Goal: Task Accomplishment & Management: Manage account settings

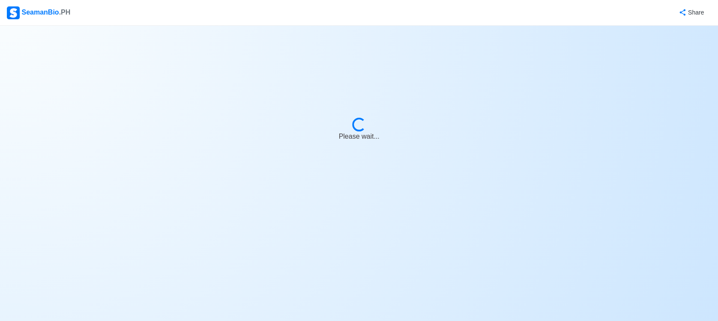
select select "Master"
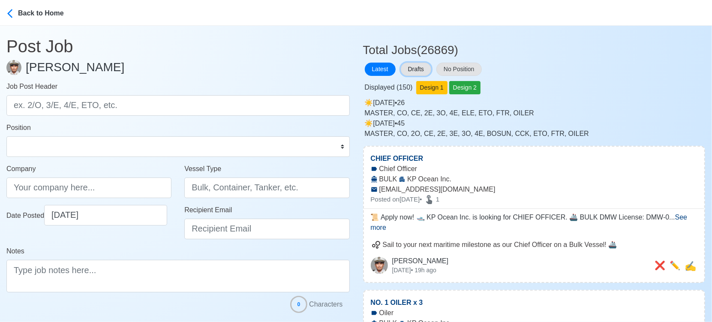
click at [422, 67] on button "Drafts" at bounding box center [416, 69] width 30 height 13
click at [419, 67] on button "Drafts" at bounding box center [416, 69] width 30 height 13
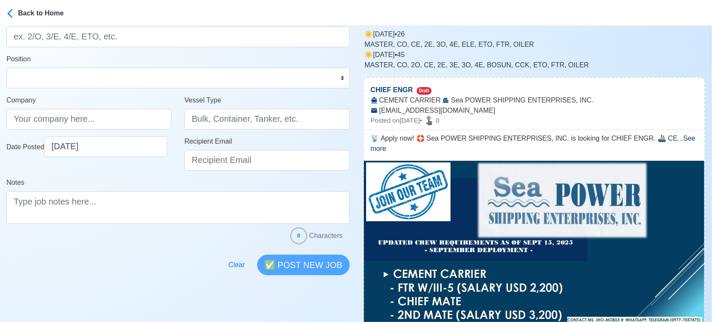
scroll to position [143, 0]
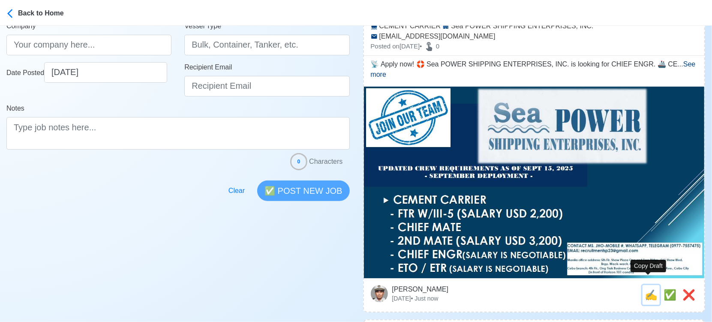
click at [649, 289] on span "✍️" at bounding box center [651, 295] width 13 height 12
type input "CHIEF ENGR"
type input "Sea POWER SHIPPING ENTERPRISES, INC."
type input "CEMENT CARRIER"
type input "recruitmentsp23@gmail.com"
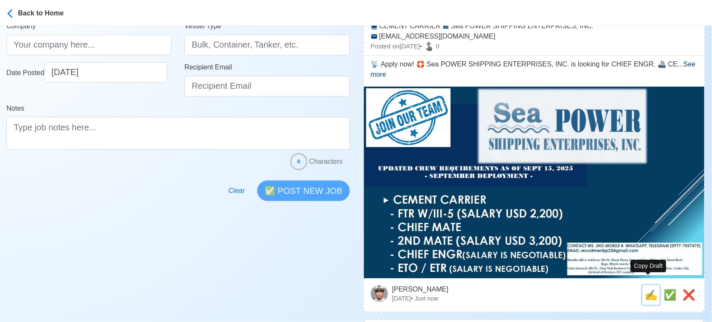
type textarea "📡 Apply now! 🛟 Sea POWER SHIPPING ENTERPRISES, INC. is looking for CHIEF ENGR. …"
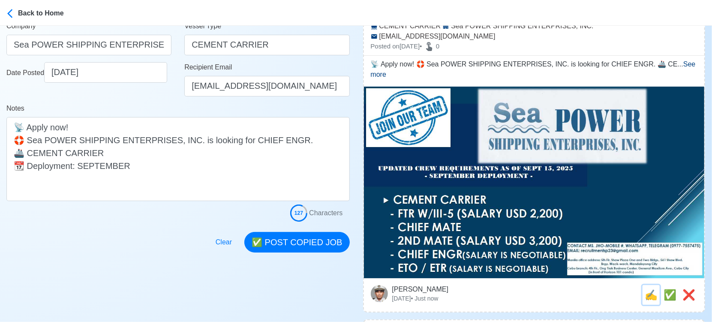
scroll to position [0, 0]
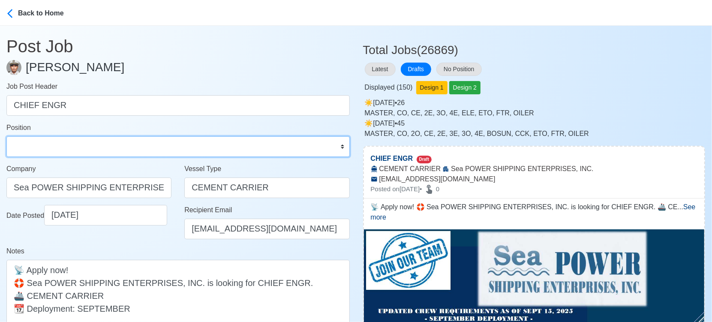
click at [55, 140] on select "Master Chief Officer 2nd Officer 3rd Officer Junior Officer Chief Engineer 2nd …" at bounding box center [177, 146] width 343 height 21
select select "Chief Engineer"
click at [6, 136] on select "Master Chief Officer 2nd Officer 3rd Officer Junior Officer Chief Engineer 2nd …" at bounding box center [177, 146] width 343 height 21
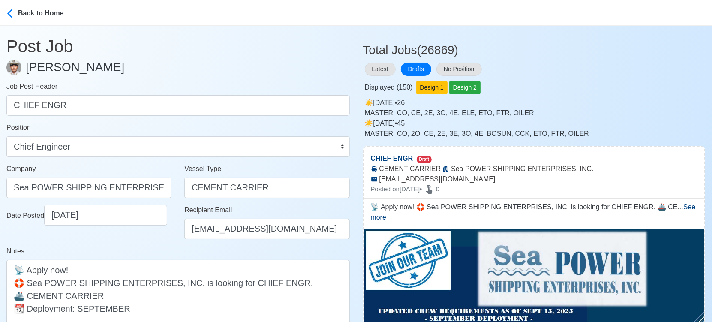
click at [530, 74] on div "Latest Drafts No Position" at bounding box center [534, 69] width 342 height 17
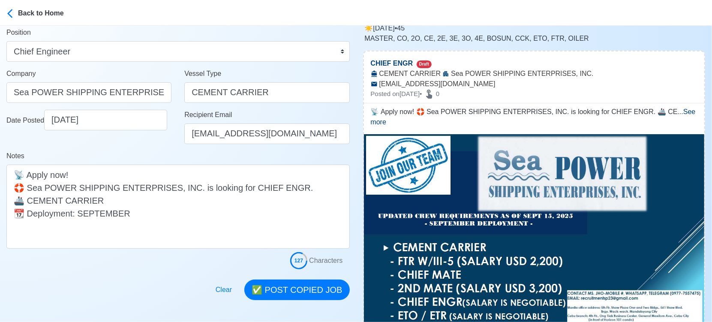
scroll to position [190, 0]
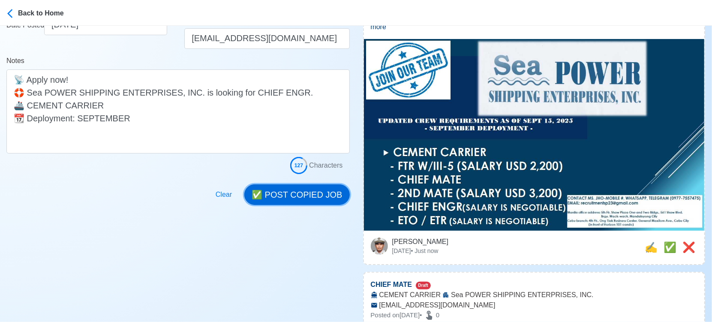
click at [319, 192] on button "✅ POST COPIED JOB" at bounding box center [296, 194] width 105 height 21
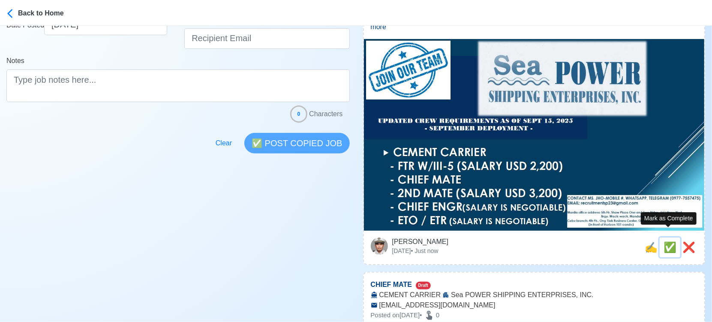
click at [666, 241] on span "✅" at bounding box center [669, 247] width 13 height 12
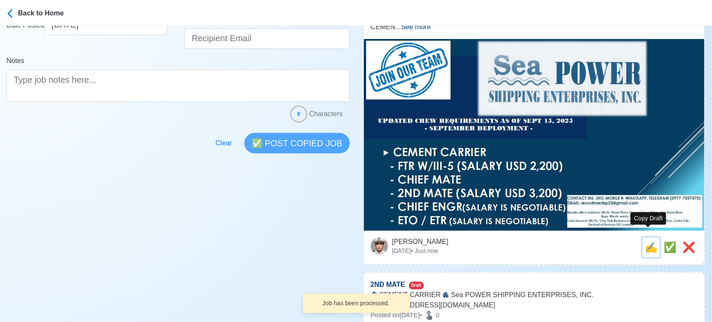
click at [652, 241] on span "✍️" at bounding box center [651, 247] width 13 height 12
type input "CHIEF MATE"
select select
type input "Sea POWER SHIPPING ENTERPRISES, INC."
type input "CEMENT CARRIER"
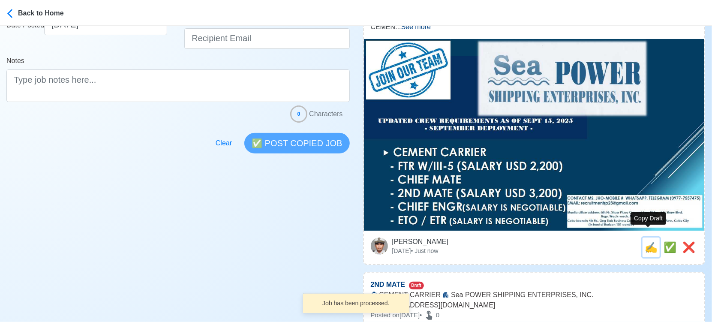
type input "recruitmentsp23@gmail.com"
type textarea "📜 Apply now! Sea POWER SHIPPING ENTERPRISES, INC. is looking for CHIEF MATE. 🚢 …"
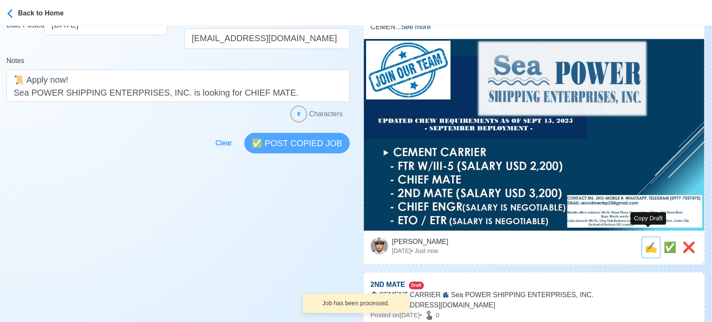
scroll to position [0, 0]
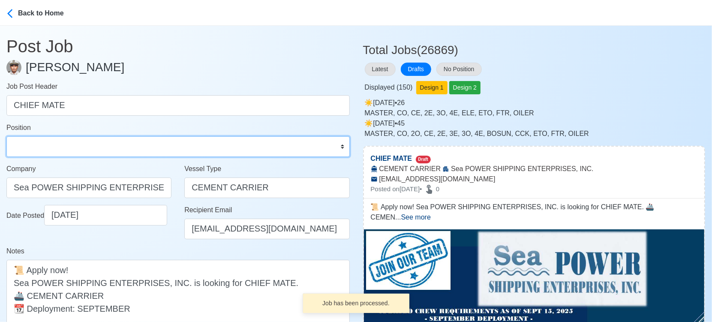
click at [74, 147] on select "Master Chief Officer 2nd Officer 3rd Officer Junior Officer Chief Engineer 2nd …" at bounding box center [177, 146] width 343 height 21
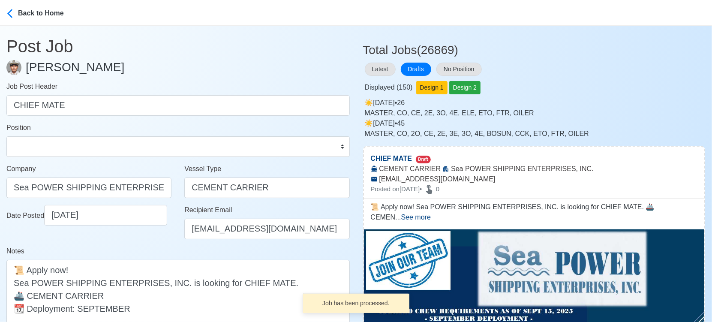
click at [132, 239] on div "Date Posted 09/16/2025" at bounding box center [89, 225] width 178 height 41
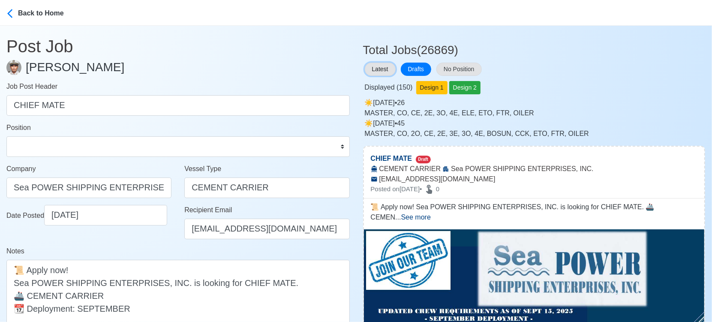
click at [377, 65] on button "Latest" at bounding box center [380, 69] width 31 height 13
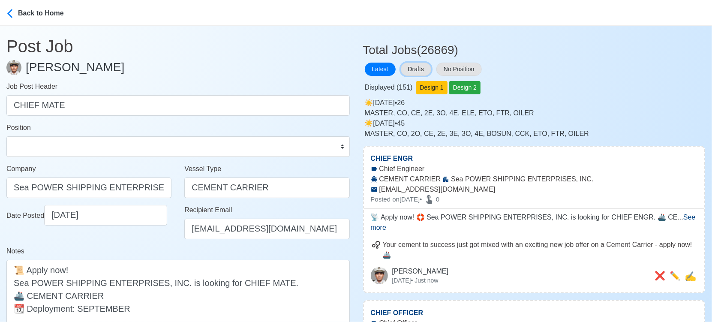
click at [421, 67] on button "Drafts" at bounding box center [416, 69] width 30 height 13
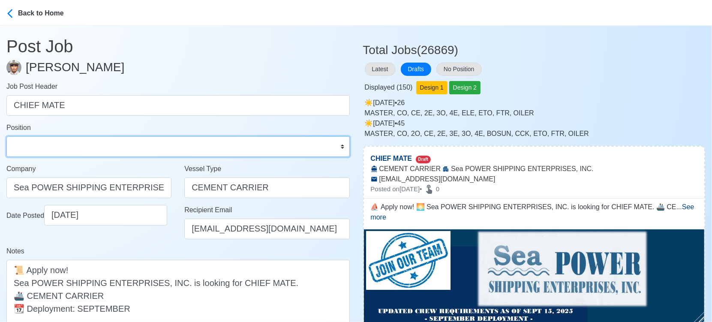
click at [99, 143] on select "Master Chief Officer 2nd Officer 3rd Officer Junior Officer Chief Engineer 2nd …" at bounding box center [177, 146] width 343 height 21
select select "Chief Officer"
click at [6, 136] on select "Master Chief Officer 2nd Officer 3rd Officer Junior Officer Chief Engineer 2nd …" at bounding box center [177, 146] width 343 height 21
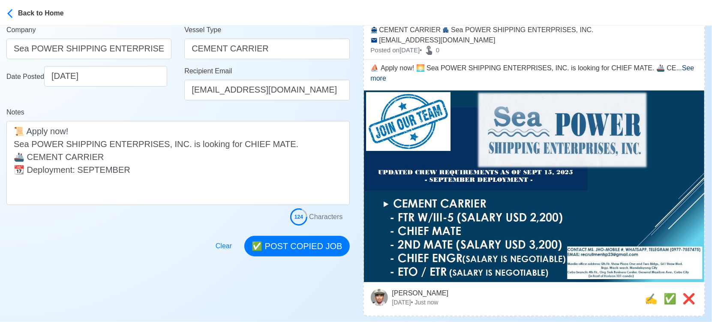
scroll to position [143, 0]
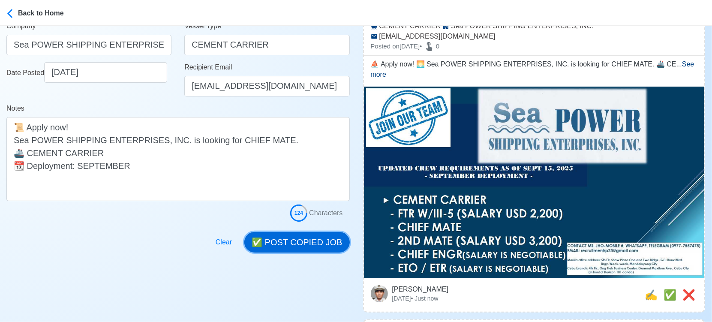
click at [324, 239] on button "✅ POST COPIED JOB" at bounding box center [296, 242] width 105 height 21
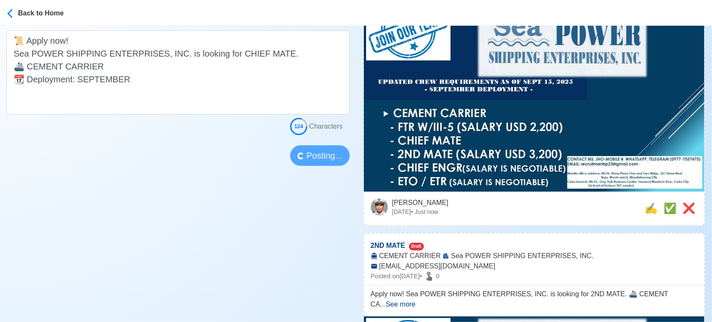
scroll to position [238, 0]
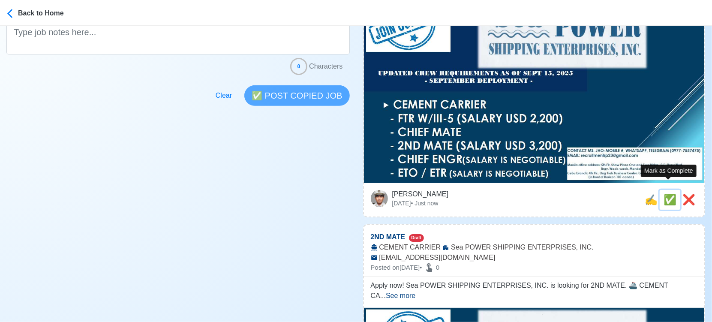
click at [665, 194] on span "✅" at bounding box center [669, 200] width 13 height 12
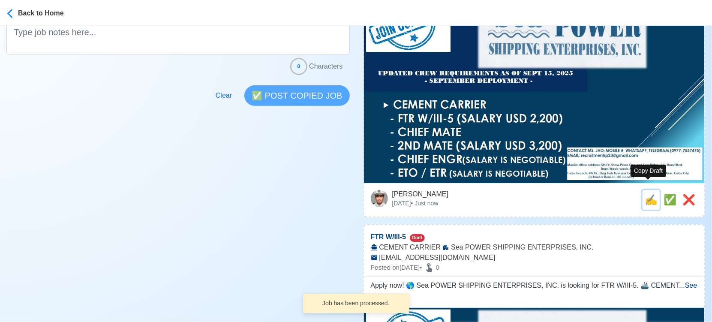
click at [648, 194] on span "✍️" at bounding box center [651, 200] width 13 height 12
type input "2ND MATE"
select select
type input "Sea POWER SHIPPING ENTERPRISES, INC."
type input "CEMENT CARRIER"
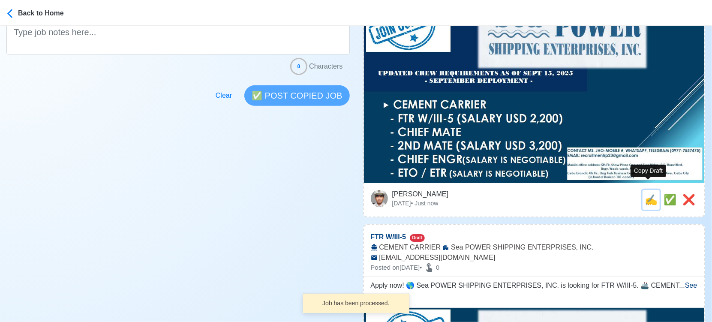
type input "recruitmentsp23@gmail.com"
type textarea "Apply now! Sea POWER SHIPPING ENTERPRISES, INC. is looking for 2ND MATE. 🚢 CEME…"
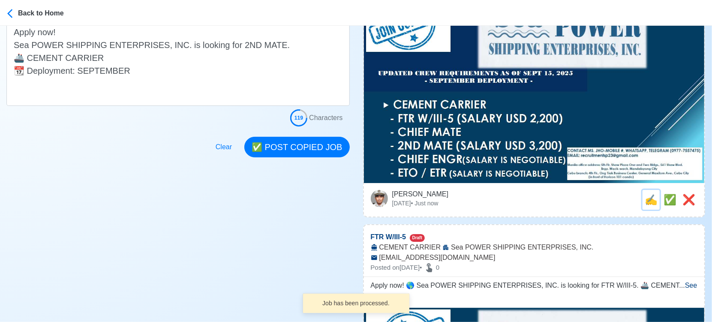
scroll to position [0, 0]
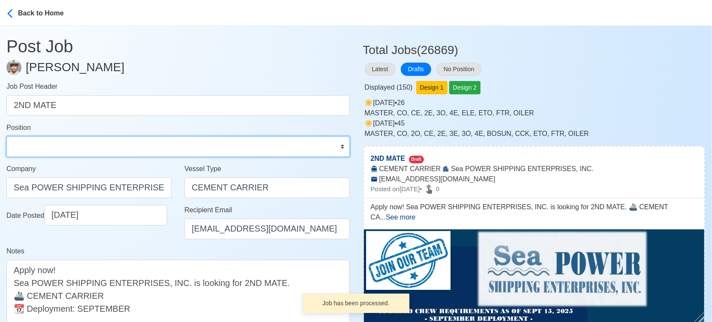
click at [102, 155] on select "Master Chief Officer 2nd Officer 3rd Officer Junior Officer Chief Engineer 2nd …" at bounding box center [177, 146] width 343 height 21
select select "2nd Officer"
click at [6, 136] on select "Master Chief Officer 2nd Officer 3rd Officer Junior Officer Chief Engineer 2nd …" at bounding box center [177, 146] width 343 height 21
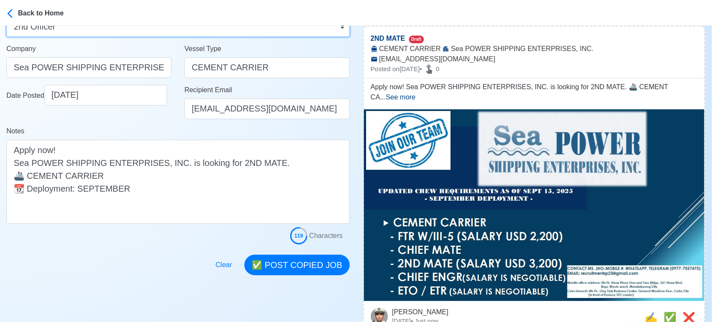
scroll to position [143, 0]
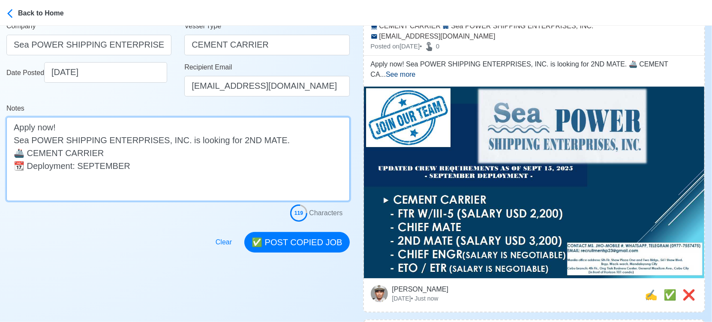
click at [264, 139] on textarea "Apply now! Sea POWER SHIPPING ENTERPRISES, INC. is looking for 2ND MATE. 🚢 CEME…" at bounding box center [177, 159] width 343 height 84
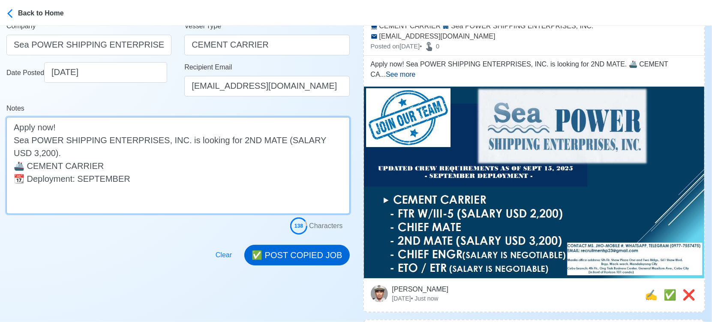
type textarea "Apply now! Sea POWER SHIPPING ENTERPRISES, INC. is looking for 2ND MATE (SALARY…"
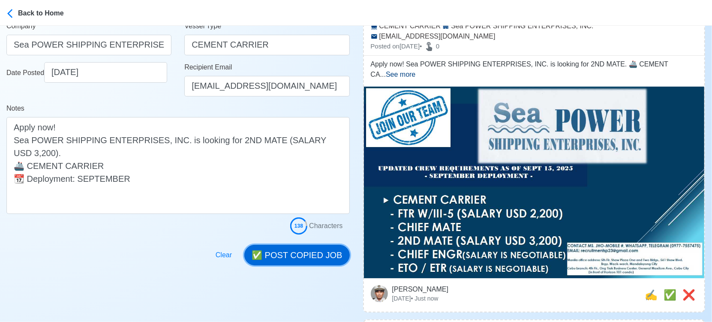
click at [281, 250] on button "✅ POST COPIED JOB" at bounding box center [296, 255] width 105 height 21
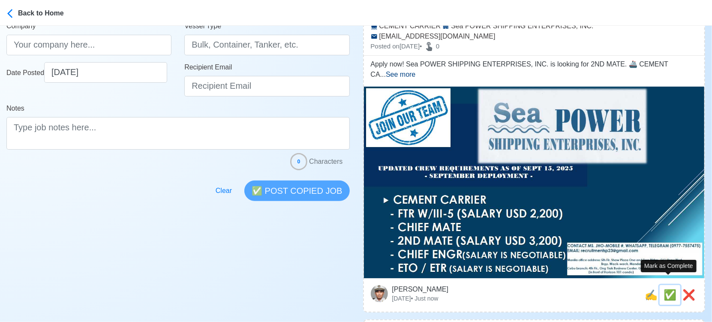
click at [666, 289] on span "✅" at bounding box center [669, 295] width 13 height 12
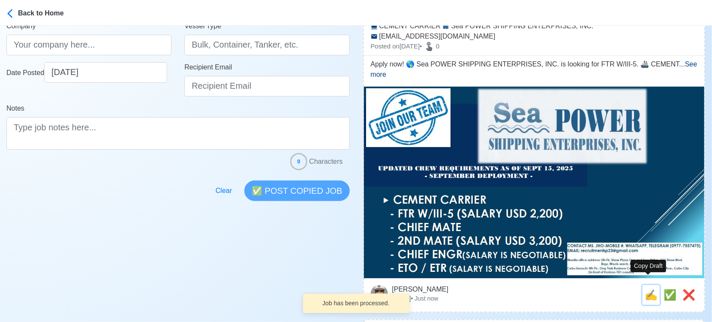
click at [650, 289] on span "✍️" at bounding box center [651, 295] width 13 height 12
type input "FTR W/III-5"
select select
type input "Sea POWER SHIPPING ENTERPRISES, INC."
type input "CEMENT CARRIER"
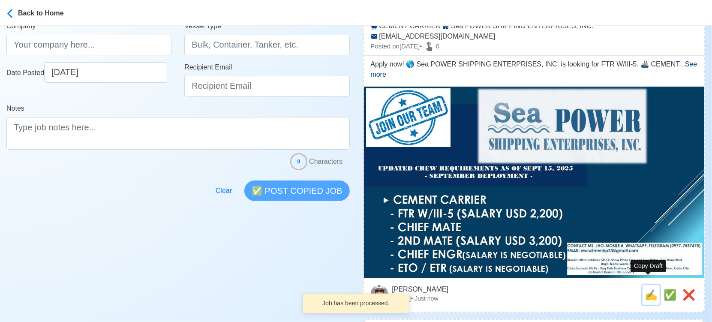
type input "recruitmentsp23@gmail.com"
type textarea "Apply now! 🌎 Sea POWER SHIPPING ENTERPRISES, INC. is looking for FTR W/III-5. 🚢…"
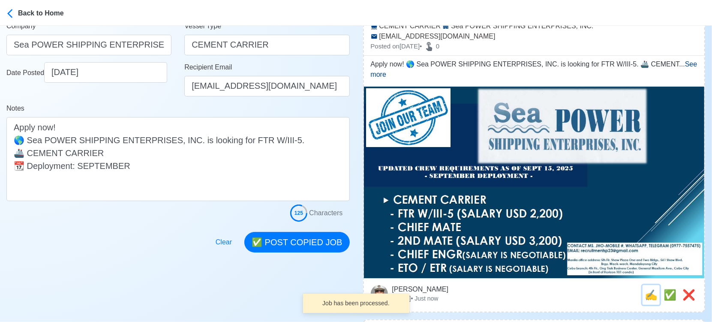
scroll to position [0, 0]
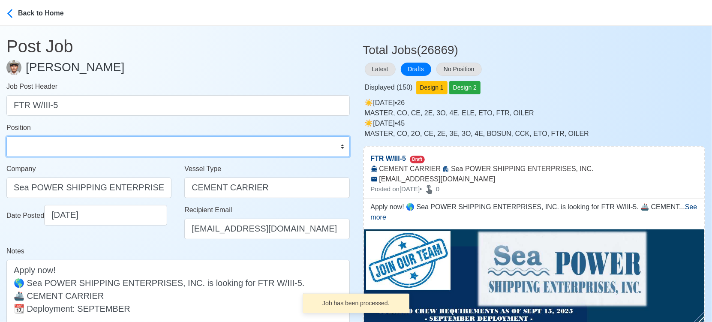
click at [110, 150] on select "Master Chief Officer 2nd Officer 3rd Officer Junior Officer Chief Engineer 2nd …" at bounding box center [177, 146] width 343 height 21
select select "Fitter"
click at [6, 136] on select "Master Chief Officer 2nd Officer 3rd Officer Junior Officer Chief Engineer 2nd …" at bounding box center [177, 146] width 343 height 21
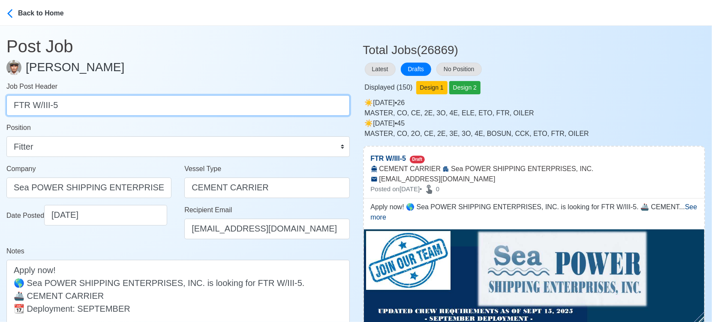
drag, startPoint x: 29, startPoint y: 104, endPoint x: 142, endPoint y: 104, distance: 113.1
click at [142, 104] on input "FTR W/III-5" at bounding box center [177, 105] width 343 height 21
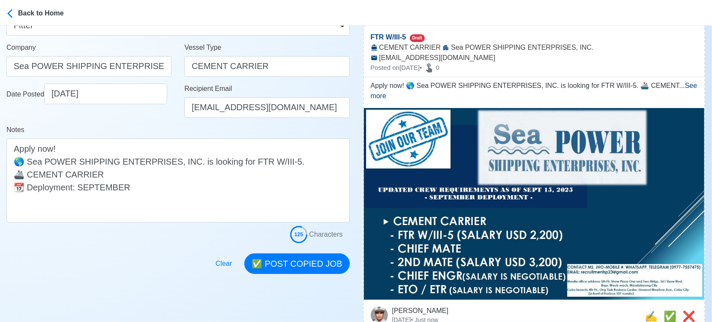
scroll to position [143, 0]
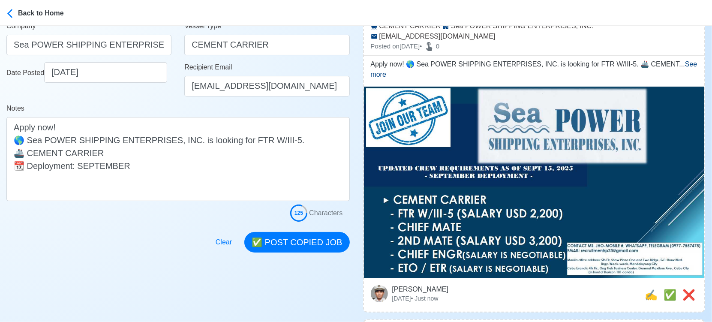
type input "FTR"
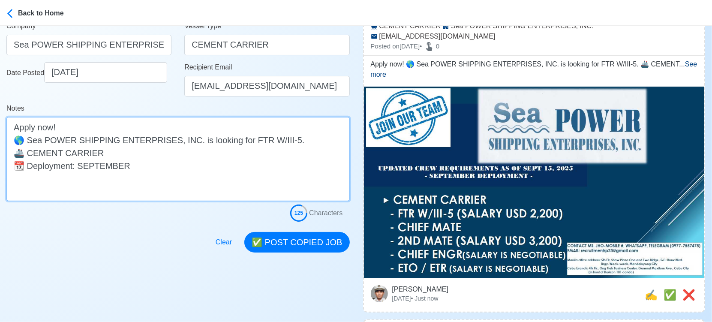
click at [279, 138] on textarea "Apply now! 🌎 Sea POWER SHIPPING ENTERPRISES, INC. is looking for FTR W/III-5. 🚢…" at bounding box center [177, 159] width 343 height 84
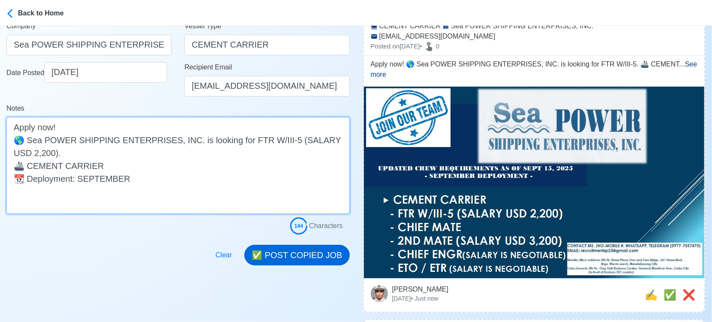
type textarea "Apply now! 🌎 Sea POWER SHIPPING ENTERPRISES, INC. is looking for FTR W/III-5 (S…"
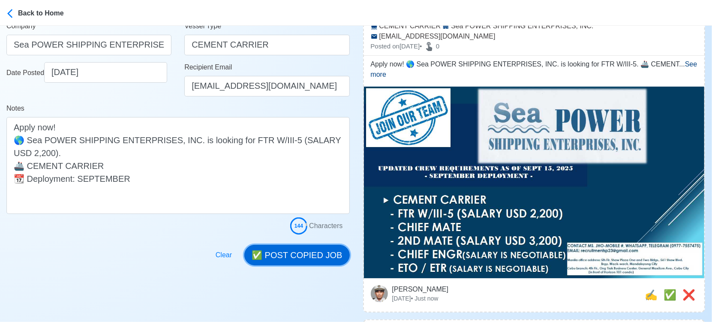
click at [319, 254] on button "✅ POST COPIED JOB" at bounding box center [296, 255] width 105 height 21
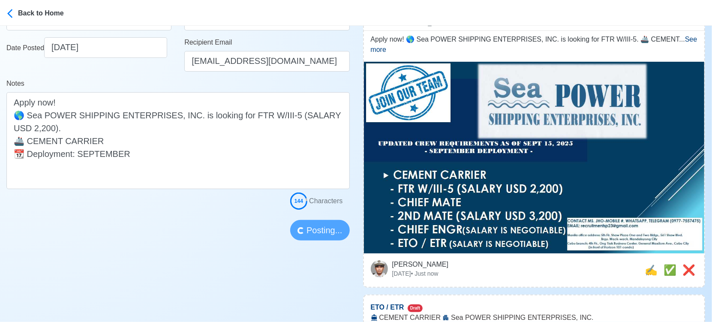
scroll to position [190, 0]
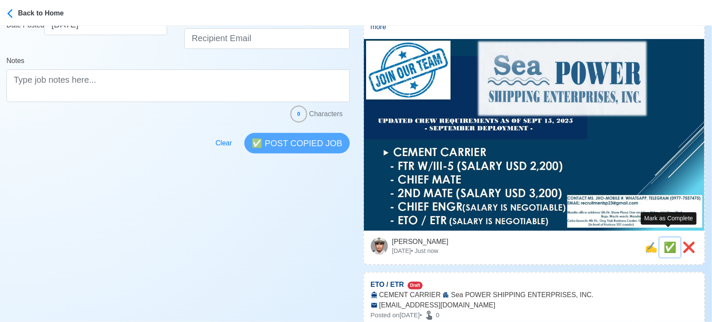
click at [666, 241] on span "✅" at bounding box center [669, 247] width 13 height 12
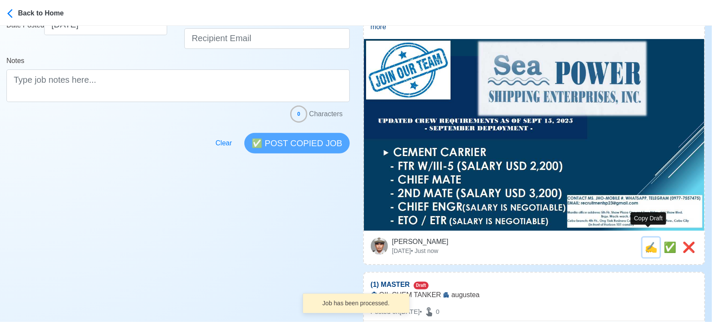
click at [648, 241] on span "✍️" at bounding box center [651, 247] width 13 height 12
type input "ETO / ETR"
select select
type input "Sea POWER SHIPPING ENTERPRISES, INC."
type input "CEMENT CARRIER"
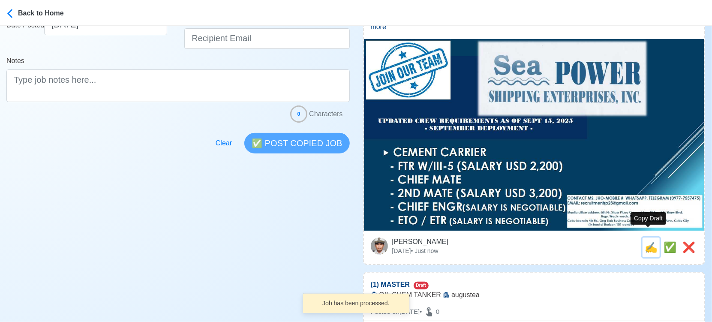
type input "recruitmentsp23@gmail.com"
type textarea "🛥️ Apply now! 🛟 Sea POWER SHIPPING ENTERPRISES, INC. is looking for ETO / ETR. …"
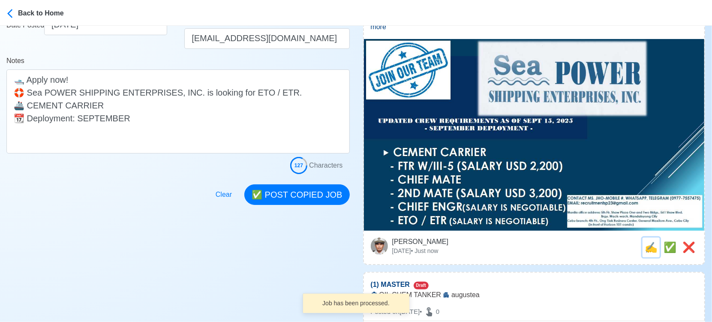
scroll to position [0, 0]
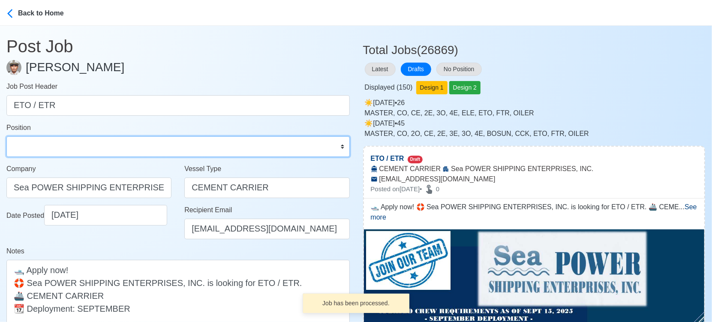
click at [111, 138] on select "Master Chief Officer 2nd Officer 3rd Officer Junior Officer Chief Engineer 2nd …" at bounding box center [177, 146] width 343 height 21
select select "ETO/ETR"
click at [6, 136] on select "Master Chief Officer 2nd Officer 3rd Officer Junior Officer Chief Engineer 2nd …" at bounding box center [177, 146] width 343 height 21
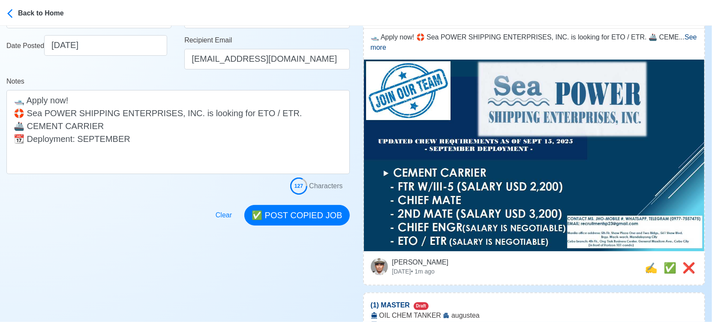
scroll to position [190, 0]
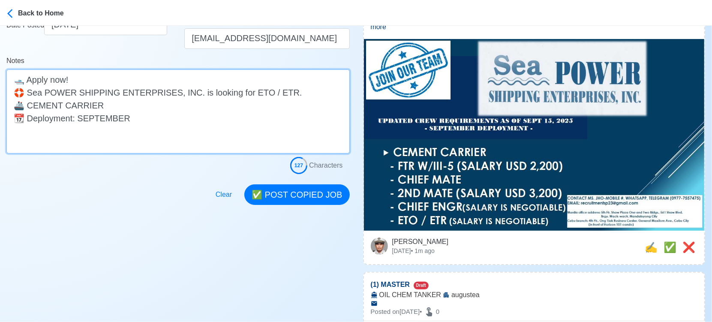
click at [273, 91] on textarea "🛥️ Apply now! 🛟 Sea POWER SHIPPING ENTERPRISES, INC. is looking for ETO / ETR. …" at bounding box center [177, 111] width 343 height 84
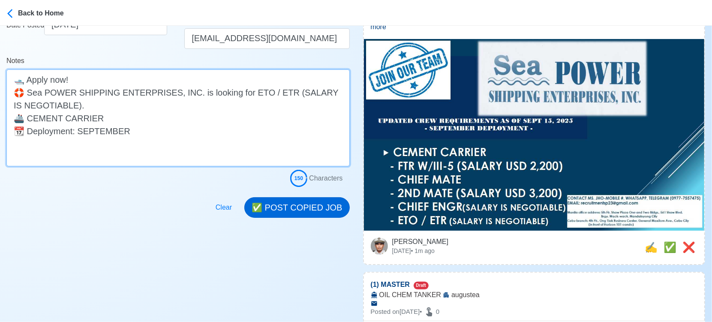
type textarea "🛥️ Apply now! 🛟 Sea POWER SHIPPING ENTERPRISES, INC. is looking for ETO / ETR (…"
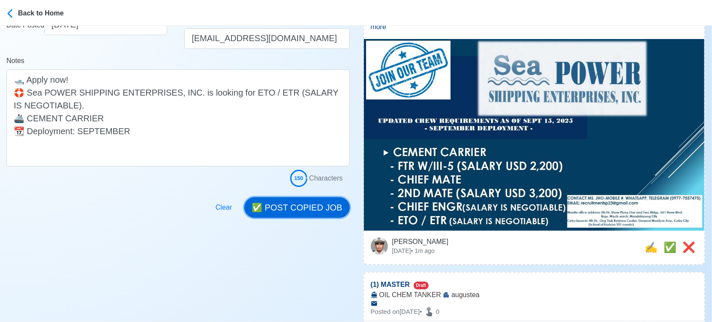
click at [323, 201] on button "✅ POST COPIED JOB" at bounding box center [296, 207] width 105 height 21
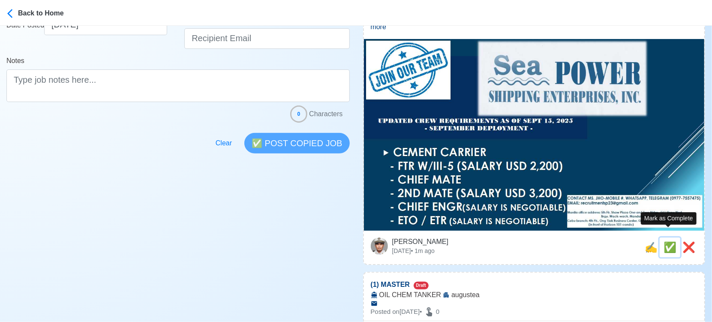
click at [667, 241] on span "✅" at bounding box center [669, 247] width 13 height 12
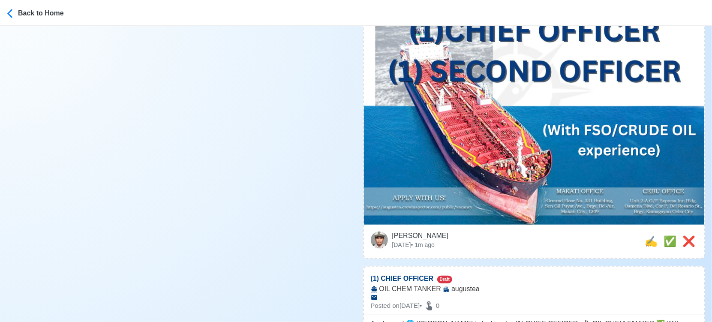
scroll to position [429, 0]
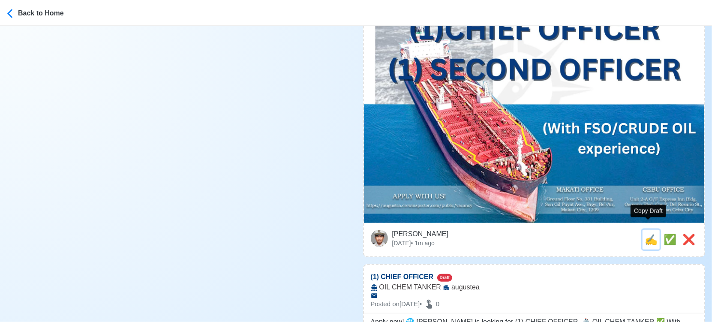
click at [646, 234] on span "✍️" at bounding box center [651, 240] width 13 height 12
type input "(1) MASTER"
select select
type input "augustea"
type input "OIL CHEM TANKER"
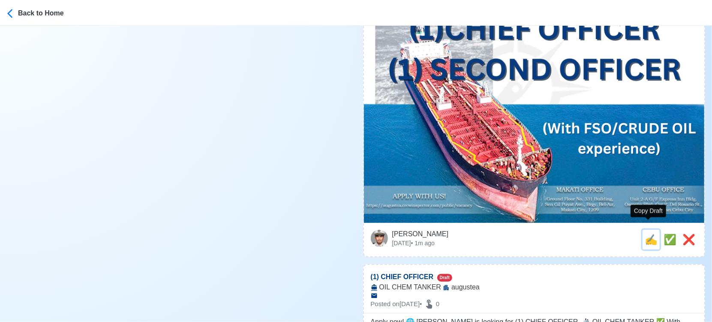
type textarea "📡 Apply now! 📜 augustea is looking for (1) MASTER. 🚢 OIL CHEM TANKER ✅ With FSO…"
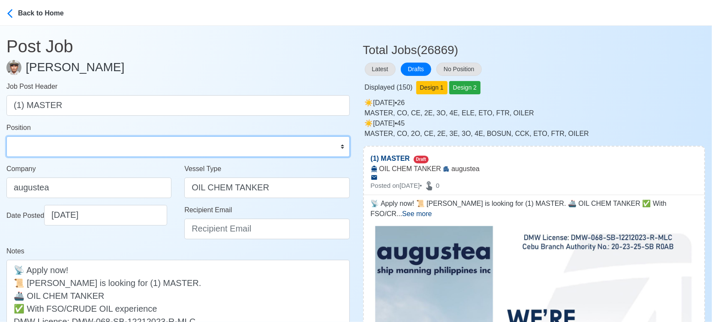
click at [50, 144] on select "Master Chief Officer 2nd Officer 3rd Officer Junior Officer Chief Engineer 2nd …" at bounding box center [177, 146] width 343 height 21
select select "Master"
click at [6, 136] on select "Master Chief Officer 2nd Officer 3rd Officer Junior Officer Chief Engineer 2nd …" at bounding box center [177, 146] width 343 height 21
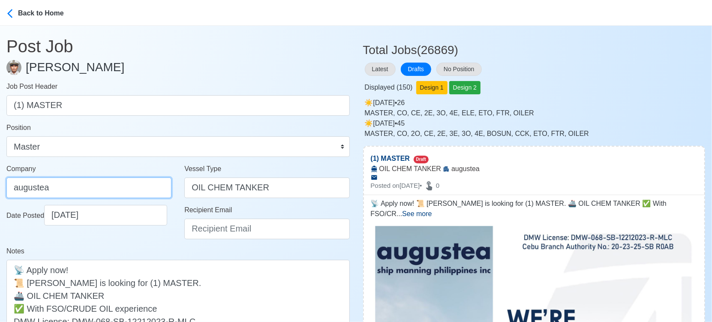
click at [144, 183] on input "augustea" at bounding box center [88, 187] width 165 height 21
type input "AUGUSTEA SHIP MANNING PHILIPPINES INC."
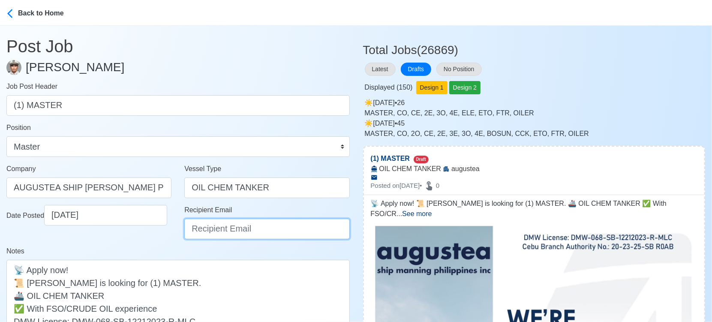
click at [220, 231] on input "Recipient Email" at bounding box center [266, 229] width 165 height 21
type input "recruitment@aspi.ph"
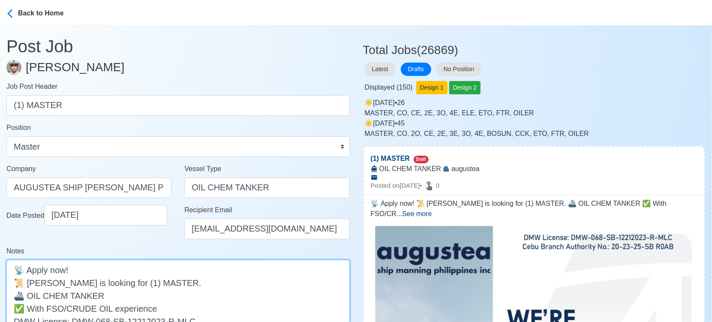
click at [31, 283] on textarea "📡 Apply now! 📜 augustea is looking for (1) MASTER. 🚢 OIL CHEM TANKER ✅ With FSO…" at bounding box center [177, 302] width 343 height 84
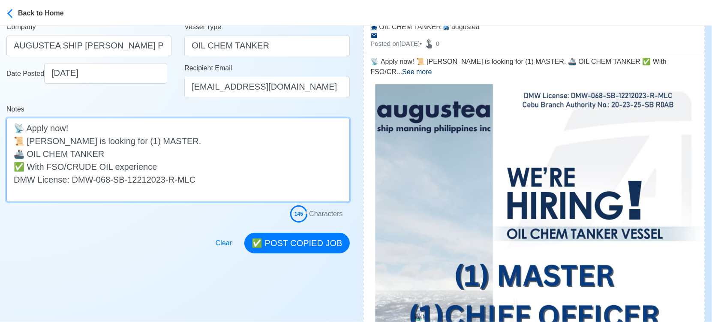
scroll to position [143, 0]
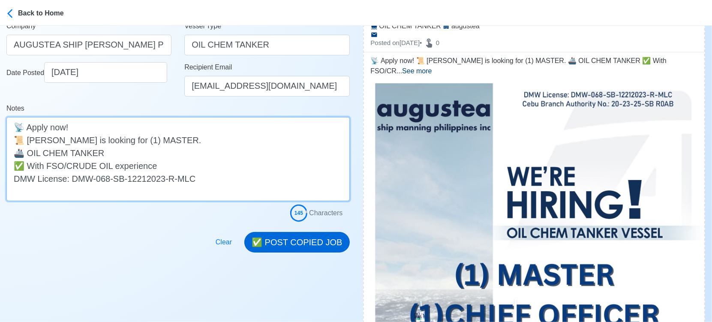
type textarea "📡 Apply now! 📜 Augustea is looking for (1) MASTER. 🚢 OIL CHEM TANKER ✅ With FSO…"
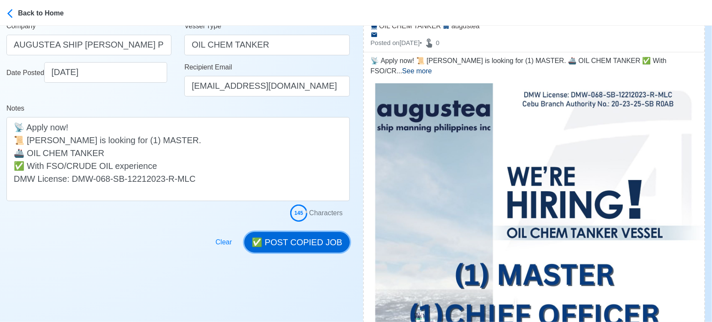
click at [313, 243] on button "✅ POST COPIED JOB" at bounding box center [296, 242] width 105 height 21
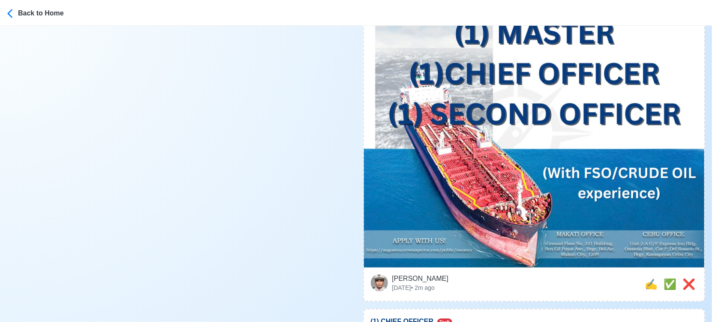
scroll to position [429, 0]
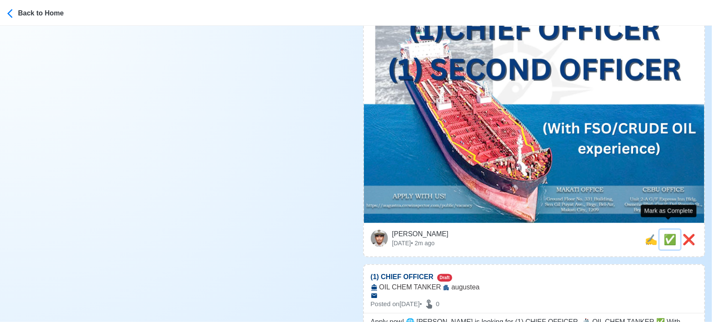
click at [665, 234] on span "✅" at bounding box center [669, 240] width 13 height 12
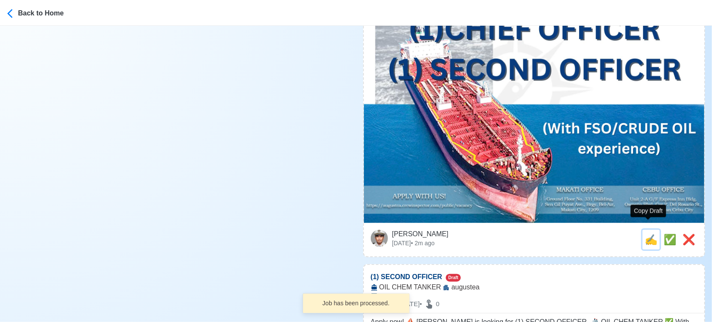
click at [648, 234] on span "✍️" at bounding box center [651, 240] width 13 height 12
type input "(1) CHIEF OFFICER"
select select
type input "augustea"
type input "OIL CHEM TANKER"
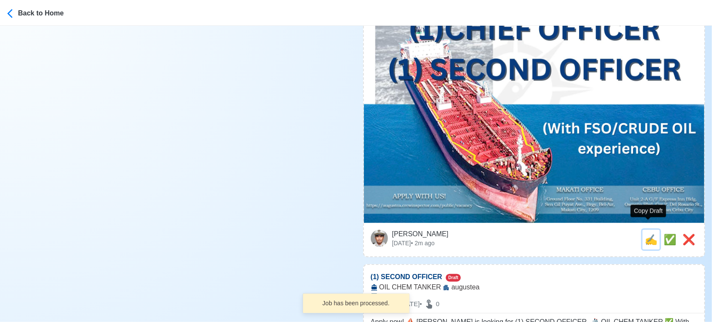
type textarea "Apply now! 🌐 augustea is looking for (1) CHIEF OFFICER. 🚢 OIL CHEM TANKER ✅ Wit…"
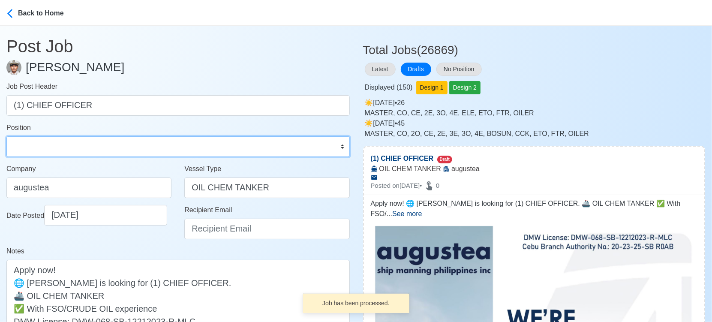
click at [96, 144] on select "Master Chief Officer 2nd Officer 3rd Officer Junior Officer Chief Engineer 2nd …" at bounding box center [177, 146] width 343 height 21
select select "Chief Officer"
click at [6, 136] on select "Master Chief Officer 2nd Officer 3rd Officer Junior Officer Chief Engineer 2nd …" at bounding box center [177, 146] width 343 height 21
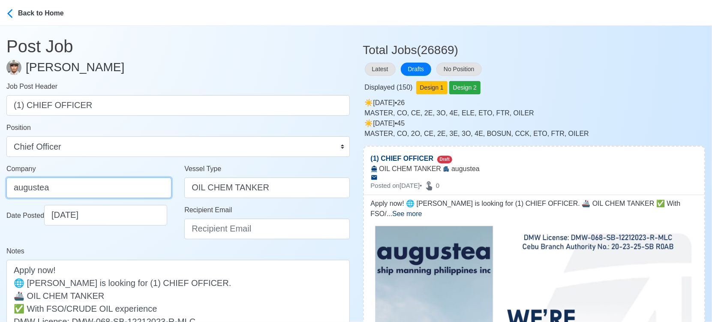
click at [112, 189] on input "augustea" at bounding box center [88, 187] width 165 height 21
type input "AUGUSTEA SHIP MANNING PHILIPPINES INC."
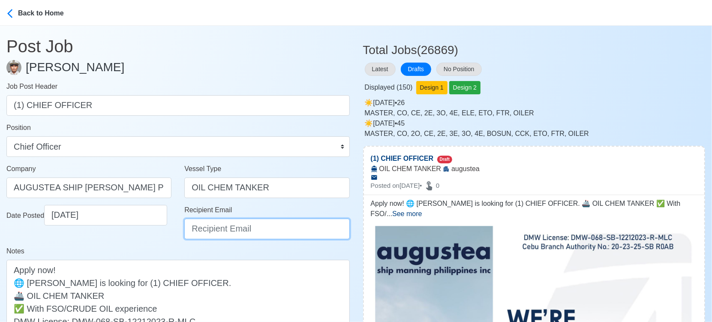
click at [221, 224] on input "Recipient Email" at bounding box center [266, 229] width 165 height 21
type input "recruitment@aspi.ph"
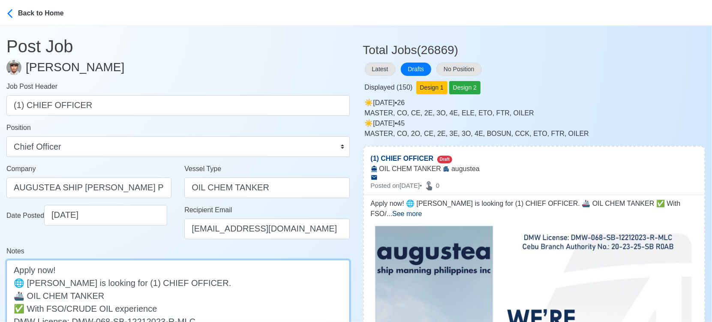
click at [30, 283] on textarea "Apply now! 🌐 augustea is looking for (1) CHIEF OFFICER. 🚢 OIL CHEM TANKER ✅ Wit…" at bounding box center [177, 302] width 343 height 84
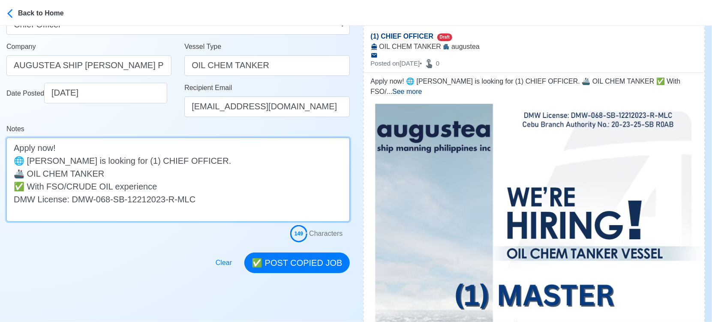
scroll to position [143, 0]
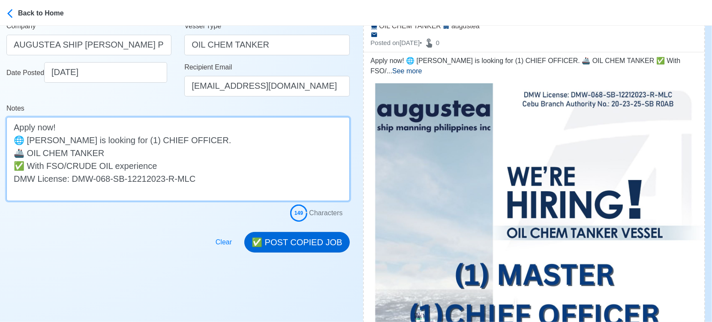
type textarea "Apply now! 🌐 Augustea is looking for (1) CHIEF OFFICER. 🚢 OIL CHEM TANKER ✅ Wit…"
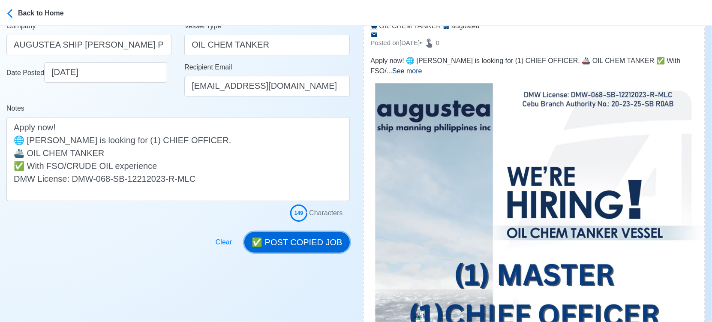
click at [319, 240] on button "✅ POST COPIED JOB" at bounding box center [296, 242] width 105 height 21
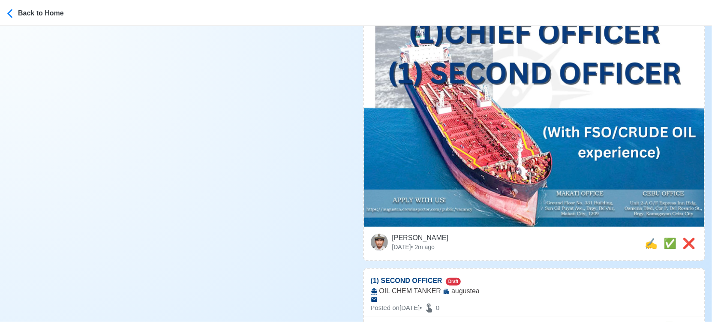
scroll to position [429, 0]
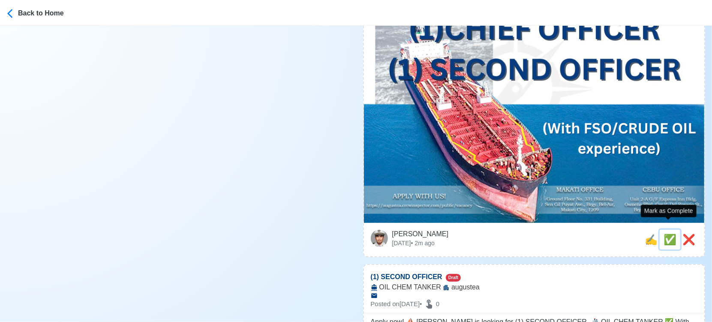
click at [669, 234] on span "✅" at bounding box center [669, 240] width 13 height 12
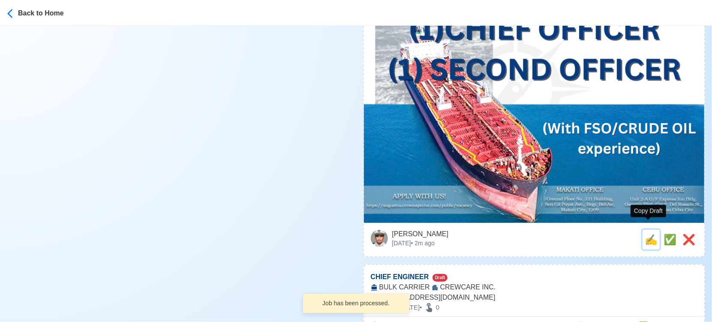
click at [649, 234] on span "✍️" at bounding box center [651, 240] width 13 height 12
type input "(1) SECOND OFFICER"
select select
type input "augustea"
type input "OIL CHEM TANKER"
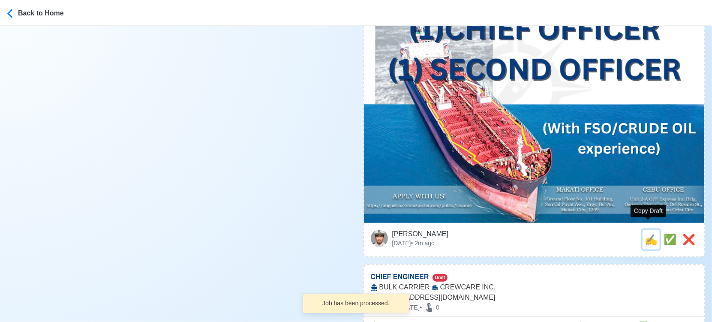
type textarea "Apply now! ⛵ augustea is looking for (1) SECOND OFFICER. 🚢 OIL CHEM TANKER ✅ Wi…"
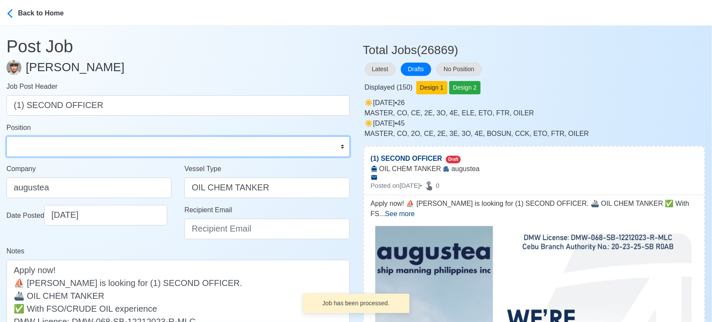
click at [63, 145] on select "Master Chief Officer 2nd Officer 3rd Officer Junior Officer Chief Engineer 2nd …" at bounding box center [177, 146] width 343 height 21
select select "2nd Officer"
click at [6, 136] on select "Master Chief Officer 2nd Officer 3rd Officer Junior Officer Chief Engineer 2nd …" at bounding box center [177, 146] width 343 height 21
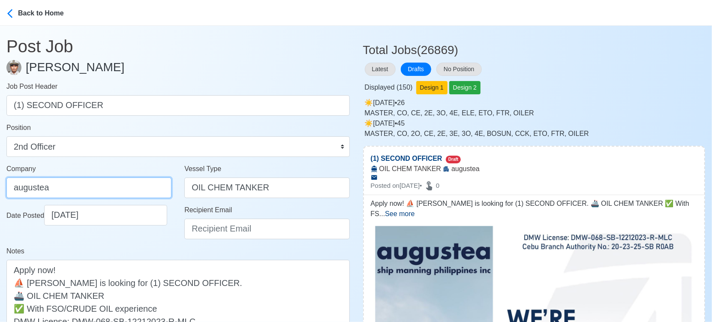
click at [102, 191] on input "augustea" at bounding box center [88, 187] width 165 height 21
type input "AUGUSTEA SHIP MANNING PHILIPPINES INC."
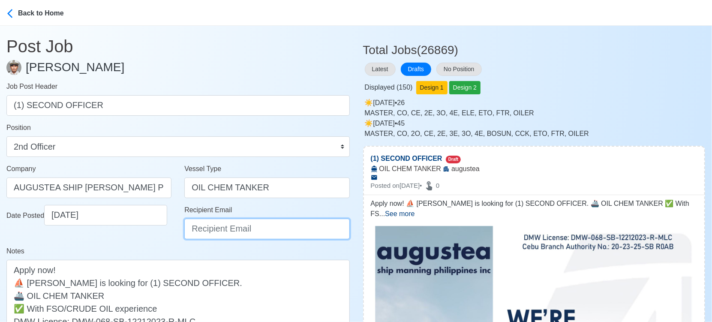
click at [216, 220] on input "Recipient Email" at bounding box center [266, 229] width 165 height 21
type input "recruitment@aspi.ph"
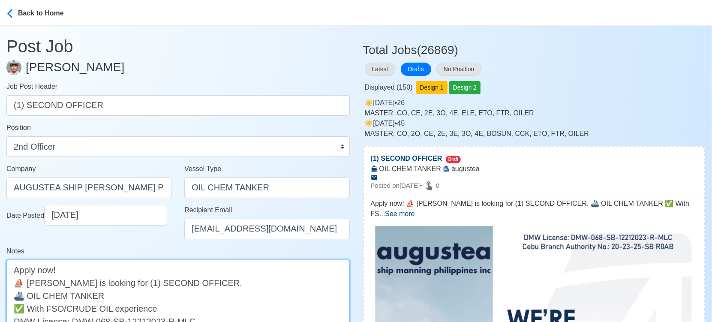
click at [31, 282] on textarea "Apply now! ⛵ augustea is looking for (1) SECOND OFFICER. 🚢 OIL CHEM TANKER ✅ Wi…" at bounding box center [177, 302] width 343 height 84
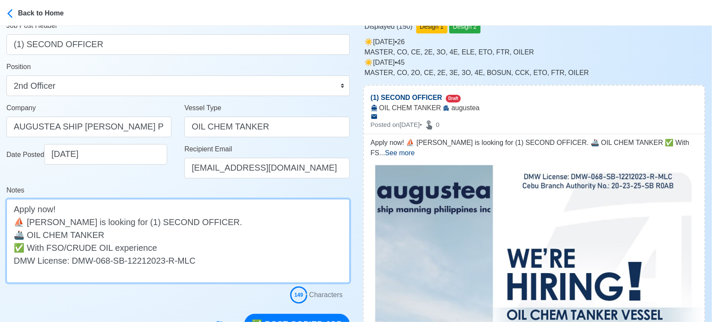
scroll to position [143, 0]
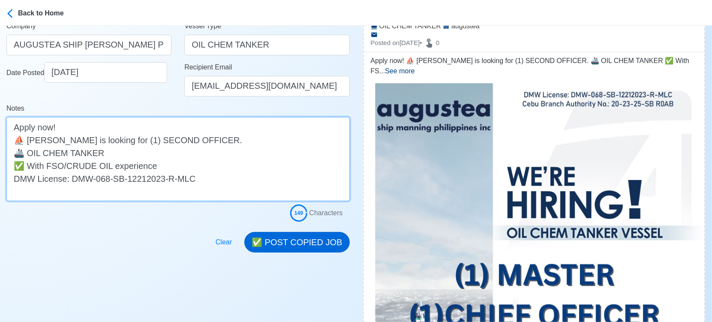
type textarea "Apply now! ⛵ Augustea is looking for (1) SECOND OFFICER. 🚢 OIL CHEM TANKER ✅ Wi…"
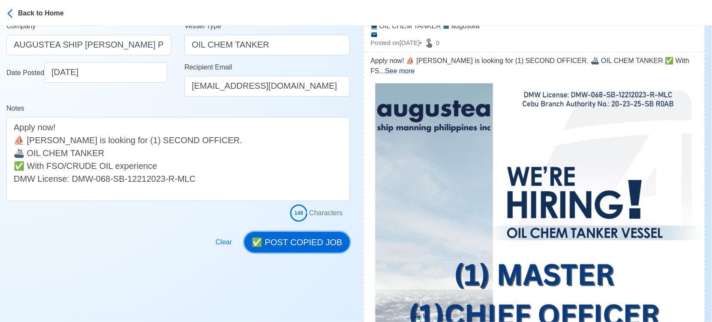
click at [291, 242] on button "✅ POST COPIED JOB" at bounding box center [296, 242] width 105 height 21
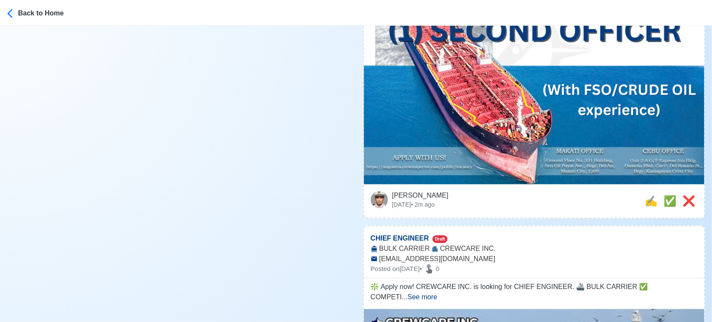
scroll to position [476, 0]
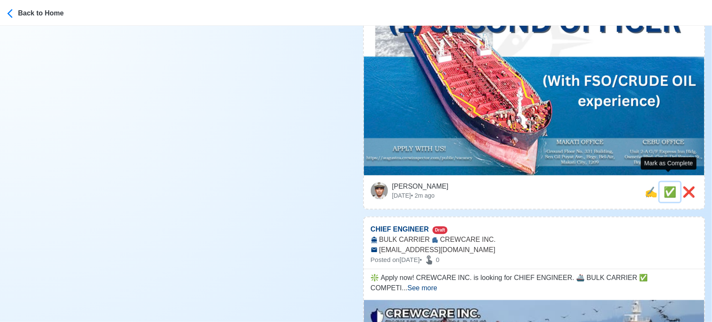
click at [670, 186] on span "✅" at bounding box center [669, 192] width 13 height 12
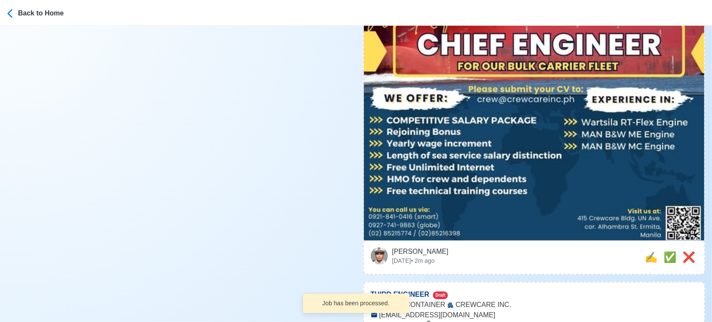
scroll to position [333, 0]
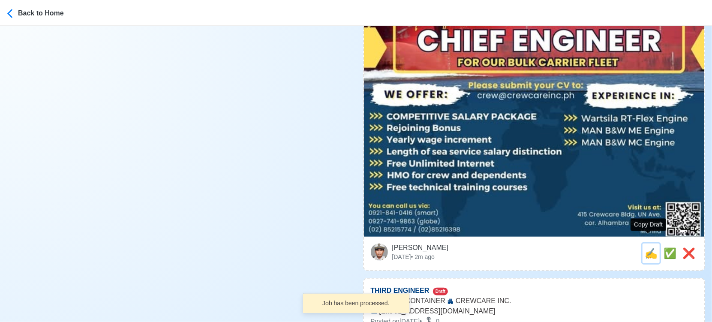
click at [648, 247] on span "✍️" at bounding box center [651, 253] width 13 height 12
type input "CHIEF ENGINEER"
select select
type input "CREWCARE INC."
type input "BULK CARRIER"
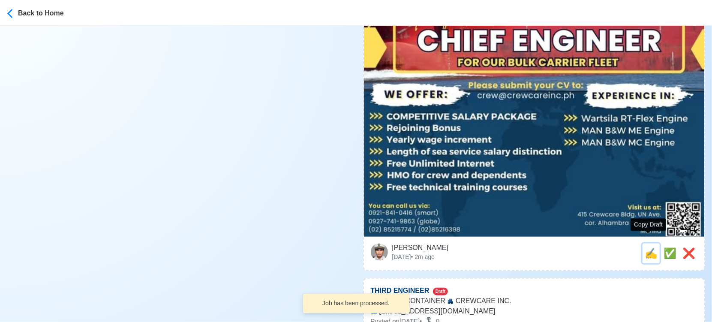
type input "crew@crewcareinc.ph"
type textarea "❇️ Apply now! CREWCARE INC. is looking for CHIEF ENGINEER. 🚢 BULK CARRIER ✅ COM…"
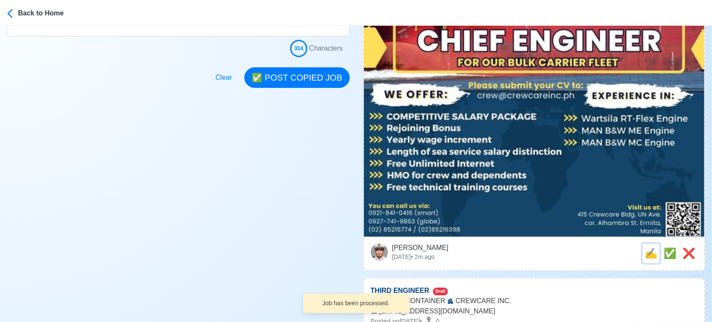
scroll to position [0, 0]
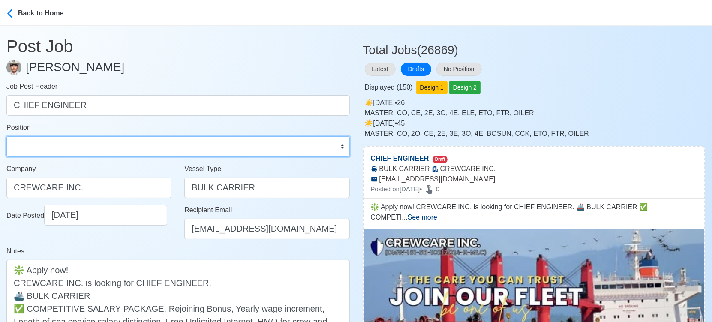
drag, startPoint x: 62, startPoint y: 146, endPoint x: 62, endPoint y: 136, distance: 9.4
click at [62, 146] on select "Master Chief Officer 2nd Officer 3rd Officer Junior Officer Chief Engineer 2nd …" at bounding box center [177, 146] width 343 height 21
select select "Chief Engineer"
click at [6, 136] on select "Master Chief Officer 2nd Officer 3rd Officer Junior Officer Chief Engineer 2nd …" at bounding box center [177, 146] width 343 height 21
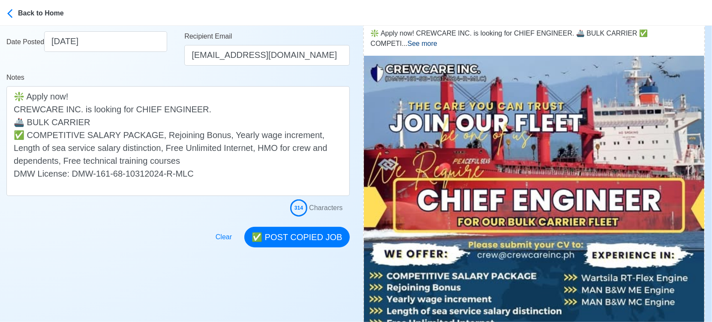
scroll to position [190, 0]
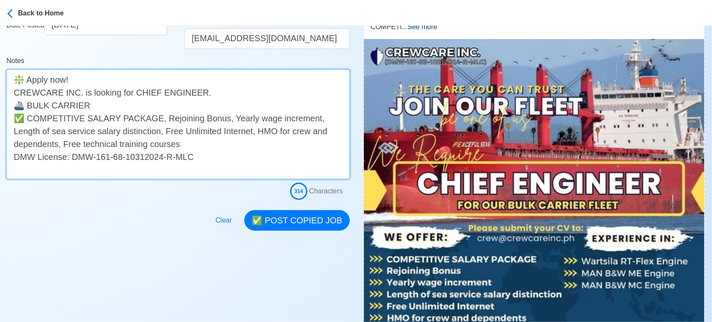
drag, startPoint x: 27, startPoint y: 117, endPoint x: 1, endPoint y: 120, distance: 26.0
click at [1, 120] on main "Post Job Jeyner Gil Job Post Header CHIEF ENGINEER Position Master Chief Office…" at bounding box center [178, 32] width 356 height 395
click at [102, 104] on textarea "❇️ Apply now! CREWCARE INC. is looking for CHIEF ENGINEER. 🚢 BULK CARRIER ✅ COM…" at bounding box center [177, 124] width 343 height 110
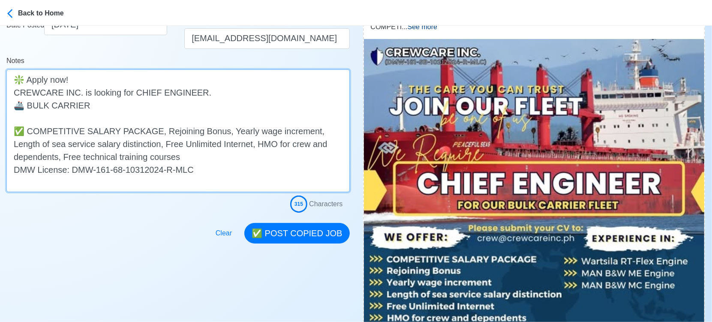
paste textarea "✅"
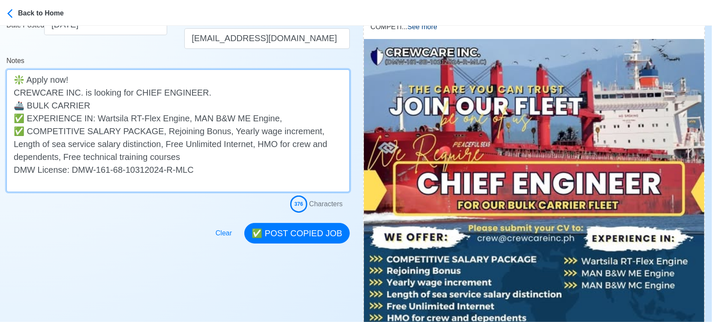
drag, startPoint x: 181, startPoint y: 119, endPoint x: 266, endPoint y: 117, distance: 84.9
click at [266, 117] on textarea "❇️ Apply now! CREWCARE INC. is looking for CHIEF ENGINEER. 🚢 BULK CARRIER ✅ EXP…" at bounding box center [177, 130] width 343 height 123
click at [286, 117] on textarea "❇️ Apply now! CREWCARE INC. is looking for CHIEF ENGINEER. 🚢 BULK CARRIER ✅ EXP…" at bounding box center [177, 130] width 343 height 123
paste textarea "MAN B&W ME Engine"
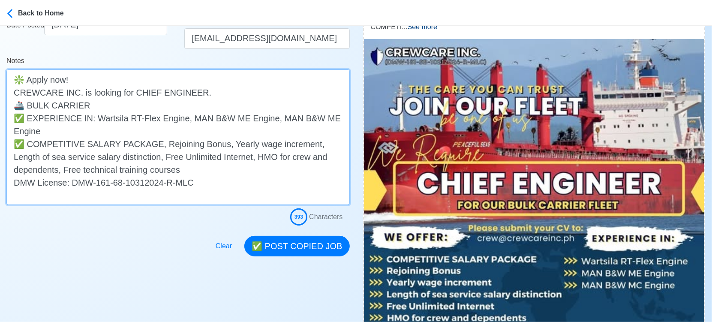
click at [323, 117] on textarea "❇️ Apply now! CREWCARE INC. is looking for CHIEF ENGINEER. 🚢 BULK CARRIER ✅ EXP…" at bounding box center [177, 136] width 343 height 135
drag, startPoint x: 57, startPoint y: 127, endPoint x: 9, endPoint y: 112, distance: 49.7
click at [9, 112] on textarea "❇️ Apply now! CREWCARE INC. is looking for CHIEF ENGINEER. 🚢 BULK CARRIER ✅ EXP…" at bounding box center [177, 136] width 343 height 135
type textarea "❇️ Apply now! CREWCARE INC. is looking for CHIEF ENGINEER. 🚢 BULK CARRIER ✅ EXP…"
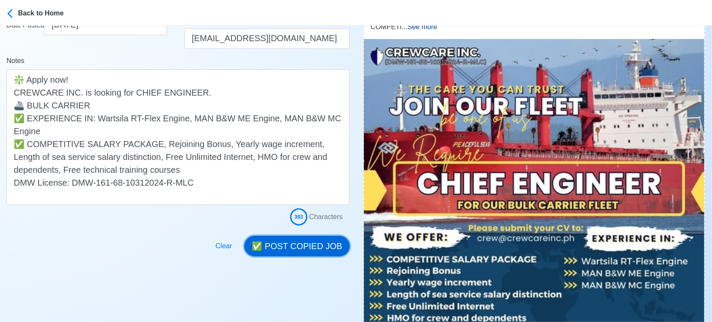
click at [318, 247] on button "✅ POST COPIED JOB" at bounding box center [296, 246] width 105 height 21
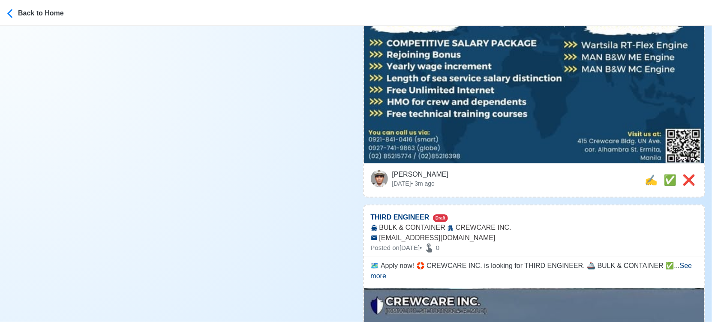
scroll to position [429, 0]
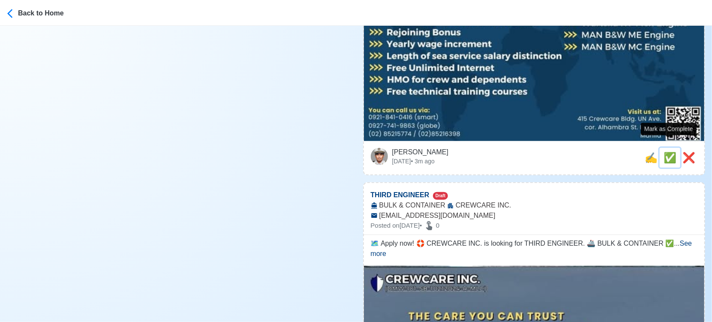
click at [669, 152] on span "✅" at bounding box center [669, 158] width 13 height 12
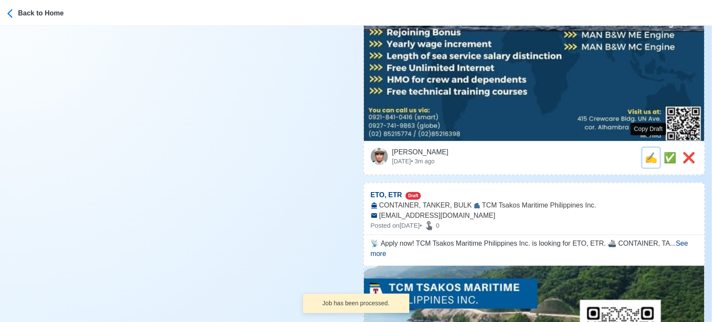
click at [651, 152] on span "✍️" at bounding box center [651, 158] width 13 height 12
type input "THIRD ENGINEER"
select select
type input "CREWCARE INC."
type input "BULK & CONTAINER"
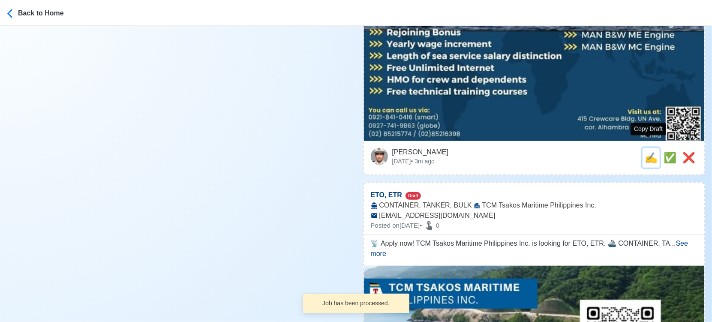
type input "crew@crewcareinc.ph"
type textarea "🗺️ Apply now! 🛟 CREWCARE INC. is looking for THIRD ENGINEER. 🚢 BULK & CONTAINER…"
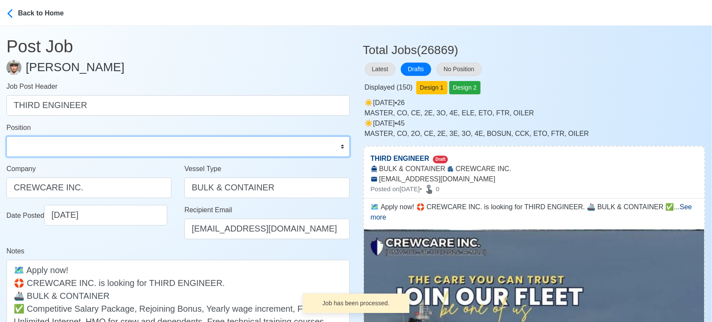
click at [66, 147] on select "Master Chief Officer 2nd Officer 3rd Officer Junior Officer Chief Engineer 2nd …" at bounding box center [177, 146] width 343 height 21
select select "3rd Engineer"
click at [6, 136] on select "Master Chief Officer 2nd Officer 3rd Officer Junior Officer Chief Engineer 2nd …" at bounding box center [177, 146] width 343 height 21
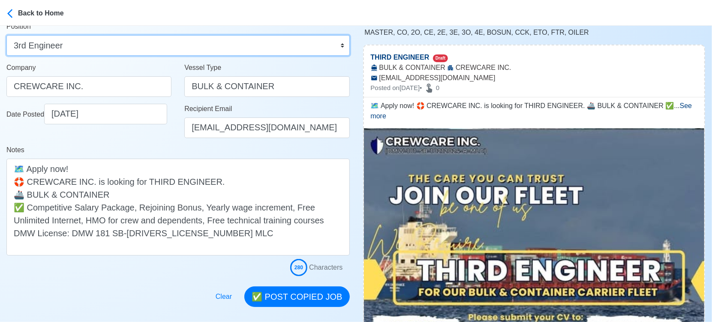
scroll to position [143, 0]
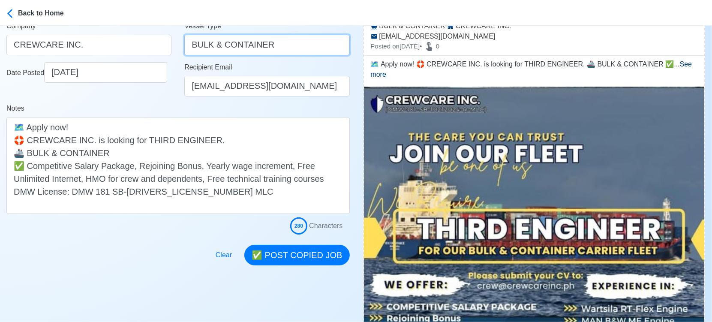
drag, startPoint x: 215, startPoint y: 47, endPoint x: 288, endPoint y: 48, distance: 73.3
click at [288, 48] on input "BULK & CONTAINER" at bounding box center [266, 45] width 165 height 21
type input "BULK"
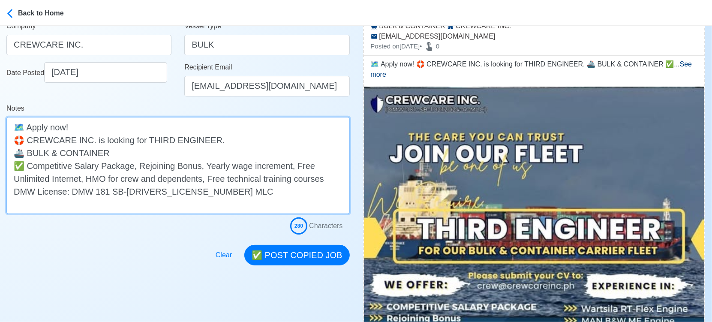
click at [160, 150] on textarea "🗺️ Apply now! 🛟 CREWCARE INC. is looking for THIRD ENGINEER. 🚢 BULK & CONTAINER…" at bounding box center [177, 165] width 343 height 97
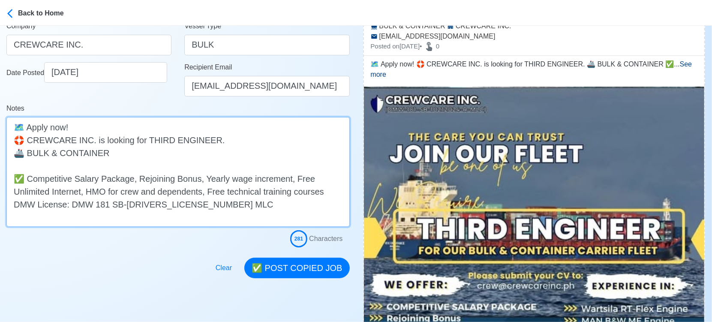
paste textarea "✅ EXPERIENCE IN: Wartsila RT-Flex Engine, MAN B&W ME Engine, MAN B&W MC Engine"
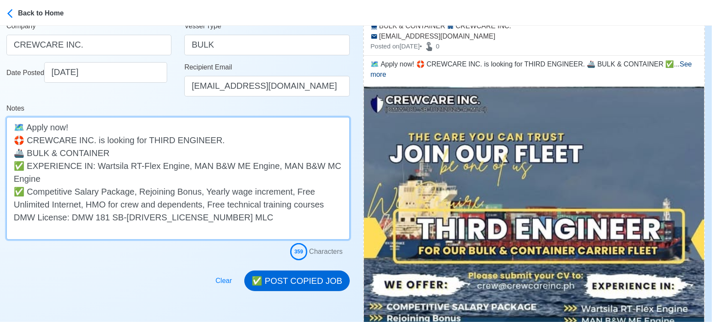
type textarea "🗺️ Apply now! 🛟 CREWCARE INC. is looking for THIRD ENGINEER. 🚢 BULK & CONTAINER…"
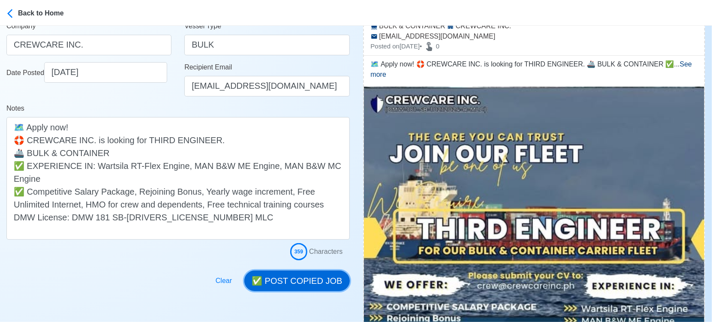
click at [301, 280] on button "✅ POST COPIED JOB" at bounding box center [296, 280] width 105 height 21
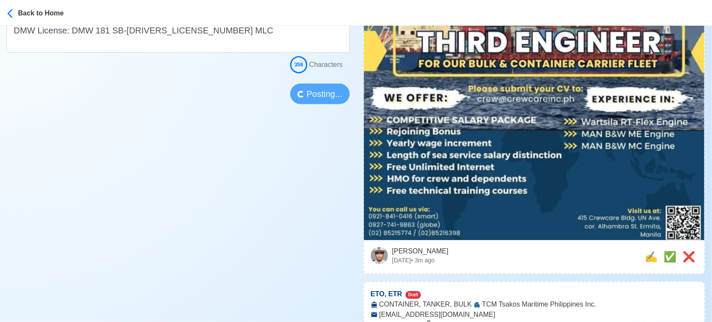
scroll to position [333, 0]
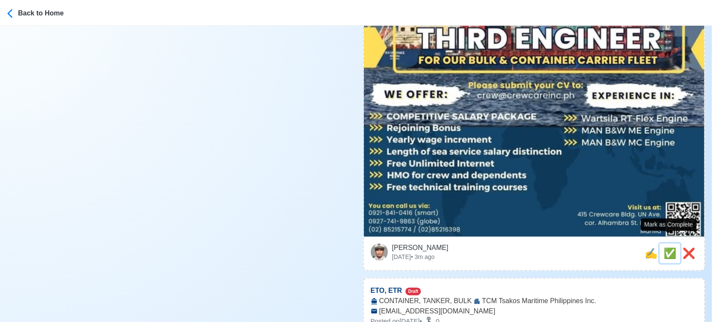
click at [665, 247] on span "✅" at bounding box center [669, 253] width 13 height 12
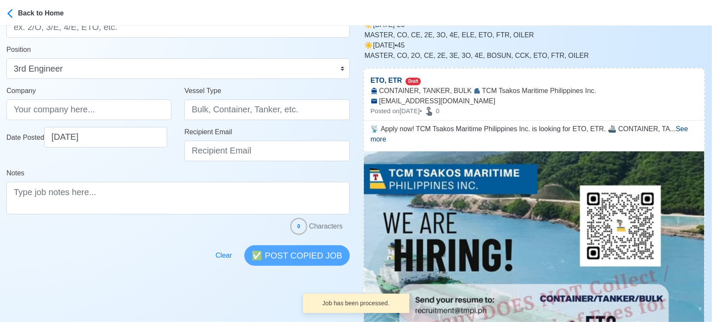
scroll to position [0, 0]
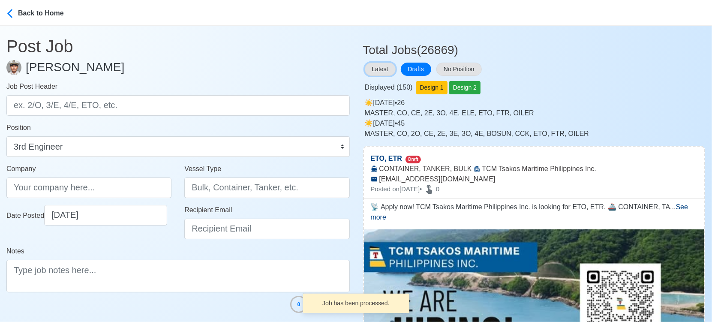
click at [380, 68] on button "Latest" at bounding box center [380, 69] width 31 height 13
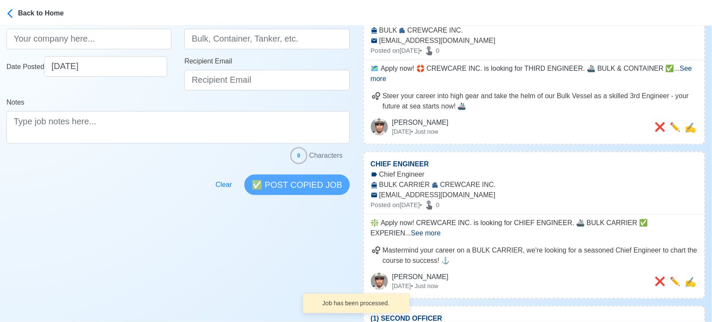
scroll to position [190, 0]
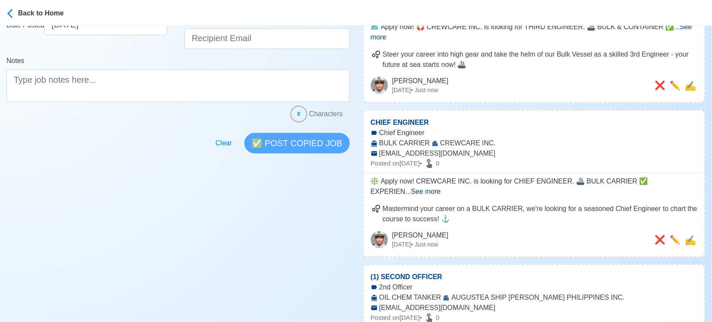
click at [441, 188] on span "See more" at bounding box center [426, 191] width 30 height 7
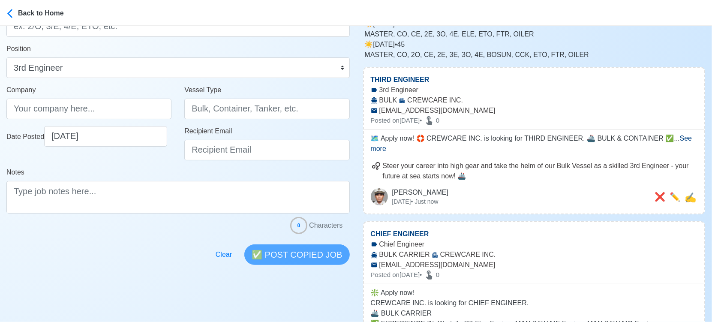
scroll to position [0, 0]
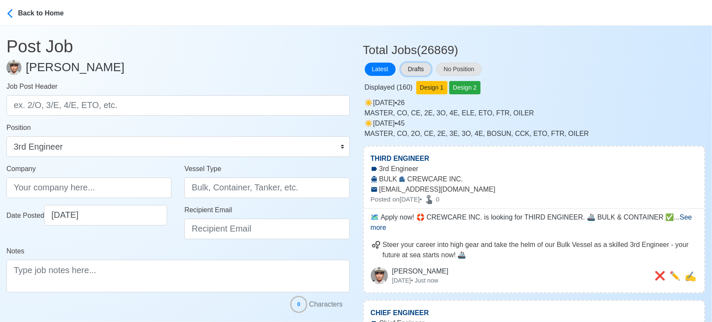
click at [419, 67] on button "Drafts" at bounding box center [416, 69] width 30 height 13
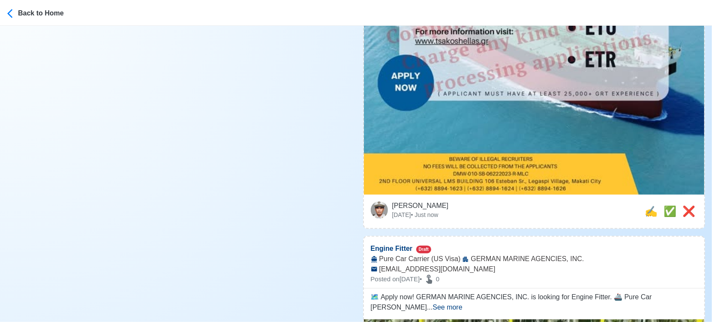
scroll to position [381, 0]
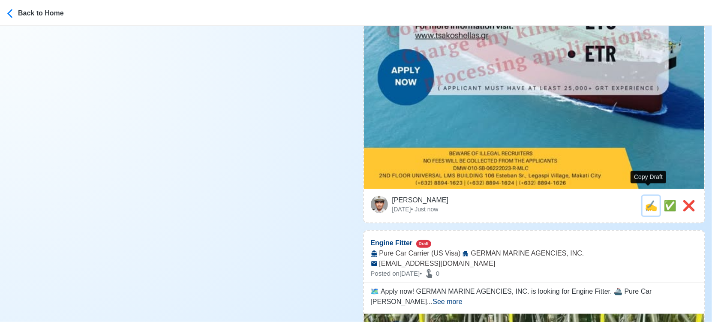
click at [645, 200] on span "✍️" at bounding box center [651, 206] width 13 height 12
type input "ETO, ETR"
select select
type input "TCM Tsakos Maritime Philippines Inc."
type input "CONTAINER, TANKER, BULK"
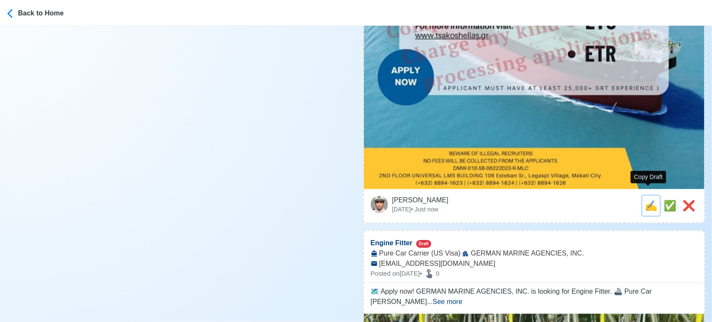
type input "recruitment@tmpi.ph"
type textarea "🚧 Apply now! ⛵ TCM Tsakos Maritime Philippines Inc. is looking for ETO, ETR. 🚢 …"
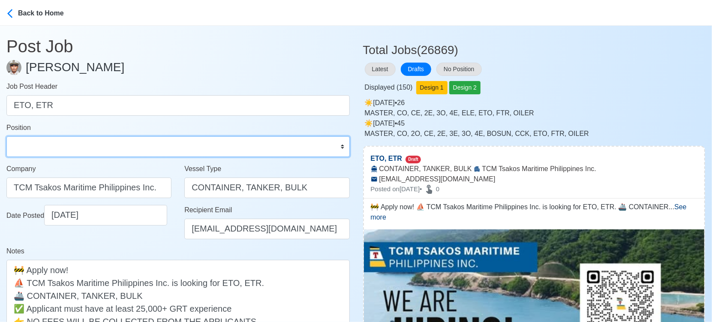
click at [101, 149] on select "Master Chief Officer 2nd Officer 3rd Officer Junior Officer Chief Engineer 2nd …" at bounding box center [177, 146] width 343 height 21
select select "ETO/ETR"
click at [6, 136] on select "Master Chief Officer 2nd Officer 3rd Officer Junior Officer Chief Engineer 2nd …" at bounding box center [177, 146] width 343 height 21
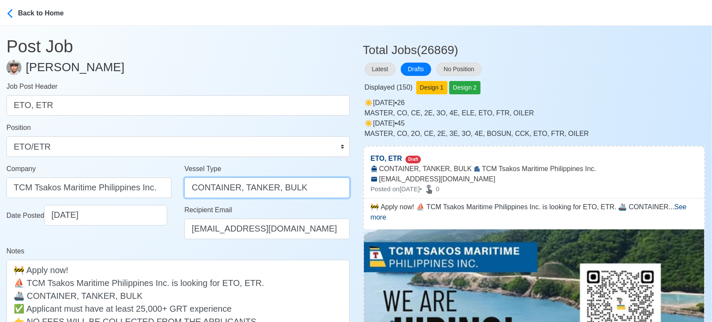
drag, startPoint x: 236, startPoint y: 188, endPoint x: 327, endPoint y: 188, distance: 91.7
click at [327, 188] on input "CONTAINER, TANKER, BULK" at bounding box center [266, 187] width 165 height 21
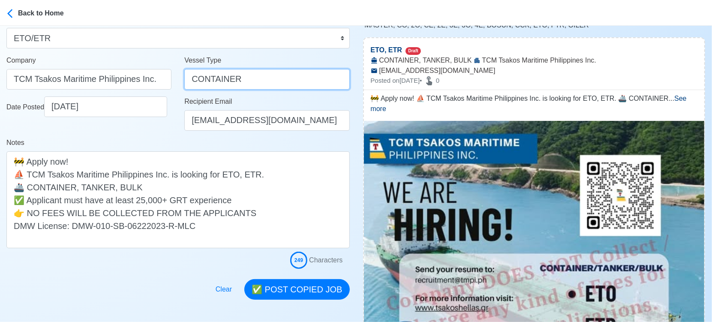
scroll to position [143, 0]
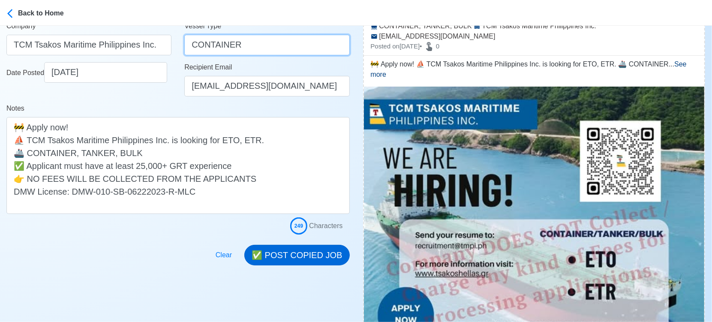
type input "CONTAINER"
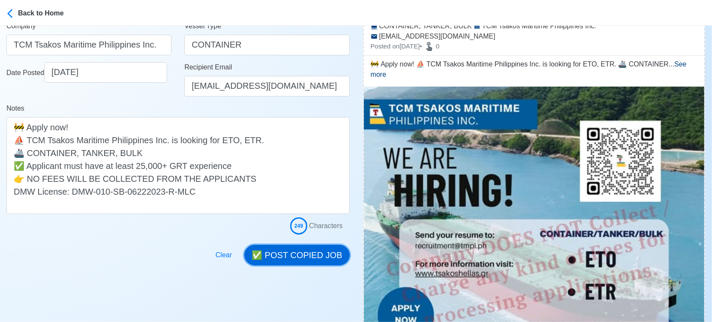
click at [286, 249] on button "✅ POST COPIED JOB" at bounding box center [296, 255] width 105 height 21
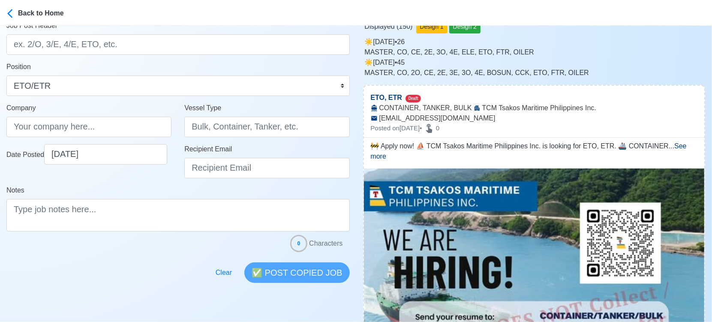
scroll to position [0, 0]
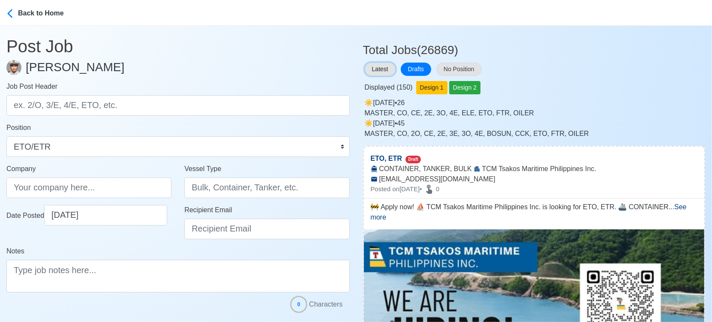
click at [372, 64] on button "Latest" at bounding box center [380, 69] width 31 height 13
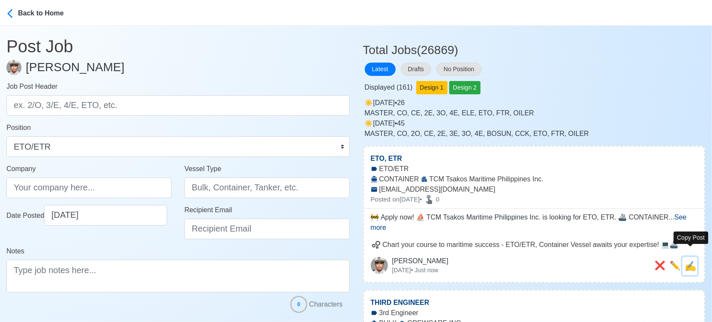
click at [692, 261] on span "✍️" at bounding box center [690, 266] width 12 height 11
type input "ETO, ETR"
type input "TCM Tsakos Maritime Philippines Inc."
type input "CONTAINER"
type input "recruitment@tmpi.ph"
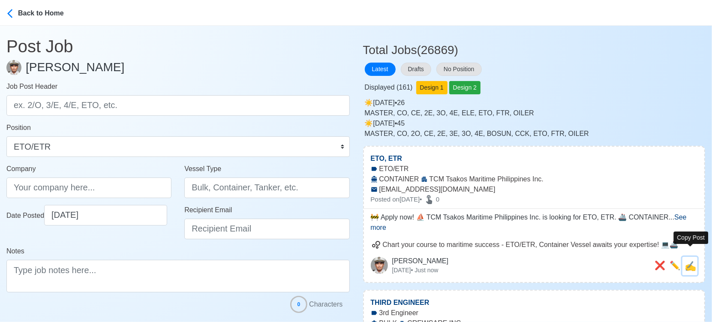
type textarea "🚧 Apply now! ⛵ TCM Tsakos Maritime Philippines Inc. is looking for ETO, ETR. 🚢 …"
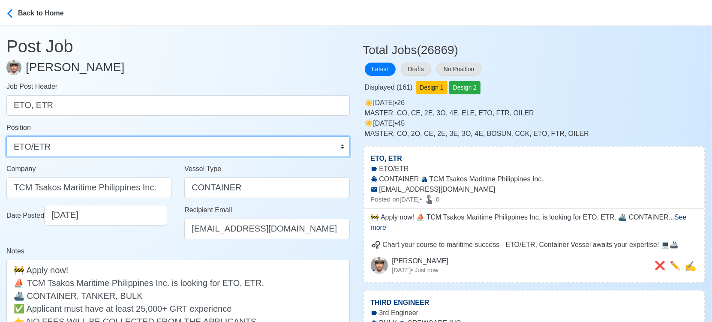
click at [148, 149] on select "Master Chief Officer 2nd Officer 3rd Officer Junior Officer Chief Engineer 2nd …" at bounding box center [177, 146] width 343 height 21
click at [88, 147] on select "Master Chief Officer 2nd Officer 3rd Officer Junior Officer Chief Engineer 2nd …" at bounding box center [177, 146] width 343 height 21
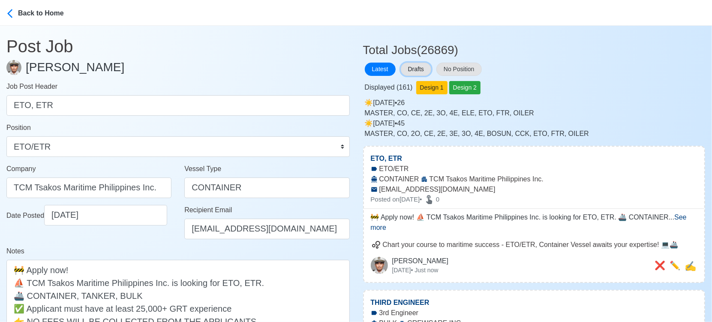
click at [420, 71] on button "Drafts" at bounding box center [416, 69] width 30 height 13
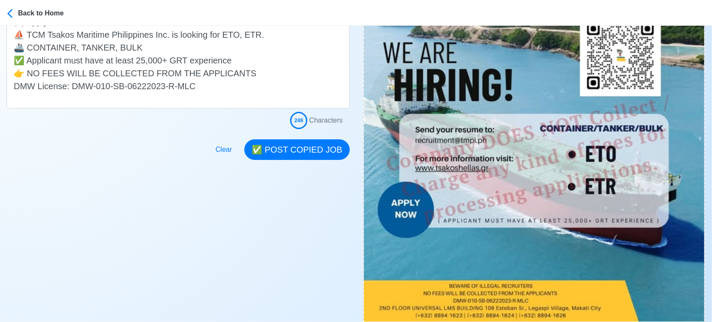
scroll to position [333, 0]
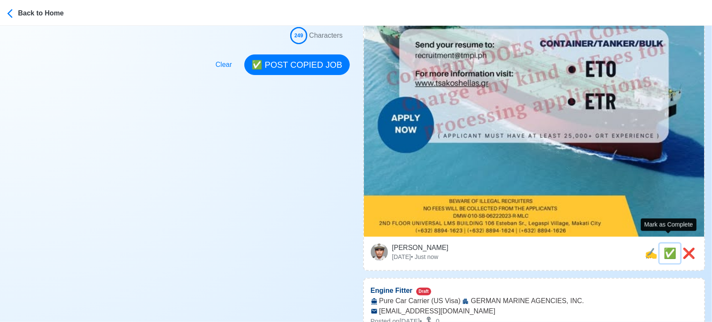
click at [669, 247] on span "✅" at bounding box center [669, 253] width 13 height 12
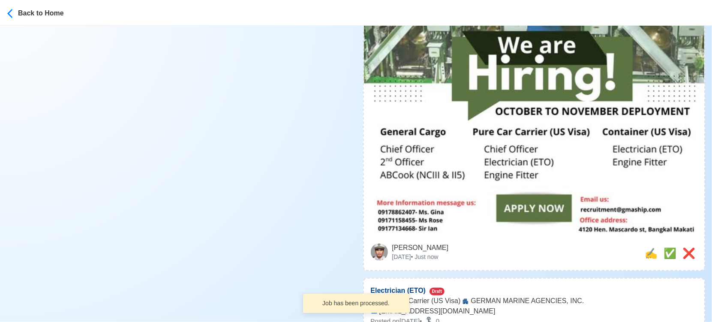
scroll to position [429, 0]
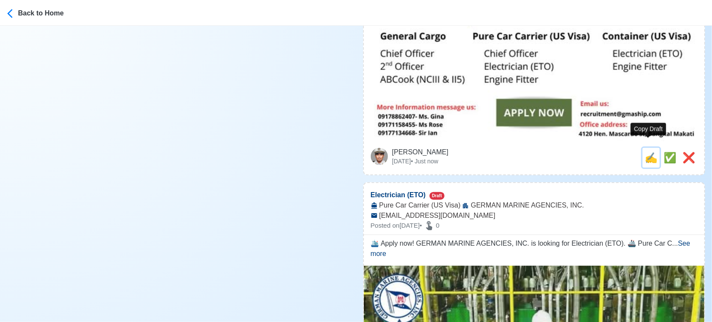
click at [647, 152] on span "✍️" at bounding box center [651, 158] width 13 height 12
type input "Engine Fitter"
select select
type input "GERMAN MARINE AGENCIES, INC."
type input "Pure Car Carrier (US Visa)"
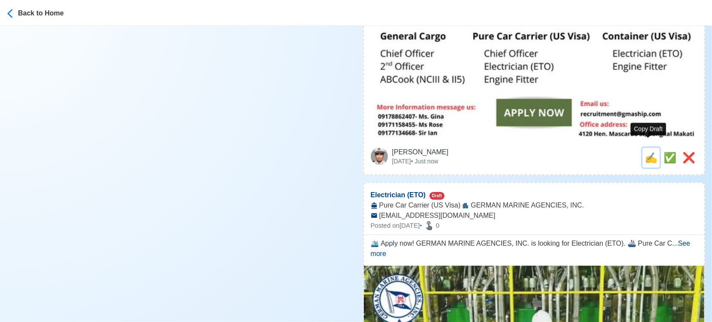
type input "recruitment@gmaship.com"
type textarea "❇️ Apply now! ✅ GERMAN MARINE AGENCIES, INC. is looking for Engine Fitter. 🚢 Pu…"
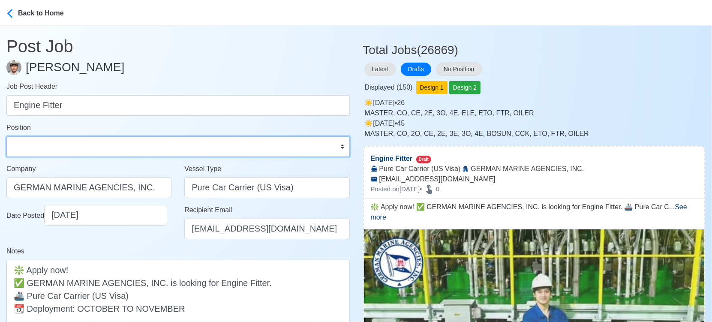
click at [130, 146] on select "Master Chief Officer 2nd Officer 3rd Officer Junior Officer Chief Engineer 2nd …" at bounding box center [177, 146] width 343 height 21
select select "Fitter"
click at [6, 136] on select "Master Chief Officer 2nd Officer 3rd Officer Junior Officer Chief Engineer 2nd …" at bounding box center [177, 146] width 343 height 21
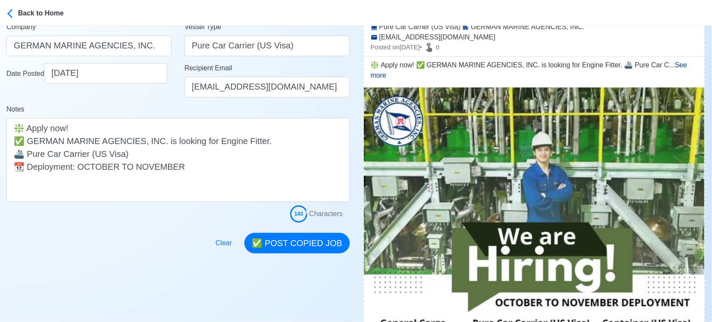
scroll to position [143, 0]
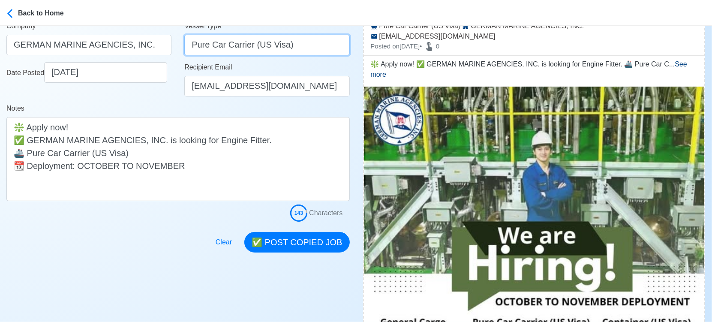
drag, startPoint x: 252, startPoint y: 45, endPoint x: 348, endPoint y: 50, distance: 95.7
click at [348, 50] on input "Pure Car Carrier (US Visa)" at bounding box center [266, 45] width 165 height 21
type input "Pure Car Carrier"
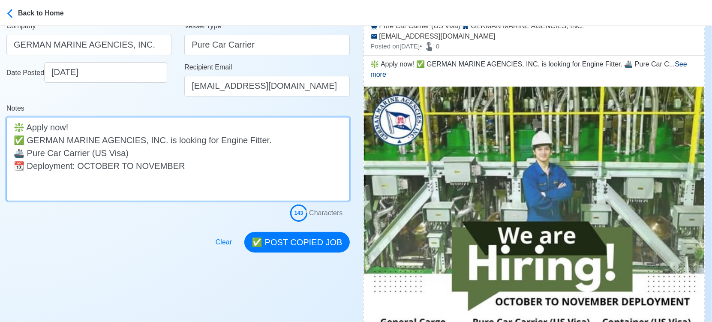
click at [135, 152] on textarea "❇️ Apply now! ✅ GERMAN MARINE AGENCIES, INC. is looking for Engine Fitter. 🚢 Pu…" at bounding box center [177, 159] width 343 height 84
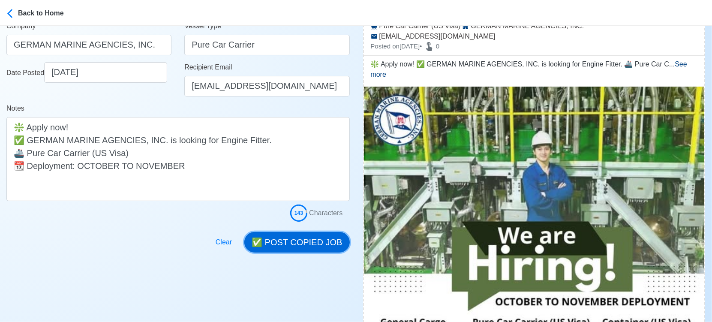
click at [304, 241] on button "✅ POST COPIED JOB" at bounding box center [296, 242] width 105 height 21
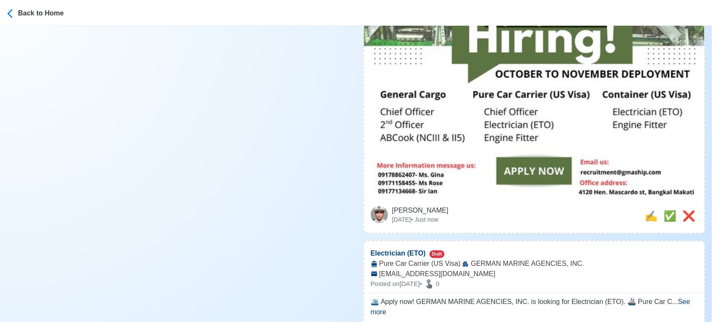
scroll to position [381, 0]
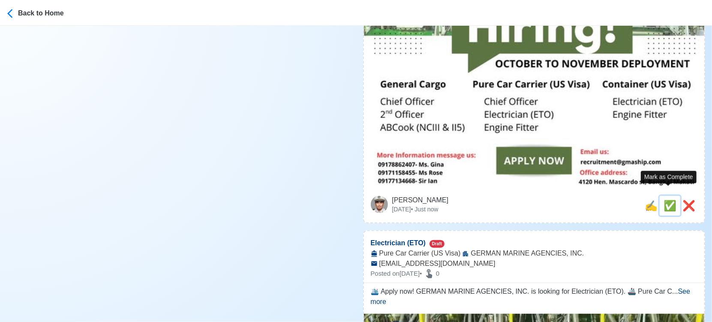
click at [665, 200] on span "✅" at bounding box center [669, 206] width 13 height 12
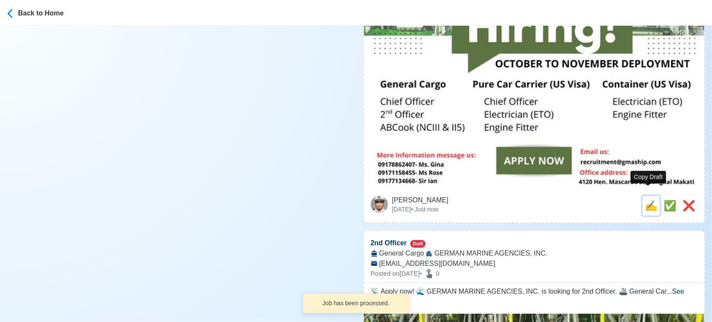
click at [648, 200] on span "✍️" at bounding box center [651, 206] width 13 height 12
type input "Electrician (ETO)"
select select
type input "GERMAN MARINE AGENCIES, INC."
type input "Pure Car Carrier (US Visa)"
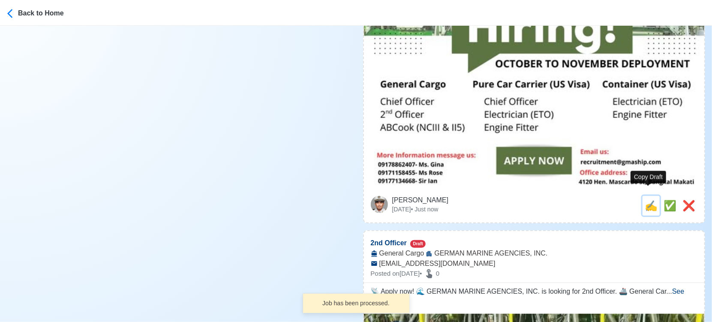
type input "recruitment@gmaship.com"
type textarea "🛳️ Apply now! GERMAN MARINE AGENCIES, INC. is looking for Electrician (ETO). 🚢 …"
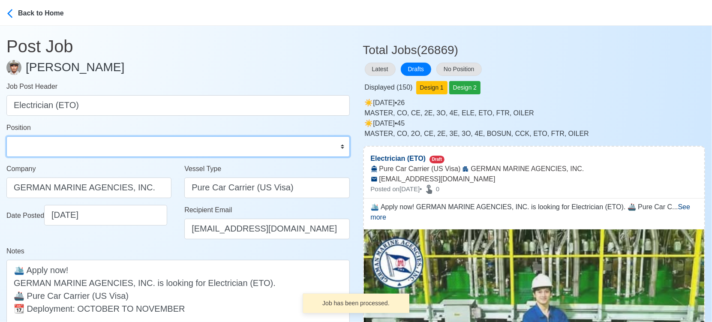
click at [158, 152] on select "Master Chief Officer 2nd Officer 3rd Officer Junior Officer Chief Engineer 2nd …" at bounding box center [177, 146] width 343 height 21
select select "Electrician"
click at [6, 136] on select "Master Chief Officer 2nd Officer 3rd Officer Junior Officer Chief Engineer 2nd …" at bounding box center [177, 146] width 343 height 21
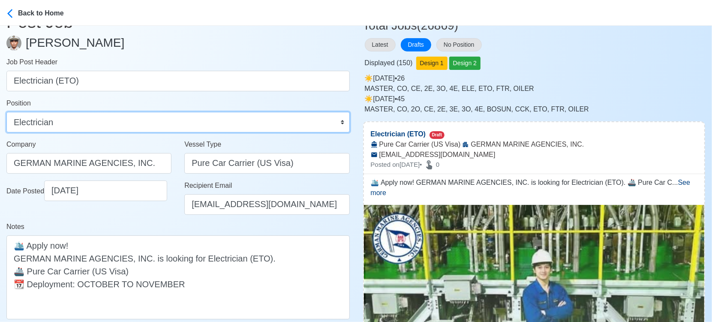
scroll to position [48, 0]
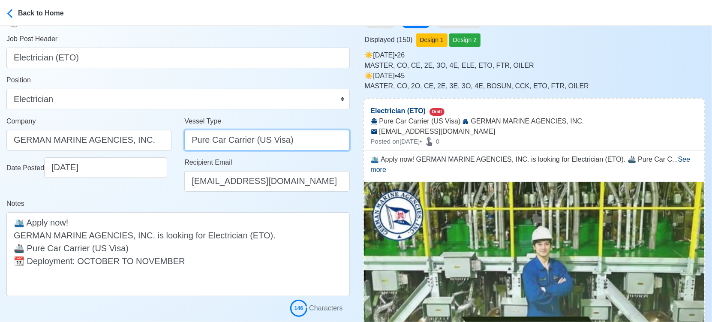
drag, startPoint x: 250, startPoint y: 139, endPoint x: 261, endPoint y: 139, distance: 11.2
click at [261, 139] on input "Pure Car Carrier (US Visa)" at bounding box center [266, 140] width 165 height 21
drag, startPoint x: 297, startPoint y: 138, endPoint x: 252, endPoint y: 142, distance: 44.7
click at [252, 142] on input "Pure Car Carrier (US Visa)" at bounding box center [266, 140] width 165 height 21
type input "Pure Car Carrier"
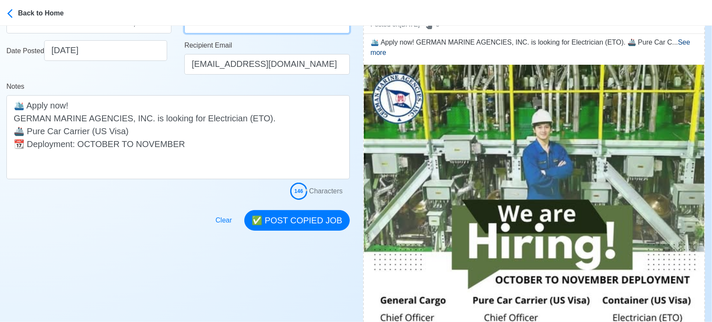
scroll to position [190, 0]
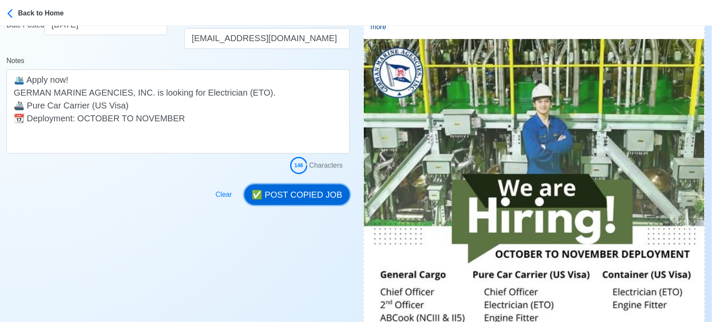
click at [286, 196] on button "✅ POST COPIED JOB" at bounding box center [296, 194] width 105 height 21
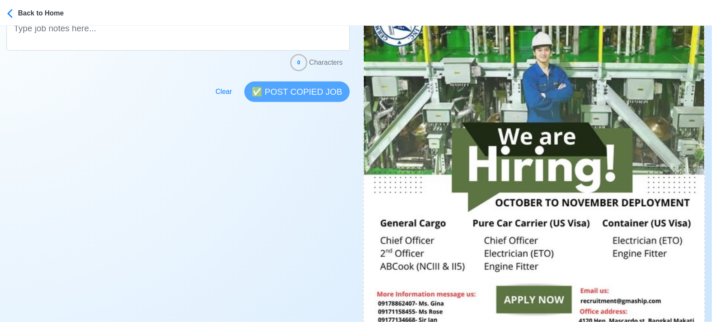
scroll to position [333, 0]
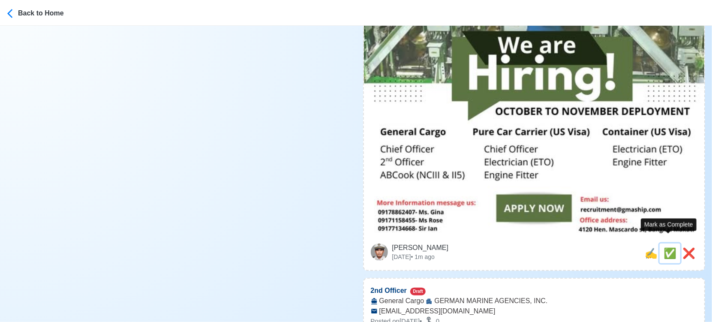
click at [666, 247] on span "✅" at bounding box center [669, 253] width 13 height 12
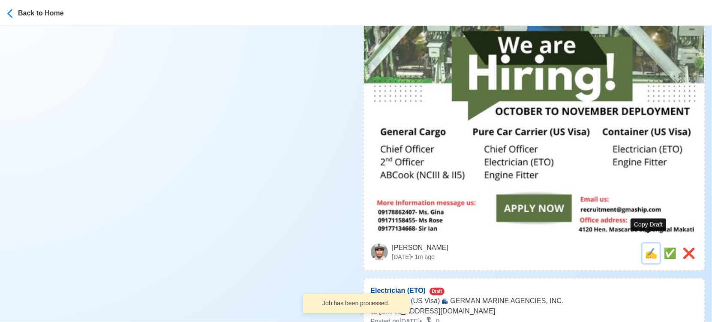
click at [648, 247] on span "✍️" at bounding box center [651, 253] width 13 height 12
type input "2nd Officer"
select select "2nd Officer"
type input "GERMAN MARINE AGENCIES, INC."
type input "General Cargo"
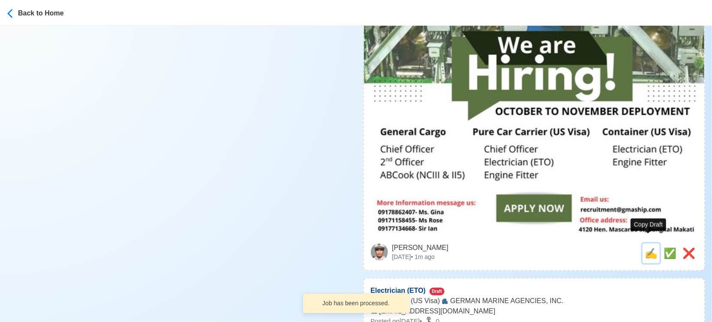
type input "recruitment@gmaship.com"
type textarea "📡 Apply now! 🌊 GERMAN MARINE AGENCIES, INC. is looking for 2nd Officer. 🚢 Gener…"
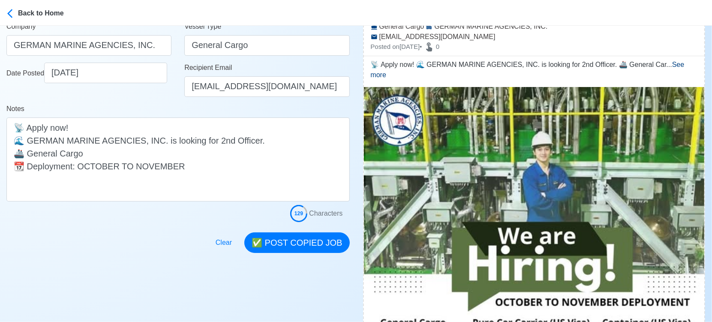
scroll to position [143, 0]
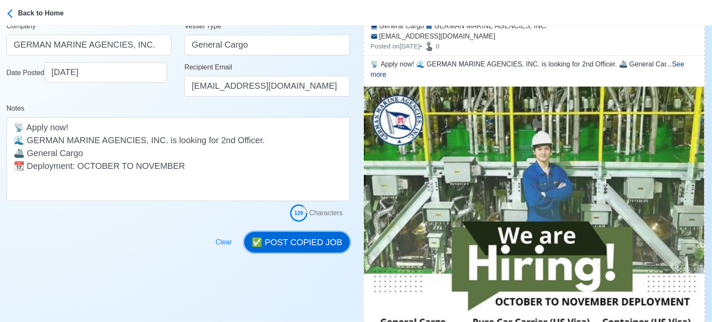
click at [301, 240] on button "✅ POST COPIED JOB" at bounding box center [296, 242] width 105 height 21
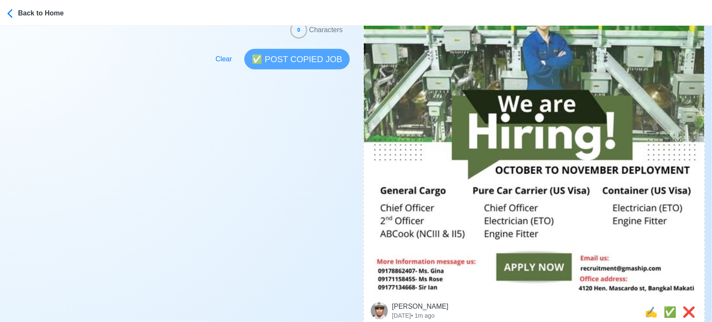
scroll to position [333, 0]
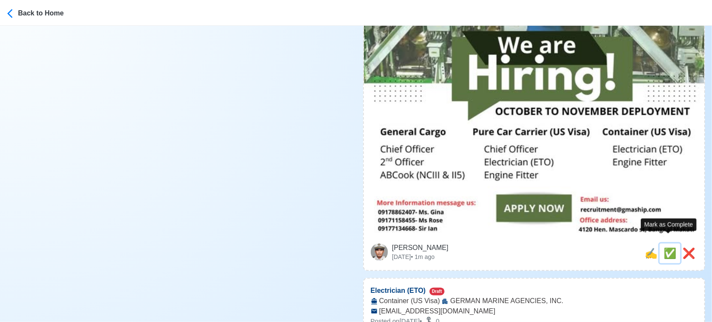
click at [669, 247] on span "✅" at bounding box center [669, 253] width 13 height 12
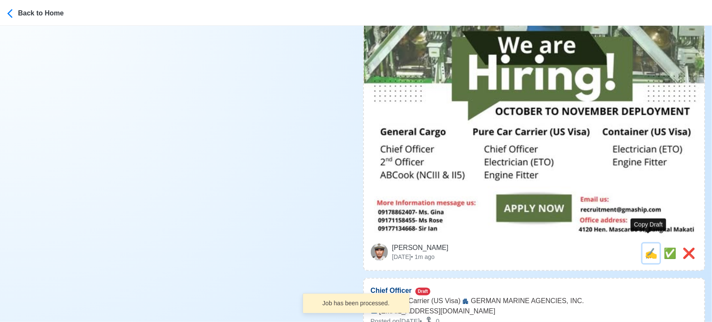
click at [648, 247] on span "✍️" at bounding box center [651, 253] width 13 height 12
type input "Electrician (ETO)"
select select
type input "GERMAN MARINE AGENCIES, INC."
type input "Container (US Visa)"
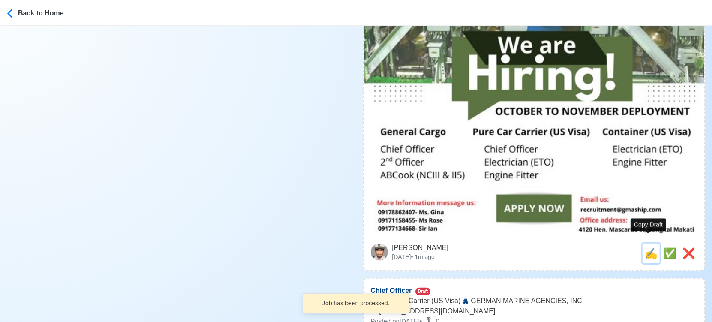
type input "recruitment@gmaship.com"
type textarea "📡 Apply now! GERMAN MARINE AGENCIES, INC. is looking for Electrician (ETO). 🚢 C…"
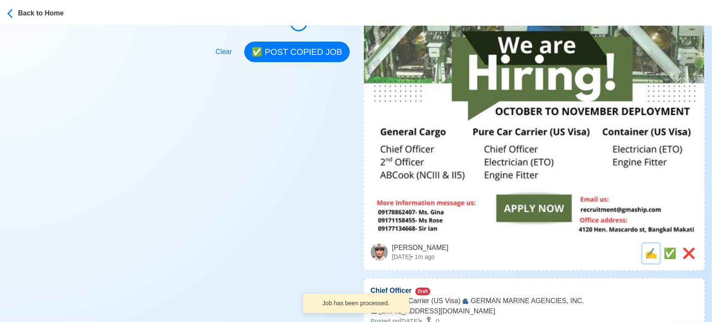
scroll to position [0, 0]
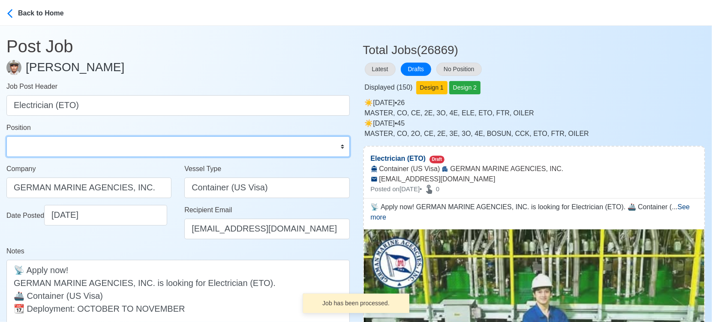
click at [51, 145] on select "Master Chief Officer 2nd Officer 3rd Officer Junior Officer Chief Engineer 2nd …" at bounding box center [177, 146] width 343 height 21
select select "ETO/ETR"
click at [6, 136] on select "Master Chief Officer 2nd Officer 3rd Officer Junior Officer Chief Engineer 2nd …" at bounding box center [177, 146] width 343 height 21
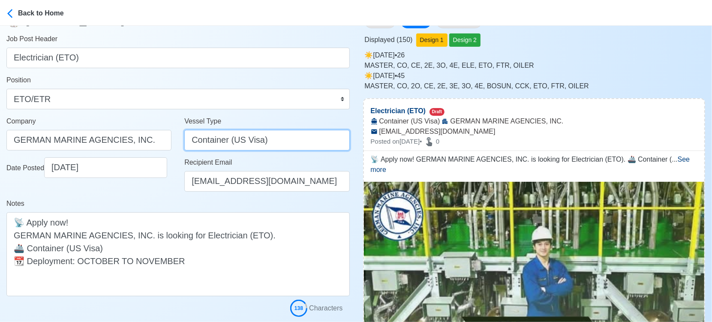
drag, startPoint x: 230, startPoint y: 138, endPoint x: 308, endPoint y: 144, distance: 78.6
click at [308, 144] on input "Container (US Visa)" at bounding box center [266, 140] width 165 height 21
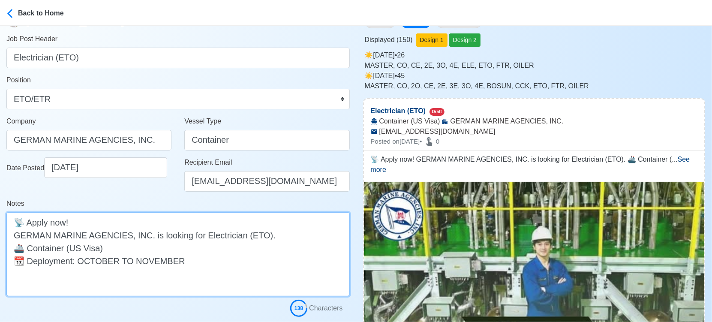
click at [294, 277] on textarea "📡 Apply now! GERMAN MARINE AGENCIES, INC. is looking for Electrician (ETO). 🚢 C…" at bounding box center [177, 254] width 343 height 84
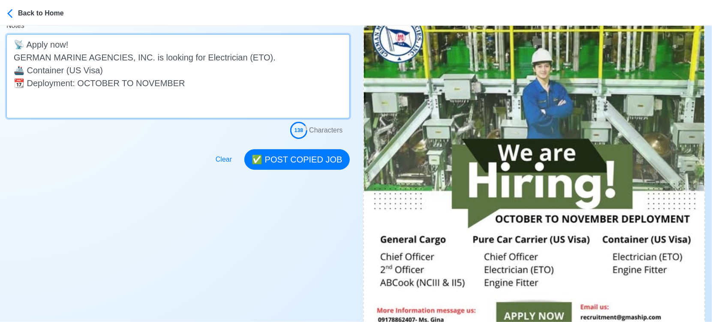
scroll to position [190, 0]
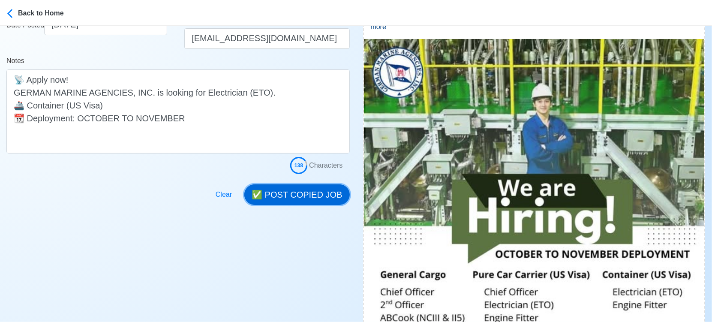
click at [302, 193] on button "✅ POST COPIED JOB" at bounding box center [296, 194] width 105 height 21
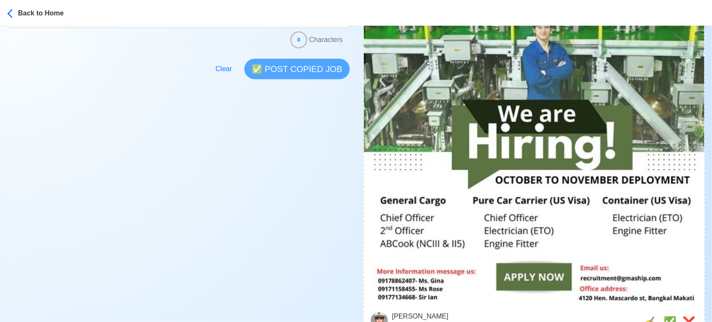
scroll to position [381, 0]
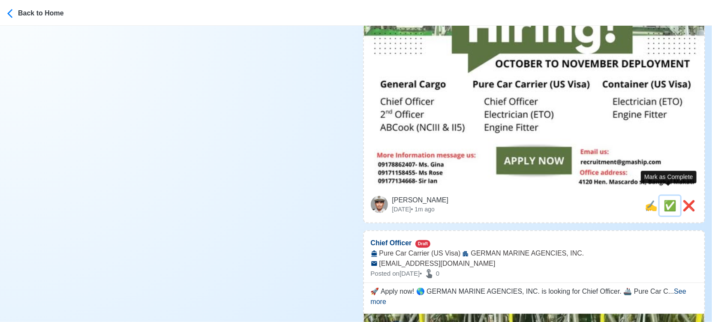
click at [670, 200] on span "✅" at bounding box center [669, 206] width 13 height 12
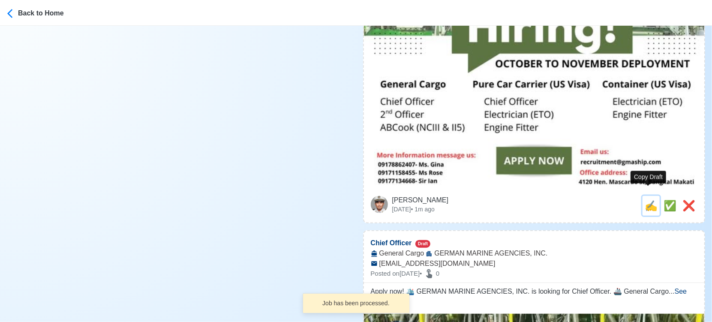
click at [651, 200] on span "✍️" at bounding box center [651, 206] width 13 height 12
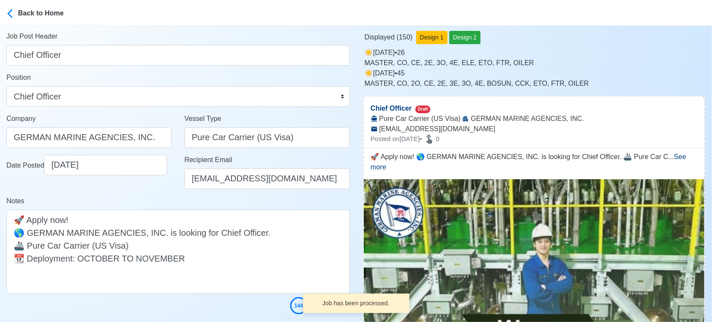
scroll to position [95, 0]
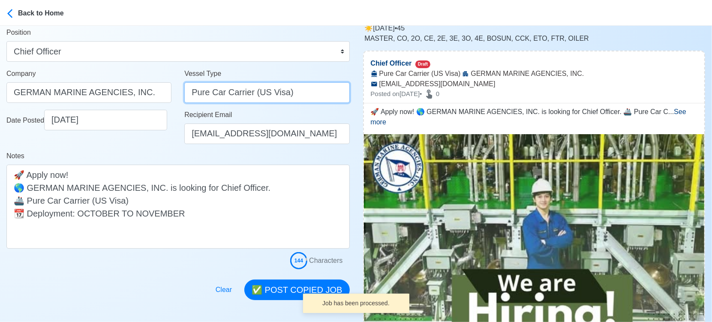
click at [254, 93] on input "Pure Car Carrier (US Visa)" at bounding box center [266, 92] width 165 height 21
drag, startPoint x: 253, startPoint y: 92, endPoint x: 317, endPoint y: 92, distance: 63.9
click at [317, 92] on input "Pure Car Carrier (US Visa)" at bounding box center [266, 92] width 165 height 21
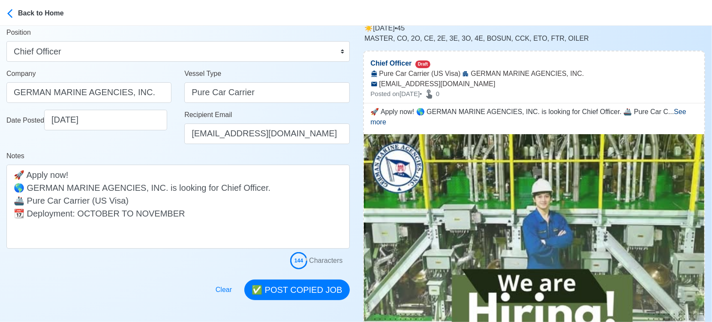
click at [131, 288] on div at bounding box center [177, 284] width 343 height 31
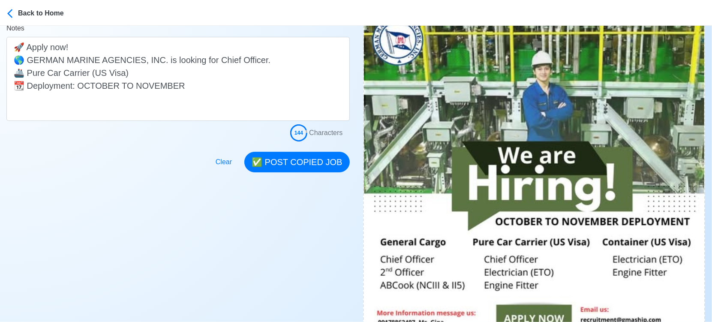
scroll to position [238, 0]
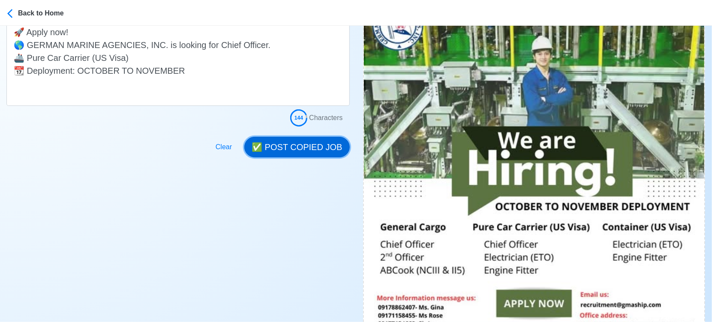
click at [320, 152] on button "✅ POST COPIED JOB" at bounding box center [296, 147] width 105 height 21
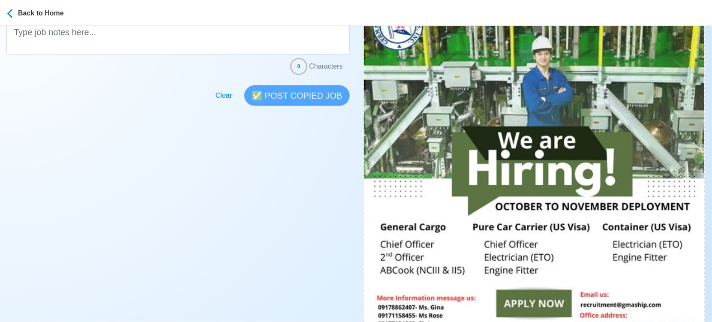
scroll to position [381, 0]
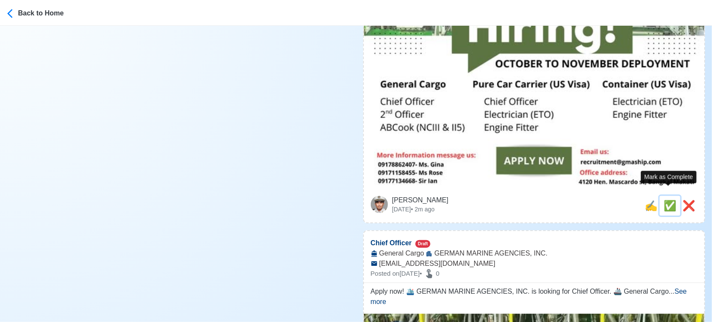
click at [668, 200] on span "✅" at bounding box center [669, 206] width 13 height 12
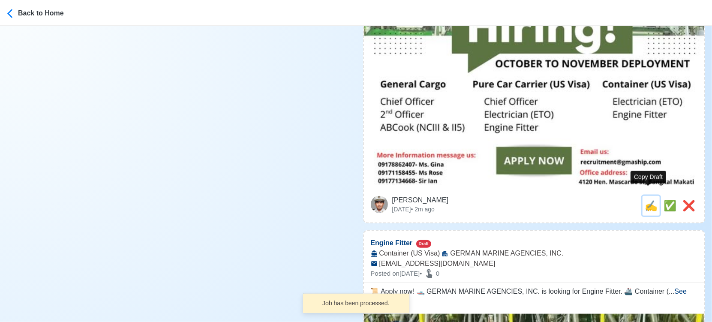
click at [649, 200] on span "✍️" at bounding box center [651, 206] width 13 height 12
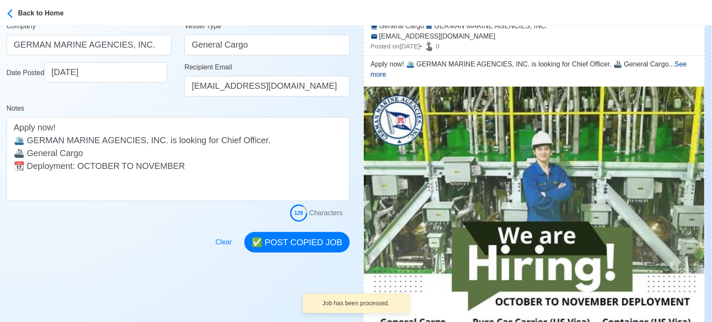
scroll to position [190, 0]
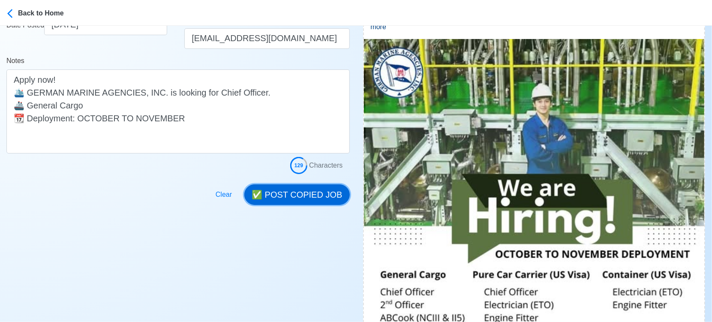
click at [315, 192] on button "✅ POST COPIED JOB" at bounding box center [296, 194] width 105 height 21
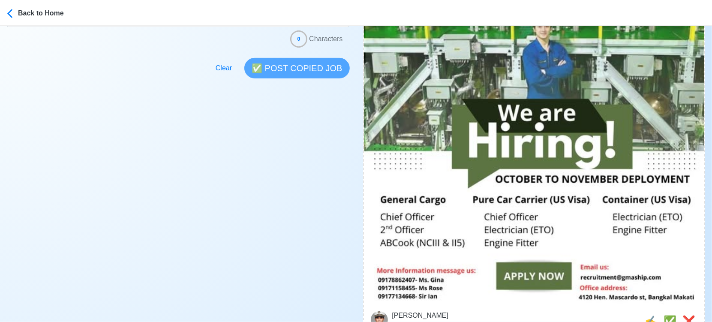
scroll to position [333, 0]
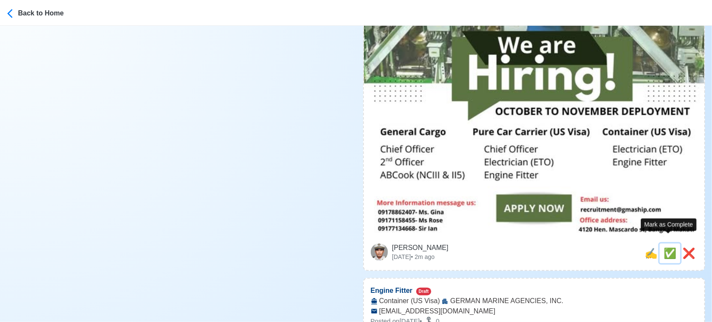
click at [667, 247] on span "✅" at bounding box center [669, 253] width 13 height 12
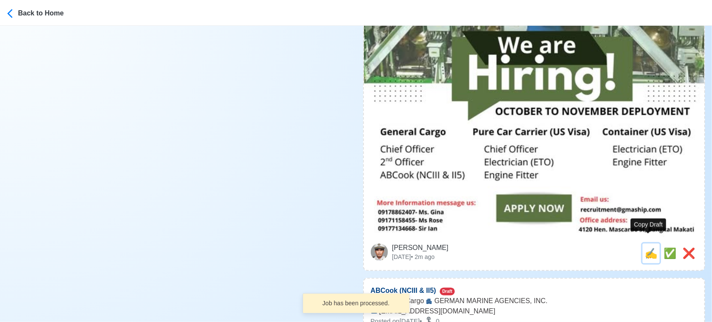
click at [645, 247] on span "✍️" at bounding box center [651, 253] width 13 height 12
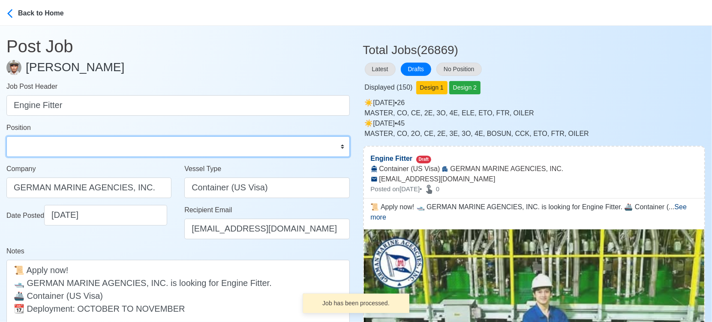
click at [88, 146] on select "Master Chief Officer 2nd Officer 3rd Officer Junior Officer Chief Engineer 2nd …" at bounding box center [177, 146] width 343 height 21
click at [6, 136] on select "Master Chief Officer 2nd Officer 3rd Officer Junior Officer Chief Engineer 2nd …" at bounding box center [177, 146] width 343 height 21
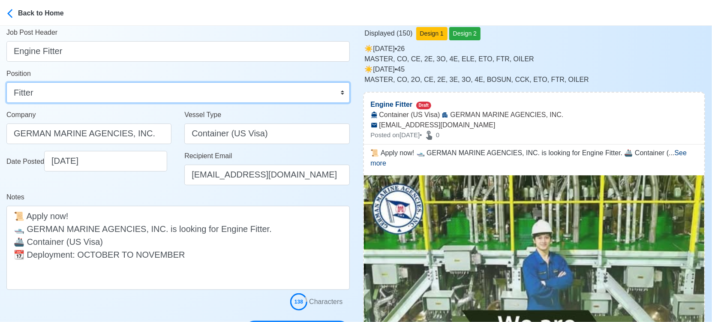
scroll to position [95, 0]
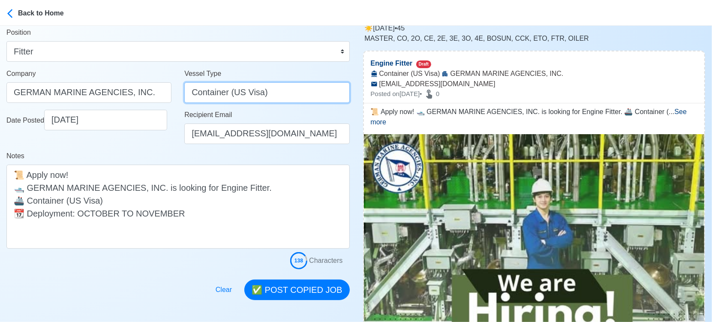
drag, startPoint x: 228, startPoint y: 93, endPoint x: 316, endPoint y: 100, distance: 87.7
click at [316, 100] on input "Container (US Visa)" at bounding box center [266, 92] width 165 height 21
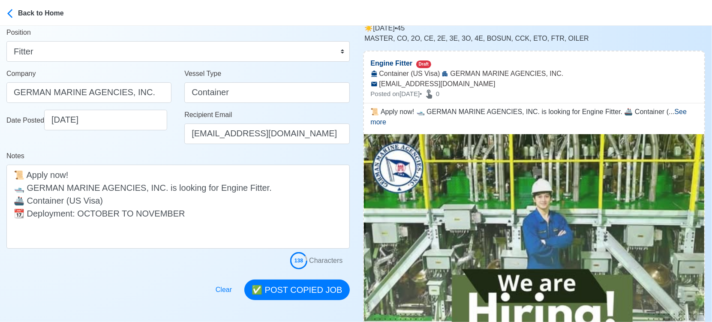
click at [166, 288] on div at bounding box center [177, 284] width 343 height 31
click at [318, 297] on button "✅ POST COPIED JOB" at bounding box center [296, 289] width 105 height 21
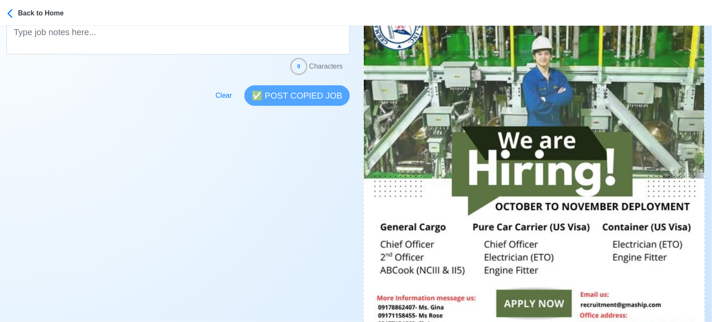
scroll to position [285, 0]
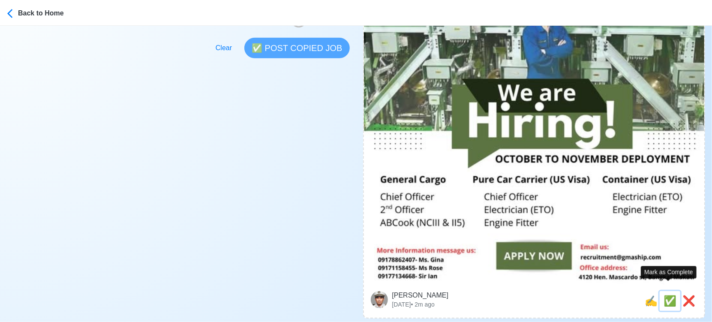
click at [668, 295] on span "✅" at bounding box center [669, 301] width 13 height 12
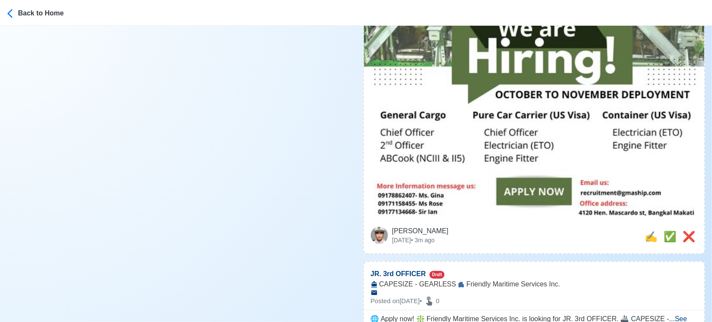
scroll to position [476, 0]
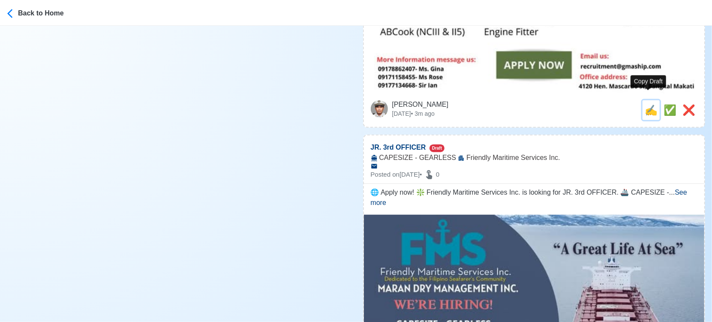
click at [648, 104] on span "✍️" at bounding box center [651, 110] width 13 height 12
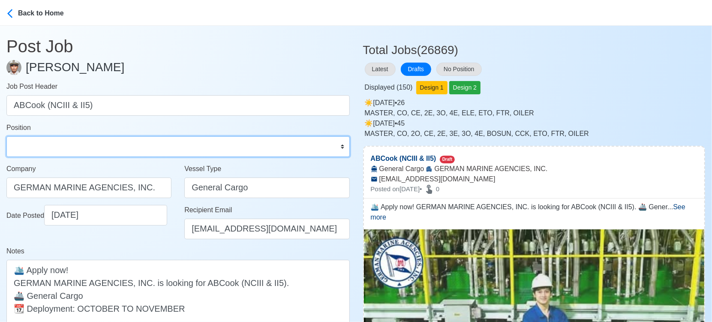
click at [63, 145] on select "Master Chief Officer 2nd Officer 3rd Officer Junior Officer Chief Engineer 2nd …" at bounding box center [177, 146] width 343 height 21
click at [6, 136] on select "Master Chief Officer 2nd Officer 3rd Officer Junior Officer Chief Engineer 2nd …" at bounding box center [177, 146] width 343 height 21
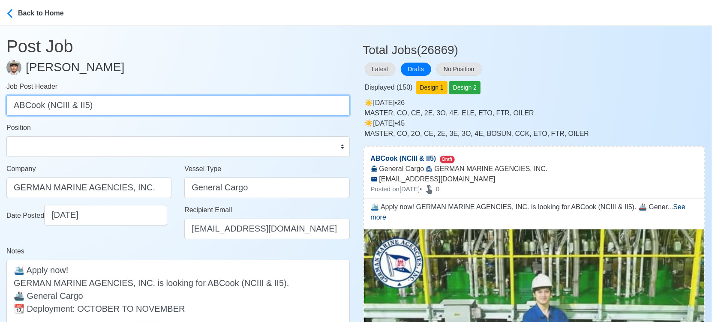
drag, startPoint x: 43, startPoint y: 105, endPoint x: 197, endPoint y: 123, distance: 154.9
click at [197, 123] on form "Job Post Header ABCook (NCIII & II5) Position Master Chief Officer 2nd Officer …" at bounding box center [177, 222] width 343 height 283
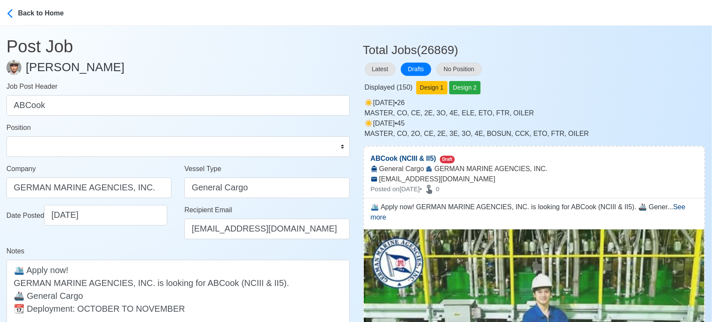
click at [171, 237] on div "Date Posted 09/16/2025" at bounding box center [89, 225] width 178 height 41
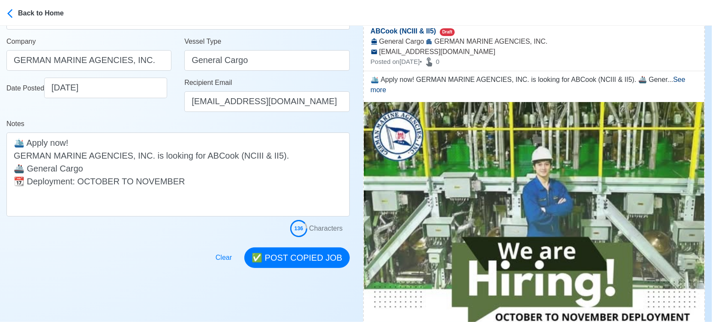
scroll to position [143, 0]
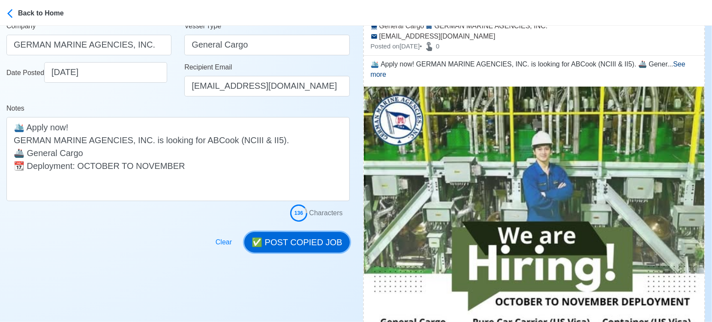
click at [298, 239] on button "✅ POST COPIED JOB" at bounding box center [296, 242] width 105 height 21
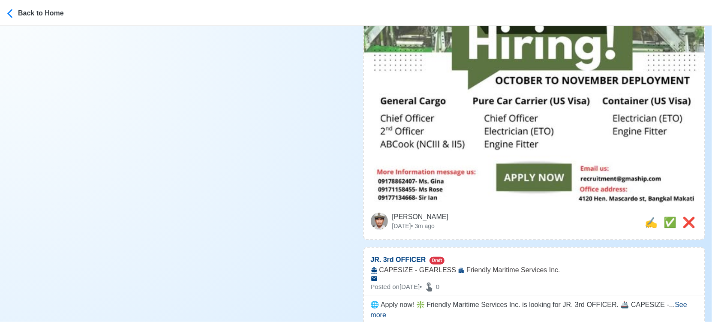
scroll to position [381, 0]
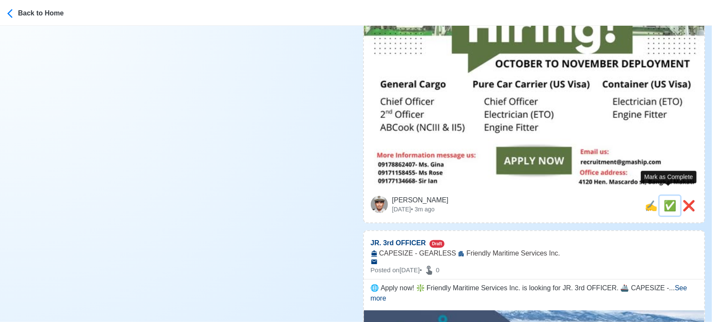
click at [664, 200] on span "✅" at bounding box center [669, 206] width 13 height 12
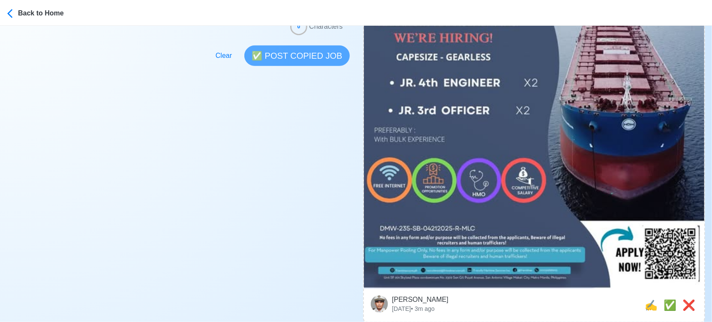
scroll to position [285, 0]
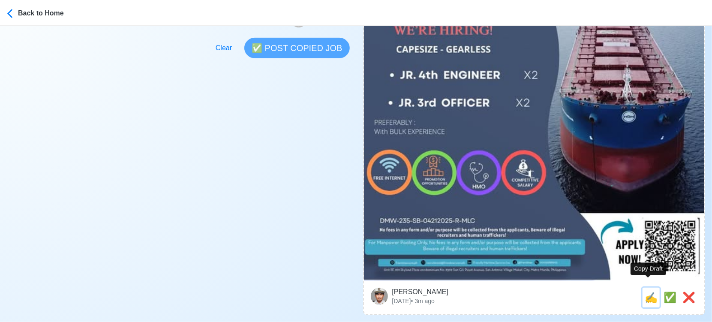
click at [647, 291] on span "✍️" at bounding box center [651, 297] width 13 height 12
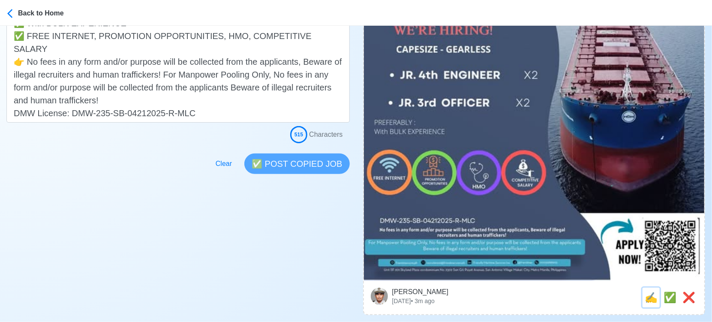
scroll to position [0, 0]
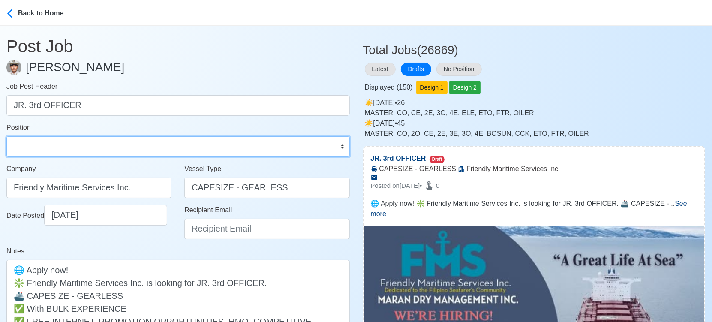
click at [74, 143] on select "Master Chief Officer 2nd Officer 3rd Officer Junior Officer Chief Engineer 2nd …" at bounding box center [177, 146] width 343 height 21
click at [6, 136] on select "Master Chief Officer 2nd Officer 3rd Officer Junior Officer Chief Engineer 2nd …" at bounding box center [177, 146] width 343 height 21
click at [86, 144] on select "Master Chief Officer 2nd Officer 3rd Officer Junior Officer Chief Engineer 2nd …" at bounding box center [177, 146] width 343 height 21
click at [6, 136] on select "Master Chief Officer 2nd Officer 3rd Officer Junior Officer Chief Engineer 2nd …" at bounding box center [177, 146] width 343 height 21
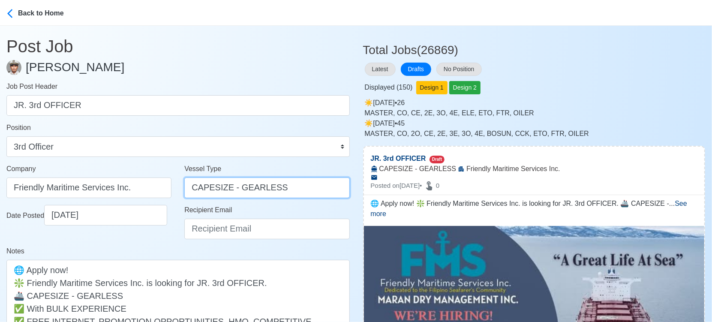
click at [191, 187] on input "CAPESIZE - GEARLESS" at bounding box center [266, 187] width 165 height 21
click at [201, 183] on input "BULK CAPESIZE - GEARLESS" at bounding box center [266, 187] width 165 height 21
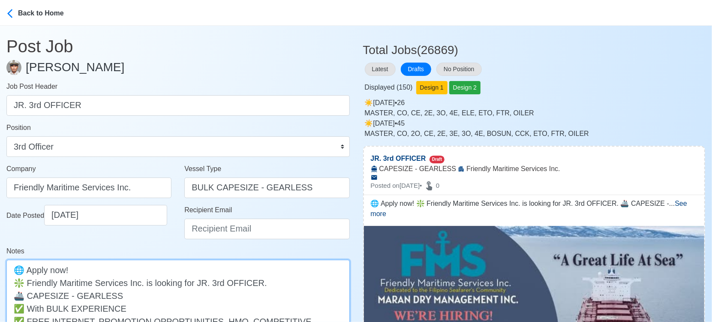
paste textarea "BULK"
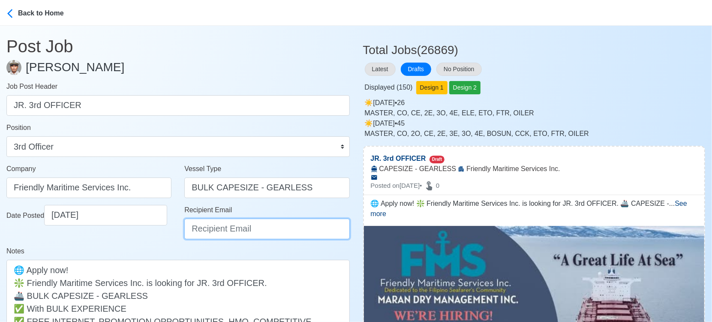
click at [210, 225] on input "Recipient Email" at bounding box center [266, 229] width 165 height 21
paste input "recruitment@friendmar.com.ph"
click at [154, 242] on div "Date Posted 09/16/2025" at bounding box center [89, 225] width 178 height 41
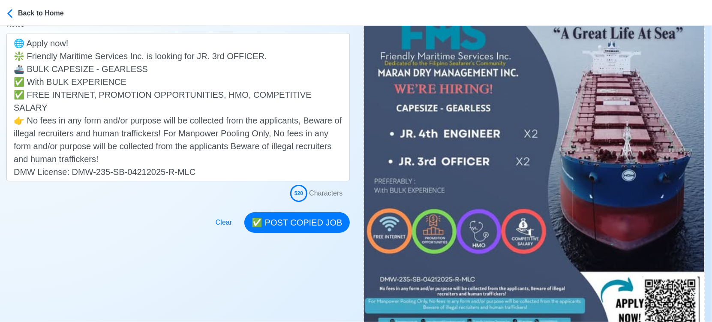
scroll to position [238, 0]
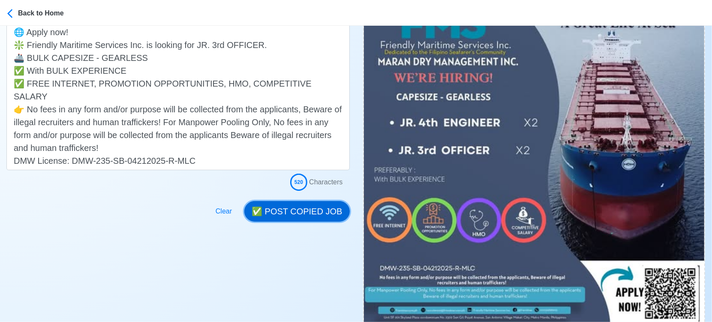
click at [310, 217] on button "✅ POST COPIED JOB" at bounding box center [296, 211] width 105 height 21
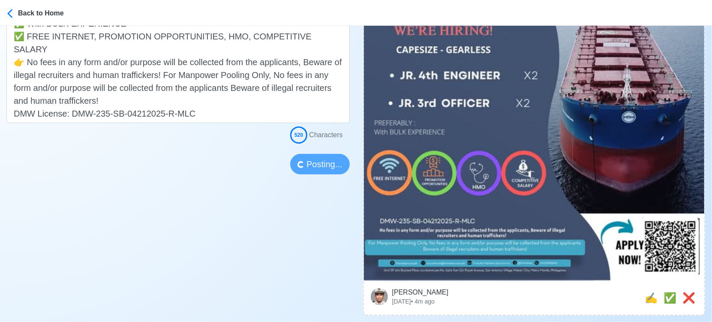
scroll to position [285, 0]
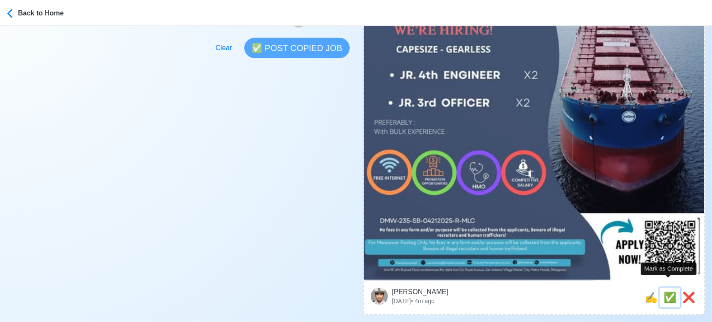
click at [667, 291] on span "✅" at bounding box center [669, 297] width 13 height 12
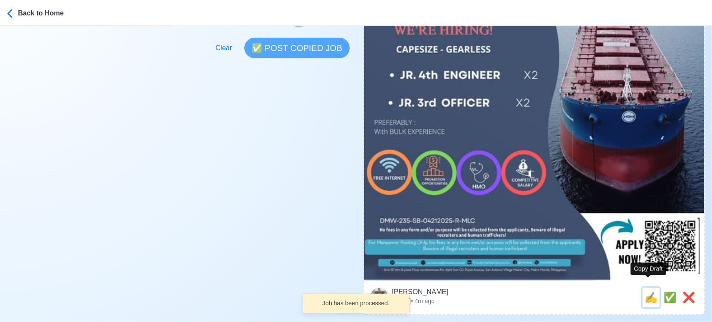
click at [648, 291] on span "✍️" at bounding box center [651, 297] width 13 height 12
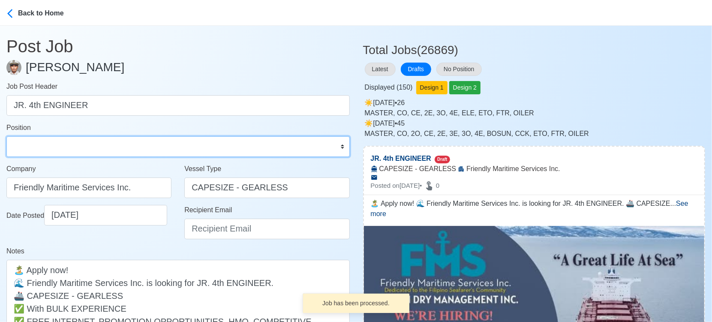
click at [99, 147] on select "Master Chief Officer 2nd Officer 3rd Officer Junior Officer Chief Engineer 2nd …" at bounding box center [177, 146] width 343 height 21
click at [6, 136] on select "Master Chief Officer 2nd Officer 3rd Officer Junior Officer Chief Engineer 2nd …" at bounding box center [177, 146] width 343 height 21
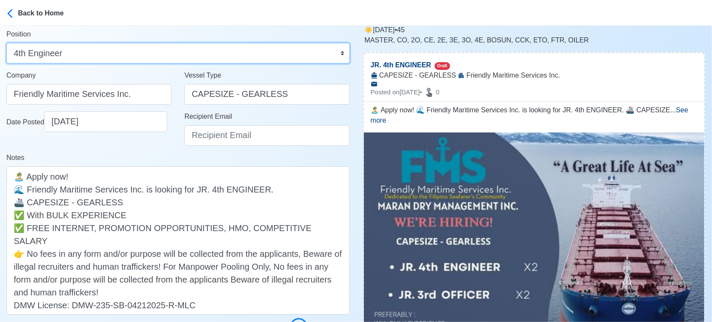
scroll to position [95, 0]
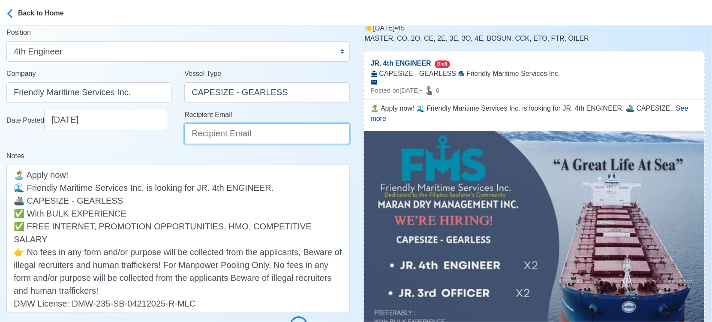
click at [222, 132] on input "Recipient Email" at bounding box center [266, 133] width 165 height 21
paste input "recruitment@friendmar.com.ph"
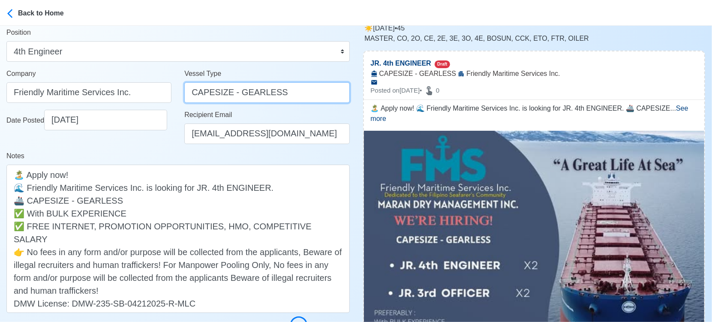
click at [191, 92] on input "CAPESIZE - GEARLESS" at bounding box center [266, 92] width 165 height 21
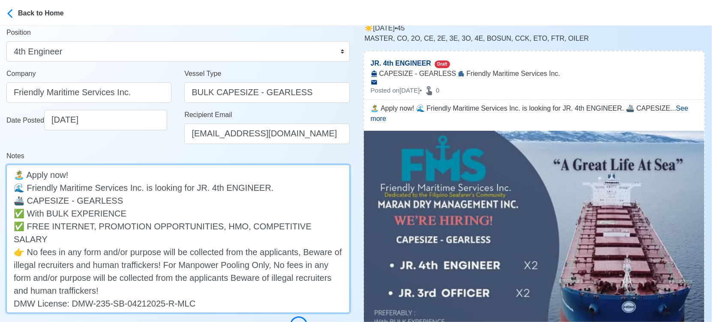
click at [29, 201] on textarea "🏝️ Apply now! 🌊 Friendly Maritime Services Inc. is looking for JR. 4th ENGINEER…" at bounding box center [177, 239] width 343 height 148
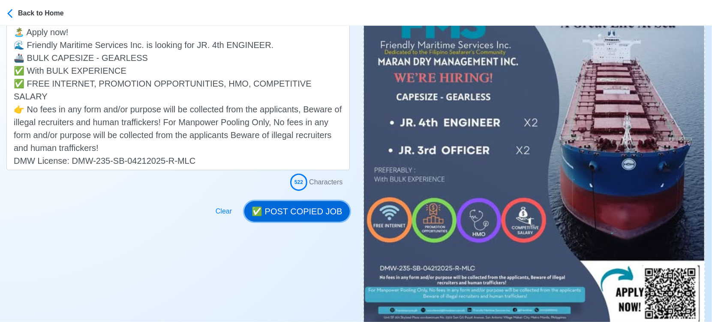
click at [300, 211] on button "✅ POST COPIED JOB" at bounding box center [296, 211] width 105 height 21
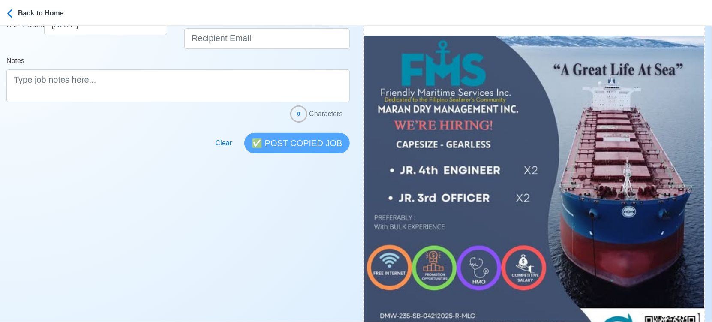
scroll to position [429, 0]
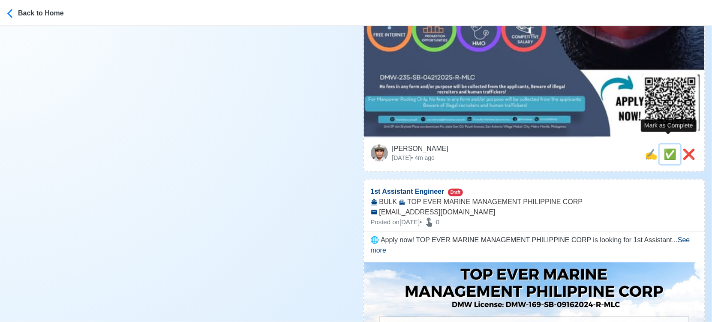
click at [668, 148] on span "✅" at bounding box center [669, 154] width 13 height 12
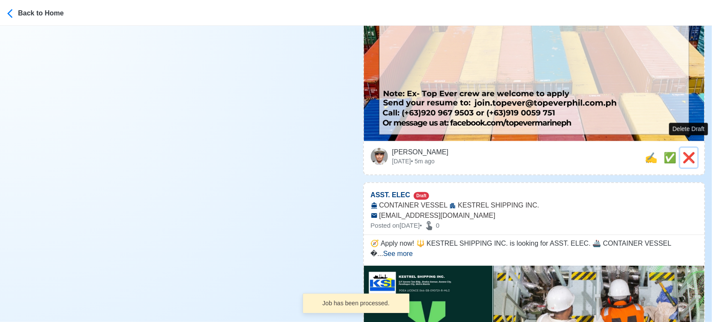
click at [689, 152] on span "❌" at bounding box center [688, 158] width 13 height 12
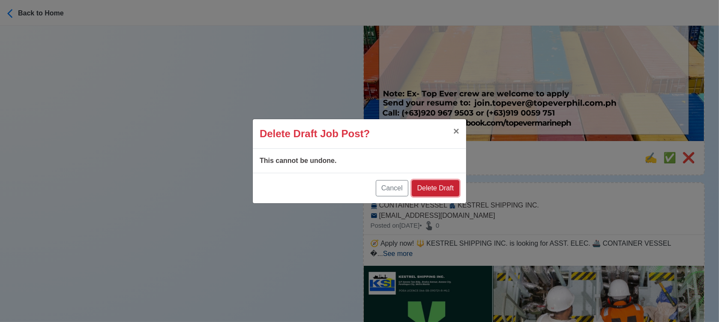
click at [442, 186] on button "Delete Draft" at bounding box center [436, 188] width 48 height 16
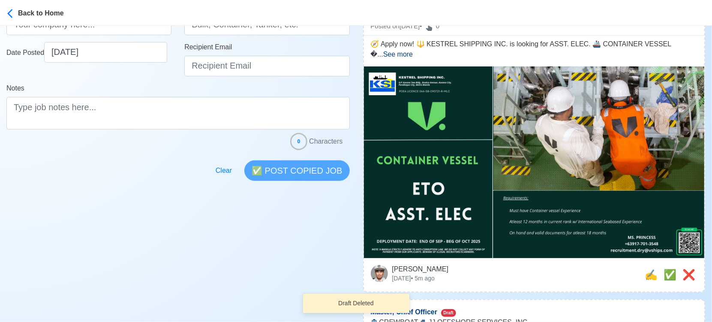
scroll to position [238, 0]
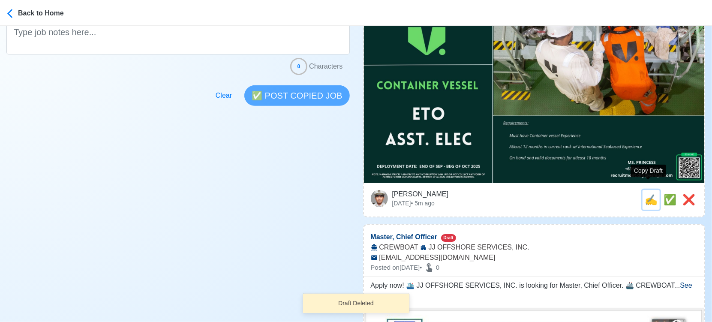
click at [645, 194] on span "✍️" at bounding box center [651, 200] width 13 height 12
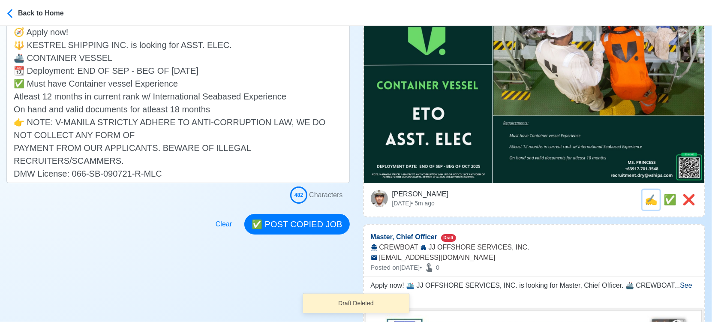
scroll to position [0, 0]
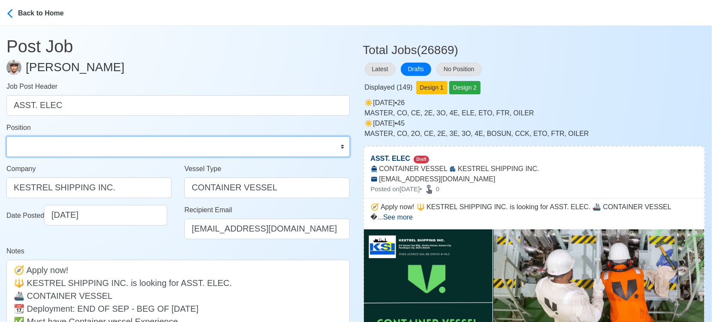
click at [144, 144] on select "Master Chief Officer 2nd Officer 3rd Officer Junior Officer Chief Engineer 2nd …" at bounding box center [177, 146] width 343 height 21
click at [6, 136] on select "Master Chief Officer 2nd Officer 3rd Officer Junior Officer Chief Engineer 2nd …" at bounding box center [177, 146] width 343 height 21
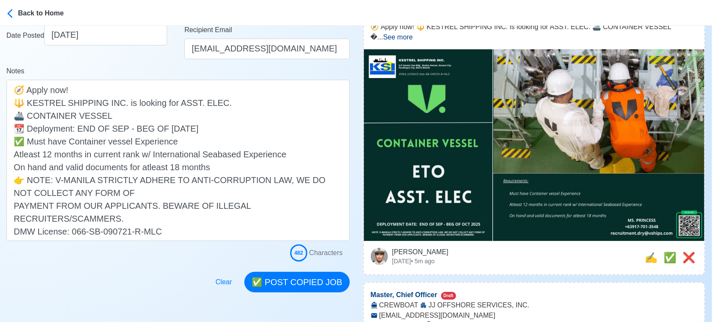
scroll to position [190, 0]
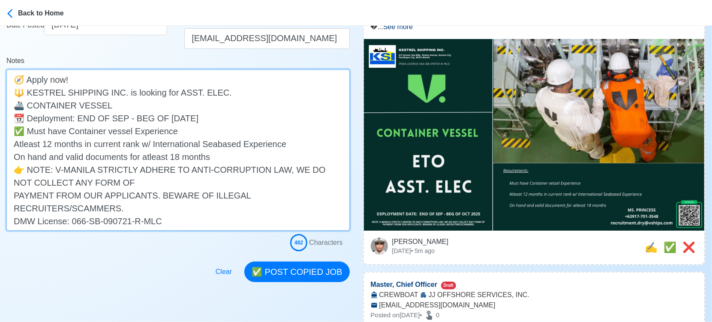
click at [12, 196] on textarea "🧭 Apply now! 🔱 KESTREL SHIPPING INC. is looking for ASST. ELEC. 🚢 CONTAINER VES…" at bounding box center [177, 149] width 343 height 161
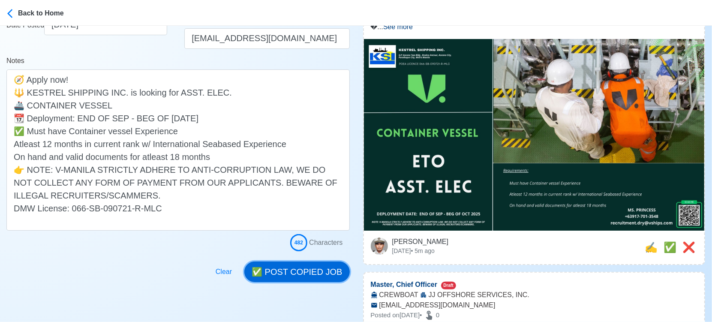
click at [297, 267] on button "✅ POST COPIED JOB" at bounding box center [296, 271] width 105 height 21
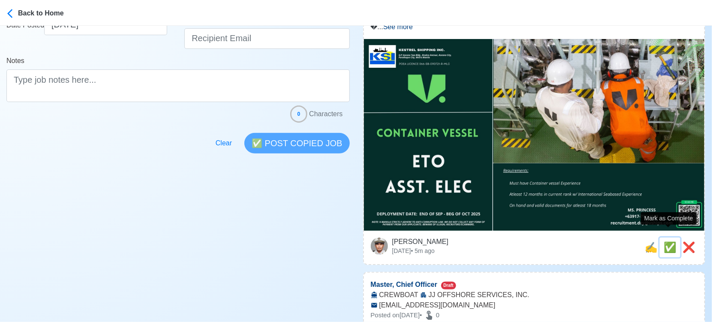
click at [669, 241] on span "✅" at bounding box center [669, 247] width 13 height 12
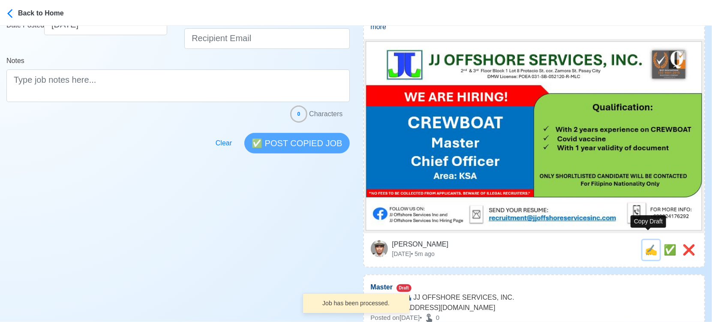
click at [642, 246] on button "✍️" at bounding box center [650, 250] width 17 height 20
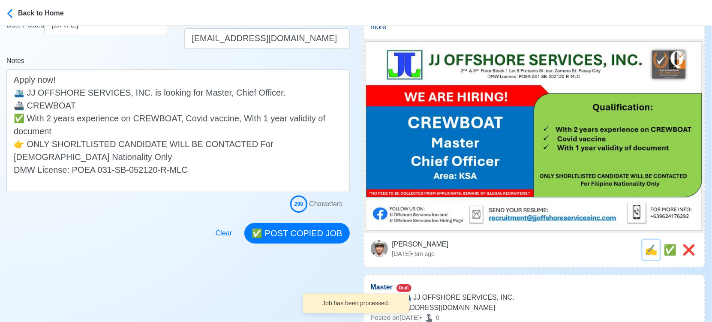
scroll to position [0, 0]
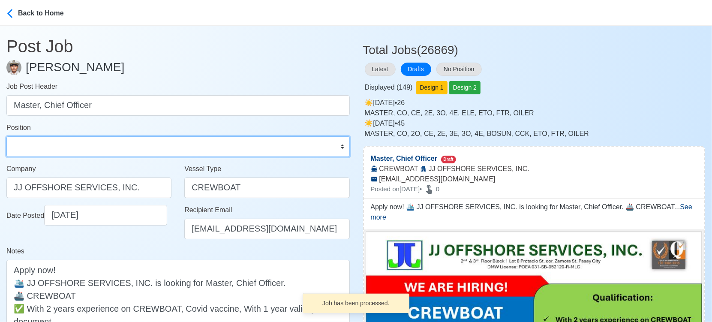
click at [73, 142] on select "Master Chief Officer 2nd Officer 3rd Officer Junior Officer Chief Engineer 2nd …" at bounding box center [177, 146] width 343 height 21
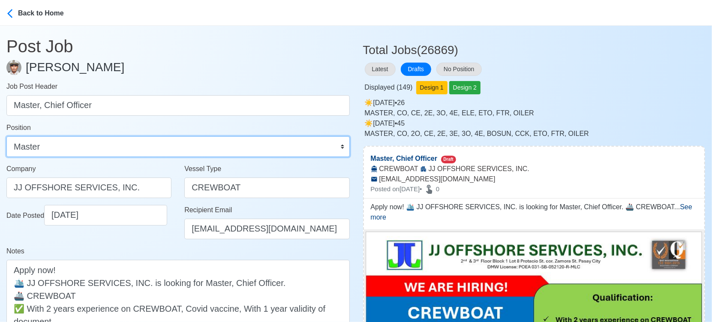
click at [6, 136] on select "Master Chief Officer 2nd Officer 3rd Officer Junior Officer Chief Engineer 2nd …" at bounding box center [177, 146] width 343 height 21
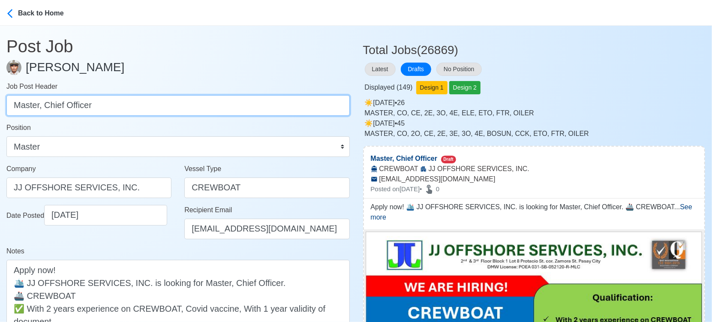
drag, startPoint x: 42, startPoint y: 103, endPoint x: 177, endPoint y: 130, distance: 138.0
click at [177, 130] on form "Job Post Header Master, Chief Officer Position Master Chief Officer 2nd Officer…" at bounding box center [177, 241] width 343 height 321
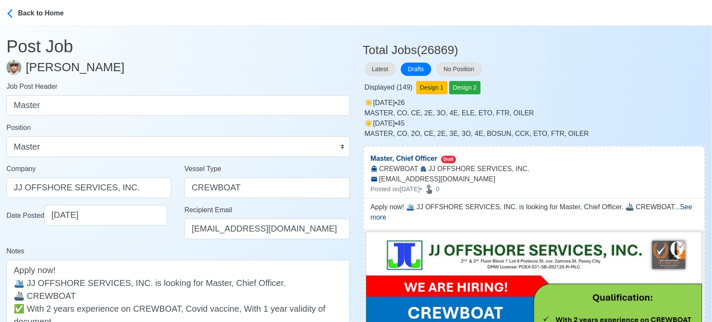
click at [147, 246] on div "Notes Apply now! 🛳️ JJ OFFSHORE SERVICES, INC. is looking for Master, Chief Off…" at bounding box center [177, 314] width 343 height 136
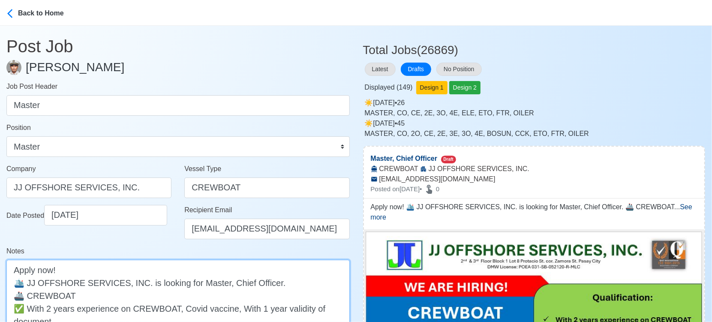
drag, startPoint x: 216, startPoint y: 282, endPoint x: 266, endPoint y: 277, distance: 50.8
click at [266, 277] on textarea "Apply now! 🛳️ JJ OFFSHORE SERVICES, INC. is looking for Master, Chief Officer. …" at bounding box center [177, 321] width 343 height 123
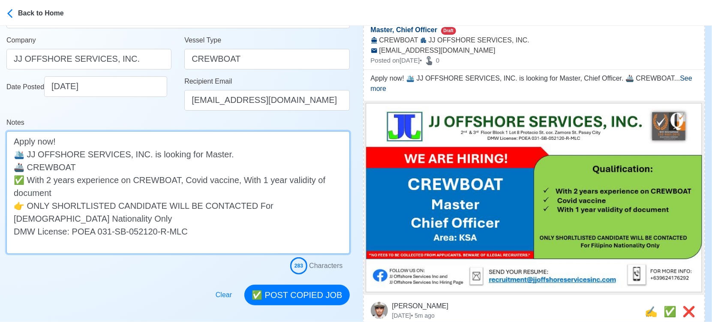
scroll to position [143, 0]
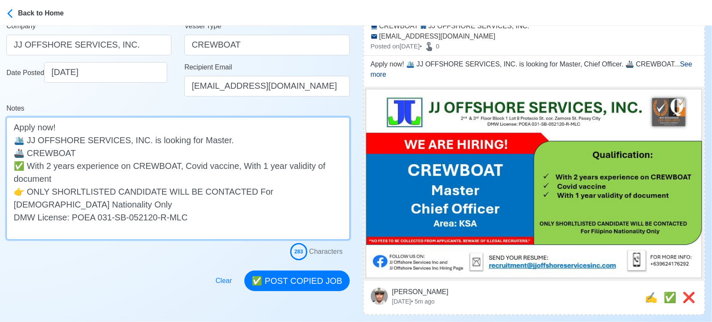
click at [103, 150] on textarea "Apply now! 🛳️ JJ OFFSHORE SERVICES, INC. is looking for Master. 🚢 CREWBOAT ✅ Wi…" at bounding box center [177, 178] width 343 height 123
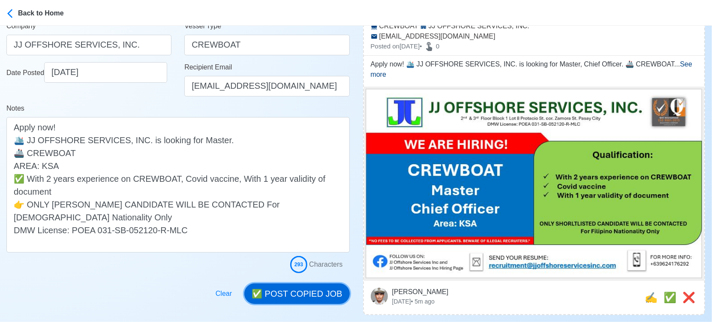
click at [335, 301] on button "✅ POST COPIED JOB" at bounding box center [296, 293] width 105 height 21
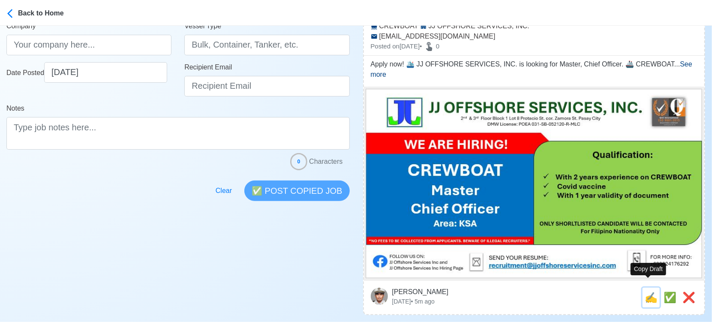
click at [651, 291] on span "✍️" at bounding box center [651, 297] width 13 height 12
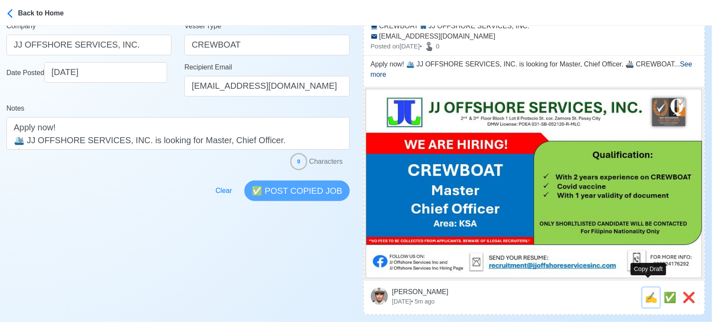
scroll to position [0, 0]
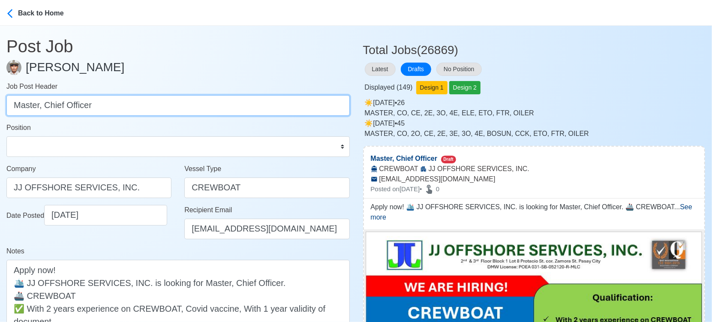
drag, startPoint x: 45, startPoint y: 105, endPoint x: -9, endPoint y: 96, distance: 54.7
click at [0, 96] on html "Back to Home Post Job Jeyner Gil Job Post Header Master, Chief Officer Position…" at bounding box center [356, 161] width 712 height 322
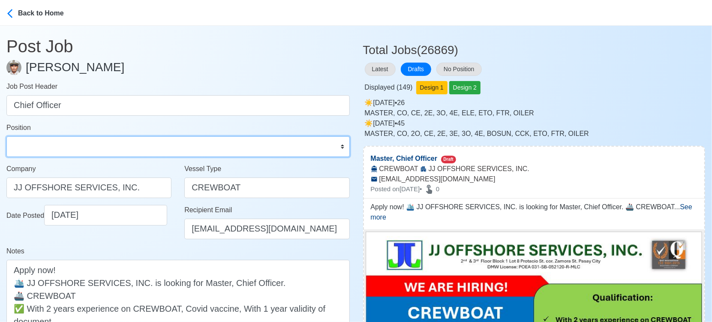
click at [62, 143] on select "Master Chief Officer 2nd Officer 3rd Officer Junior Officer Chief Engineer 2nd …" at bounding box center [177, 146] width 343 height 21
click at [6, 136] on select "Master Chief Officer 2nd Officer 3rd Officer Junior Officer Chief Engineer 2nd …" at bounding box center [177, 146] width 343 height 21
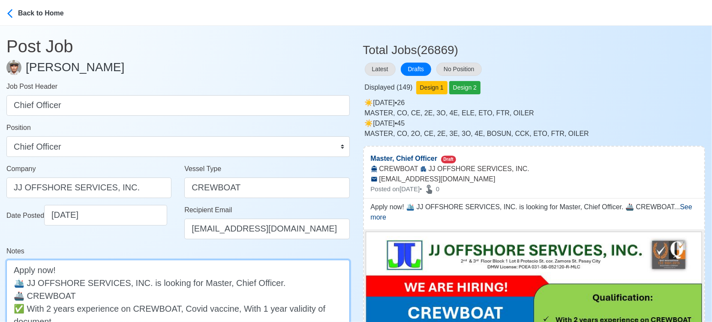
drag, startPoint x: 220, startPoint y: 282, endPoint x: 189, endPoint y: 282, distance: 30.4
click at [189, 282] on textarea "Apply now! 🛳️ JJ OFFSHORE SERVICES, INC. is looking for Master, Chief Officer. …" at bounding box center [177, 321] width 343 height 123
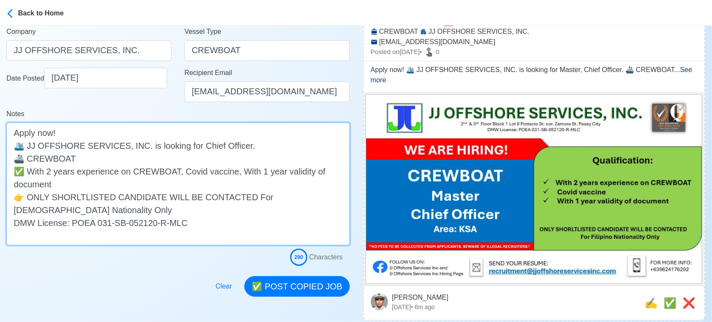
scroll to position [143, 0]
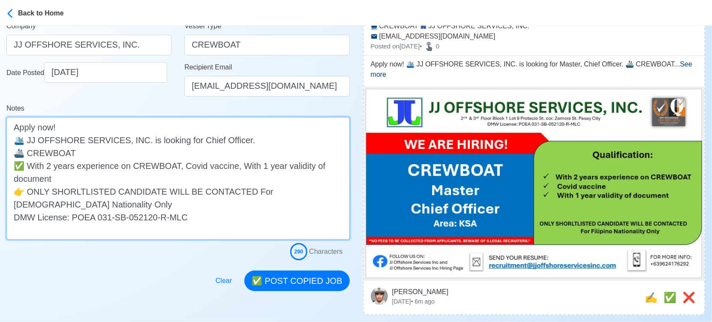
click at [185, 153] on textarea "Apply now! 🛳️ JJ OFFSHORE SERVICES, INC. is looking for Chief Officer. 🚢 CREWBO…" at bounding box center [177, 178] width 343 height 123
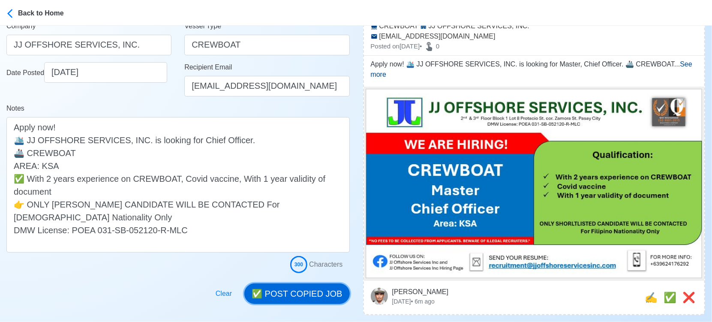
click at [328, 297] on button "✅ POST COPIED JOB" at bounding box center [296, 293] width 105 height 21
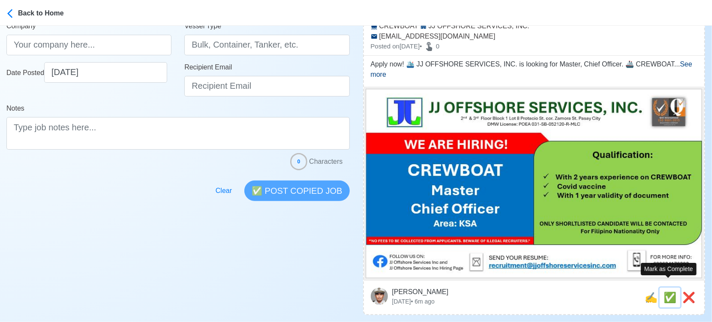
click at [667, 291] on span "✅" at bounding box center [669, 297] width 13 height 12
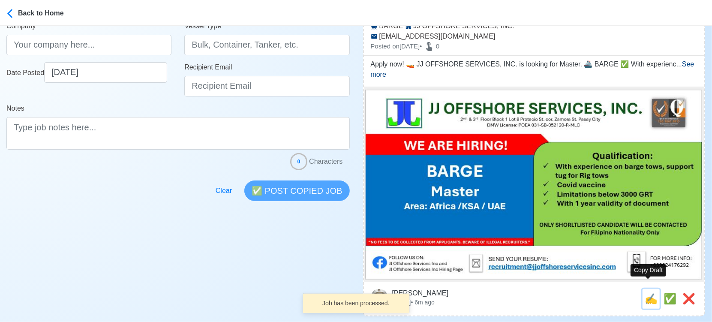
click at [650, 293] on span "✍️" at bounding box center [651, 299] width 13 height 12
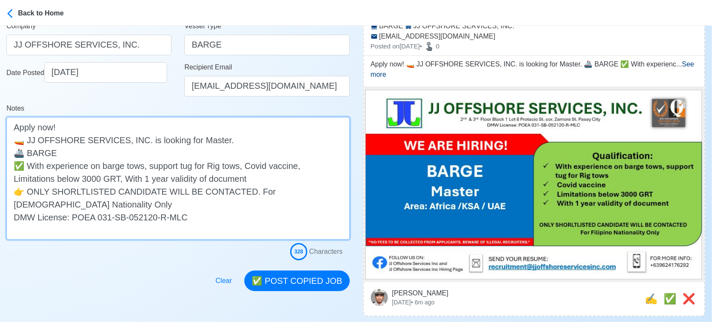
click at [146, 152] on textarea "Apply now! 🚤 JJ OFFSHORE SERVICES, INC. is looking for Master. 🚢 BARGE ✅ With e…" at bounding box center [177, 178] width 343 height 123
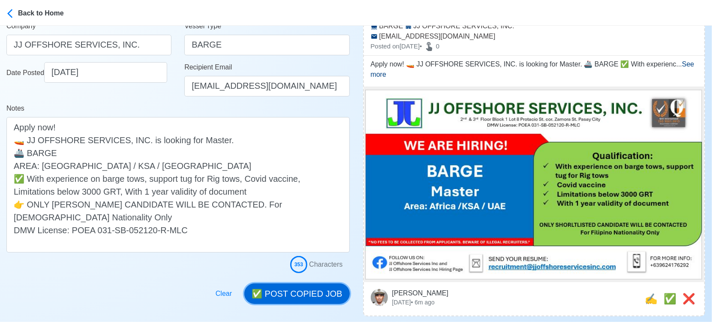
click at [297, 297] on button "✅ POST COPIED JOB" at bounding box center [296, 293] width 105 height 21
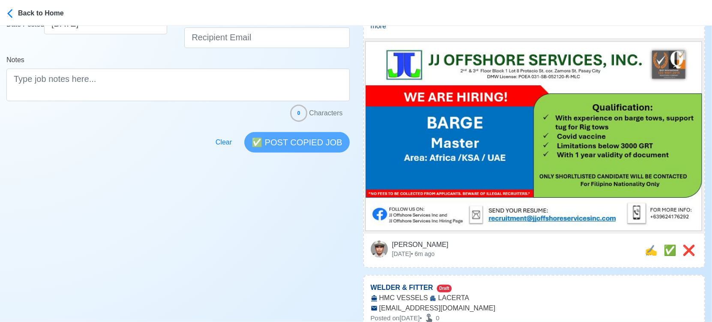
scroll to position [285, 0]
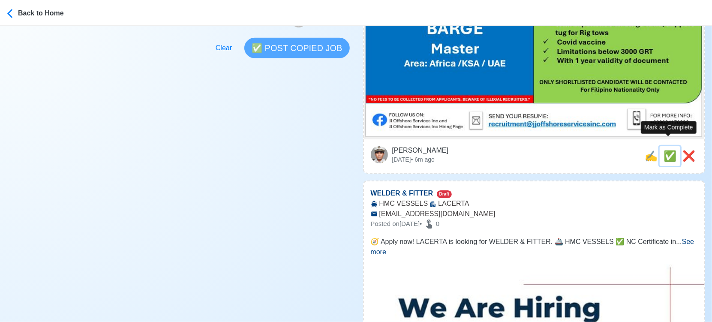
click at [667, 150] on span "✅" at bounding box center [669, 156] width 13 height 12
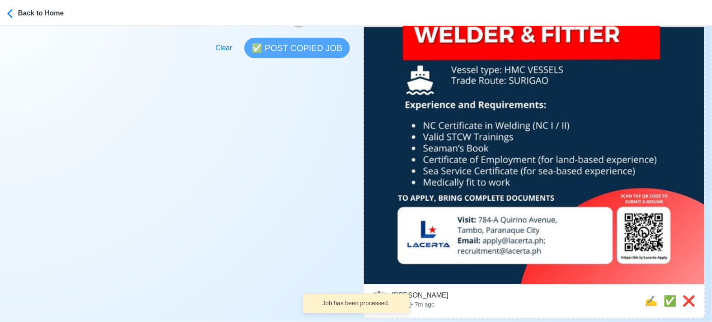
scroll to position [381, 0]
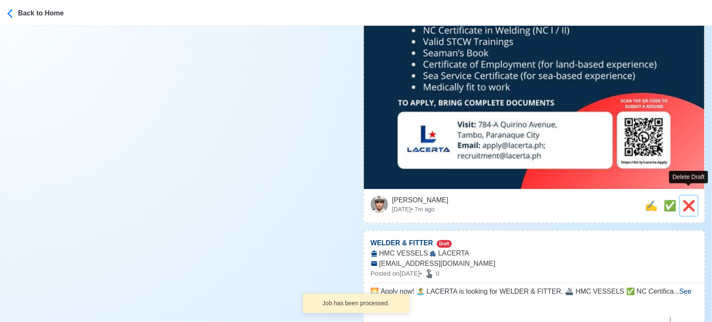
click at [691, 200] on span "❌" at bounding box center [688, 206] width 13 height 12
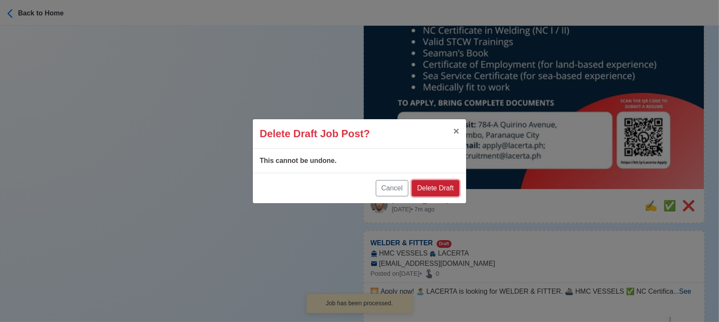
click at [447, 187] on button "Delete Draft" at bounding box center [436, 188] width 48 height 16
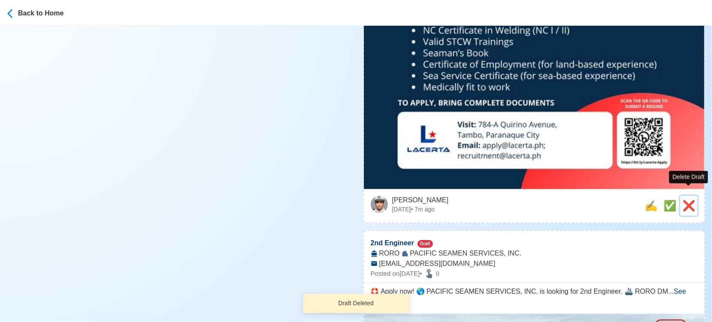
click at [690, 200] on span "❌" at bounding box center [688, 206] width 13 height 12
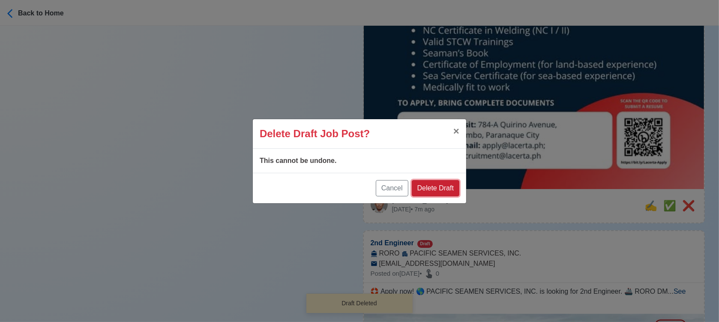
click at [446, 191] on button "Delete Draft" at bounding box center [436, 188] width 48 height 16
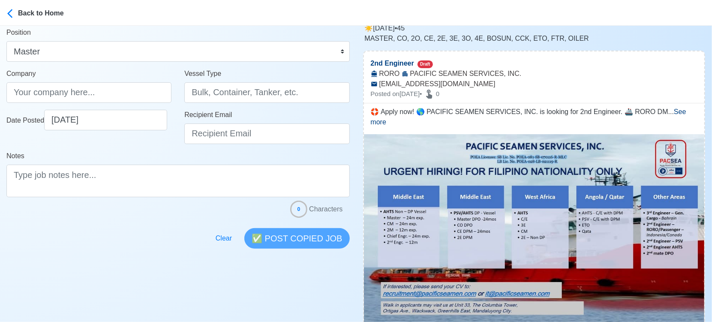
scroll to position [238, 0]
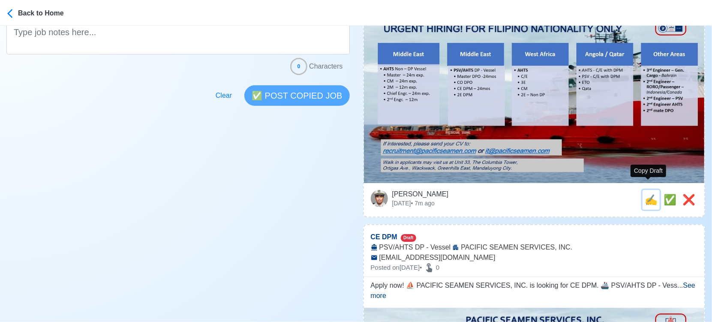
click at [648, 194] on span "✍️" at bounding box center [651, 200] width 13 height 12
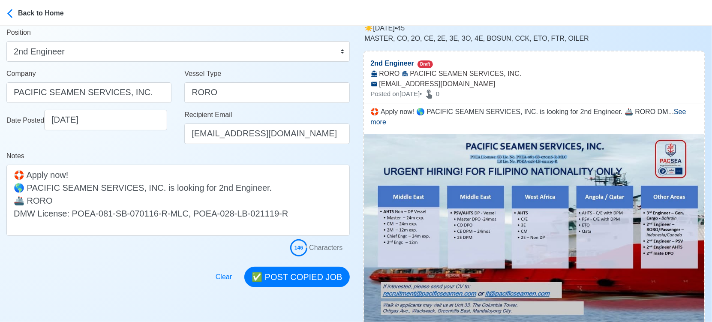
scroll to position [143, 0]
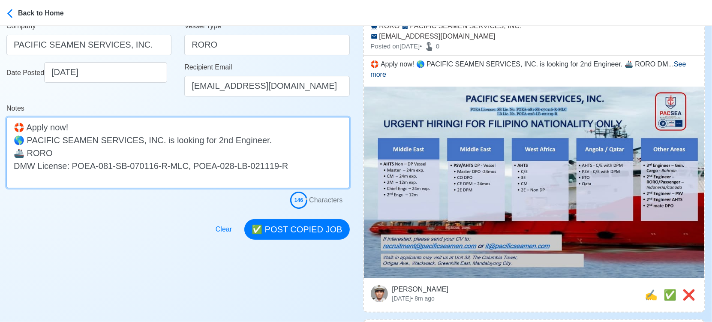
click at [108, 166] on textarea "🛟 Apply now! 🌎 PACIFIC SEAMEN SERVICES, INC. is looking for 2nd Engineer. 🚢 ROR…" at bounding box center [177, 152] width 343 height 71
click at [255, 135] on textarea "🛟 Apply now! 🌎 PACIFIC SEAMEN SERVICES, INC. is looking for 2nd Engineer. 🚢 ROR…" at bounding box center [177, 152] width 343 height 71
click at [247, 151] on textarea "🛟 Apply now! 🌎 PACIFIC SEAMEN SERVICES, INC. is looking for 2nd Engineer. 🚢 ROR…" at bounding box center [177, 152] width 343 height 71
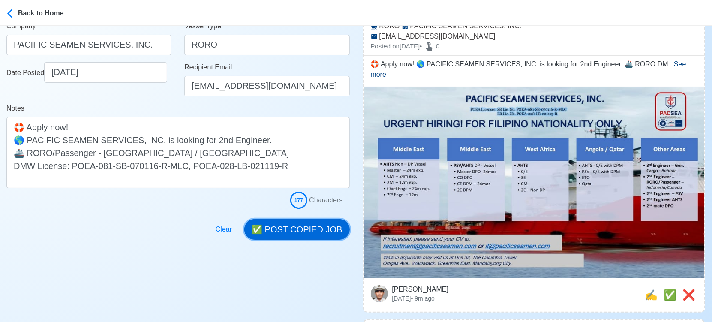
click at [307, 230] on button "✅ POST COPIED JOB" at bounding box center [296, 229] width 105 height 21
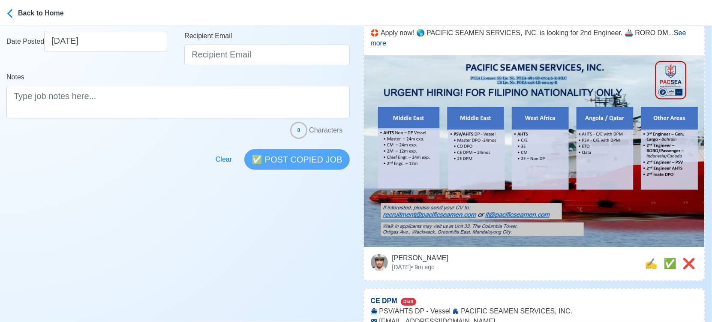
scroll to position [190, 0]
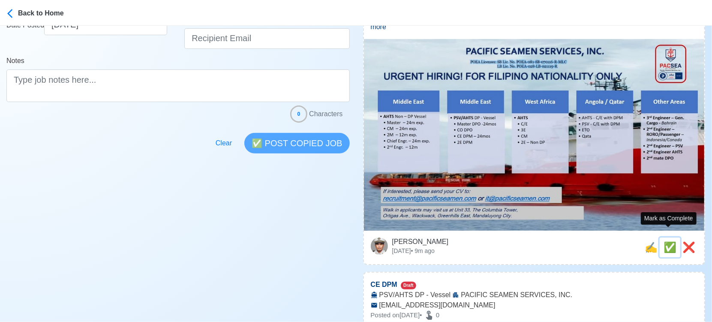
click at [666, 241] on span "✅" at bounding box center [669, 247] width 13 height 12
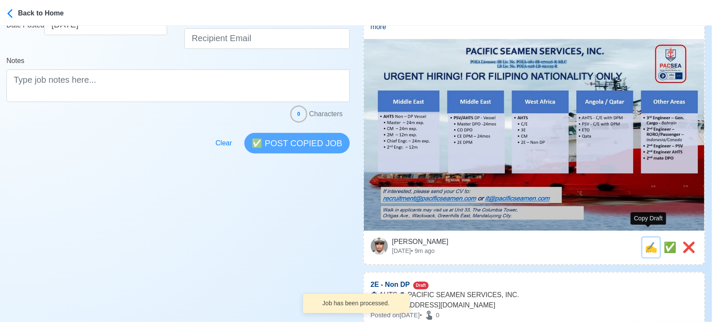
click at [648, 241] on span "✍️" at bounding box center [651, 247] width 13 height 12
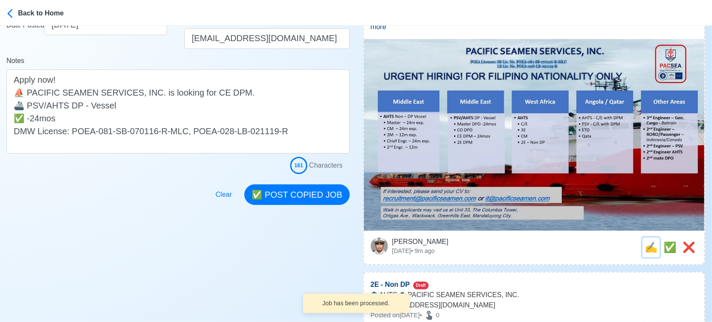
scroll to position [0, 0]
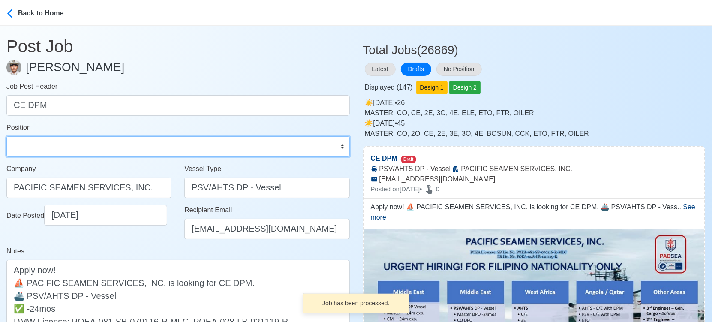
click at [99, 150] on select "Master Chief Officer 2nd Officer 3rd Officer Junior Officer Chief Engineer 2nd …" at bounding box center [177, 146] width 343 height 21
click at [6, 136] on select "Master Chief Officer 2nd Officer 3rd Officer Junior Officer Chief Engineer 2nd …" at bounding box center [177, 146] width 343 height 21
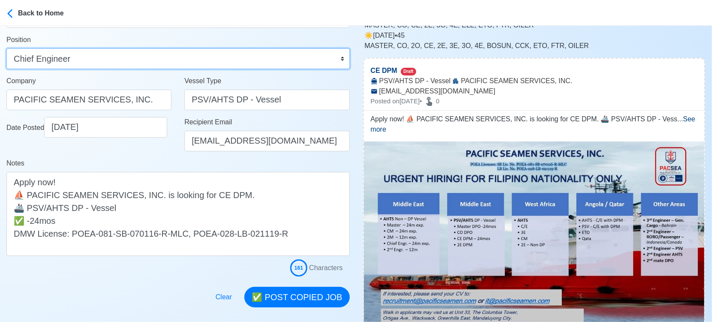
scroll to position [95, 0]
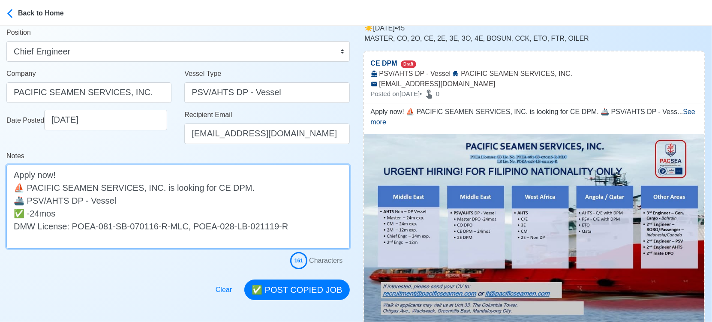
click at [156, 204] on textarea "Apply now! ⛵ PACIFIC SEAMEN SERVICES, INC. is looking for CE DPM. 🚢 PSV/AHTS DP…" at bounding box center [177, 207] width 343 height 84
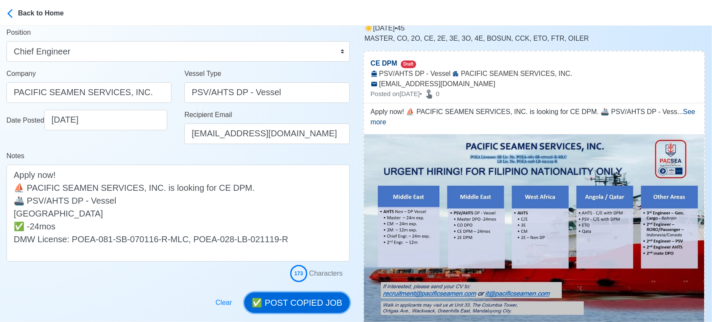
click at [302, 299] on button "✅ POST COPIED JOB" at bounding box center [296, 302] width 105 height 21
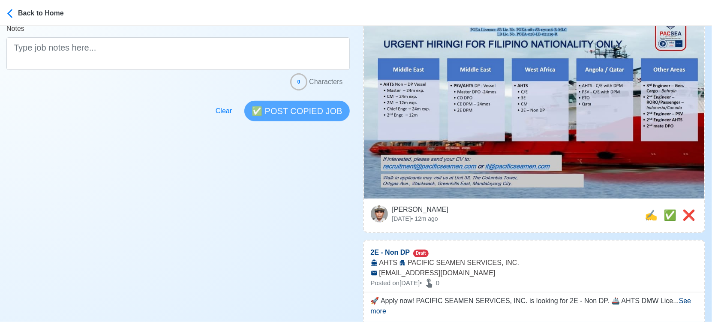
scroll to position [238, 0]
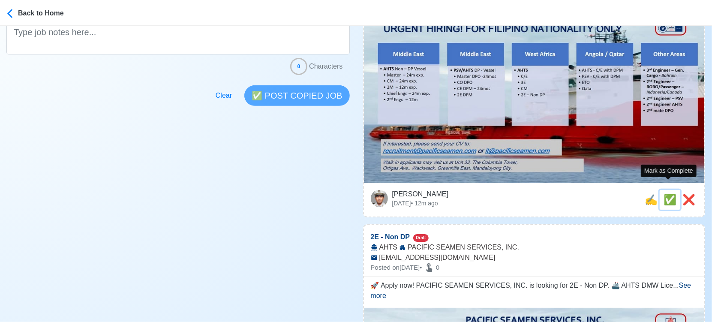
click at [668, 194] on span "✅" at bounding box center [669, 200] width 13 height 12
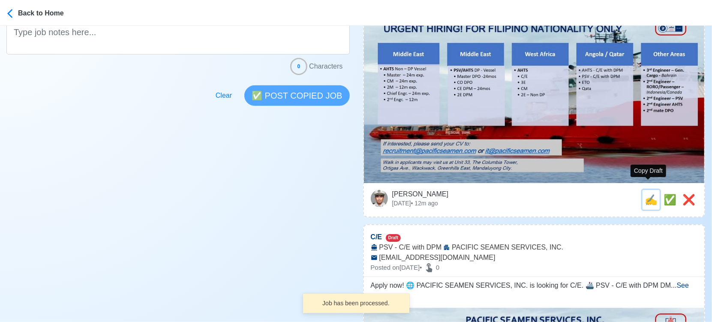
click at [645, 194] on span "✍️" at bounding box center [651, 200] width 13 height 12
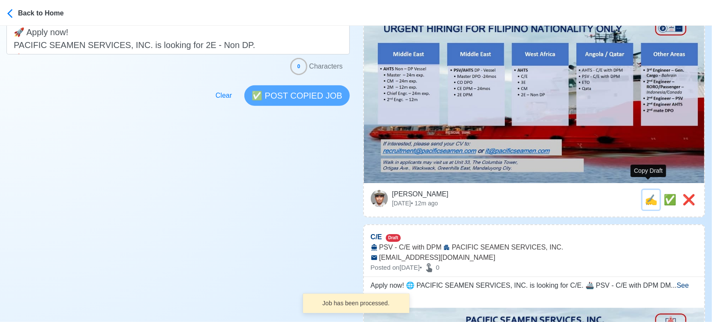
scroll to position [0, 0]
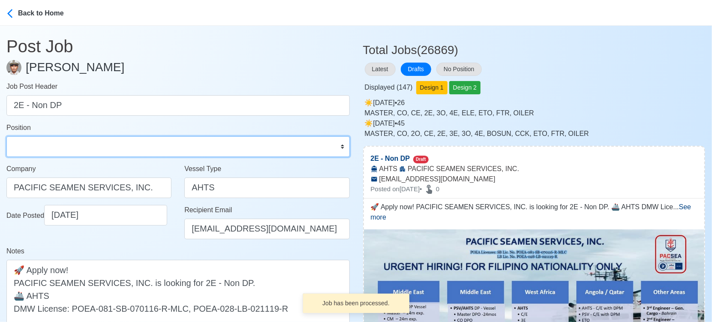
click at [135, 150] on select "Master Chief Officer 2nd Officer 3rd Officer Junior Officer Chief Engineer 2nd …" at bounding box center [177, 146] width 343 height 21
click at [6, 136] on select "Master Chief Officer 2nd Officer 3rd Officer Junior Officer Chief Engineer 2nd …" at bounding box center [177, 146] width 343 height 21
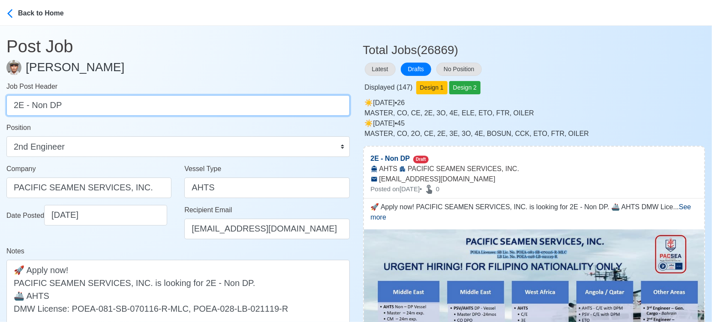
drag, startPoint x: 27, startPoint y: 105, endPoint x: 96, endPoint y: 108, distance: 68.6
click at [96, 108] on input "2E - Non DP" at bounding box center [177, 105] width 343 height 21
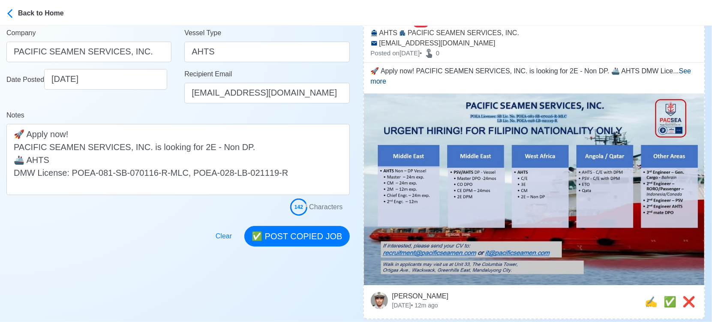
scroll to position [143, 0]
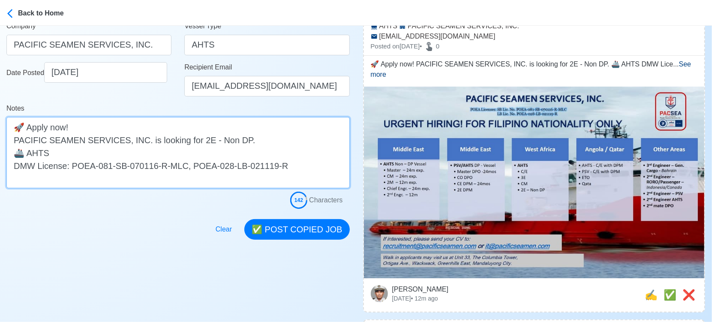
click at [75, 152] on textarea "🚀 Apply now! PACIFIC SEAMEN SERVICES, INC. is looking for 2E - Non DP. 🚢 AHTS D…" at bounding box center [177, 152] width 343 height 71
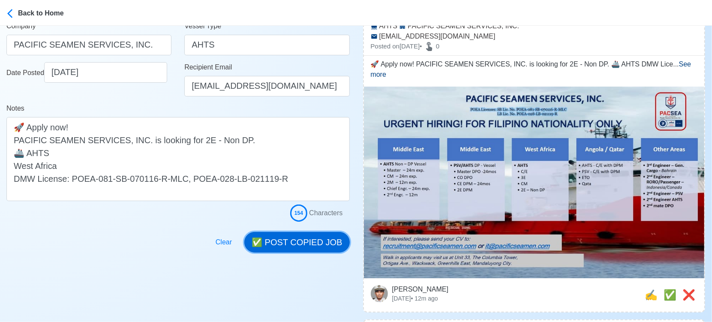
click at [298, 240] on button "✅ POST COPIED JOB" at bounding box center [296, 242] width 105 height 21
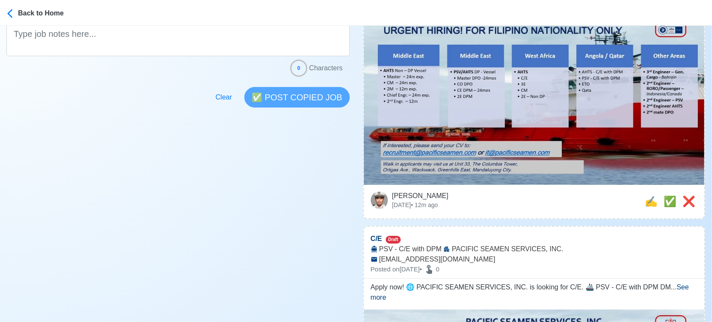
scroll to position [238, 0]
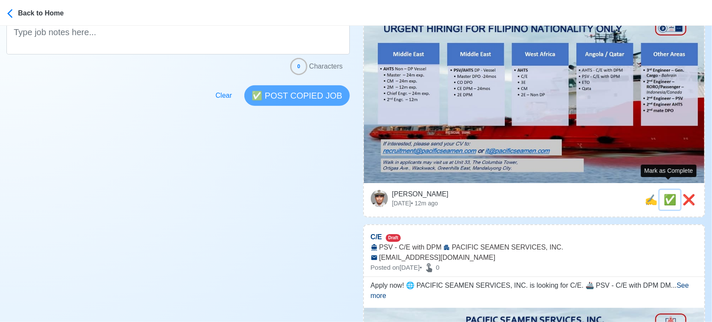
click at [663, 194] on span "✅" at bounding box center [669, 200] width 13 height 12
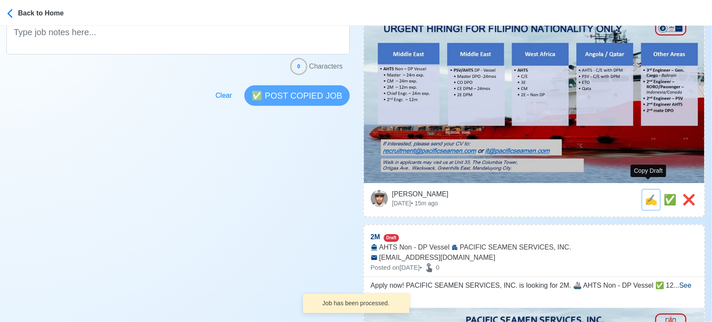
click at [647, 194] on span "✍️" at bounding box center [651, 200] width 13 height 12
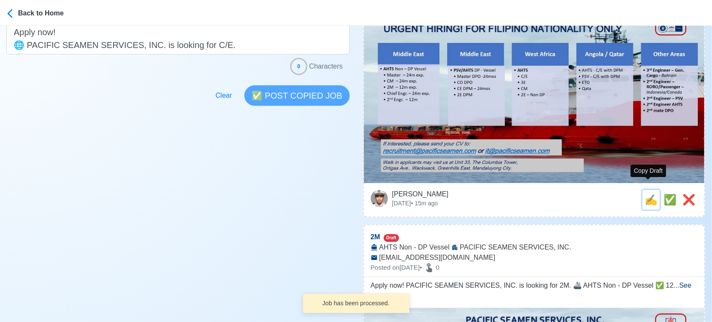
scroll to position [0, 0]
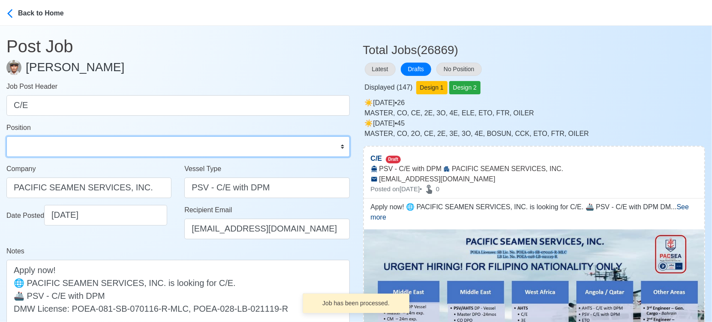
drag, startPoint x: 97, startPoint y: 145, endPoint x: 92, endPoint y: 142, distance: 6.0
click at [97, 145] on select "Master Chief Officer 2nd Officer 3rd Officer Junior Officer Chief Engineer 2nd …" at bounding box center [177, 146] width 343 height 21
click at [6, 136] on select "Master Chief Officer 2nd Officer 3rd Officer Junior Officer Chief Engineer 2nd …" at bounding box center [177, 146] width 343 height 21
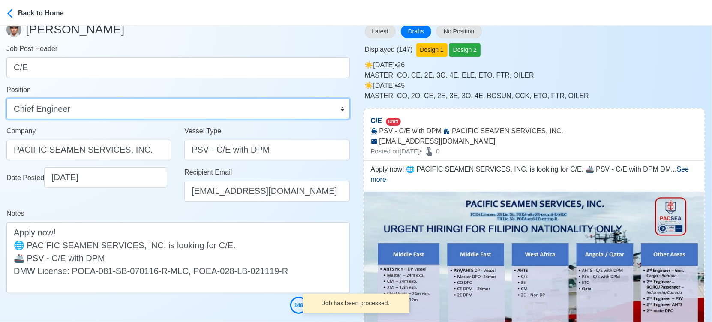
scroll to position [48, 0]
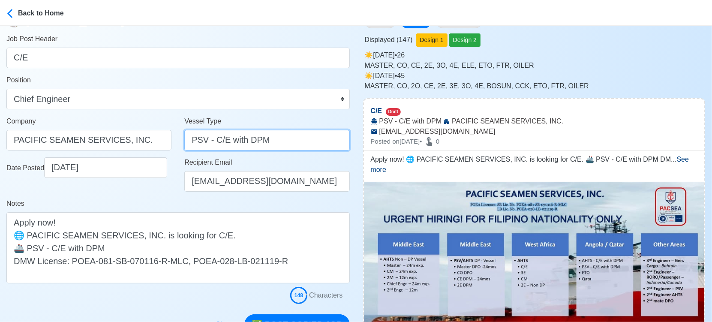
drag, startPoint x: 208, startPoint y: 140, endPoint x: 280, endPoint y: 140, distance: 72.0
click at [280, 140] on input "PSV - C/E with DPM" at bounding box center [266, 140] width 165 height 21
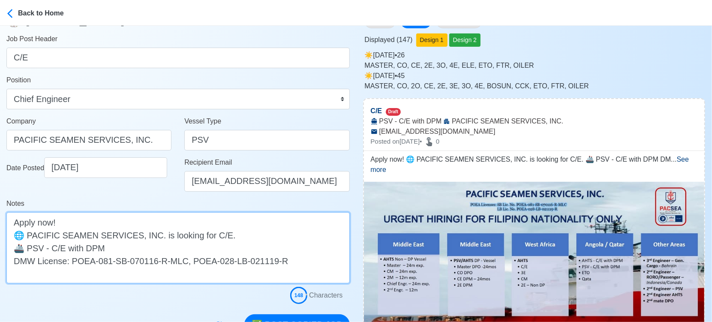
click at [169, 251] on textarea "Apply now! 🌐 PACIFIC SEAMEN SERVICES, INC. is looking for C/E. 🚢 PSV - C/E with…" at bounding box center [177, 247] width 343 height 71
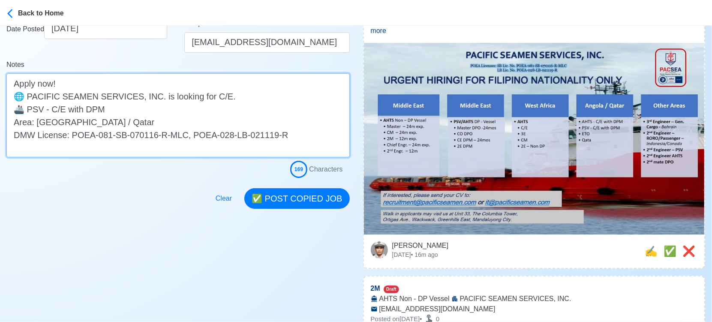
scroll to position [190, 0]
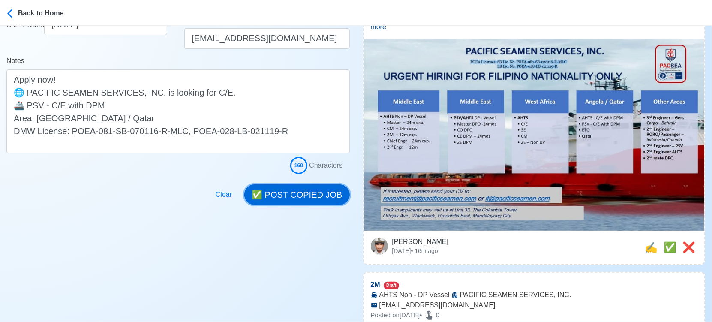
click at [321, 189] on button "✅ POST COPIED JOB" at bounding box center [296, 194] width 105 height 21
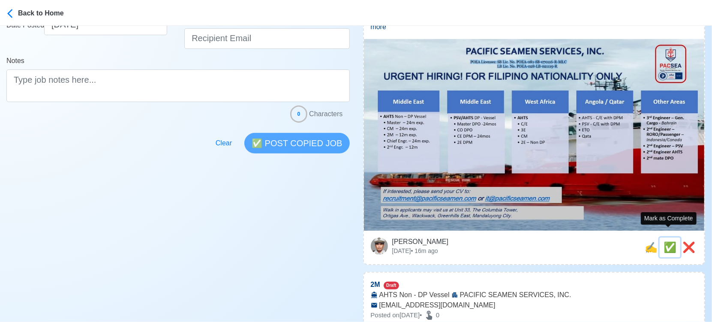
click at [668, 241] on span "✅" at bounding box center [669, 247] width 13 height 12
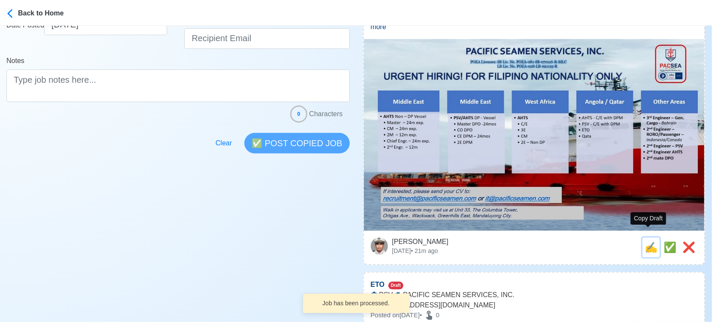
click at [648, 241] on span "✍️" at bounding box center [651, 247] width 13 height 12
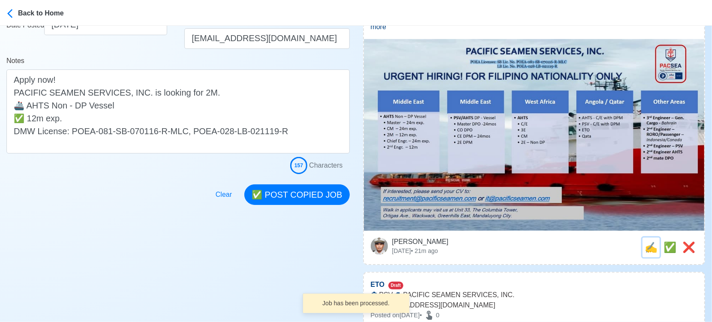
scroll to position [0, 0]
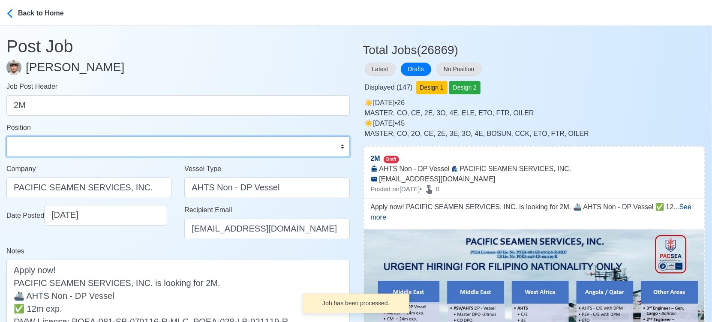
click at [111, 149] on select "Master Chief Officer 2nd Officer 3rd Officer Junior Officer Chief Engineer 2nd …" at bounding box center [177, 146] width 343 height 21
click at [6, 136] on select "Master Chief Officer 2nd Officer 3rd Officer Junior Officer Chief Engineer 2nd …" at bounding box center [177, 146] width 343 height 21
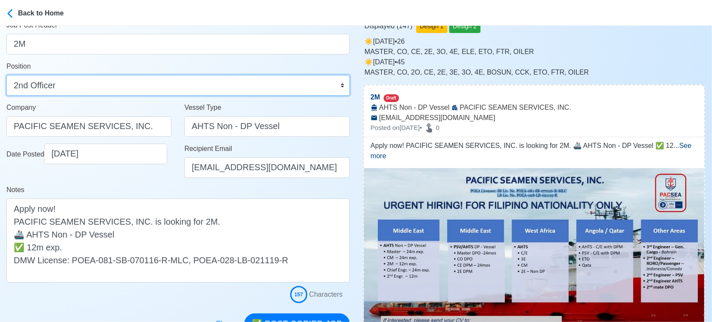
scroll to position [48, 0]
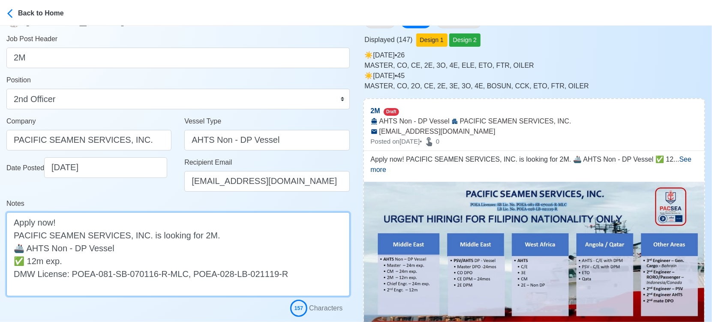
click at [148, 258] on textarea "Apply now! PACIFIC SEAMEN SERVICES, INC. is looking for 2M. 🚢 AHTS Non - DP Ves…" at bounding box center [177, 254] width 343 height 84
click at [148, 252] on textarea "Apply now! PACIFIC SEAMEN SERVICES, INC. is looking for 2M. 🚢 AHTS Non - DP Ves…" at bounding box center [177, 254] width 343 height 84
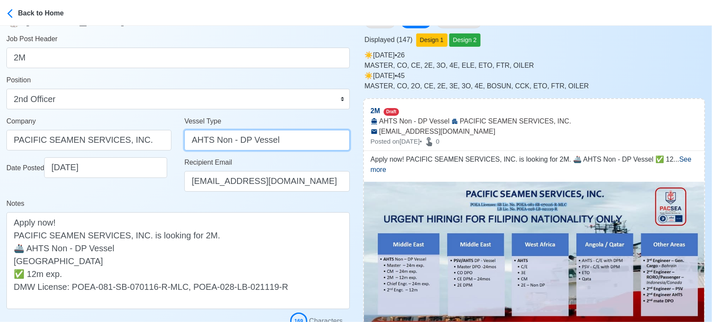
drag, startPoint x: 214, startPoint y: 138, endPoint x: 339, endPoint y: 138, distance: 124.7
click at [339, 138] on input "AHTS Non - DP Vessel" at bounding box center [266, 140] width 165 height 21
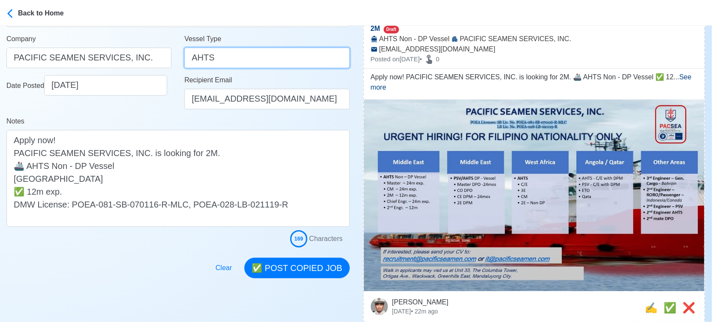
scroll to position [143, 0]
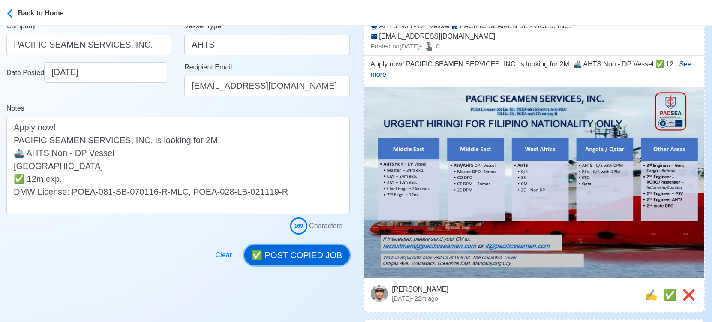
click at [315, 254] on button "✅ POST COPIED JOB" at bounding box center [296, 255] width 105 height 21
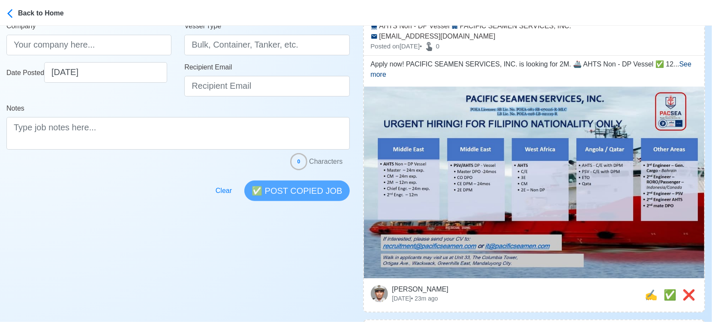
scroll to position [238, 0]
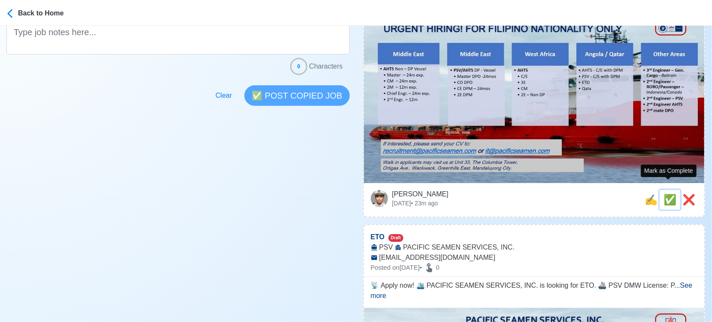
click at [669, 194] on span "✅" at bounding box center [669, 200] width 13 height 12
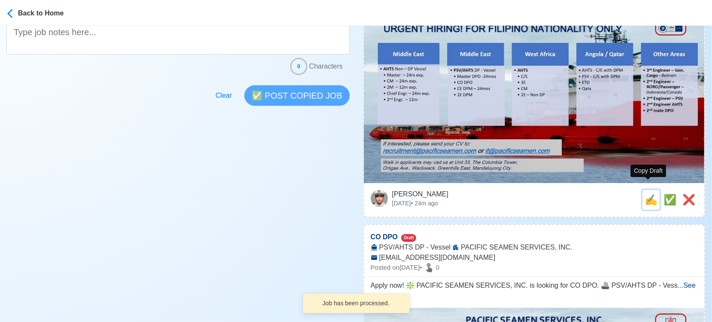
click at [648, 194] on span "✍️" at bounding box center [651, 200] width 13 height 12
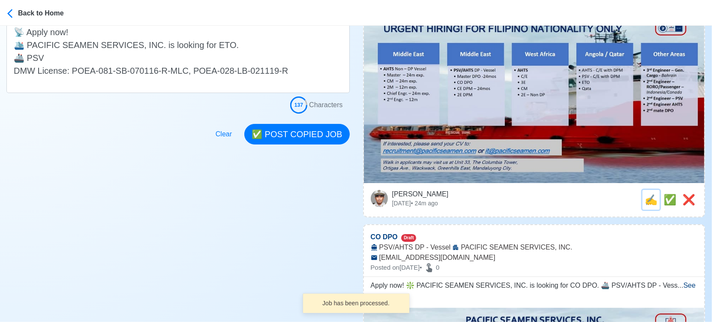
scroll to position [0, 0]
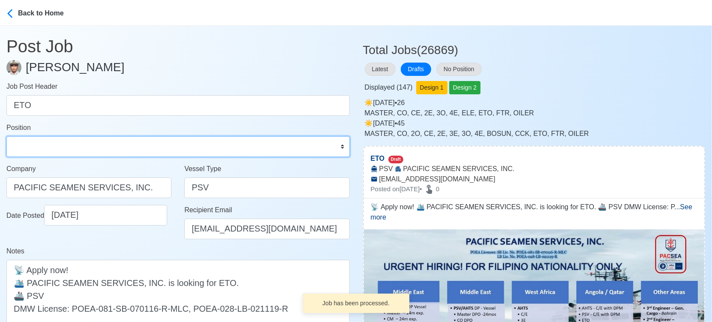
click at [62, 154] on select "Master Chief Officer 2nd Officer 3rd Officer Junior Officer Chief Engineer 2nd …" at bounding box center [177, 146] width 343 height 21
click at [6, 136] on select "Master Chief Officer 2nd Officer 3rd Officer Junior Officer Chief Engineer 2nd …" at bounding box center [177, 146] width 343 height 21
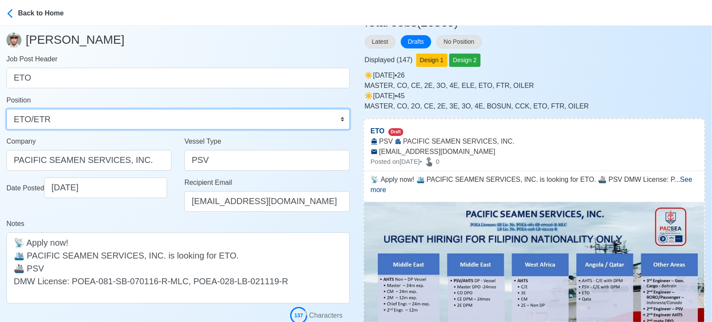
scroll to position [95, 0]
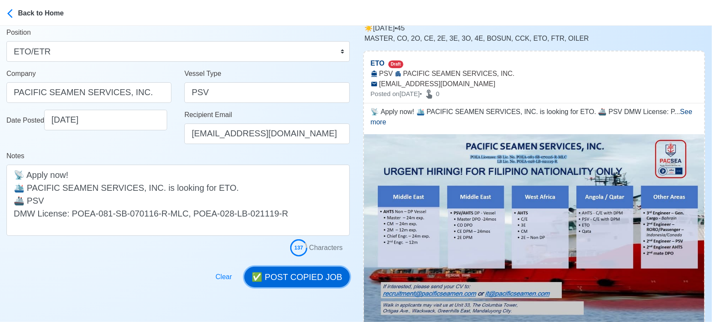
click at [314, 285] on button "✅ POST COPIED JOB" at bounding box center [296, 277] width 105 height 21
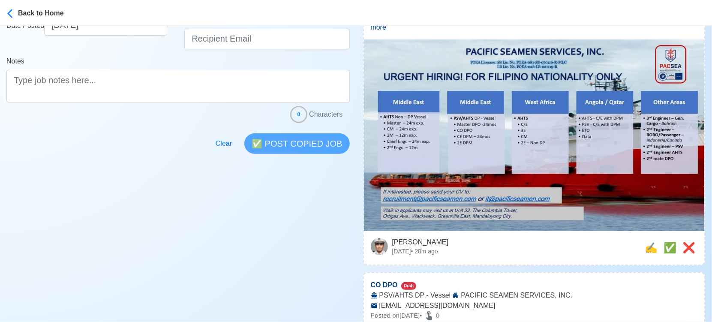
scroll to position [190, 0]
click at [671, 241] on span "✅" at bounding box center [669, 247] width 13 height 12
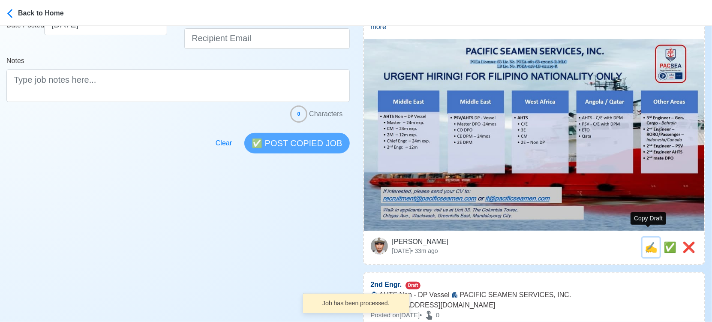
click at [645, 241] on span "✍️" at bounding box center [651, 247] width 13 height 12
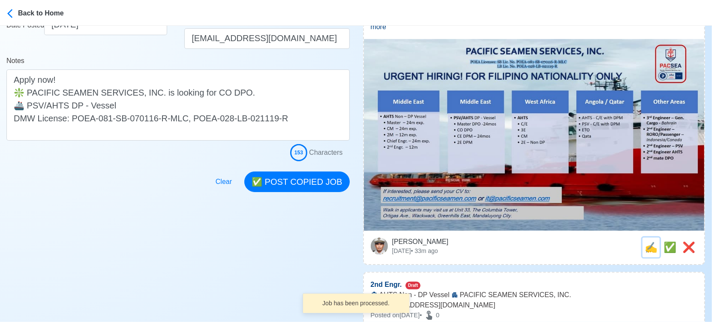
scroll to position [0, 0]
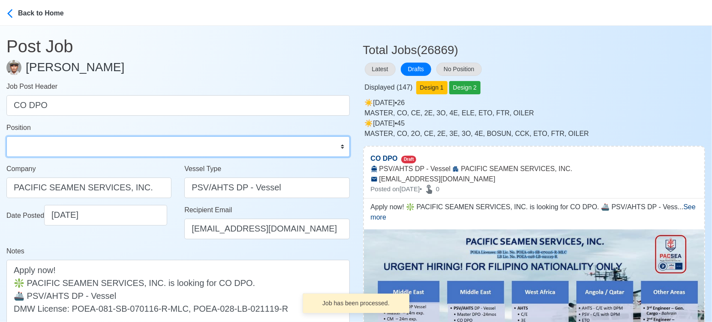
click at [57, 151] on select "Master Chief Officer 2nd Officer 3rd Officer Junior Officer Chief Engineer 2nd …" at bounding box center [177, 146] width 343 height 21
click at [6, 136] on select "Master Chief Officer 2nd Officer 3rd Officer Junior Officer Chief Engineer 2nd …" at bounding box center [177, 146] width 343 height 21
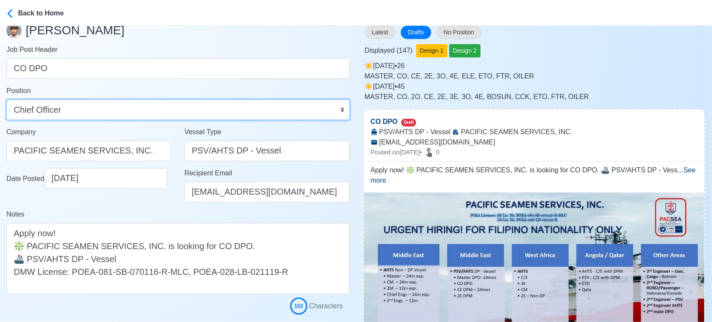
scroll to position [95, 0]
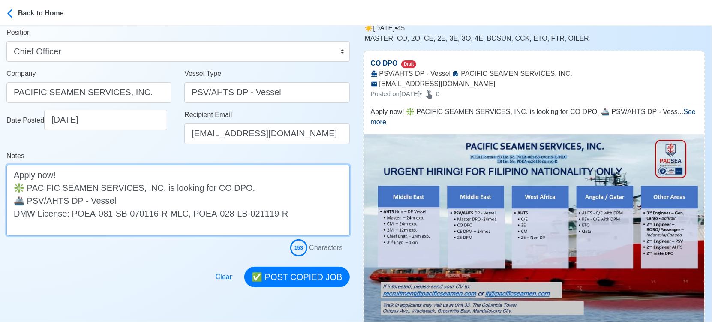
click at [186, 200] on textarea "Apply now! ❇️ PACIFIC SEAMEN SERVICES, INC. is looking for CO DPO. 🚢 PSV/AHTS D…" at bounding box center [177, 200] width 343 height 71
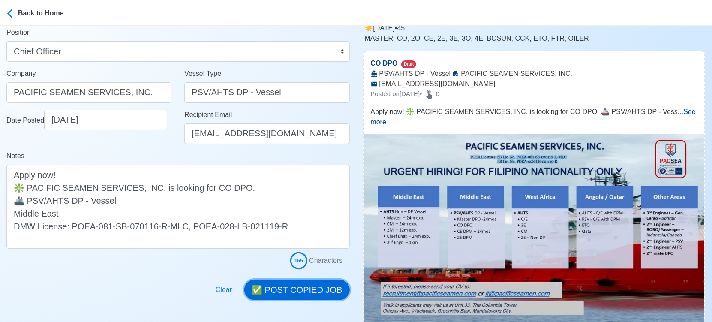
click at [299, 287] on button "✅ POST COPIED JOB" at bounding box center [296, 289] width 105 height 21
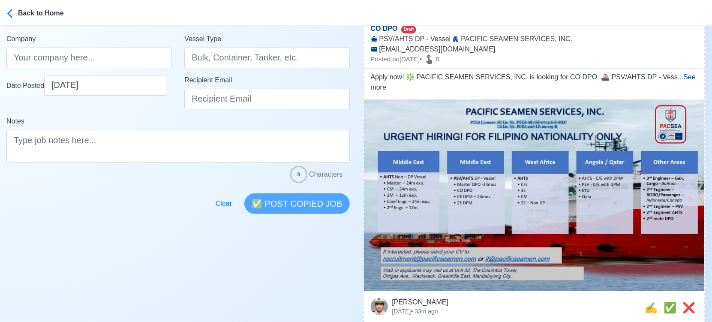
scroll to position [190, 0]
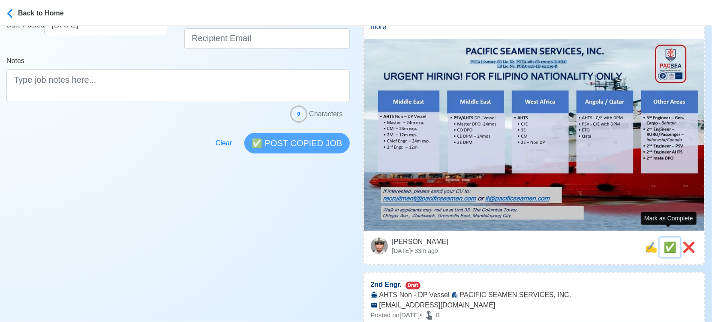
click at [663, 241] on span "✅" at bounding box center [669, 247] width 13 height 12
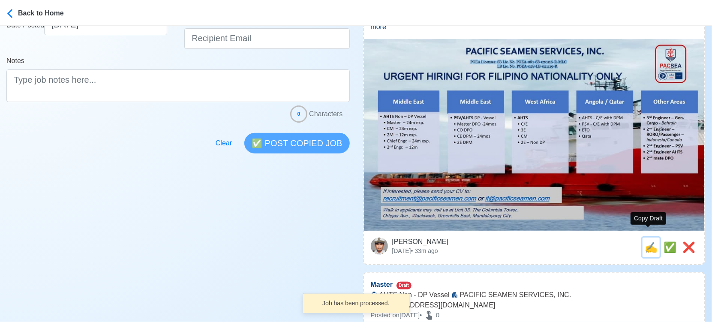
click at [648, 241] on span "✍️" at bounding box center [651, 247] width 13 height 12
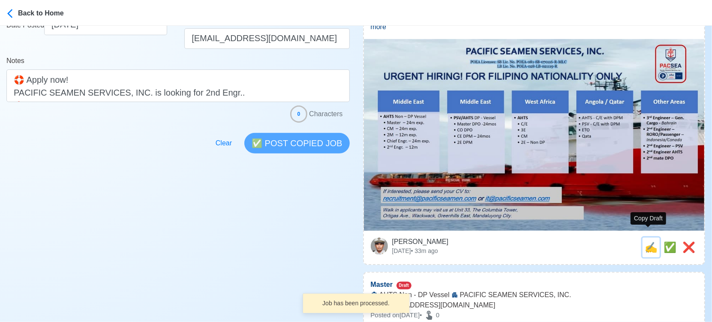
scroll to position [0, 0]
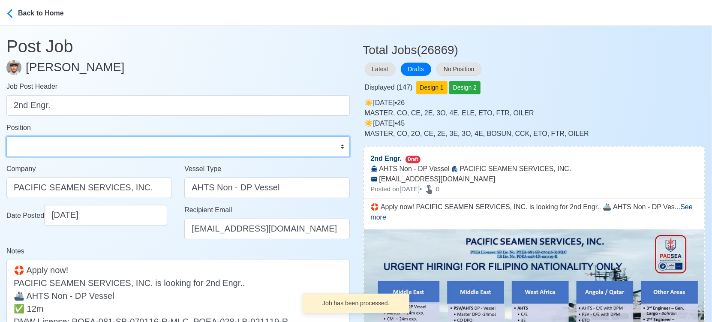
click at [75, 146] on select "Master Chief Officer 2nd Officer 3rd Officer Junior Officer Chief Engineer 2nd …" at bounding box center [177, 146] width 343 height 21
click at [6, 136] on select "Master Chief Officer 2nd Officer 3rd Officer Junior Officer Chief Engineer 2nd …" at bounding box center [177, 146] width 343 height 21
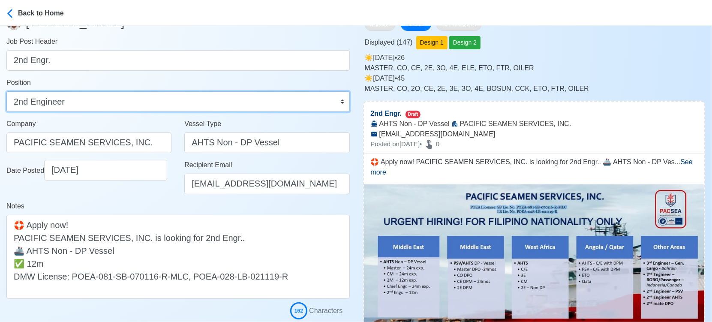
scroll to position [95, 0]
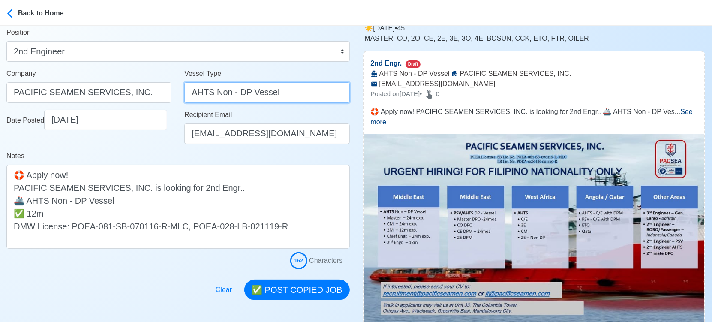
drag, startPoint x: 214, startPoint y: 94, endPoint x: 297, endPoint y: 92, distance: 82.7
click at [297, 92] on input "AHTS Non - DP Vessel" at bounding box center [266, 92] width 165 height 21
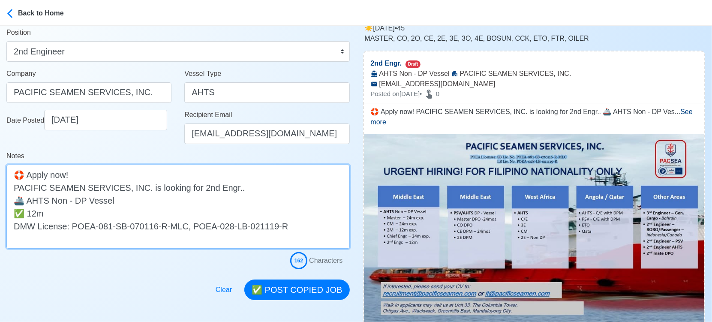
click at [146, 201] on textarea "🛟 Apply now! PACIFIC SEAMEN SERVICES, INC. is looking for 2nd Engr.. 🚢 AHTS Non…" at bounding box center [177, 207] width 343 height 84
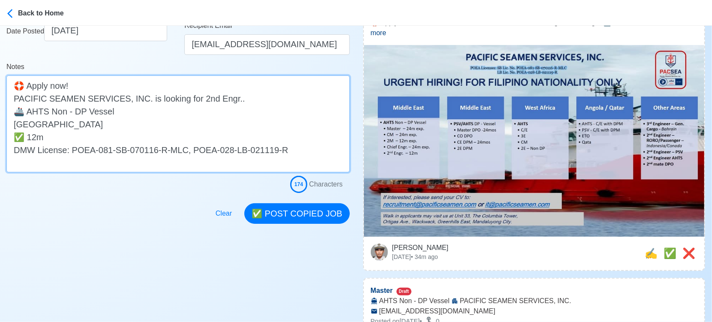
scroll to position [190, 0]
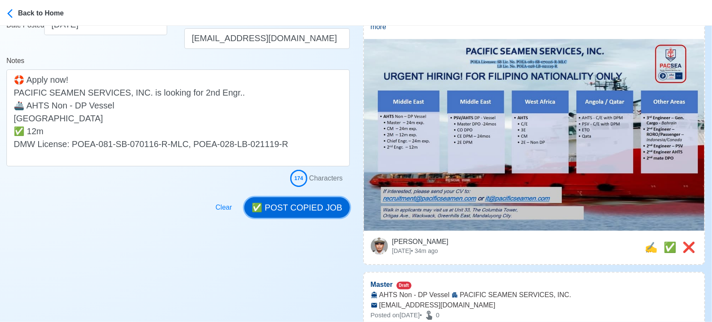
click at [306, 198] on button "✅ POST COPIED JOB" at bounding box center [296, 207] width 105 height 21
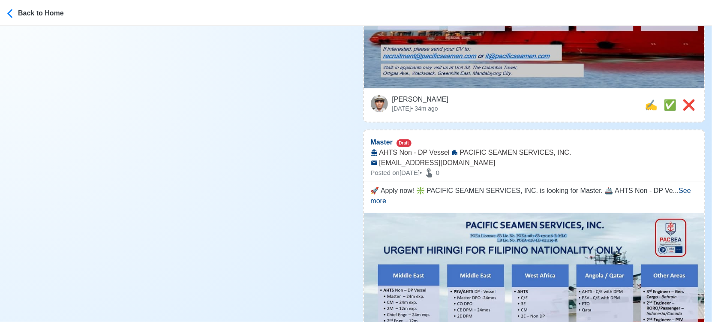
scroll to position [333, 0]
click at [666, 99] on span "✅" at bounding box center [669, 105] width 13 height 12
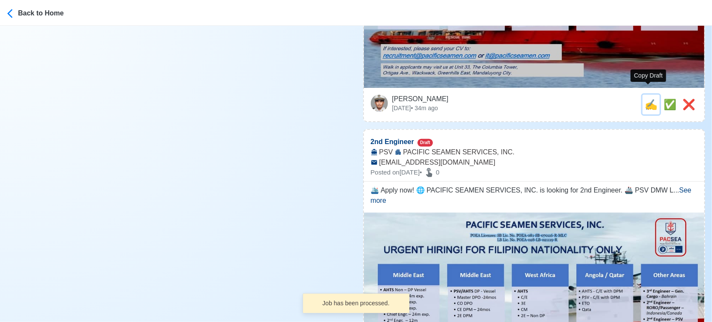
click at [648, 99] on span "✍️" at bounding box center [651, 105] width 13 height 12
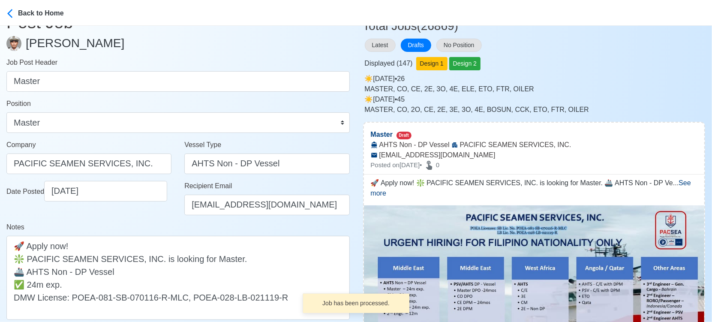
scroll to position [48, 0]
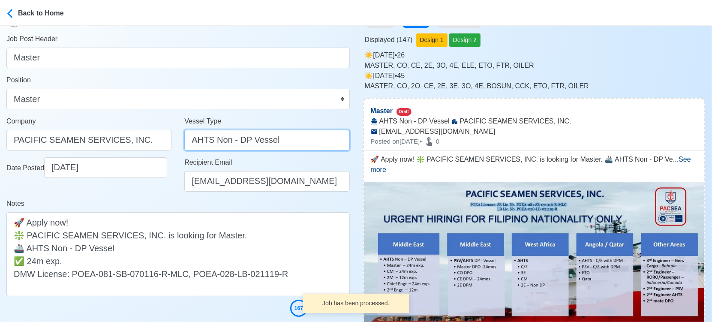
drag, startPoint x: 215, startPoint y: 141, endPoint x: 321, endPoint y: 135, distance: 106.8
click at [321, 135] on input "AHTS Non - DP Vessel" at bounding box center [266, 140] width 165 height 21
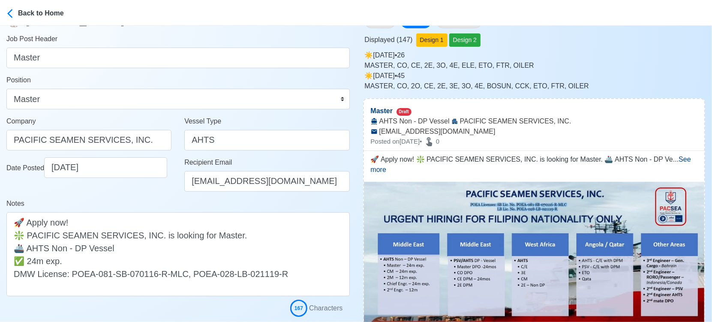
click at [157, 195] on div "Date Posted 09/16/2025" at bounding box center [89, 177] width 178 height 41
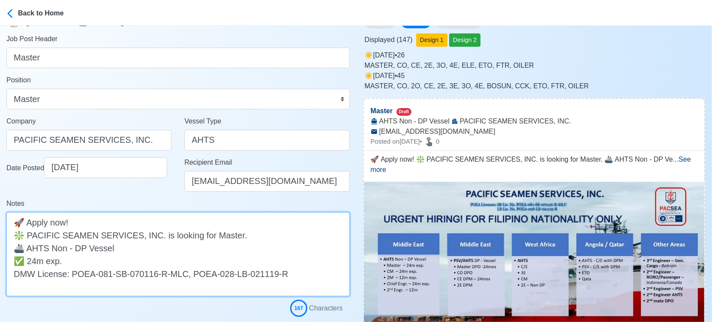
click at [143, 246] on textarea "🚀 Apply now! ❇️ PACIFIC SEAMEN SERVICES, INC. is looking for Master. 🚢 AHTS Non…" at bounding box center [177, 254] width 343 height 84
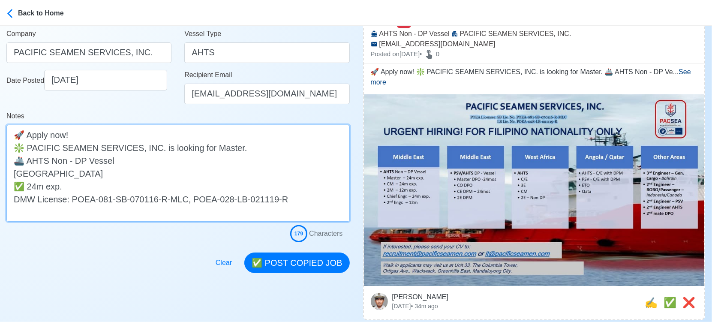
scroll to position [190, 0]
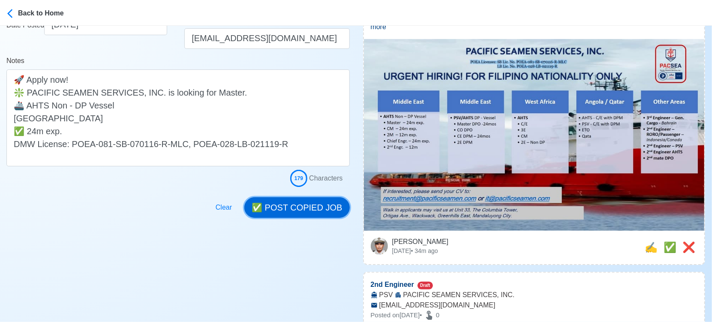
click at [302, 198] on button "✅ POST COPIED JOB" at bounding box center [296, 207] width 105 height 21
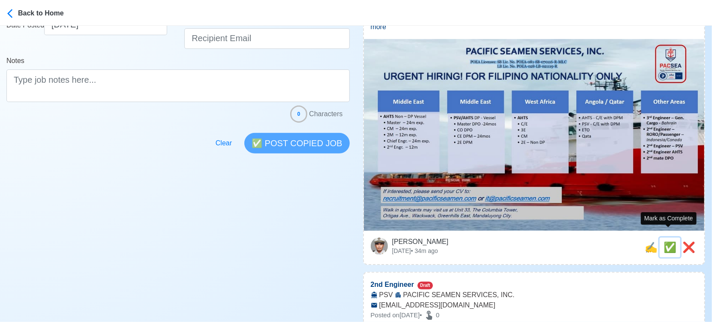
click at [670, 241] on span "✅" at bounding box center [669, 247] width 13 height 12
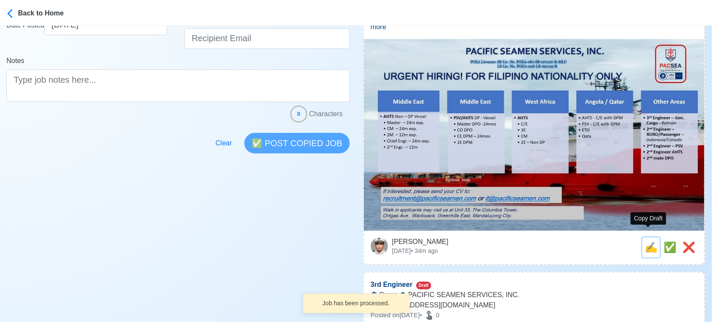
click at [648, 241] on span "✍️" at bounding box center [651, 247] width 13 height 12
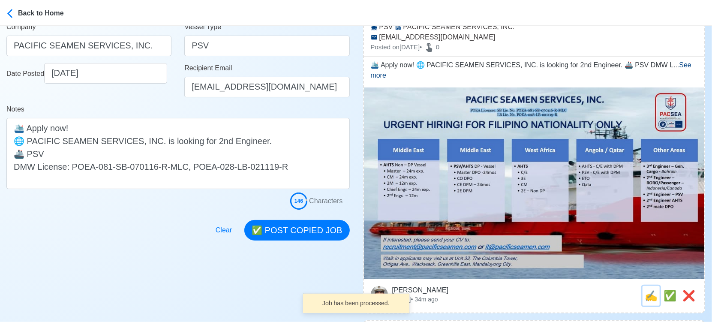
scroll to position [143, 0]
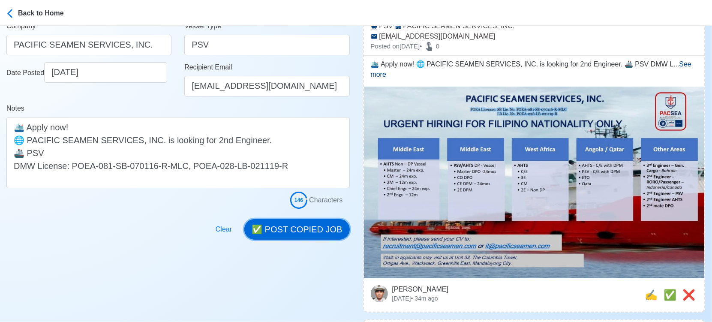
click at [281, 232] on button "✅ POST COPIED JOB" at bounding box center [296, 229] width 105 height 21
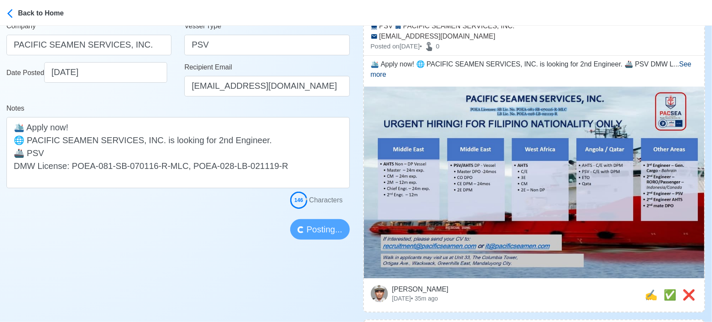
scroll to position [190, 0]
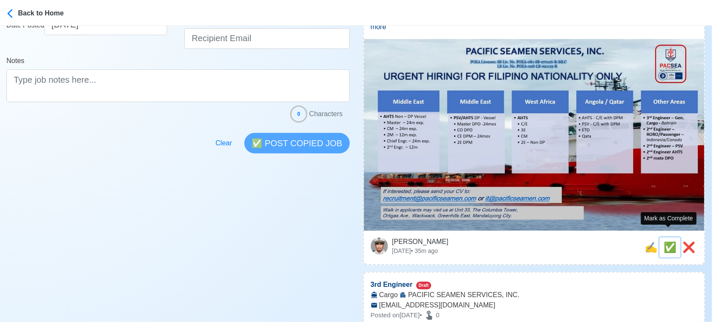
click at [667, 241] on span "✅" at bounding box center [669, 247] width 13 height 12
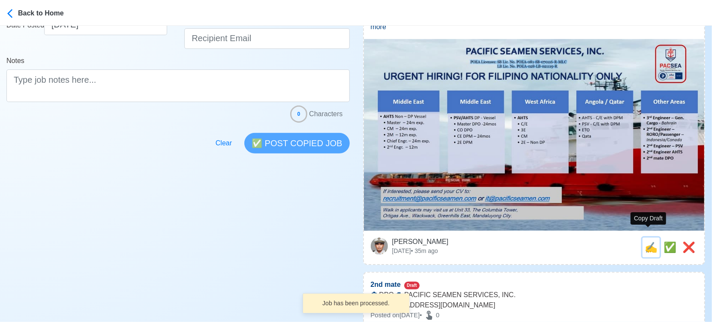
click at [650, 241] on span "✍️" at bounding box center [651, 247] width 13 height 12
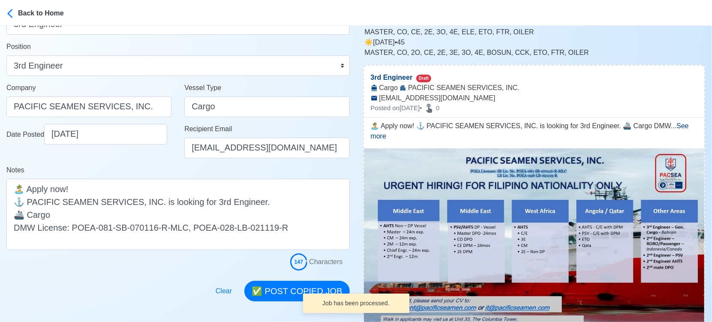
scroll to position [95, 0]
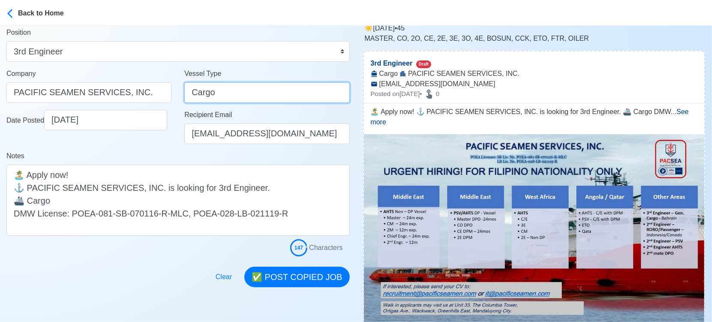
click at [192, 91] on input "Cargo" at bounding box center [266, 92] width 165 height 21
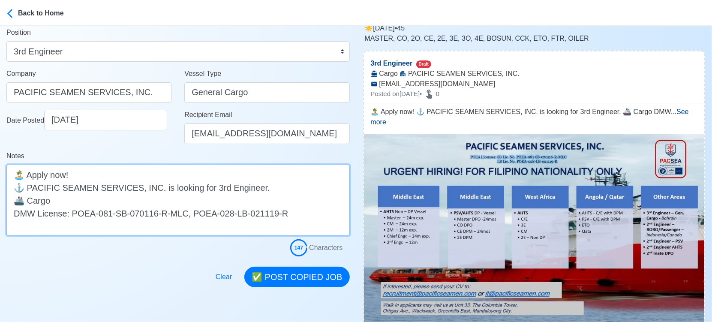
click at [29, 201] on textarea "🏝️ Apply now! ⚓ PACIFIC SEAMEN SERVICES, INC. is looking for 3rd Engineer. 🚢 Ca…" at bounding box center [177, 200] width 343 height 71
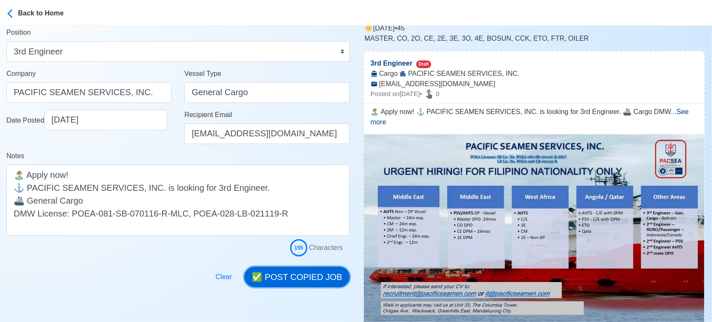
click at [294, 273] on button "✅ POST COPIED JOB" at bounding box center [296, 277] width 105 height 21
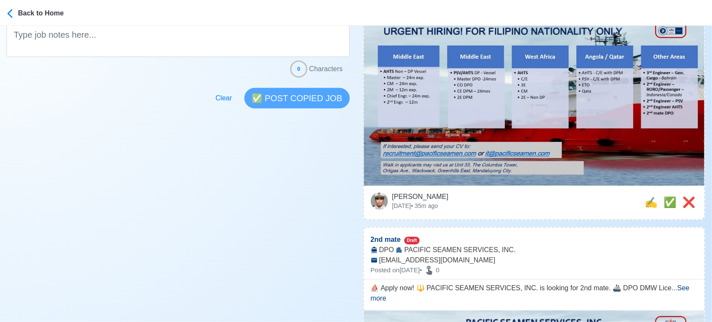
scroll to position [238, 0]
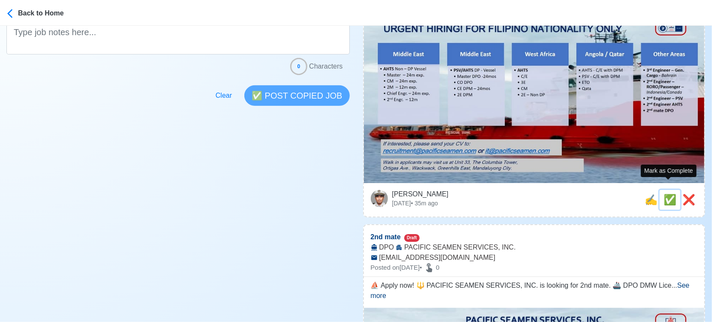
click at [666, 194] on span "✅" at bounding box center [669, 200] width 13 height 12
click at [645, 194] on span "✍️" at bounding box center [651, 200] width 13 height 12
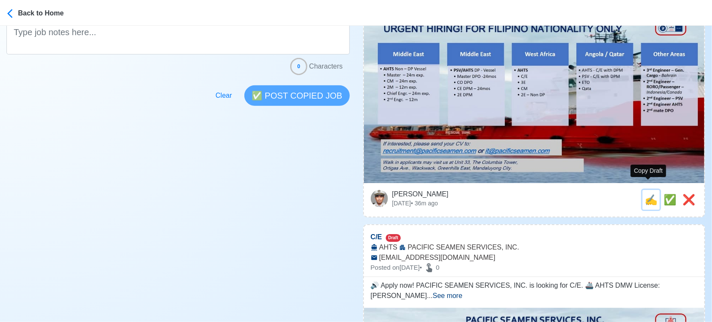
click at [649, 194] on span "✍️" at bounding box center [651, 200] width 13 height 12
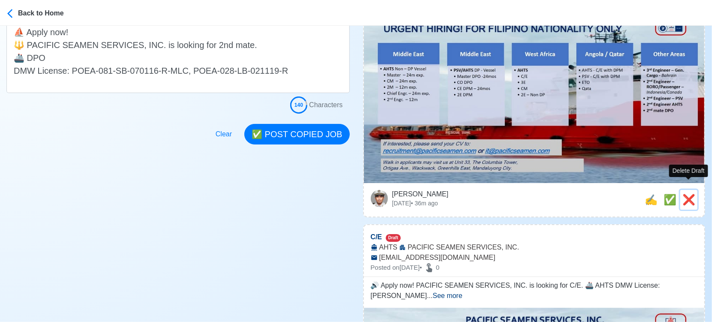
click at [687, 194] on span "❌" at bounding box center [688, 200] width 13 height 12
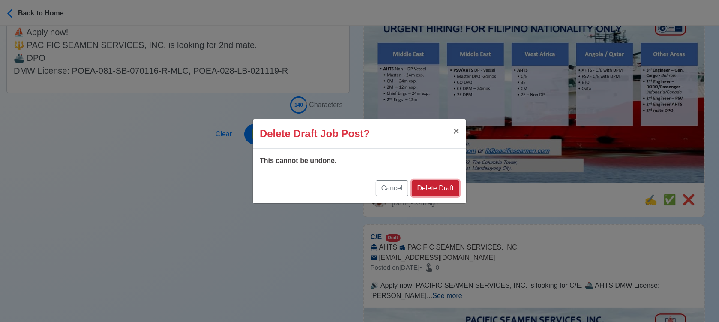
click at [425, 189] on button "Delete Draft" at bounding box center [436, 188] width 48 height 16
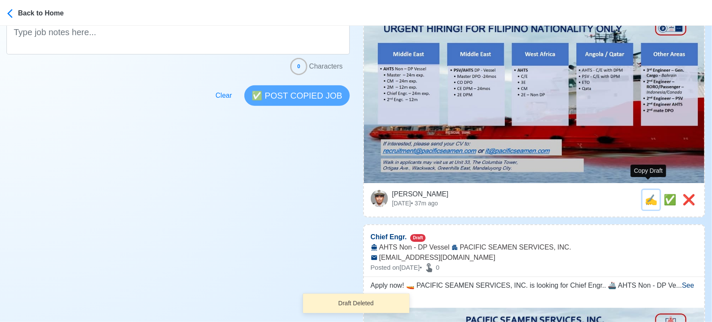
click at [649, 194] on span "✍️" at bounding box center [651, 200] width 13 height 12
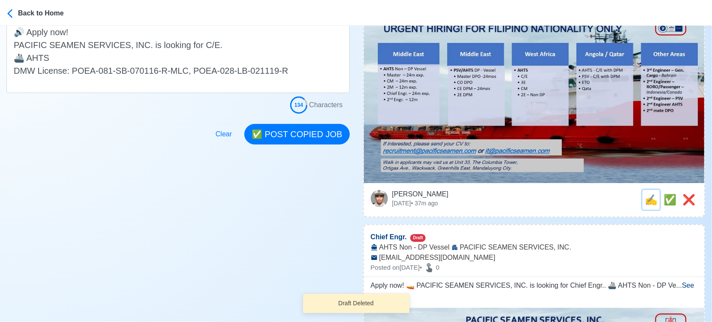
scroll to position [0, 0]
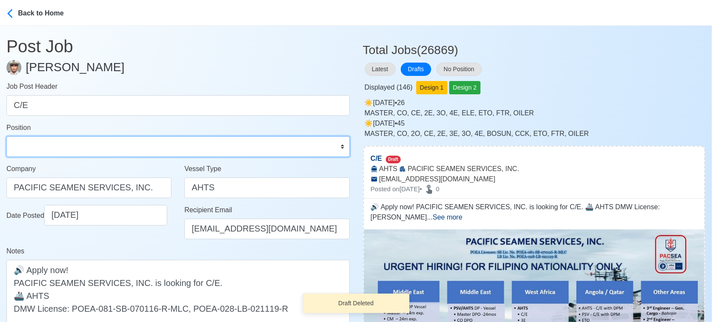
click at [168, 151] on select "Master Chief Officer 2nd Officer 3rd Officer Junior Officer Chief Engineer 2nd …" at bounding box center [177, 146] width 343 height 21
click at [6, 136] on select "Master Chief Officer 2nd Officer 3rd Officer Junior Officer Chief Engineer 2nd …" at bounding box center [177, 146] width 343 height 21
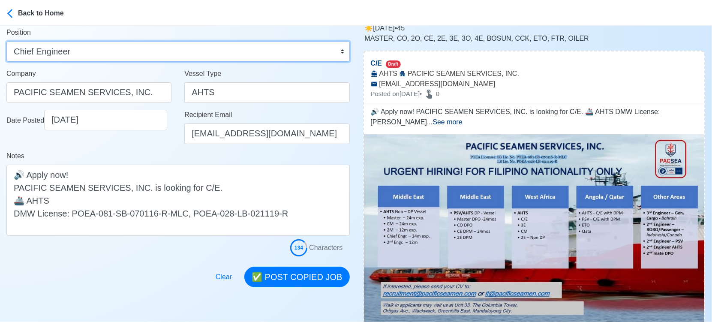
scroll to position [143, 0]
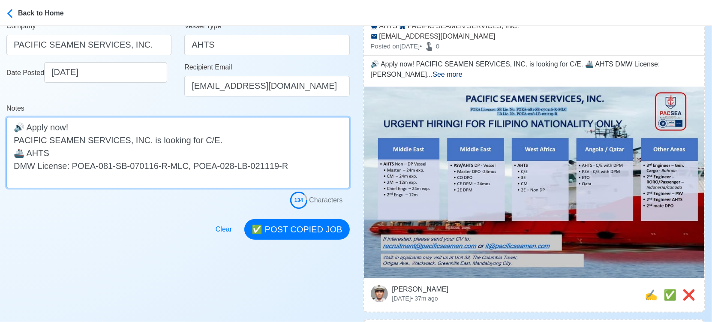
click at [130, 151] on textarea "🔊 Apply now! PACIFIC SEAMEN SERVICES, INC. is looking for C/E. 🚢 AHTS DMW Licen…" at bounding box center [177, 152] width 343 height 71
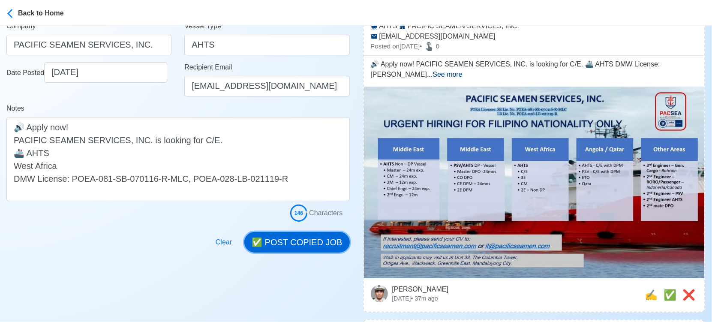
click at [301, 239] on button "✅ POST COPIED JOB" at bounding box center [296, 242] width 105 height 21
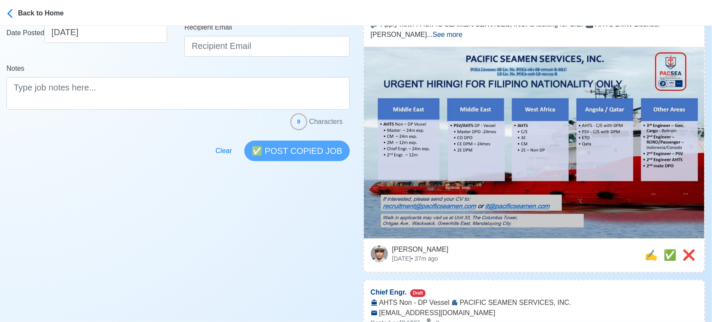
scroll to position [238, 0]
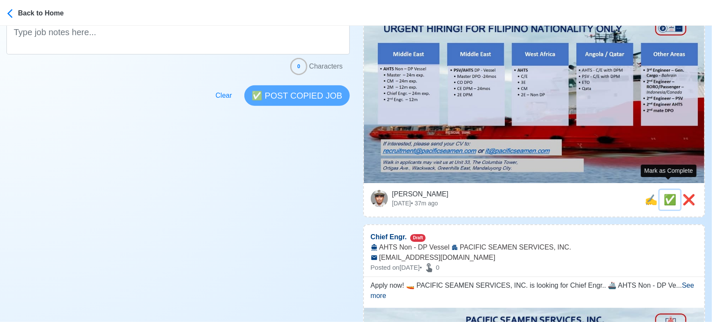
click at [672, 194] on span "✅" at bounding box center [669, 200] width 13 height 12
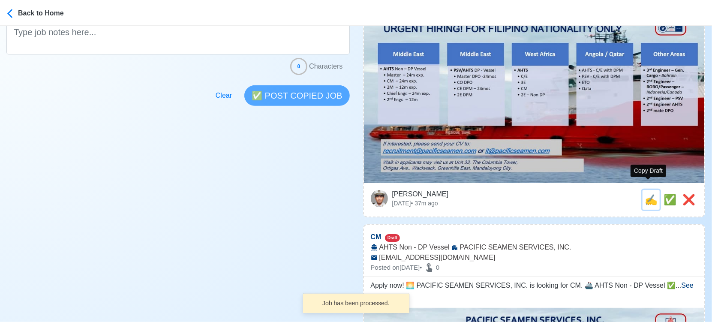
click at [649, 194] on span "✍️" at bounding box center [651, 200] width 13 height 12
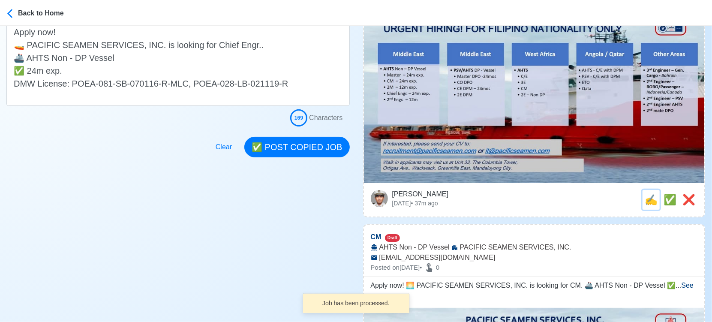
scroll to position [0, 0]
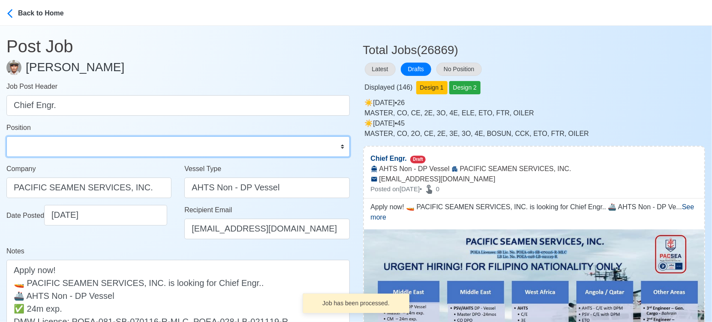
click at [156, 146] on select "Master Chief Officer 2nd Officer 3rd Officer Junior Officer Chief Engineer 2nd …" at bounding box center [177, 146] width 343 height 21
click at [6, 136] on select "Master Chief Officer 2nd Officer 3rd Officer Junior Officer Chief Engineer 2nd …" at bounding box center [177, 146] width 343 height 21
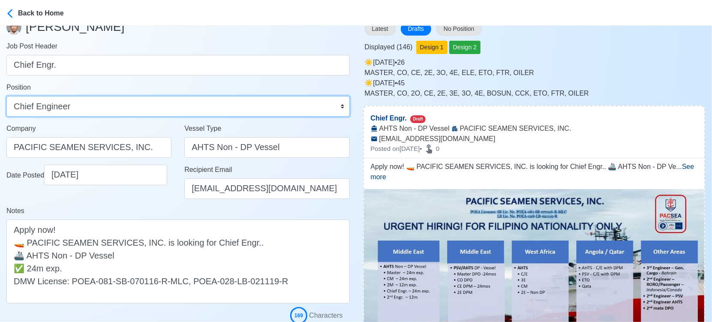
scroll to position [143, 0]
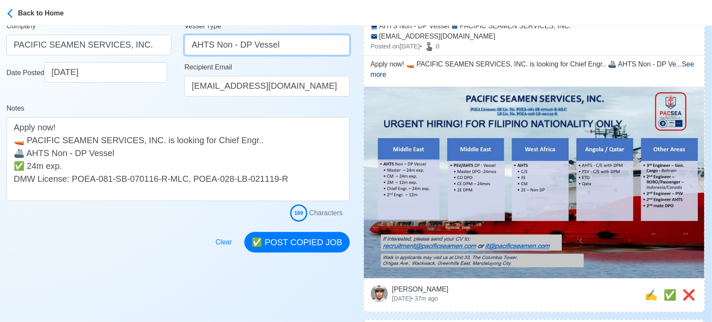
drag, startPoint x: 215, startPoint y: 44, endPoint x: 314, endPoint y: 49, distance: 99.1
click at [314, 49] on input "AHTS Non - DP Vessel" at bounding box center [266, 45] width 165 height 21
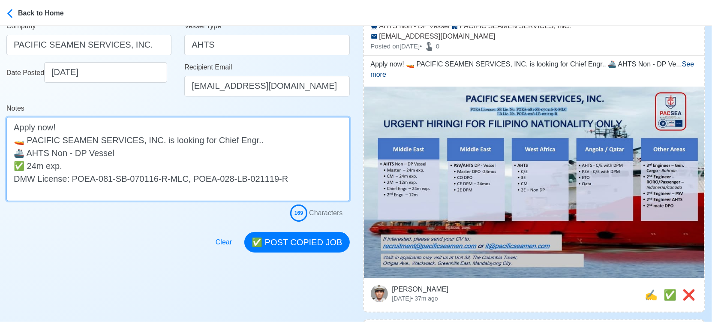
click at [147, 155] on textarea "Apply now! 🚤 PACIFIC SEAMEN SERVICES, INC. is looking for Chief Engr.. 🚢 AHTS N…" at bounding box center [177, 159] width 343 height 84
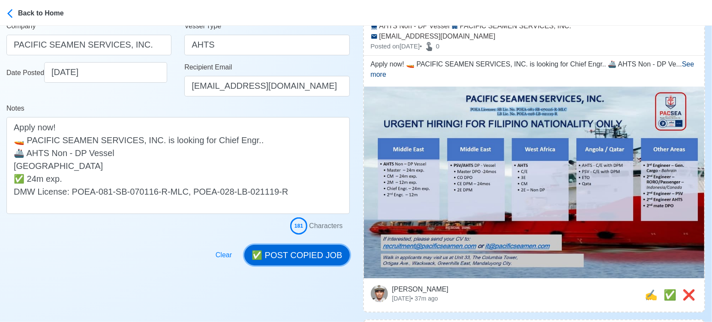
click at [297, 257] on button "✅ POST COPIED JOB" at bounding box center [296, 255] width 105 height 21
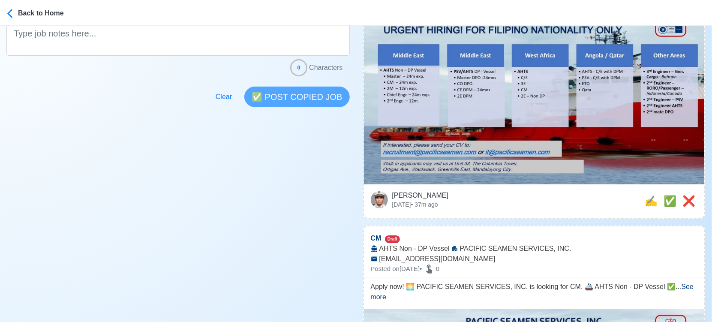
scroll to position [238, 0]
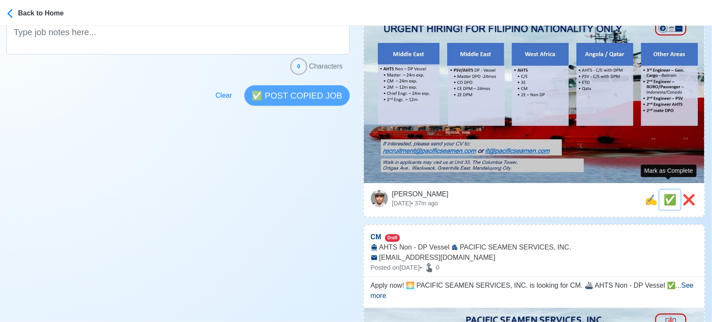
click at [669, 194] on span "✅" at bounding box center [669, 200] width 13 height 12
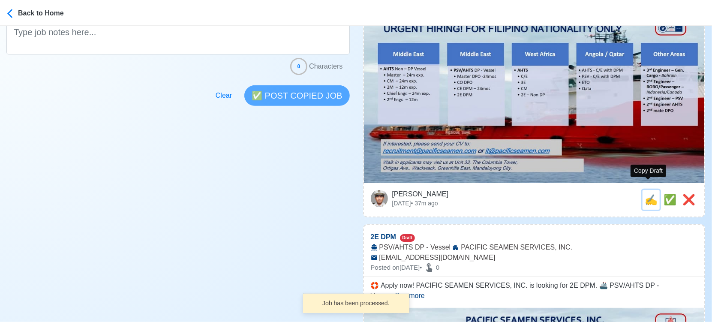
click at [648, 194] on span "✍️" at bounding box center [651, 200] width 13 height 12
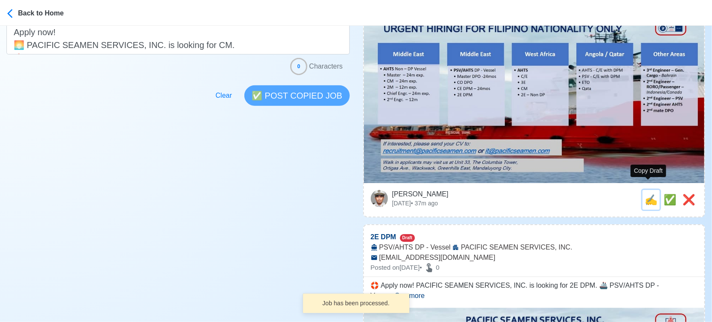
scroll to position [0, 0]
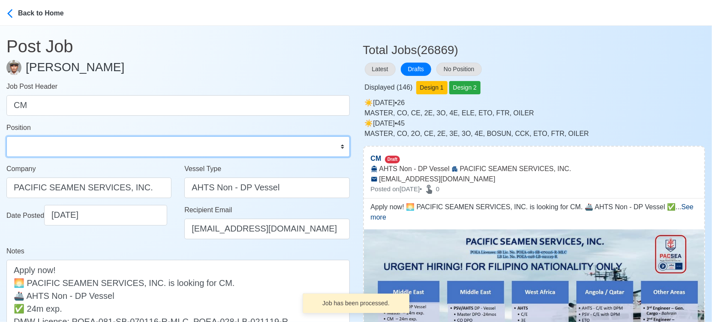
click at [68, 149] on select "Master Chief Officer 2nd Officer 3rd Officer Junior Officer Chief Engineer 2nd …" at bounding box center [177, 146] width 343 height 21
click at [6, 136] on select "Master Chief Officer 2nd Officer 3rd Officer Junior Officer Chief Engineer 2nd …" at bounding box center [177, 146] width 343 height 21
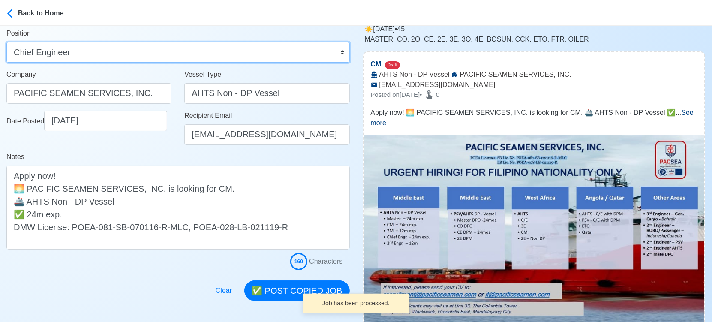
scroll to position [95, 0]
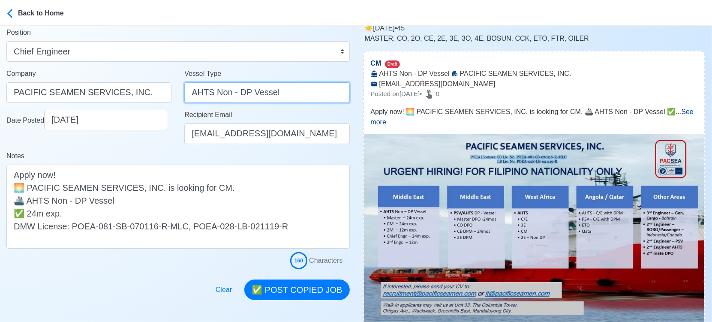
drag, startPoint x: 214, startPoint y: 95, endPoint x: 287, endPoint y: 100, distance: 72.6
click at [287, 100] on input "AHTS Non - DP Vessel" at bounding box center [266, 92] width 165 height 21
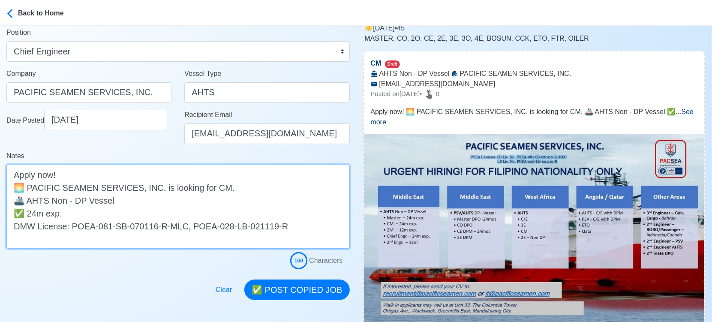
click at [141, 198] on textarea "Apply now! 🌅 PACIFIC SEAMEN SERVICES, INC. is looking for CM. 🚢 AHTS Non - DP V…" at bounding box center [177, 207] width 343 height 84
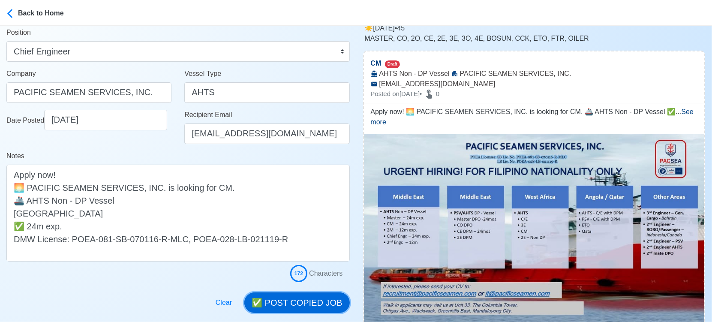
click at [305, 301] on button "✅ POST COPIED JOB" at bounding box center [296, 302] width 105 height 21
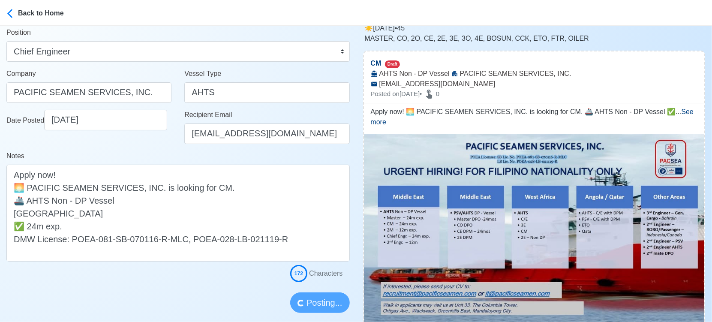
scroll to position [190, 0]
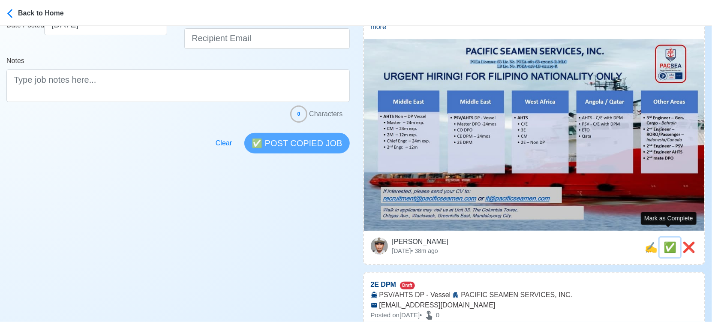
click at [668, 241] on span "✅" at bounding box center [669, 247] width 13 height 12
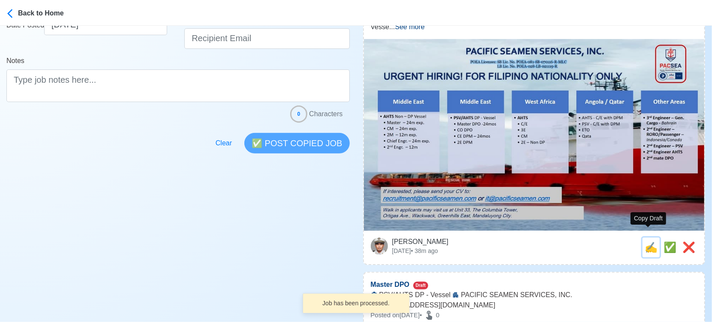
click at [647, 241] on span "✍️" at bounding box center [651, 247] width 13 height 12
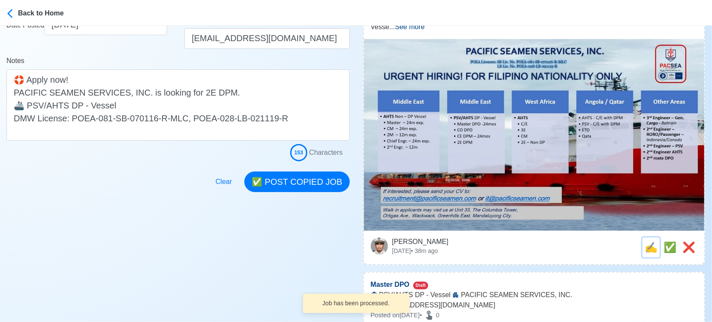
scroll to position [0, 0]
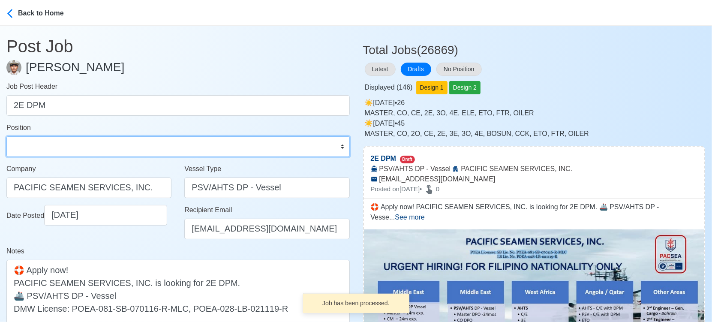
drag, startPoint x: 113, startPoint y: 149, endPoint x: 106, endPoint y: 140, distance: 11.3
click at [113, 149] on select "Master Chief Officer 2nd Officer 3rd Officer Junior Officer Chief Engineer 2nd …" at bounding box center [177, 146] width 343 height 21
click at [6, 136] on select "Master Chief Officer 2nd Officer 3rd Officer Junior Officer Chief Engineer 2nd …" at bounding box center [177, 146] width 343 height 21
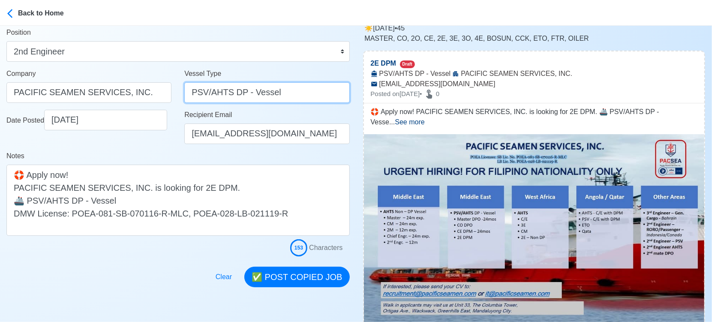
drag, startPoint x: 232, startPoint y: 92, endPoint x: 282, endPoint y: 93, distance: 49.7
click at [282, 93] on input "PSV/AHTS DP - Vessel" at bounding box center [266, 92] width 165 height 21
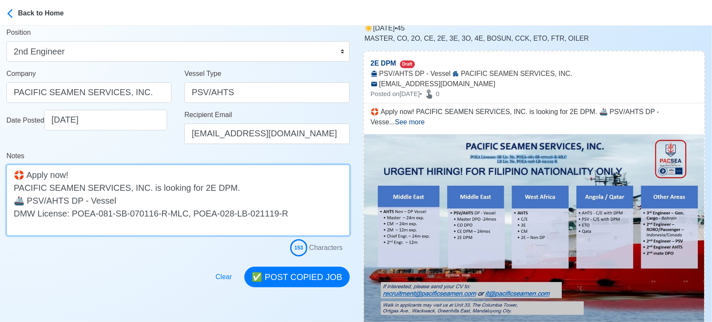
click at [135, 198] on textarea "🛟 Apply now! PACIFIC SEAMEN SERVICES, INC. is looking for 2E DPM. 🚢 PSV/AHTS DP…" at bounding box center [177, 200] width 343 height 71
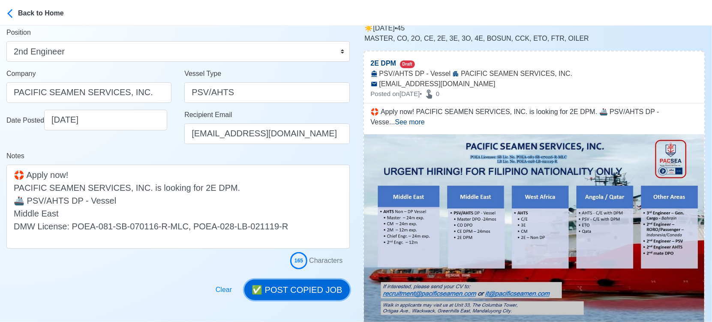
click at [328, 288] on button "✅ POST COPIED JOB" at bounding box center [296, 289] width 105 height 21
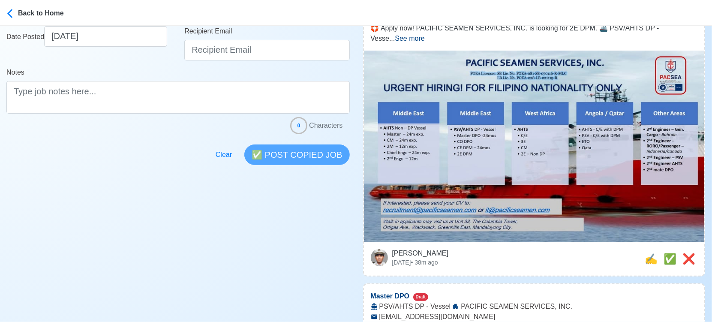
scroll to position [238, 0]
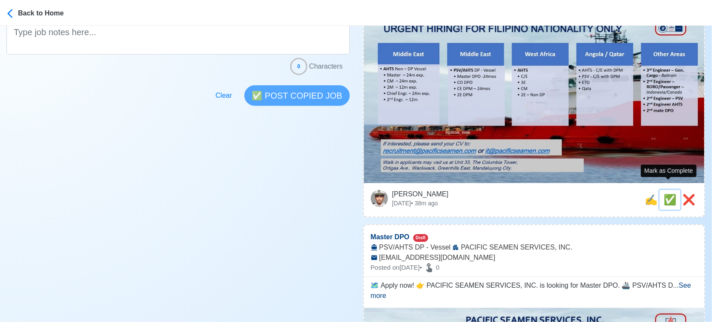
click at [663, 194] on span "✅" at bounding box center [669, 200] width 13 height 12
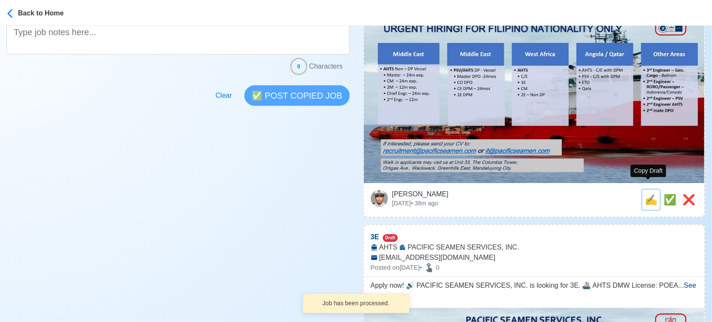
click at [646, 194] on span "✍️" at bounding box center [651, 200] width 13 height 12
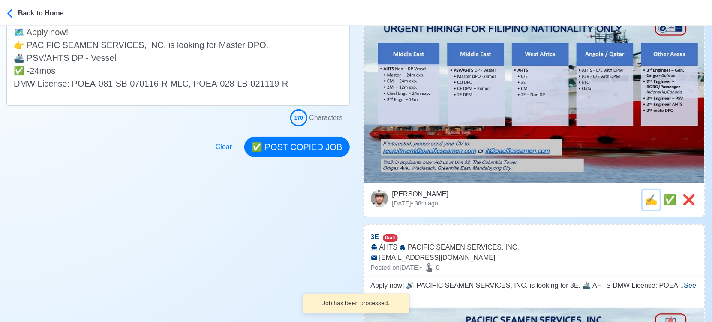
scroll to position [0, 0]
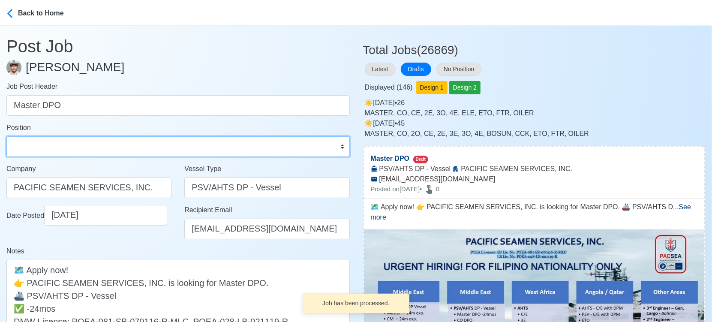
drag, startPoint x: 130, startPoint y: 154, endPoint x: 125, endPoint y: 136, distance: 18.7
click at [130, 154] on select "Master Chief Officer 2nd Officer 3rd Officer Junior Officer Chief Engineer 2nd …" at bounding box center [177, 146] width 343 height 21
click at [6, 136] on select "Master Chief Officer 2nd Officer 3rd Officer Junior Officer Chief Engineer 2nd …" at bounding box center [177, 146] width 343 height 21
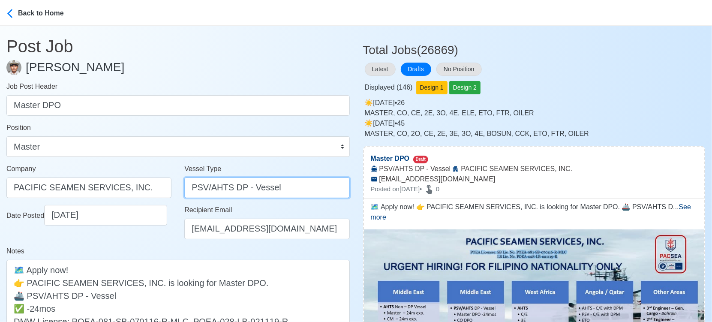
drag, startPoint x: 229, startPoint y: 187, endPoint x: 332, endPoint y: 187, distance: 102.4
click at [332, 187] on input "PSV/AHTS DP - Vessel" at bounding box center [266, 187] width 165 height 21
click at [149, 251] on div "Notes 🗺️ Apply now! 👉 PACIFIC SEAMEN SERVICES, INC. is looking for Master DPO. …" at bounding box center [177, 295] width 343 height 98
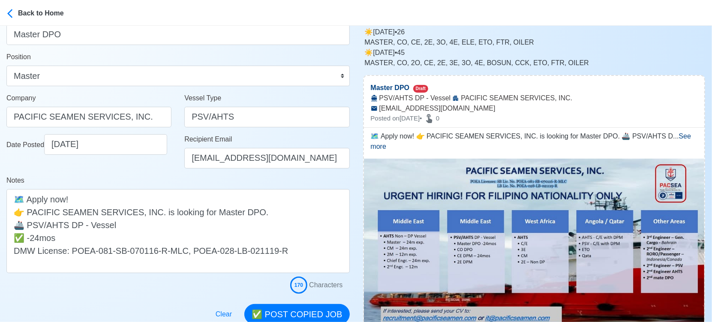
scroll to position [95, 0]
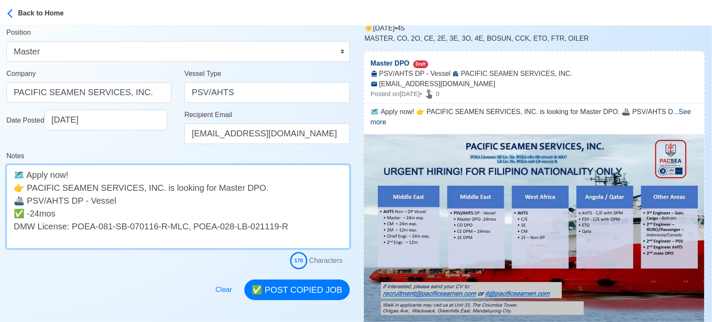
click at [171, 201] on textarea "🗺️ Apply now! 👉 PACIFIC SEAMEN SERVICES, INC. is looking for Master DPO. 🚢 PSV/…" at bounding box center [177, 207] width 343 height 84
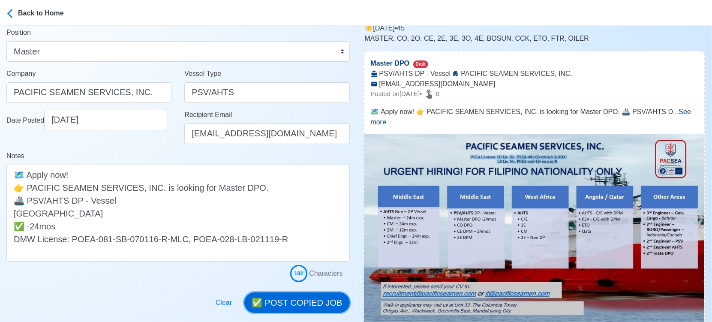
click at [303, 300] on button "✅ POST COPIED JOB" at bounding box center [296, 302] width 105 height 21
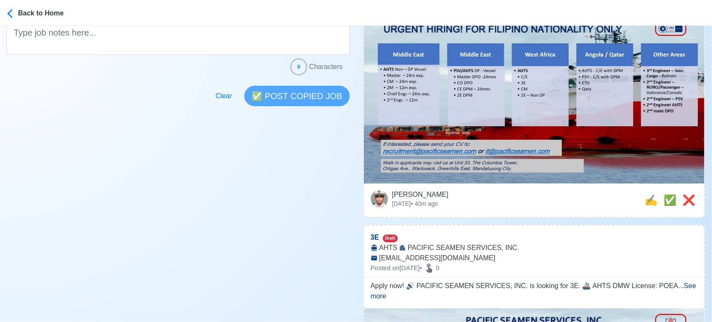
scroll to position [238, 0]
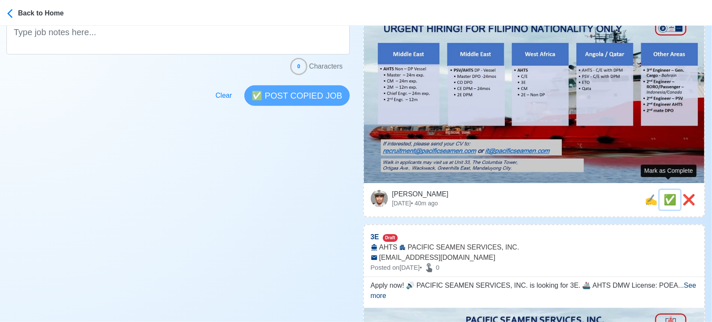
click at [665, 194] on span "✅" at bounding box center [669, 200] width 13 height 12
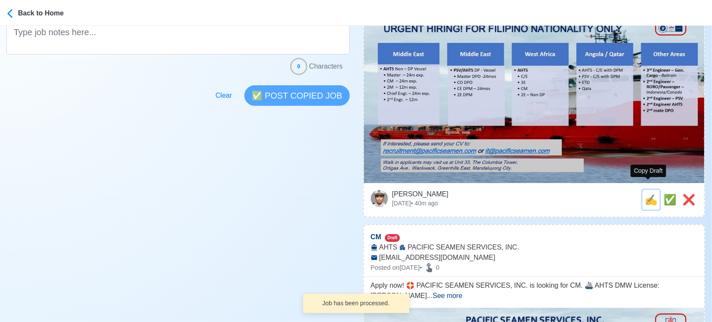
click at [645, 194] on span "✍️" at bounding box center [651, 200] width 13 height 12
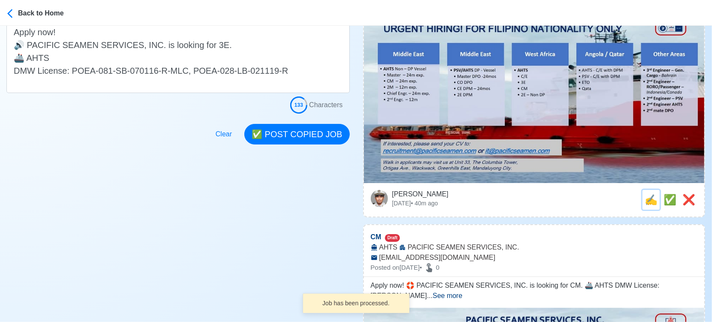
scroll to position [0, 0]
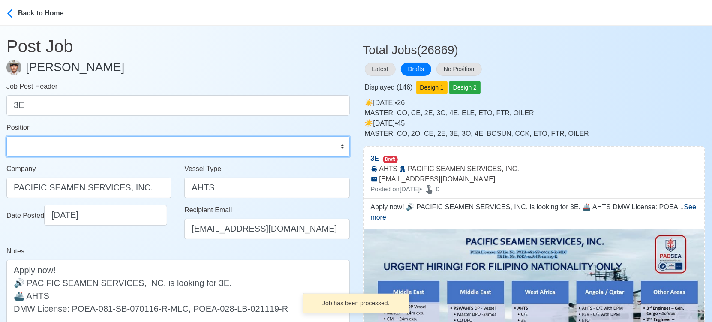
click at [90, 152] on select "Master Chief Officer 2nd Officer 3rd Officer Junior Officer Chief Engineer 2nd …" at bounding box center [177, 146] width 343 height 21
click at [6, 136] on select "Master Chief Officer 2nd Officer 3rd Officer Junior Officer Chief Engineer 2nd …" at bounding box center [177, 146] width 343 height 21
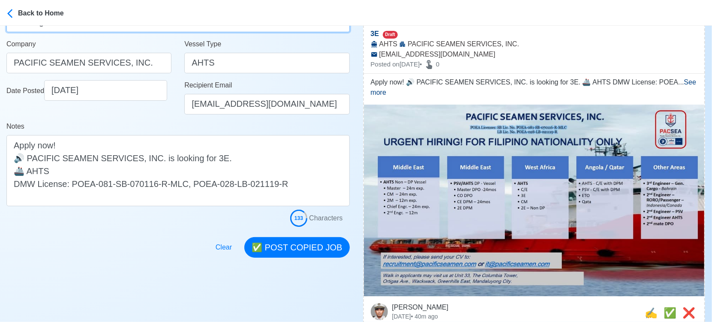
scroll to position [143, 0]
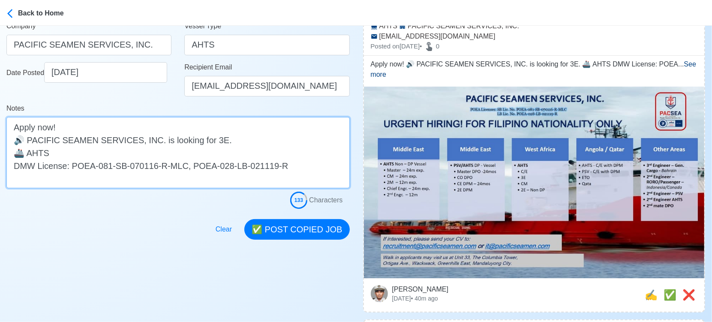
click at [130, 157] on textarea "Apply now! 🔊 PACIFIC SEAMEN SERVICES, INC. is looking for 3E. 🚢 AHTS DMW Licens…" at bounding box center [177, 152] width 343 height 71
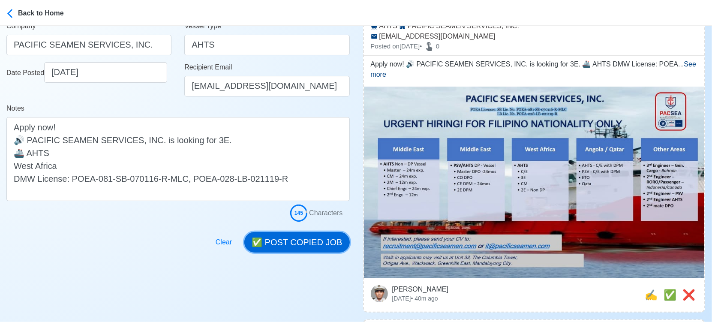
click at [310, 240] on button "✅ POST COPIED JOB" at bounding box center [296, 242] width 105 height 21
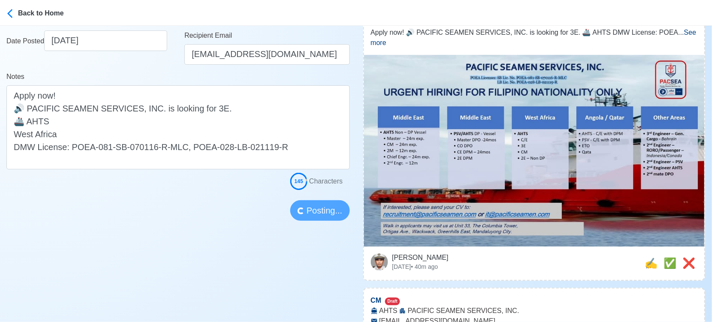
scroll to position [190, 0]
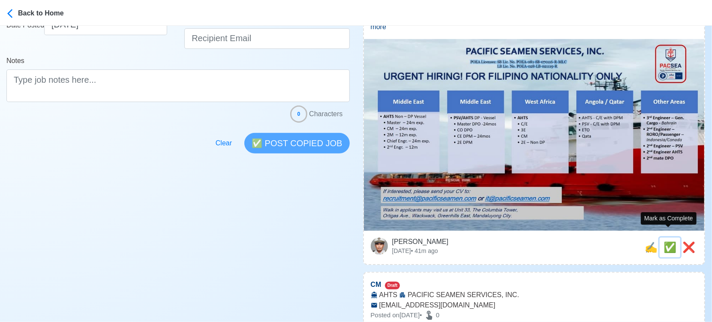
click at [669, 241] on span "✅" at bounding box center [669, 247] width 13 height 12
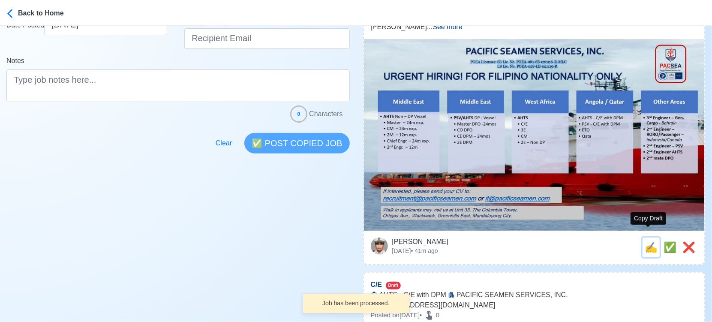
click at [648, 241] on span "✍️" at bounding box center [651, 247] width 13 height 12
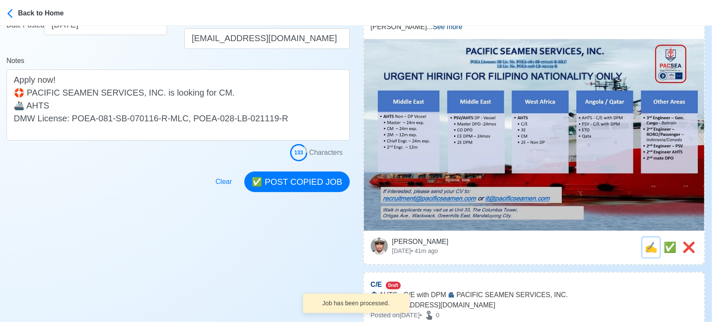
scroll to position [0, 0]
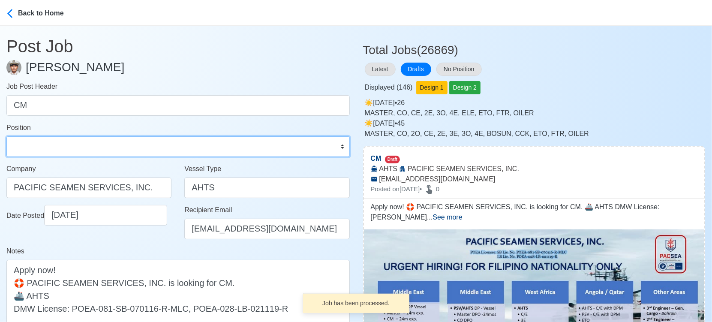
click at [46, 143] on select "Master Chief Officer 2nd Officer 3rd Officer Junior Officer Chief Engineer 2nd …" at bounding box center [177, 146] width 343 height 21
click at [6, 136] on select "Master Chief Officer 2nd Officer 3rd Officer Junior Officer Chief Engineer 2nd …" at bounding box center [177, 146] width 343 height 21
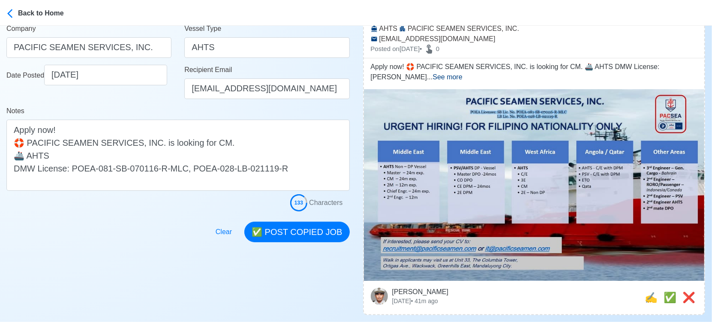
scroll to position [143, 0]
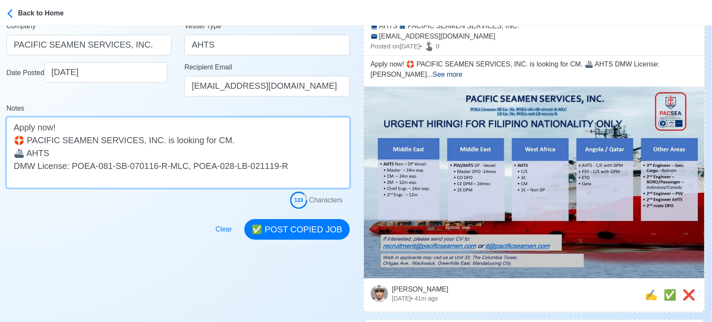
click at [155, 154] on textarea "Apply now! 🛟 PACIFIC SEAMEN SERVICES, INC. is looking for CM. 🚢 AHTS DMW Licens…" at bounding box center [177, 152] width 343 height 71
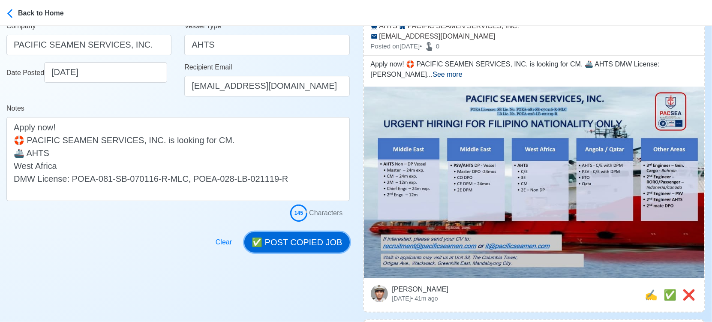
click at [317, 238] on button "✅ POST COPIED JOB" at bounding box center [296, 242] width 105 height 21
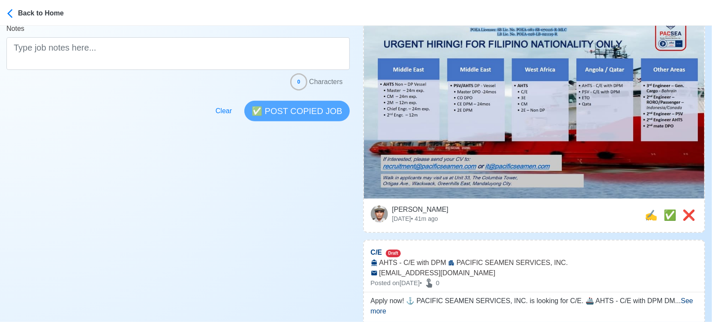
scroll to position [238, 0]
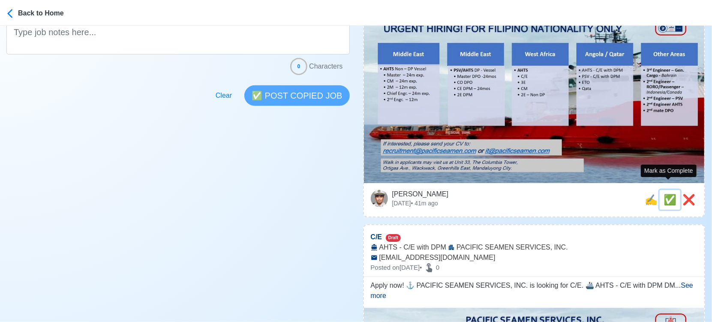
click at [663, 194] on span "✅" at bounding box center [669, 200] width 13 height 12
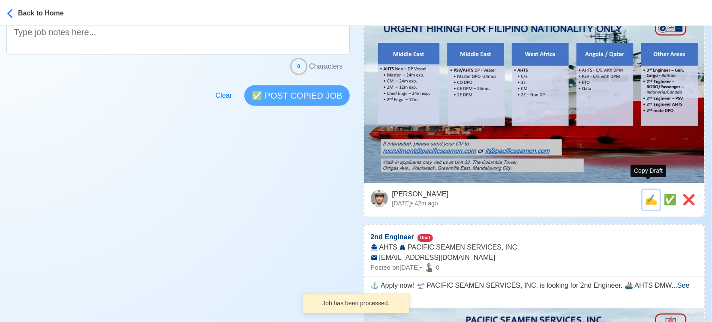
click at [647, 194] on span "✍️" at bounding box center [651, 200] width 13 height 12
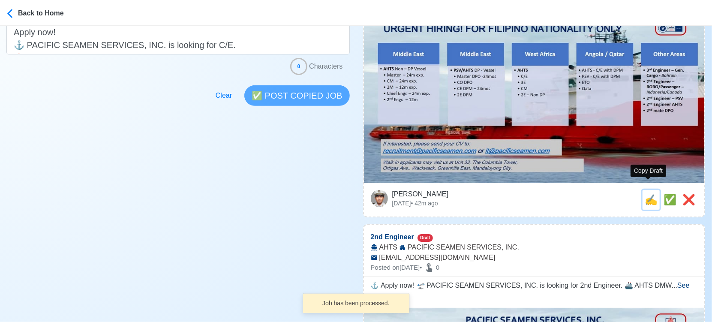
scroll to position [0, 0]
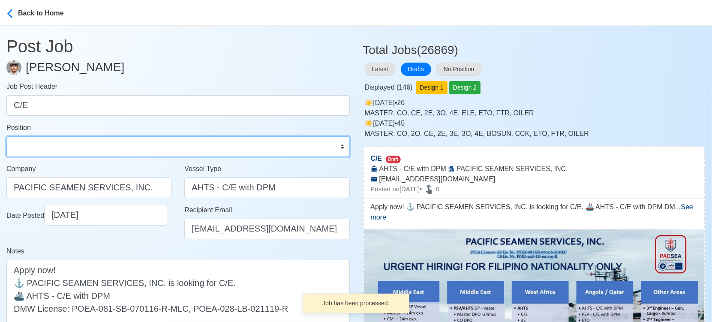
drag, startPoint x: 107, startPoint y: 152, endPoint x: 104, endPoint y: 137, distance: 14.8
click at [106, 152] on select "Master Chief Officer 2nd Officer 3rd Officer Junior Officer Chief Engineer 2nd …" at bounding box center [177, 146] width 343 height 21
click at [6, 136] on select "Master Chief Officer 2nd Officer 3rd Officer Junior Officer Chief Engineer 2nd …" at bounding box center [177, 146] width 343 height 21
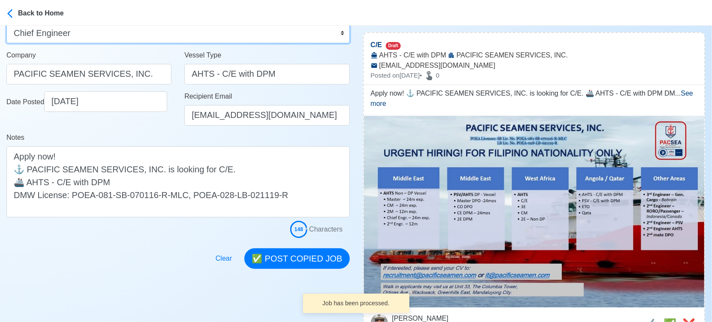
scroll to position [143, 0]
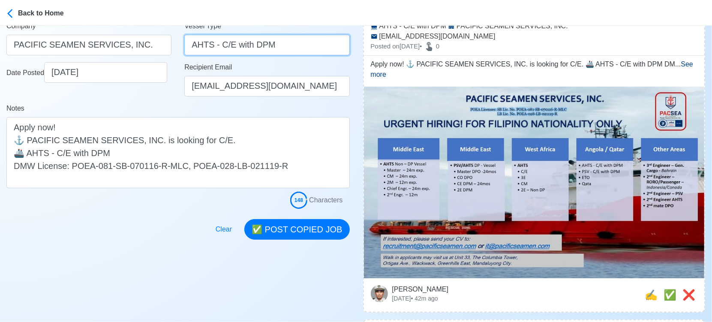
drag, startPoint x: 220, startPoint y: 46, endPoint x: 304, endPoint y: 48, distance: 84.0
click at [304, 48] on input "AHTS - C/E with DPM" at bounding box center [266, 45] width 165 height 21
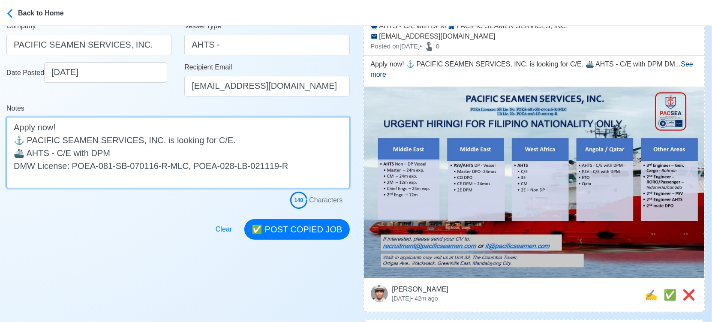
click at [216, 155] on textarea "Apply now! ⚓ PACIFIC SEAMEN SERVICES, INC. is looking for C/E. 🚢 AHTS - C/E wit…" at bounding box center [177, 152] width 343 height 71
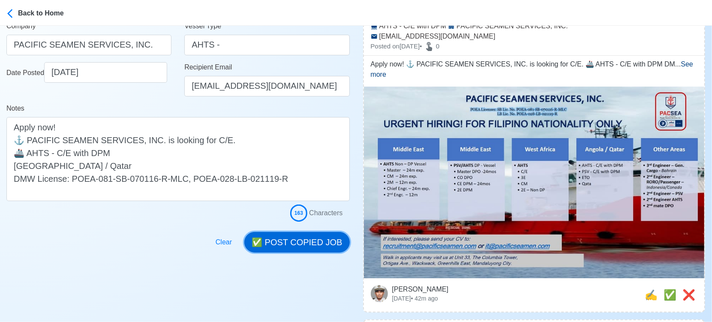
click at [332, 242] on button "✅ POST COPIED JOB" at bounding box center [296, 242] width 105 height 21
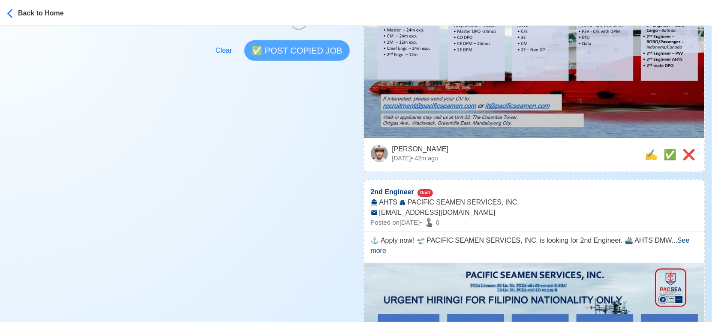
scroll to position [285, 0]
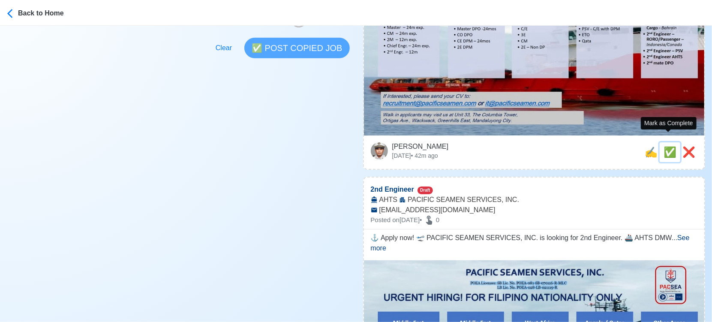
click at [666, 146] on span "✅" at bounding box center [669, 152] width 13 height 12
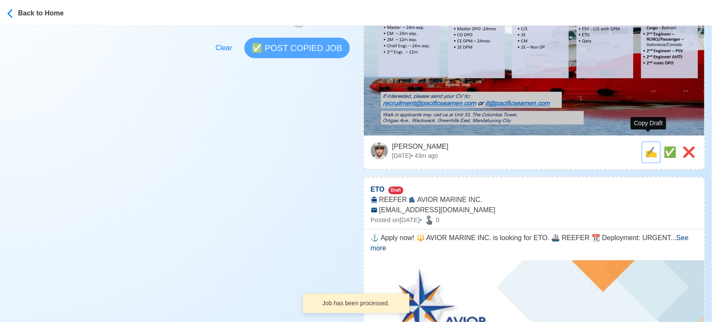
click at [645, 146] on span "✍️" at bounding box center [651, 152] width 13 height 12
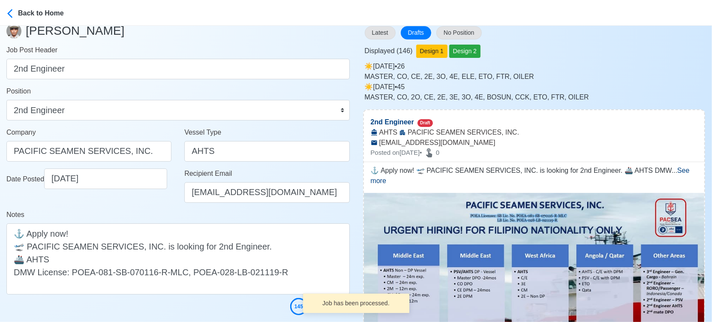
scroll to position [95, 0]
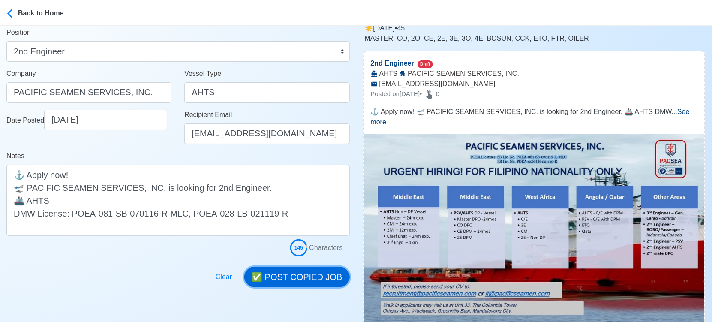
click at [291, 280] on button "✅ POST COPIED JOB" at bounding box center [296, 277] width 105 height 21
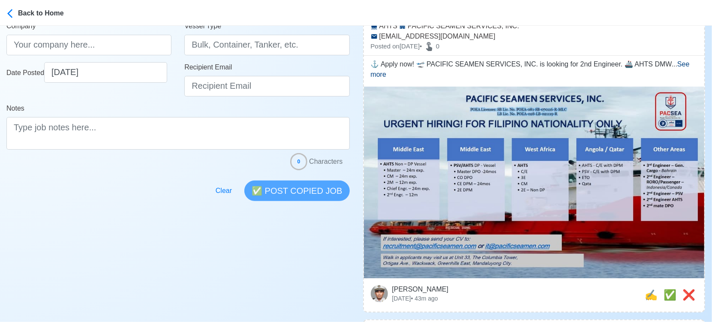
scroll to position [238, 0]
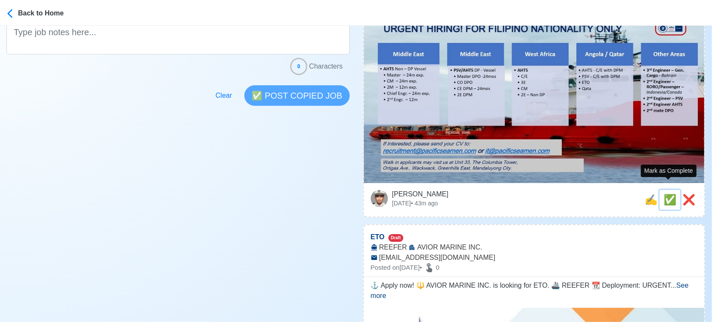
click at [669, 194] on span "✅" at bounding box center [669, 200] width 13 height 12
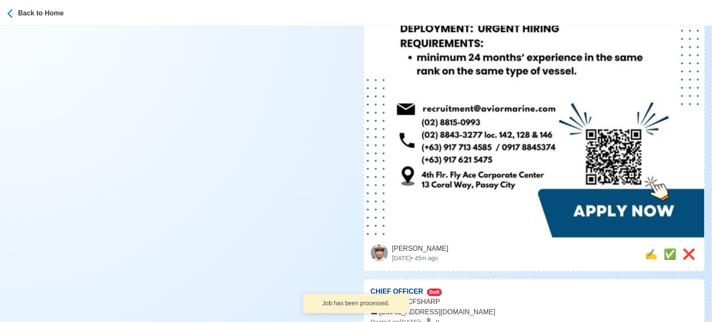
scroll to position [476, 0]
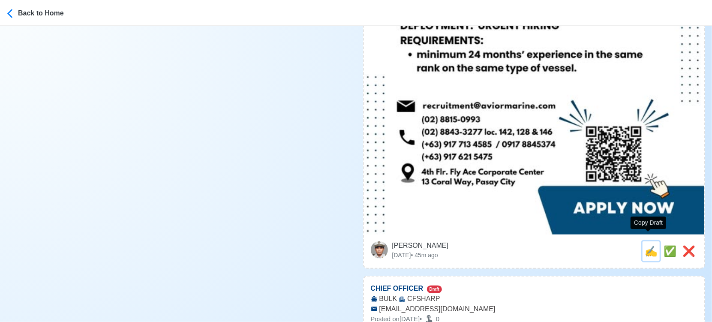
click at [645, 245] on span "✍️" at bounding box center [651, 251] width 13 height 12
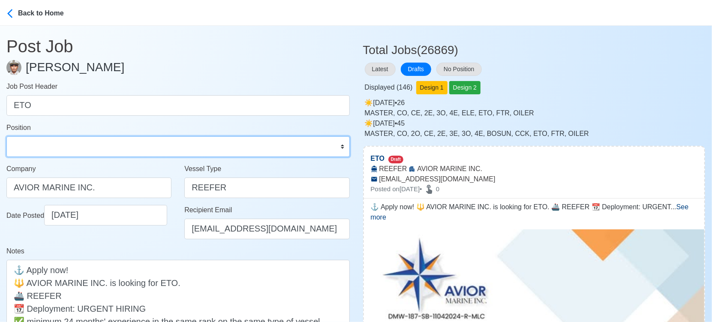
click at [111, 151] on select "Master Chief Officer 2nd Officer 3rd Officer Junior Officer Chief Engineer 2nd …" at bounding box center [177, 146] width 343 height 21
click at [6, 136] on select "Master Chief Officer 2nd Officer 3rd Officer Junior Officer Chief Engineer 2nd …" at bounding box center [177, 146] width 343 height 21
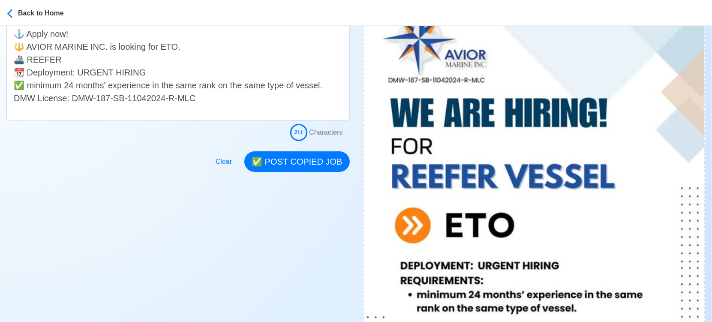
scroll to position [238, 0]
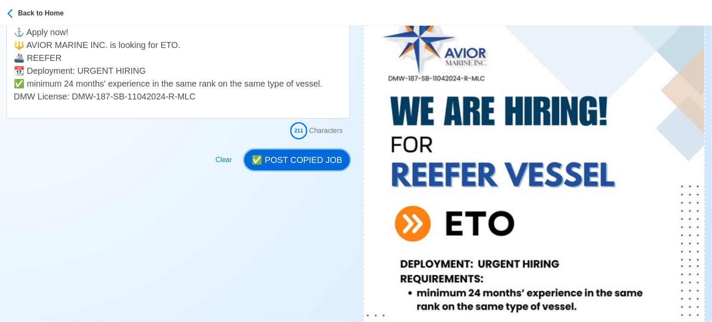
click at [298, 162] on button "✅ POST COPIED JOB" at bounding box center [296, 160] width 105 height 21
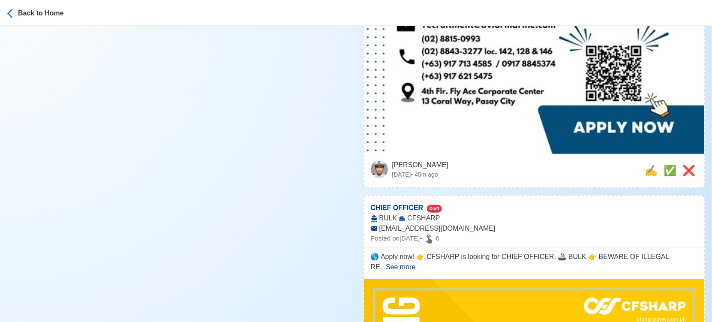
scroll to position [571, 0]
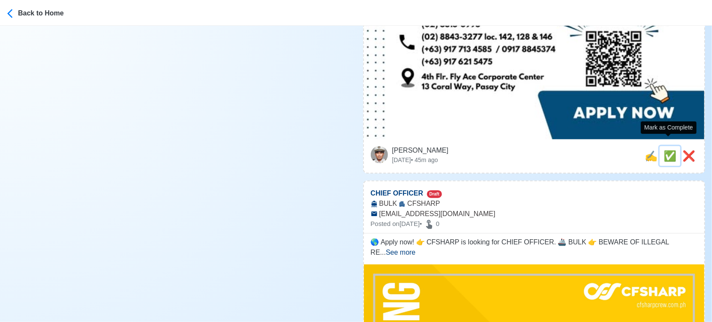
click at [667, 150] on span "✅" at bounding box center [669, 156] width 13 height 12
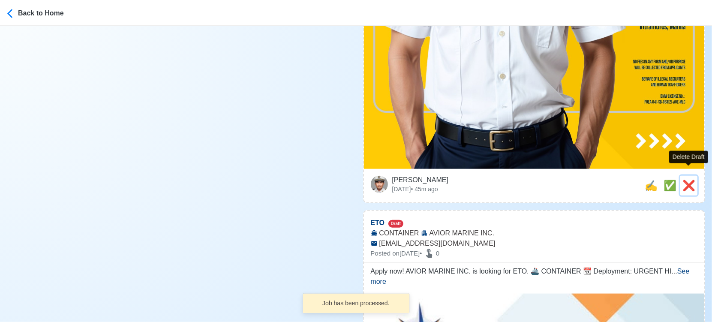
click at [692, 180] on span "❌" at bounding box center [688, 186] width 13 height 12
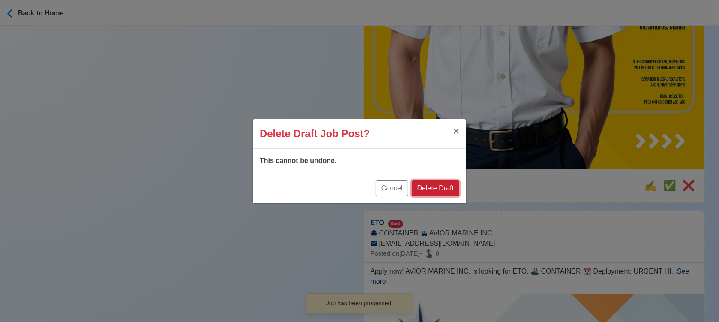
click at [449, 186] on button "Delete Draft" at bounding box center [436, 188] width 48 height 16
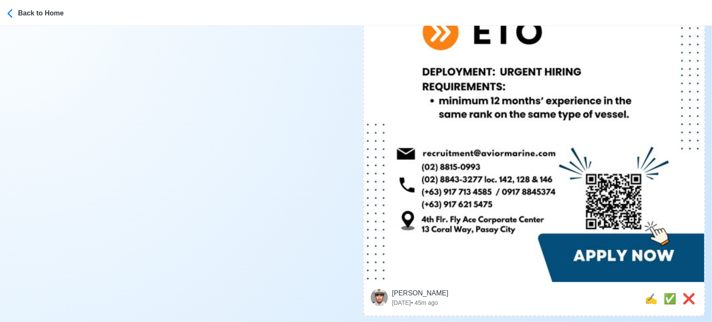
scroll to position [476, 0]
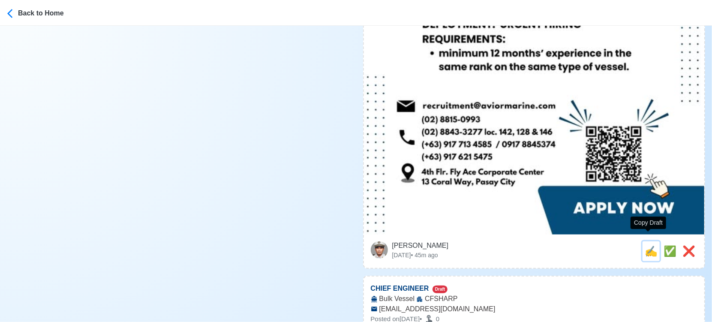
click at [647, 249] on div "✍️" at bounding box center [651, 250] width 13 height 15
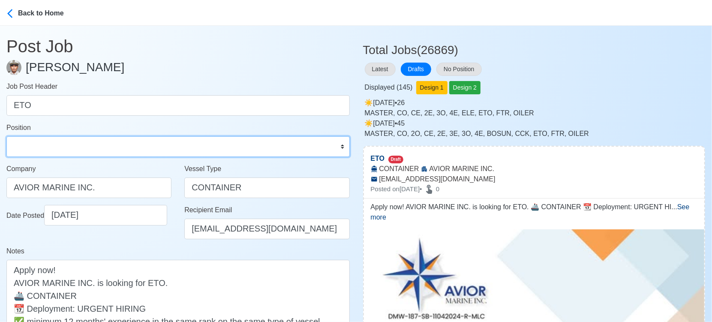
click at [131, 140] on select "Master Chief Officer 2nd Officer 3rd Officer Junior Officer Chief Engineer 2nd …" at bounding box center [177, 146] width 343 height 21
click at [6, 136] on select "Master Chief Officer 2nd Officer 3rd Officer Junior Officer Chief Engineer 2nd …" at bounding box center [177, 146] width 343 height 21
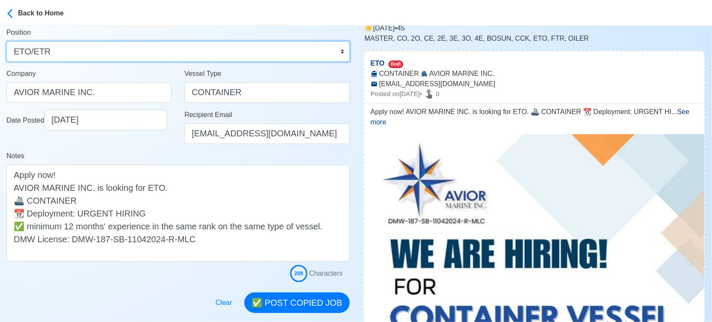
scroll to position [143, 0]
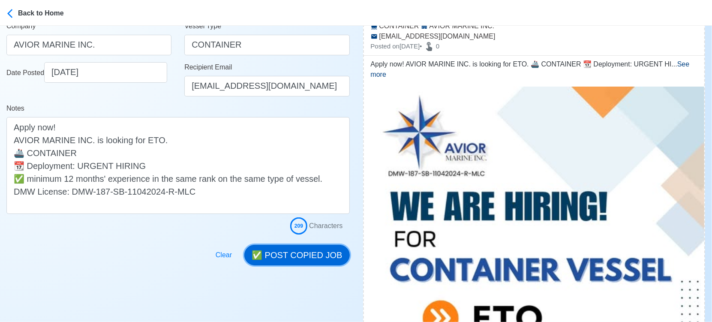
click at [321, 260] on button "✅ POST COPIED JOB" at bounding box center [296, 255] width 105 height 21
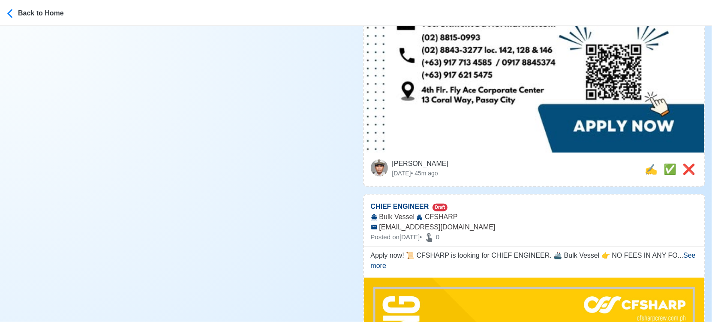
scroll to position [571, 0]
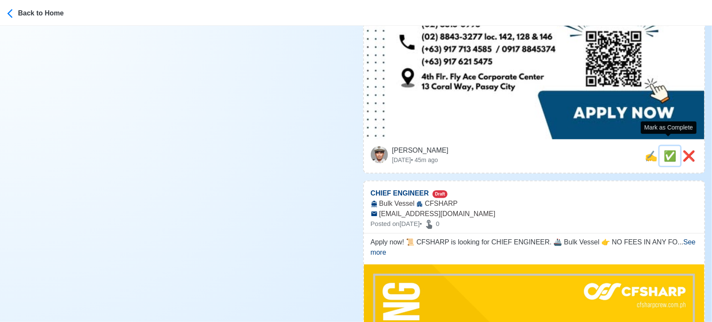
click at [671, 150] on span "✅" at bounding box center [669, 156] width 13 height 12
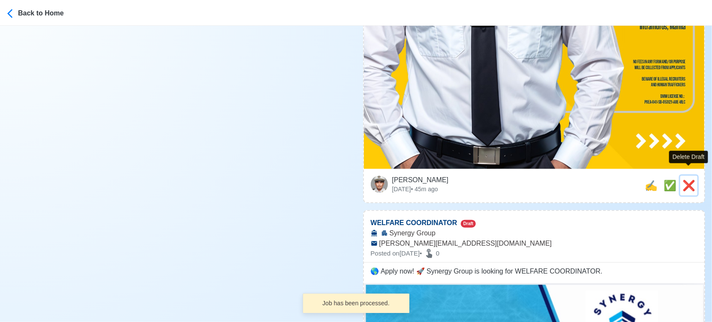
click at [684, 180] on span "❌" at bounding box center [688, 186] width 13 height 12
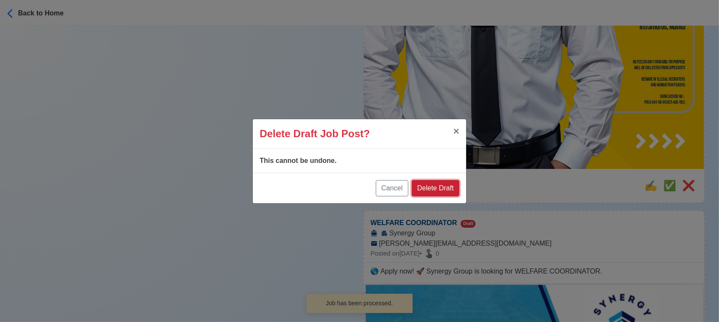
click at [429, 186] on button "Delete Draft" at bounding box center [436, 188] width 48 height 16
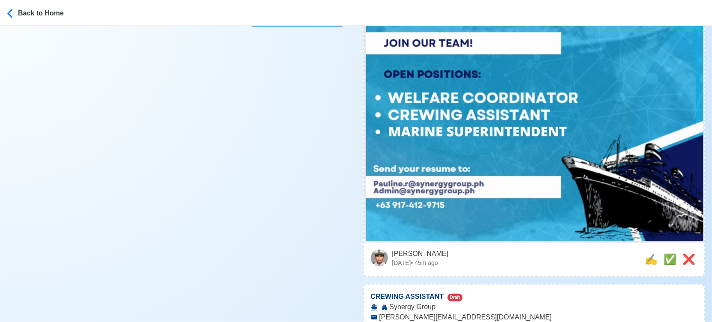
scroll to position [333, 0]
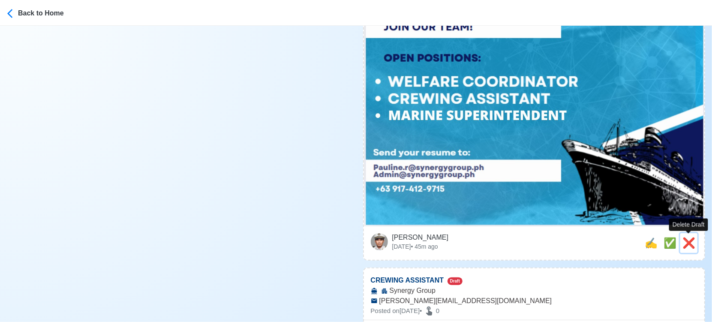
click at [687, 237] on span "❌" at bounding box center [688, 243] width 13 height 12
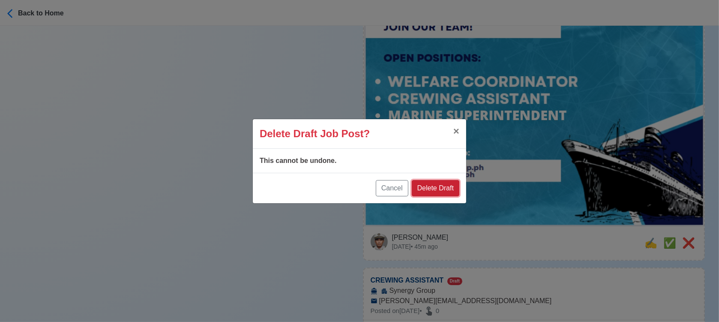
click at [438, 185] on button "Delete Draft" at bounding box center [436, 188] width 48 height 16
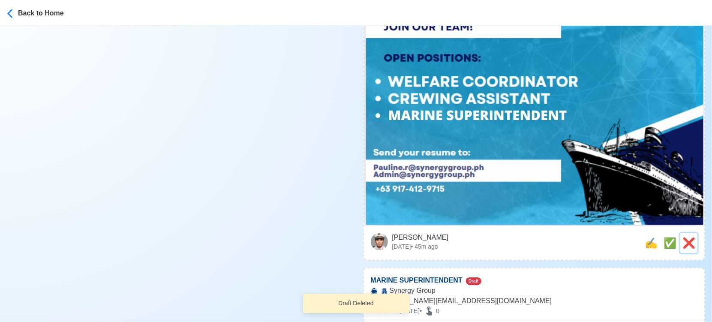
click at [693, 243] on span "❌" at bounding box center [688, 243] width 13 height 12
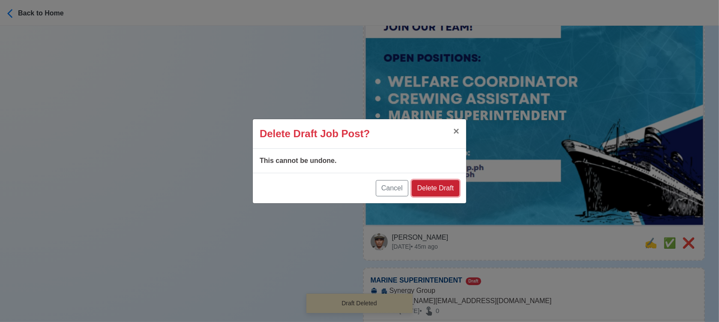
click at [425, 191] on button "Delete Draft" at bounding box center [436, 188] width 48 height 16
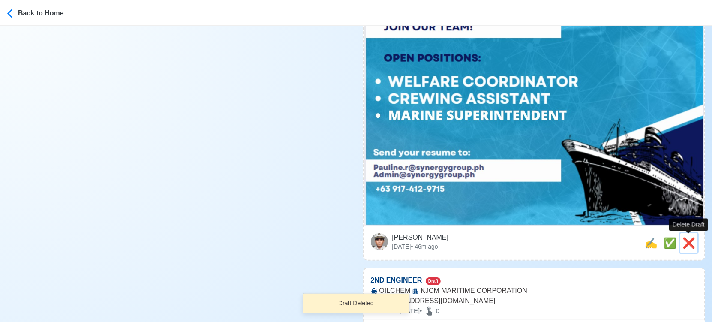
click at [693, 243] on span "❌" at bounding box center [688, 243] width 13 height 12
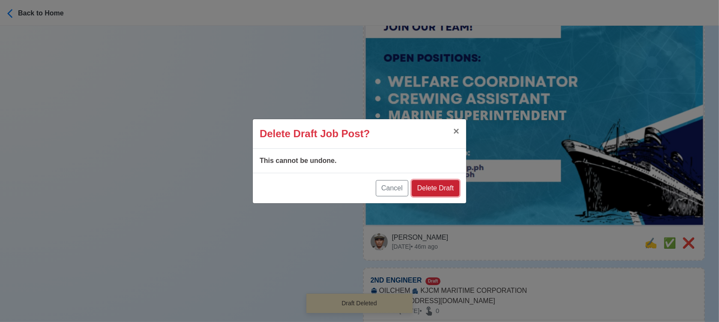
click at [432, 184] on button "Delete Draft" at bounding box center [436, 188] width 48 height 16
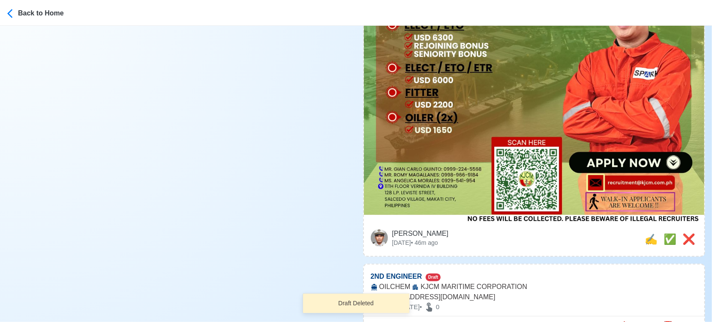
scroll to position [476, 0]
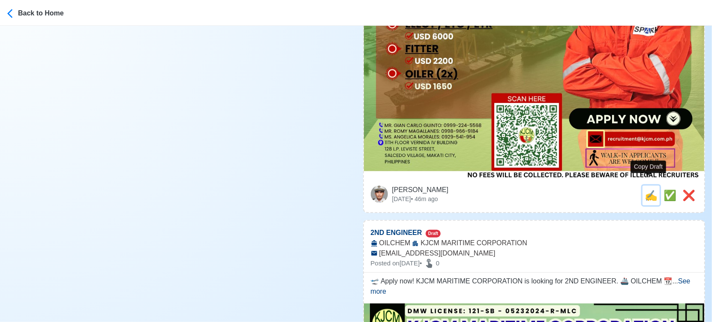
click at [648, 189] on span "✍️" at bounding box center [651, 195] width 13 height 12
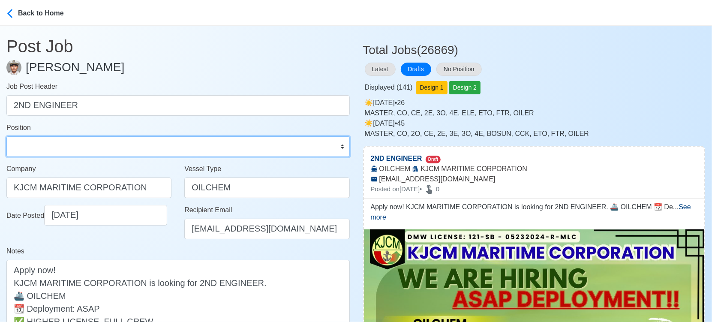
click at [68, 147] on select "Master Chief Officer 2nd Officer 3rd Officer Junior Officer Chief Engineer 2nd …" at bounding box center [177, 146] width 343 height 21
click at [6, 136] on select "Master Chief Officer 2nd Officer 3rd Officer Junior Officer Chief Engineer 2nd …" at bounding box center [177, 146] width 343 height 21
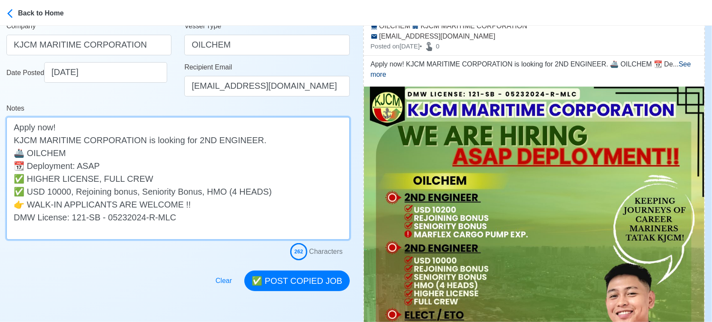
drag, startPoint x: 248, startPoint y: 140, endPoint x: 257, endPoint y: 141, distance: 9.5
click at [247, 140] on textarea "Apply now! KJCM MARITIME CORPORATION is looking for 2ND ENGINEER. 🚢 OILCHEM 📆 D…" at bounding box center [177, 178] width 343 height 123
drag, startPoint x: 249, startPoint y: 138, endPoint x: 298, endPoint y: 135, distance: 49.0
click at [298, 135] on textarea "Apply now! KJCM MARITIME CORPORATION is looking for 2ND ENGINEER (USD 10200). 🚢…" at bounding box center [177, 178] width 343 height 123
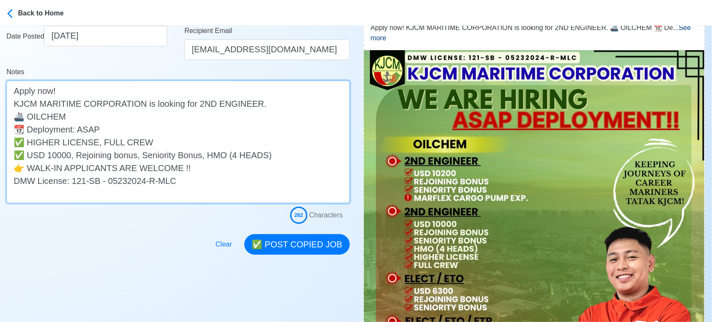
scroll to position [238, 0]
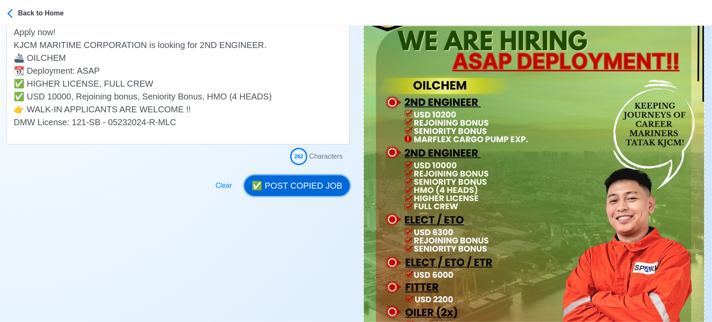
click at [311, 186] on button "✅ POST COPIED JOB" at bounding box center [296, 185] width 105 height 21
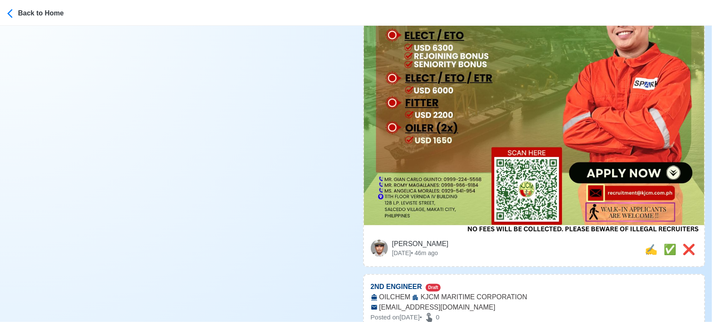
scroll to position [429, 0]
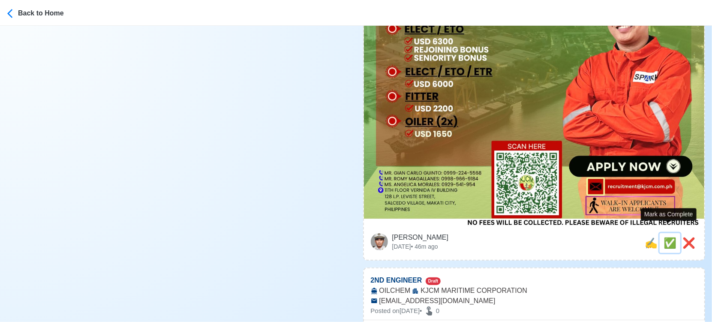
click at [665, 237] on span "✅" at bounding box center [669, 243] width 13 height 12
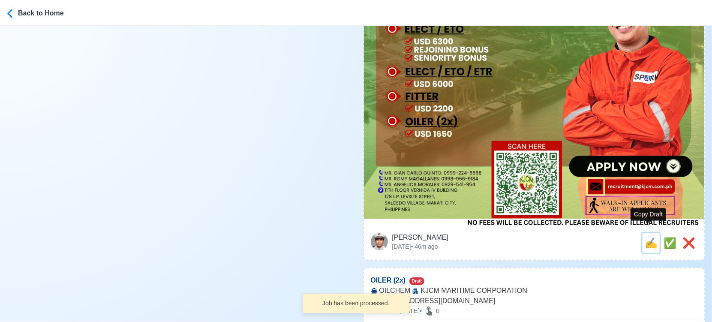
click at [646, 237] on span "✍️" at bounding box center [651, 243] width 13 height 12
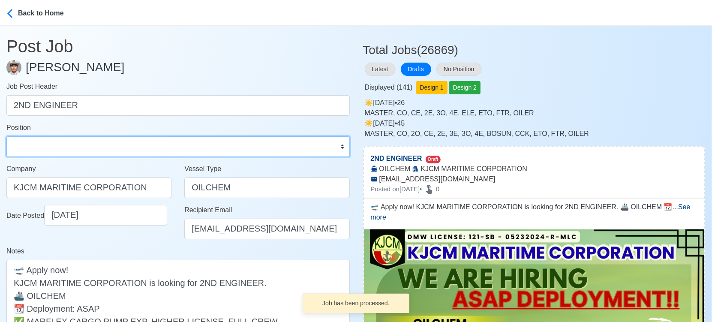
click at [106, 145] on select "Master Chief Officer 2nd Officer 3rd Officer Junior Officer Chief Engineer 2nd …" at bounding box center [177, 146] width 343 height 21
click at [6, 136] on select "Master Chief Officer 2nd Officer 3rd Officer Junior Officer Chief Engineer 2nd …" at bounding box center [177, 146] width 343 height 21
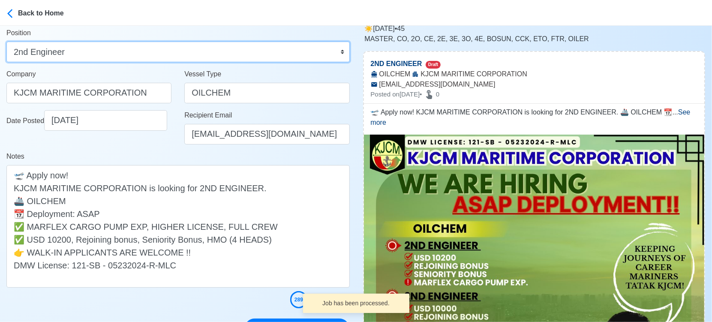
scroll to position [95, 0]
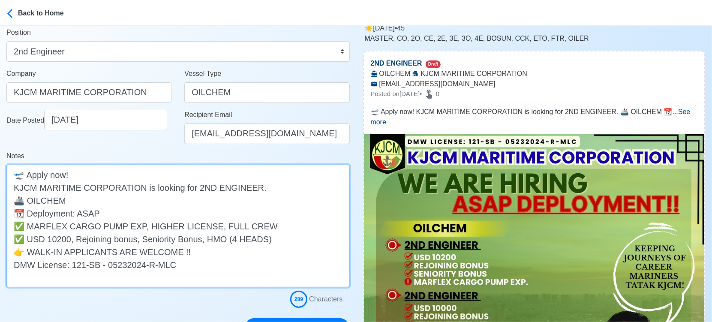
click at [249, 186] on textarea "🛫 Apply now! KJCM MARITIME CORPORATION is looking for 2ND ENGINEER. 🚢 OILCHEM 📆…" at bounding box center [177, 226] width 343 height 123
paste textarea "(USD 10200)"
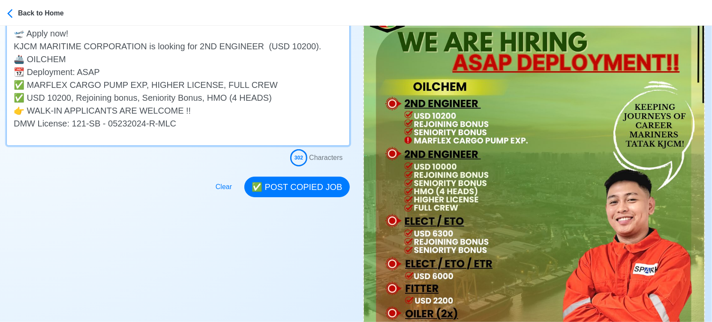
scroll to position [238, 0]
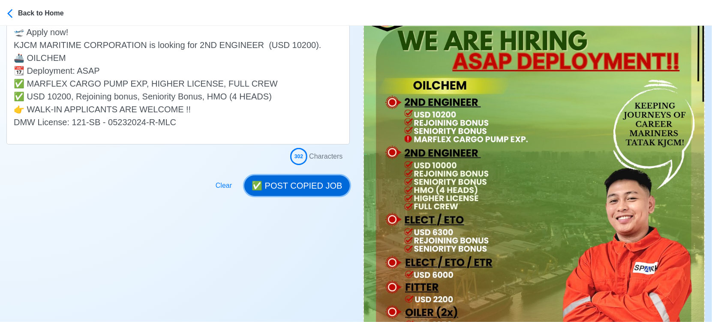
click at [322, 188] on button "✅ POST COPIED JOB" at bounding box center [296, 185] width 105 height 21
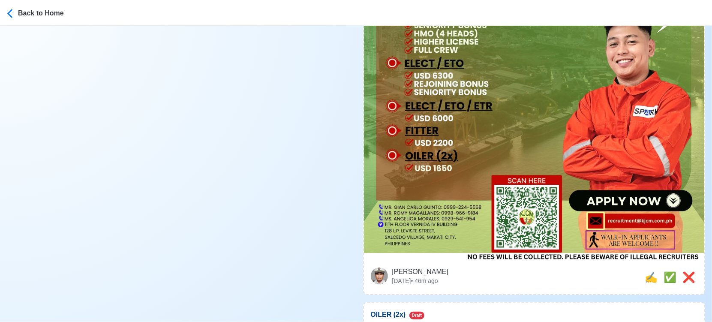
scroll to position [476, 0]
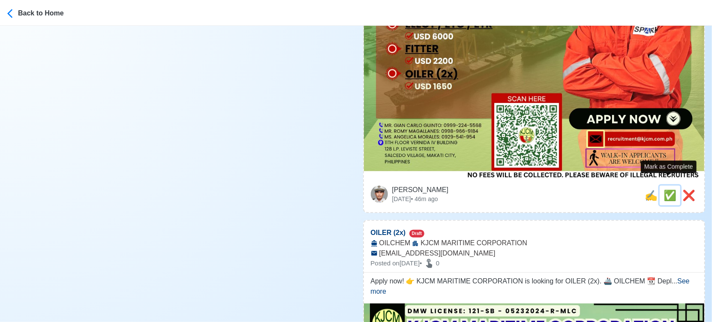
click at [666, 189] on span "✅" at bounding box center [669, 195] width 13 height 12
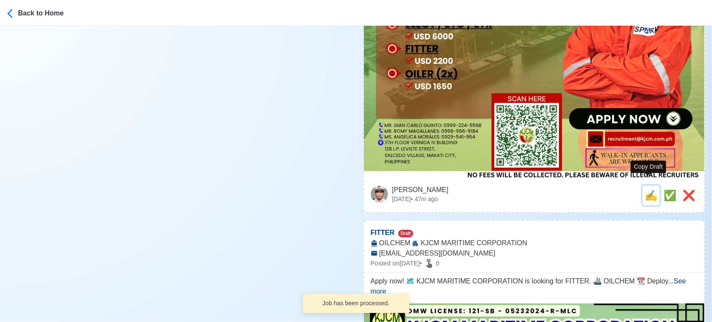
click at [648, 189] on span "✍️" at bounding box center [651, 195] width 13 height 12
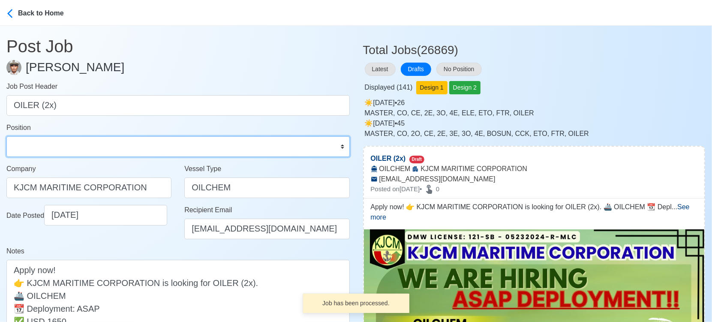
drag, startPoint x: 34, startPoint y: 144, endPoint x: 34, endPoint y: 137, distance: 6.4
click at [34, 144] on select "Master Chief Officer 2nd Officer 3rd Officer Junior Officer Chief Engineer 2nd …" at bounding box center [177, 146] width 343 height 21
click at [6, 136] on select "Master Chief Officer 2nd Officer 3rd Officer Junior Officer Chief Engineer 2nd …" at bounding box center [177, 146] width 343 height 21
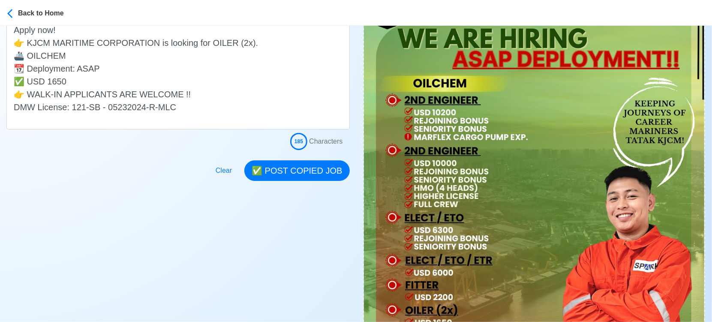
scroll to position [238, 0]
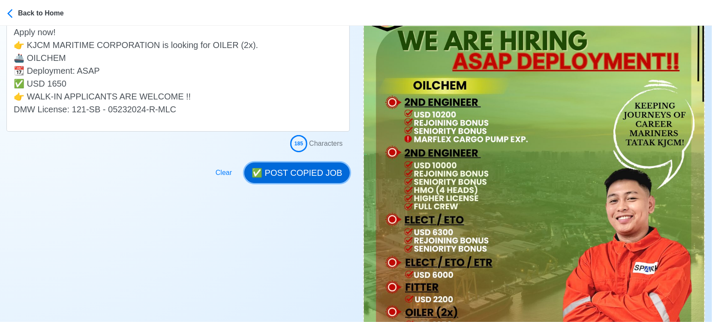
click at [321, 171] on button "✅ POST COPIED JOB" at bounding box center [296, 172] width 105 height 21
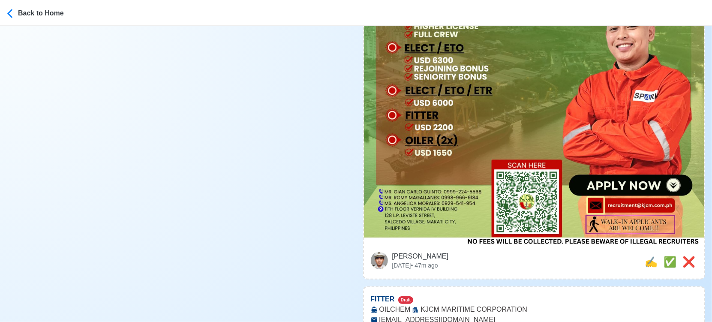
scroll to position [429, 0]
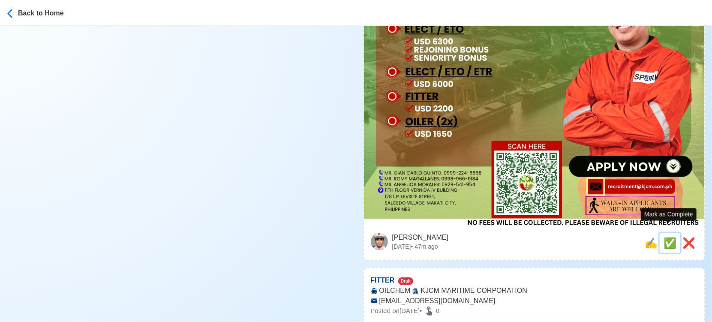
click at [668, 237] on span "✅" at bounding box center [669, 243] width 13 height 12
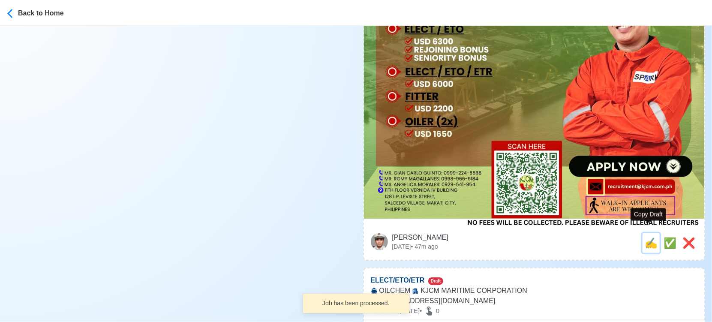
click at [648, 237] on span "✍️" at bounding box center [651, 243] width 13 height 12
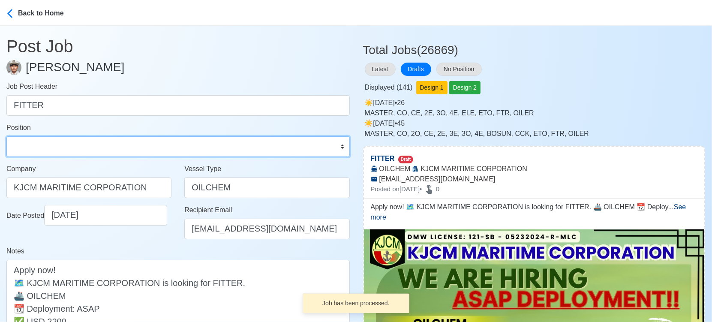
click at [95, 138] on select "Master Chief Officer 2nd Officer 3rd Officer Junior Officer Chief Engineer 2nd …" at bounding box center [177, 146] width 343 height 21
click at [6, 136] on select "Master Chief Officer 2nd Officer 3rd Officer Junior Officer Chief Engineer 2nd …" at bounding box center [177, 146] width 343 height 21
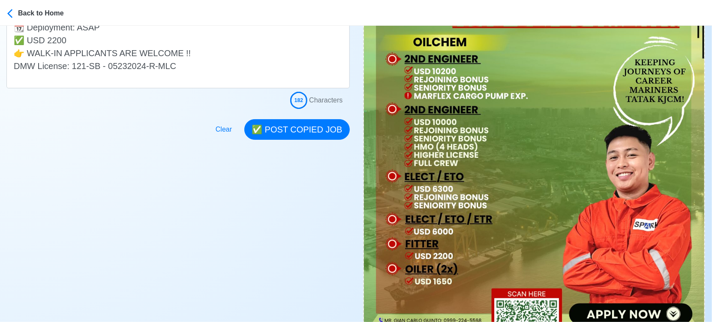
scroll to position [285, 0]
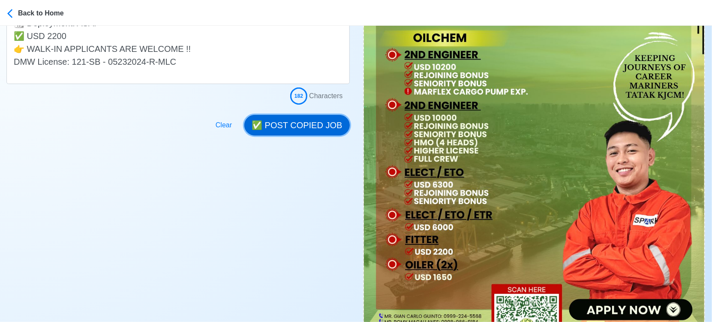
drag, startPoint x: 287, startPoint y: 129, endPoint x: 293, endPoint y: 129, distance: 6.0
click at [287, 129] on button "✅ POST COPIED JOB" at bounding box center [296, 125] width 105 height 21
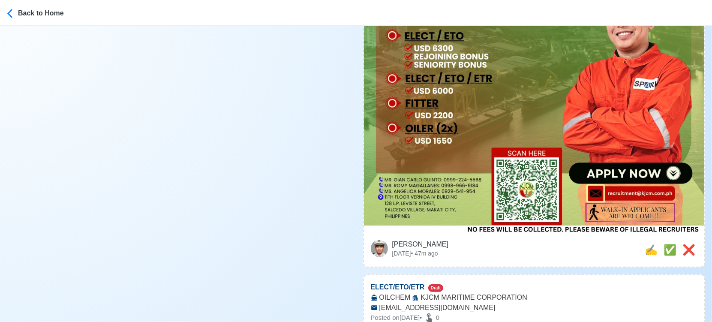
scroll to position [429, 0]
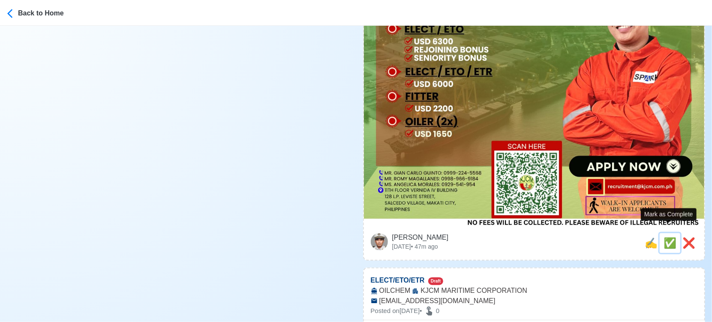
click at [669, 237] on span "✅" at bounding box center [669, 243] width 13 height 12
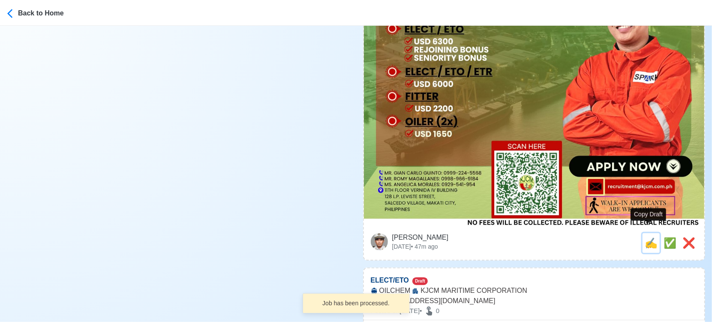
click at [649, 237] on span "✍️" at bounding box center [651, 243] width 13 height 12
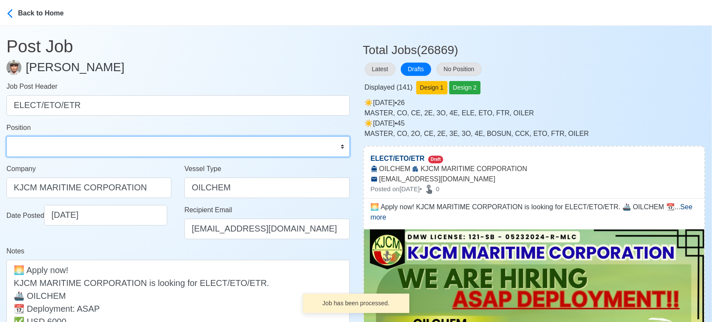
click at [63, 144] on select "Master Chief Officer 2nd Officer 3rd Officer Junior Officer Chief Engineer 2nd …" at bounding box center [177, 146] width 343 height 21
click at [6, 136] on select "Master Chief Officer 2nd Officer 3rd Officer Junior Officer Chief Engineer 2nd …" at bounding box center [177, 146] width 343 height 21
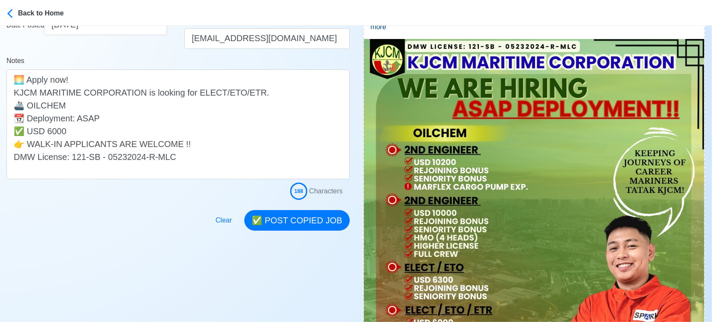
scroll to position [238, 0]
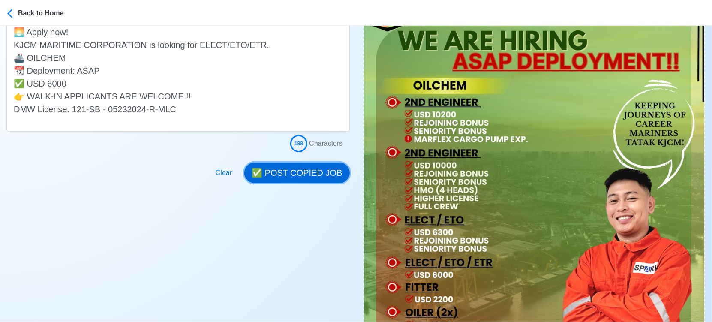
click at [306, 174] on button "✅ POST COPIED JOB" at bounding box center [296, 172] width 105 height 21
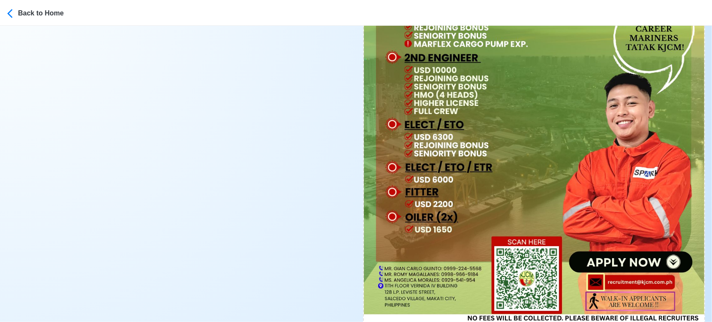
scroll to position [476, 0]
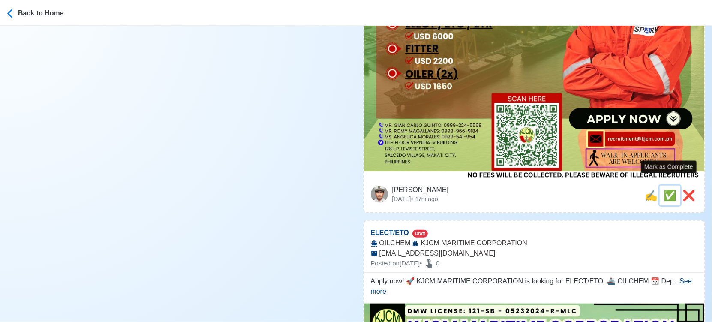
click at [667, 189] on span "✅" at bounding box center [669, 195] width 13 height 12
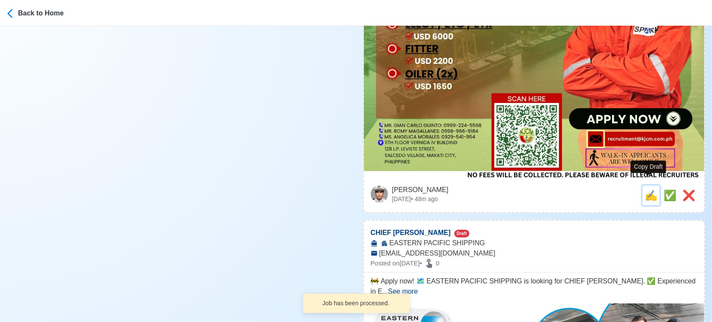
click at [651, 189] on span "✍️" at bounding box center [651, 195] width 13 height 12
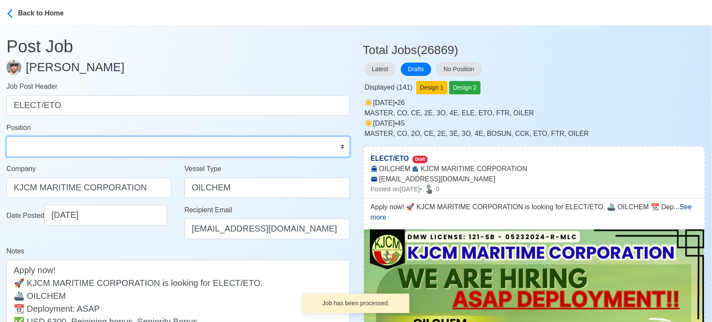
click at [65, 148] on select "Master Chief Officer 2nd Officer 3rd Officer Junior Officer Chief Engineer 2nd …" at bounding box center [177, 146] width 343 height 21
click at [6, 136] on select "Master Chief Officer 2nd Officer 3rd Officer Junior Officer Chief Engineer 2nd …" at bounding box center [177, 146] width 343 height 21
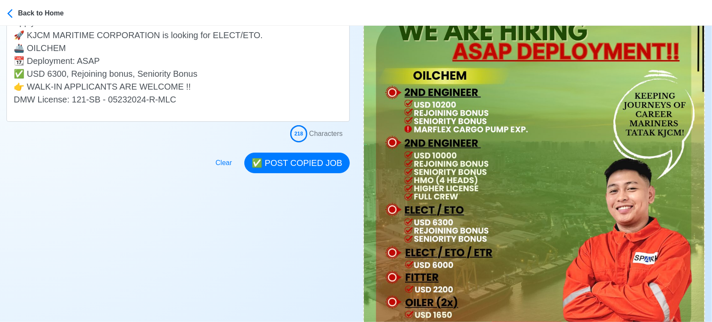
scroll to position [285, 0]
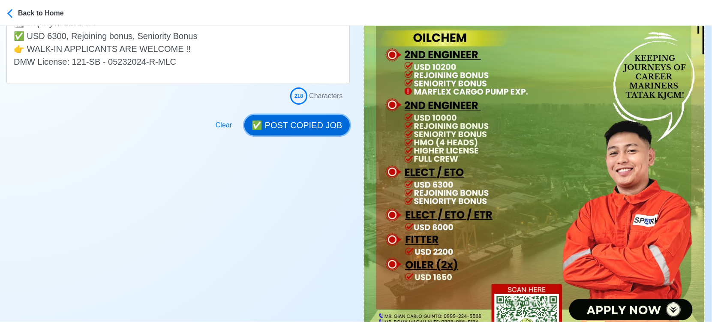
click at [305, 129] on button "✅ POST COPIED JOB" at bounding box center [296, 125] width 105 height 21
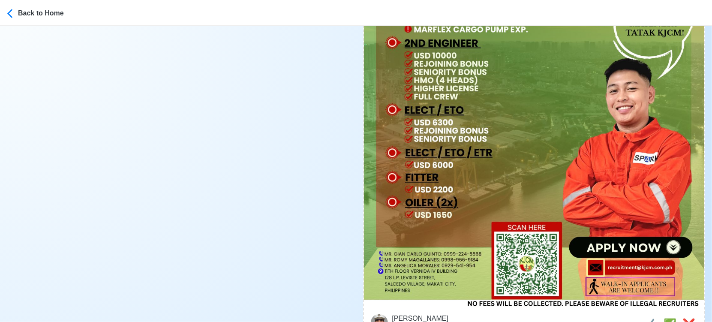
scroll to position [351, 0]
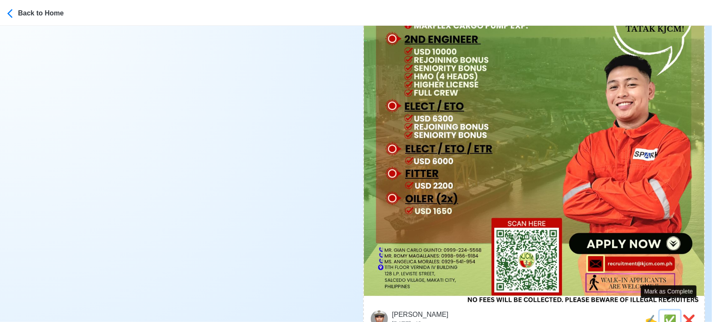
click at [669, 314] on span "✅" at bounding box center [669, 320] width 13 height 12
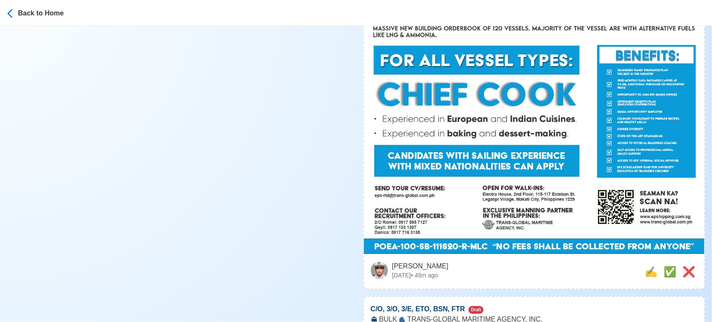
scroll to position [447, 0]
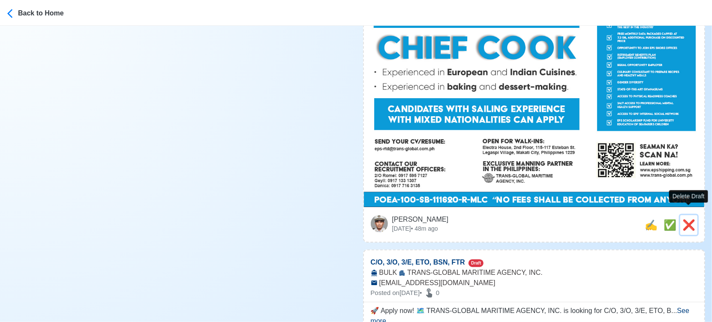
click at [686, 219] on span "❌" at bounding box center [688, 225] width 13 height 12
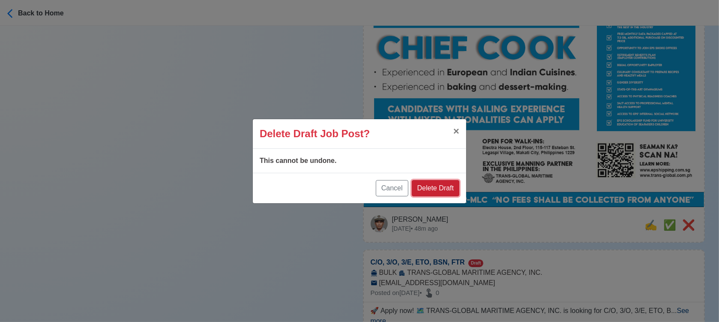
click at [443, 190] on button "Delete Draft" at bounding box center [436, 188] width 48 height 16
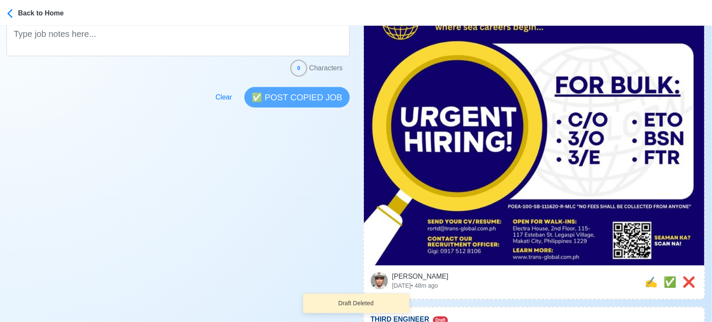
scroll to position [304, 0]
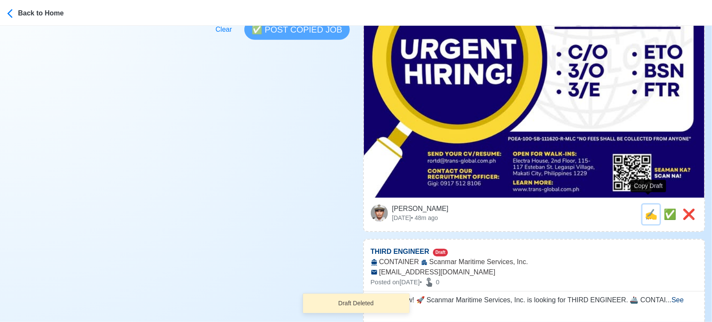
click at [651, 208] on span "✍️" at bounding box center [651, 214] width 13 height 12
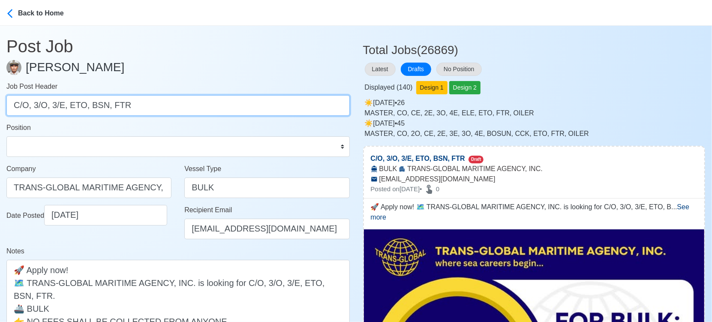
drag, startPoint x: 32, startPoint y: 105, endPoint x: 243, endPoint y: 106, distance: 211.3
click at [243, 106] on input "C/O, 3/O, 3/E, ETO, BSN, FTR" at bounding box center [177, 105] width 343 height 21
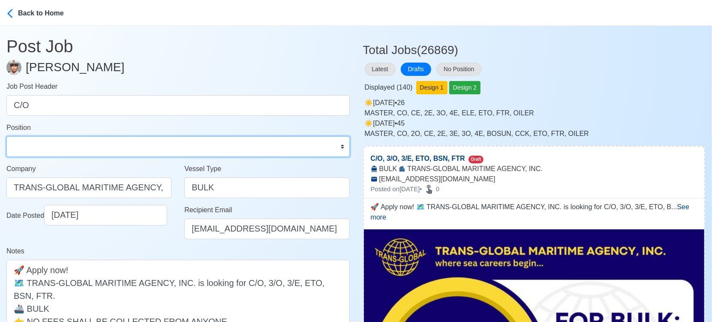
click at [171, 147] on select "Master Chief Officer 2nd Officer 3rd Officer Junior Officer Chief Engineer 2nd …" at bounding box center [177, 146] width 343 height 21
click at [6, 136] on select "Master Chief Officer 2nd Officer 3rd Officer Junior Officer Chief Engineer 2nd …" at bounding box center [177, 146] width 343 height 21
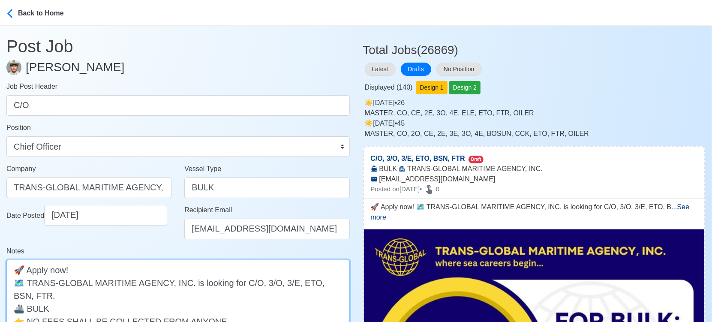
drag, startPoint x: 258, startPoint y: 281, endPoint x: 302, endPoint y: 296, distance: 46.2
click at [302, 296] on textarea "🚀 Apply now! 🗺️ TRANS-GLOBAL MARITIME AGENCY, INC. is looking for C/O, 3/O, 3/E…" at bounding box center [177, 308] width 343 height 97
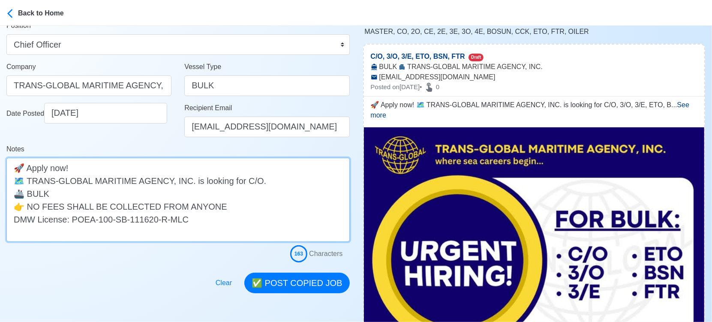
scroll to position [143, 0]
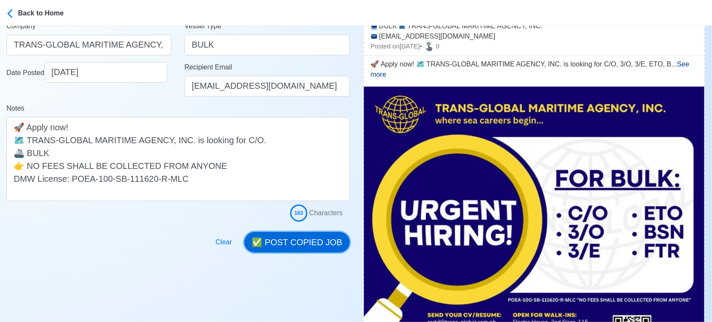
click at [309, 247] on button "✅ POST COPIED JOB" at bounding box center [296, 242] width 105 height 21
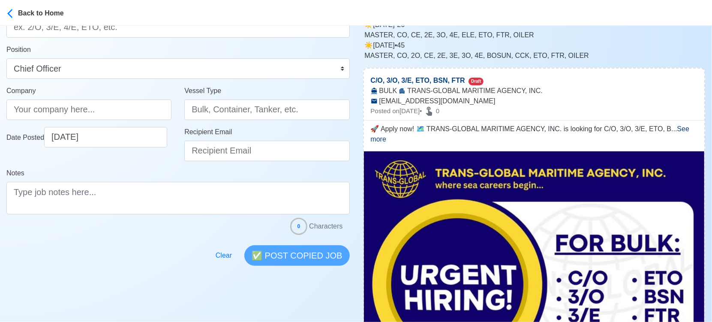
scroll to position [0, 0]
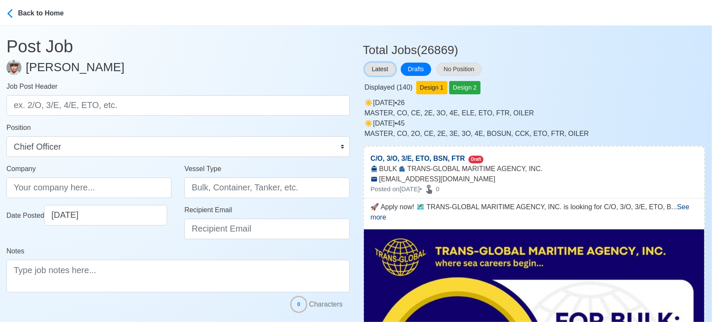
click at [381, 67] on button "Latest" at bounding box center [380, 69] width 31 height 13
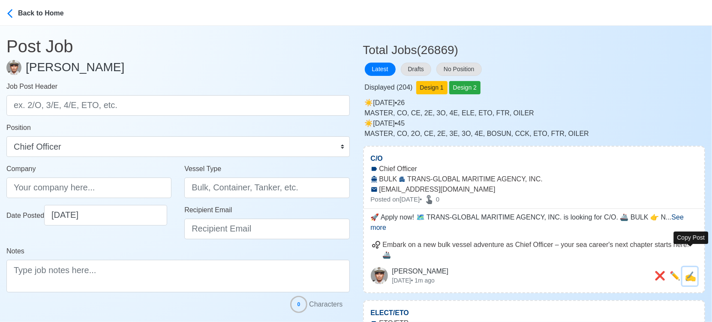
click at [692, 271] on span "✍️" at bounding box center [690, 276] width 12 height 11
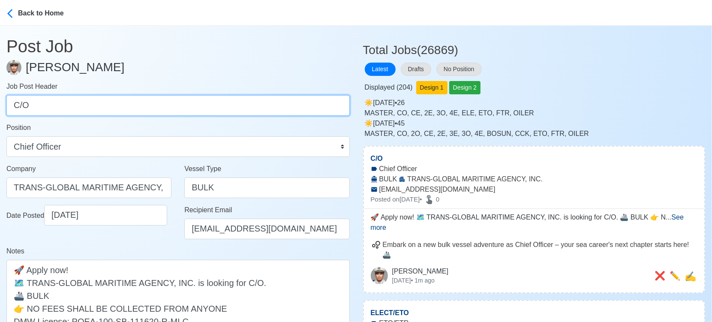
click at [152, 105] on input "C/O" at bounding box center [177, 105] width 343 height 21
paste input "3/O, 3/E, ETO, BSN, FTR."
drag, startPoint x: 31, startPoint y: 105, endPoint x: 164, endPoint y: 110, distance: 132.9
click at [164, 110] on input "3/O, 3/E, ETO, BSN, FTR." at bounding box center [177, 105] width 343 height 21
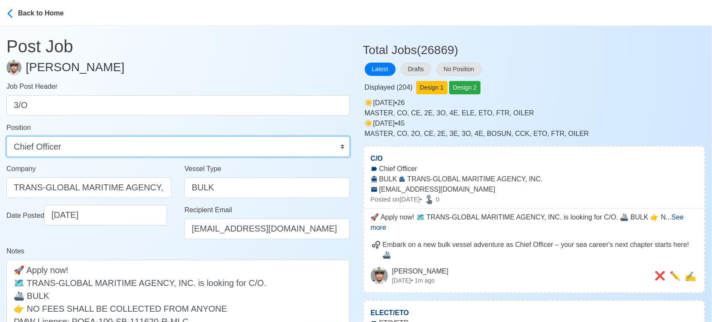
click at [168, 147] on select "Master Chief Officer 2nd Officer 3rd Officer Junior Officer Chief Engineer 2nd …" at bounding box center [177, 146] width 343 height 21
click at [6, 136] on select "Master Chief Officer 2nd Officer 3rd Officer Junior Officer Chief Engineer 2nd …" at bounding box center [177, 146] width 343 height 21
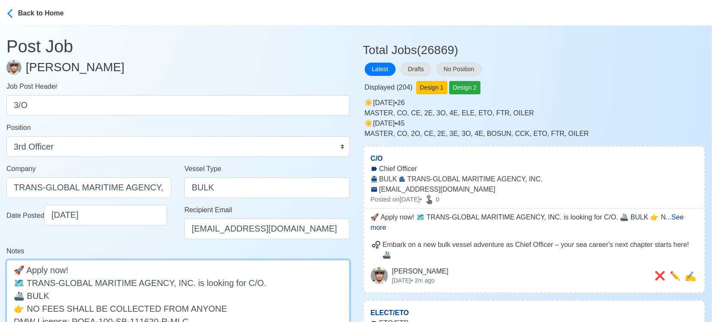
click at [242, 285] on textarea "🚀 Apply now! 🗺️ TRANS-GLOBAL MARITIME AGENCY, INC. is looking for C/O. 🚢 BULK 👉…" at bounding box center [177, 302] width 343 height 84
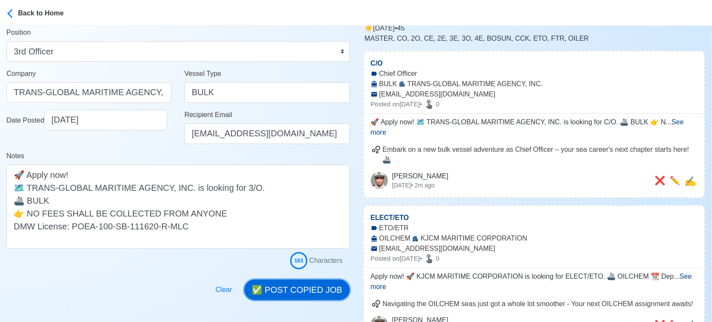
click at [302, 284] on button "✅ POST COPIED JOB" at bounding box center [296, 289] width 105 height 21
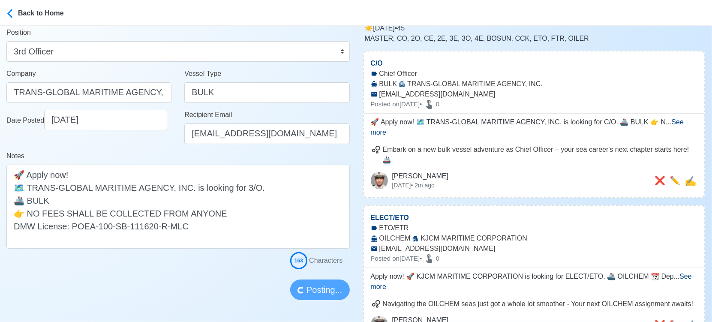
scroll to position [0, 0]
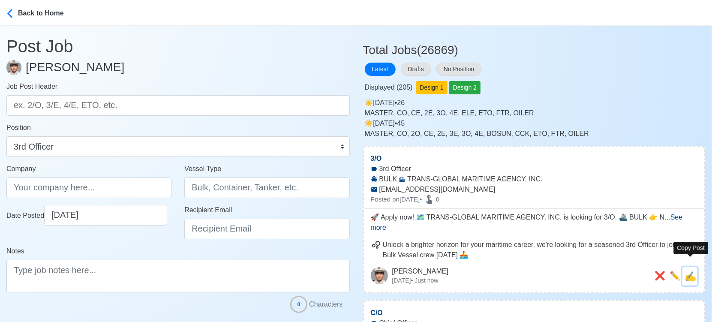
click at [692, 271] on span "✍️" at bounding box center [690, 276] width 12 height 11
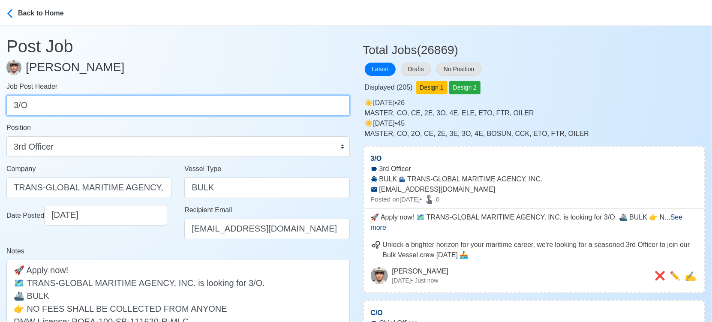
click at [271, 109] on input "3/O" at bounding box center [177, 105] width 343 height 21
paste input "3/E, ETO, BSN, FTR."
drag, startPoint x: 33, startPoint y: 106, endPoint x: 97, endPoint y: 106, distance: 64.3
click at [97, 106] on input "3/E, ETO, BSN, FTR." at bounding box center [177, 105] width 343 height 21
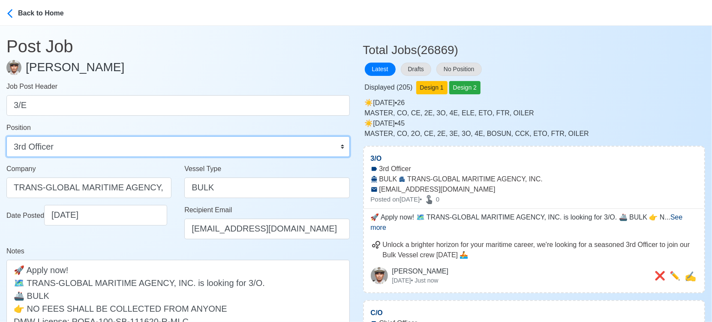
click at [89, 149] on select "Master Chief Officer 2nd Officer 3rd Officer Junior Officer Chief Engineer 2nd …" at bounding box center [177, 146] width 343 height 21
click at [6, 136] on select "Master Chief Officer 2nd Officer 3rd Officer Junior Officer Chief Engineer 2nd …" at bounding box center [177, 146] width 343 height 21
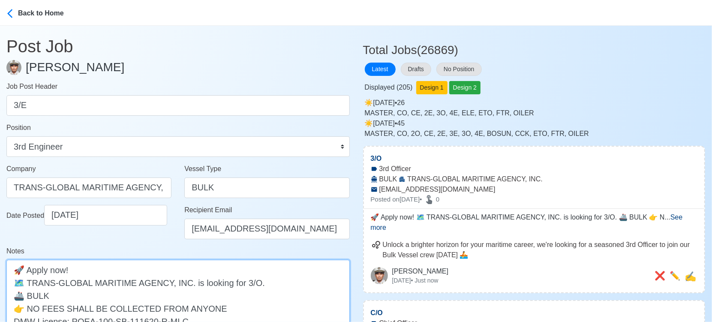
click at [252, 282] on textarea "🚀 Apply now! 🗺️ TRANS-GLOBAL MARITIME AGENCY, INC. is looking for 3/O. 🚢 BULK 👉…" at bounding box center [177, 302] width 343 height 84
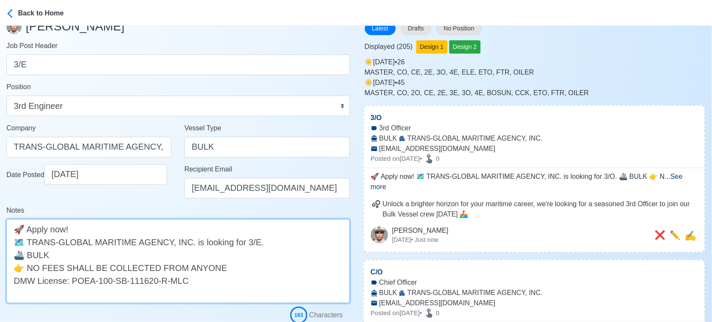
scroll to position [95, 0]
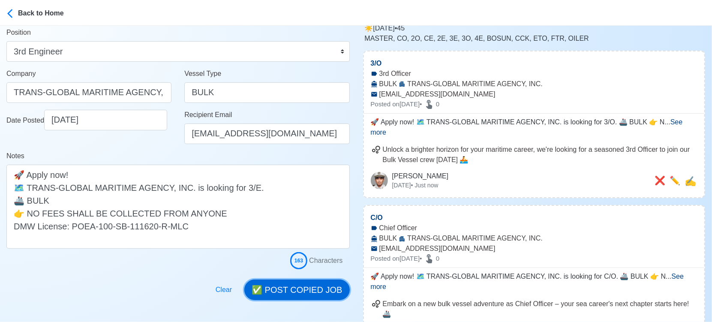
click at [306, 287] on button "✅ POST COPIED JOB" at bounding box center [296, 289] width 105 height 21
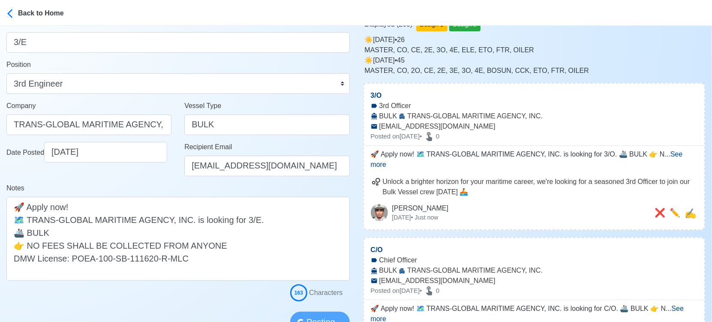
scroll to position [0, 0]
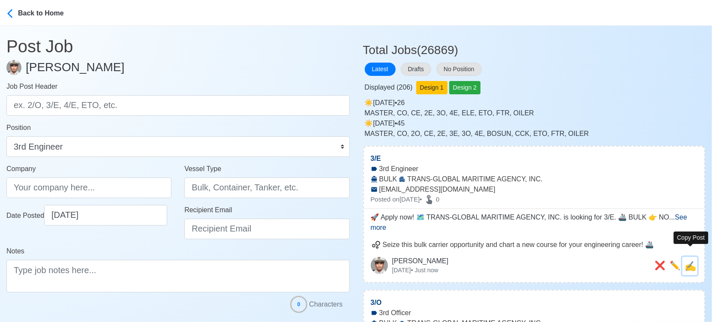
click at [693, 261] on span "✍️" at bounding box center [690, 266] width 12 height 11
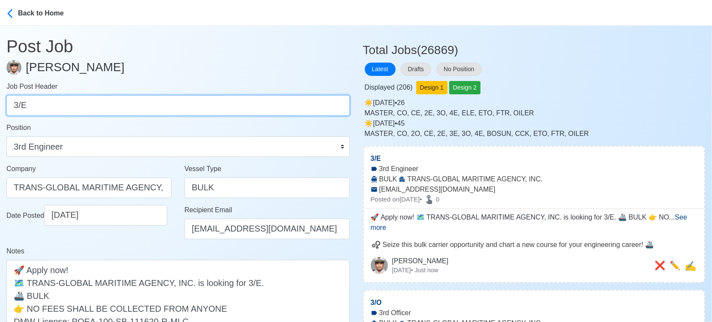
click at [169, 105] on input "3/E" at bounding box center [177, 105] width 343 height 21
paste input "ETO, BSN, FTR."
drag, startPoint x: 33, startPoint y: 105, endPoint x: 97, endPoint y: 107, distance: 64.7
click at [97, 107] on input "ETO, BSN, FTR." at bounding box center [177, 105] width 343 height 21
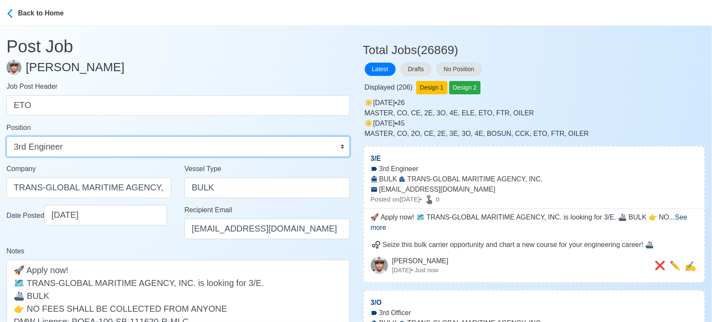
click at [110, 150] on select "Master Chief Officer 2nd Officer 3rd Officer Junior Officer Chief Engineer 2nd …" at bounding box center [177, 146] width 343 height 21
click at [6, 136] on select "Master Chief Officer 2nd Officer 3rd Officer Junior Officer Chief Engineer 2nd …" at bounding box center [177, 146] width 343 height 21
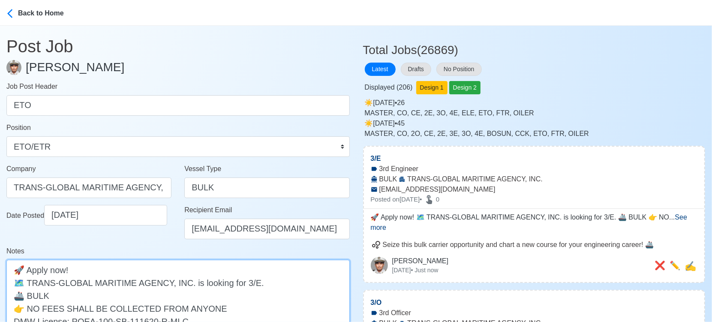
drag, startPoint x: 239, startPoint y: 284, endPoint x: 251, endPoint y: 280, distance: 12.5
click at [251, 280] on textarea "🚀 Apply now! 🗺️ TRANS-GLOBAL MARITIME AGENCY, INC. is looking for 3/E. 🚢 BULK 👉…" at bounding box center [177, 302] width 343 height 84
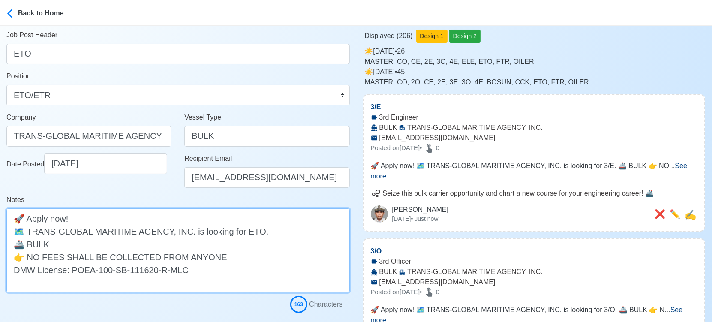
scroll to position [95, 0]
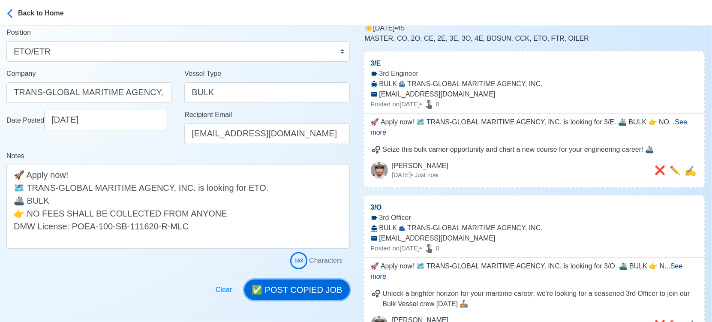
click at [303, 284] on button "✅ POST COPIED JOB" at bounding box center [296, 289] width 105 height 21
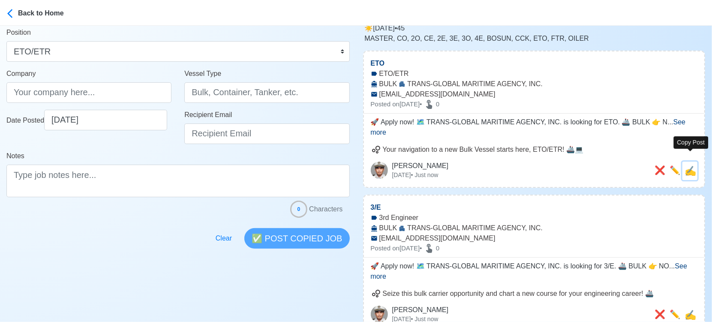
click at [692, 165] on span "✍️" at bounding box center [690, 170] width 12 height 11
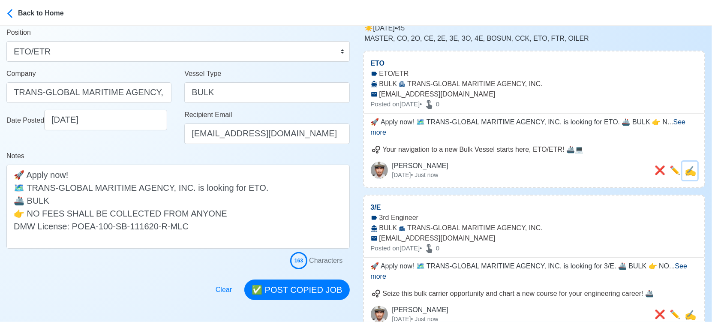
scroll to position [0, 0]
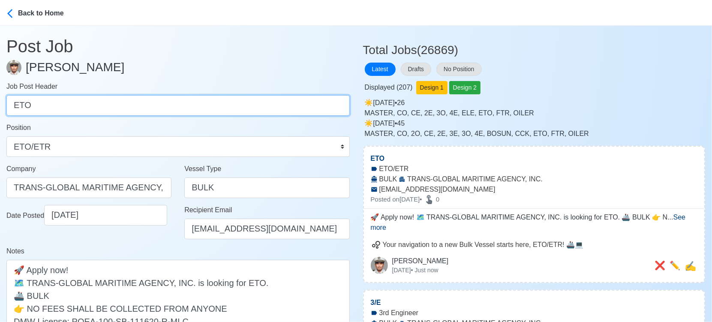
click at [84, 104] on input "ETO" at bounding box center [177, 105] width 343 height 21
paste input "BSN, FTR."
drag, startPoint x: 33, startPoint y: 102, endPoint x: 47, endPoint y: 99, distance: 14.5
click at [47, 99] on input "BSN, FTR." at bounding box center [177, 105] width 343 height 21
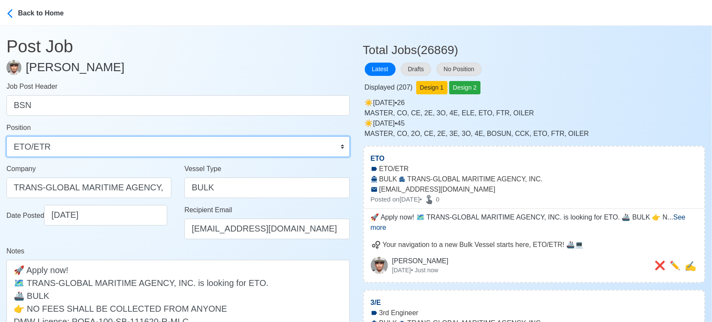
click at [72, 145] on select "Master Chief Officer 2nd Officer 3rd Officer Junior Officer Chief Engineer 2nd …" at bounding box center [177, 146] width 343 height 21
click at [6, 136] on select "Master Chief Officer 2nd Officer 3rd Officer Junior Officer Chief Engineer 2nd …" at bounding box center [177, 146] width 343 height 21
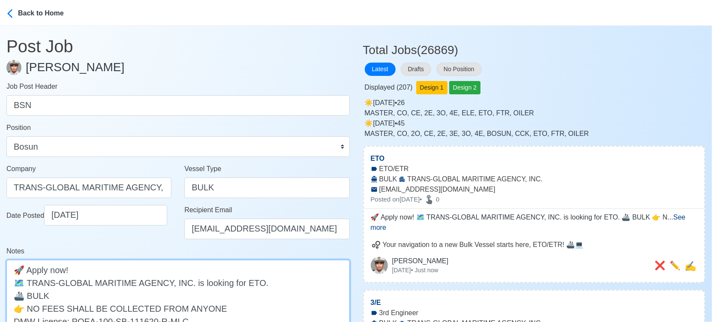
click at [246, 282] on textarea "🚀 Apply now! 🗺️ TRANS-GLOBAL MARITIME AGENCY, INC. is looking for ETO. 🚢 BULK 👉…" at bounding box center [177, 302] width 343 height 84
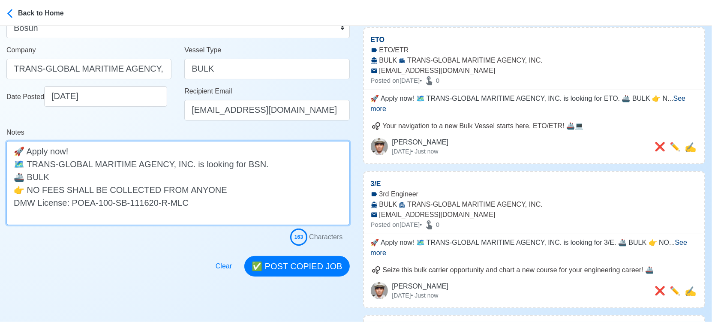
scroll to position [143, 0]
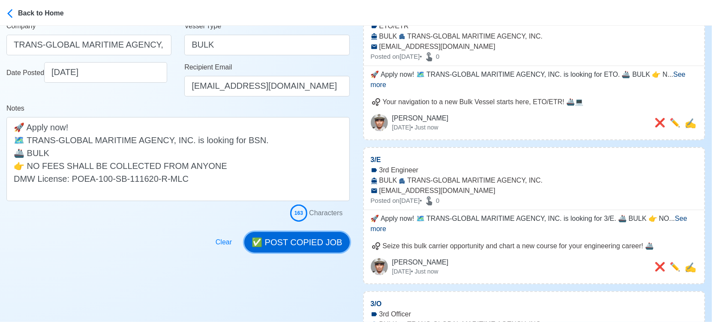
click at [315, 244] on button "✅ POST COPIED JOB" at bounding box center [296, 242] width 105 height 21
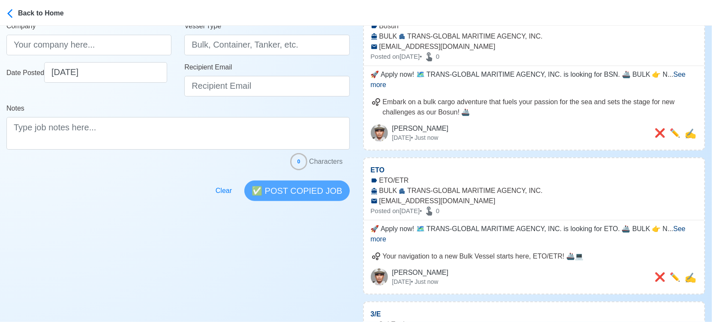
scroll to position [0, 0]
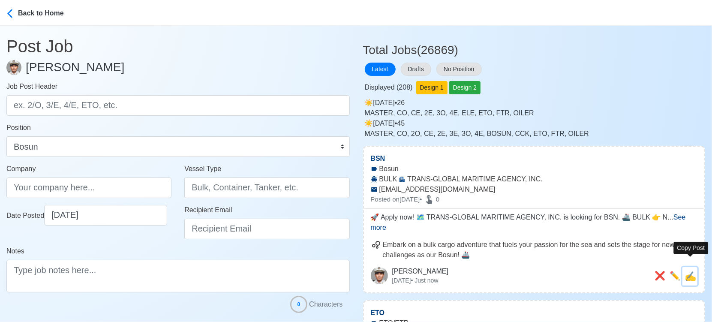
click at [692, 271] on span "✍️" at bounding box center [690, 276] width 12 height 11
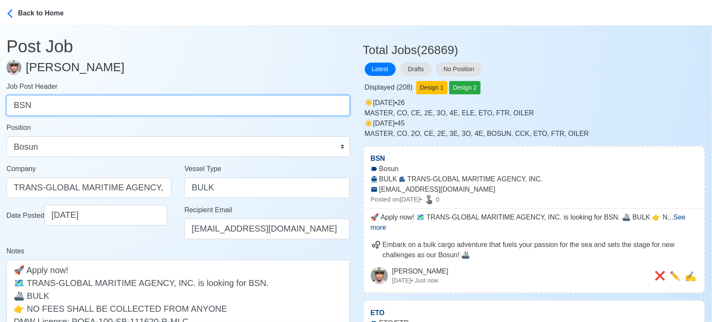
click at [192, 102] on input "BSN" at bounding box center [177, 105] width 343 height 21
paste input "FTR"
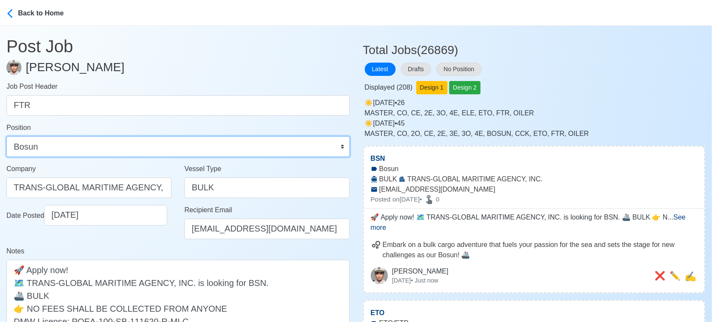
click at [62, 148] on select "Master Chief Officer 2nd Officer 3rd Officer Junior Officer Chief Engineer 2nd …" at bounding box center [177, 146] width 343 height 21
click at [6, 136] on select "Master Chief Officer 2nd Officer 3rd Officer Junior Officer Chief Engineer 2nd …" at bounding box center [177, 146] width 343 height 21
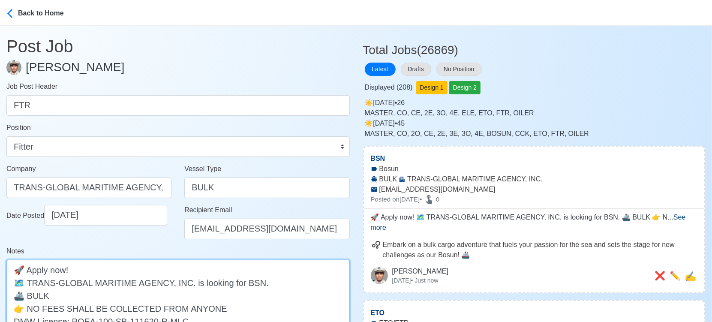
click at [247, 283] on textarea "🚀 Apply now! 🗺️ TRANS-GLOBAL MARITIME AGENCY, INC. is looking for BSN. 🚢 BULK 👉…" at bounding box center [177, 302] width 343 height 84
paste textarea "FTR"
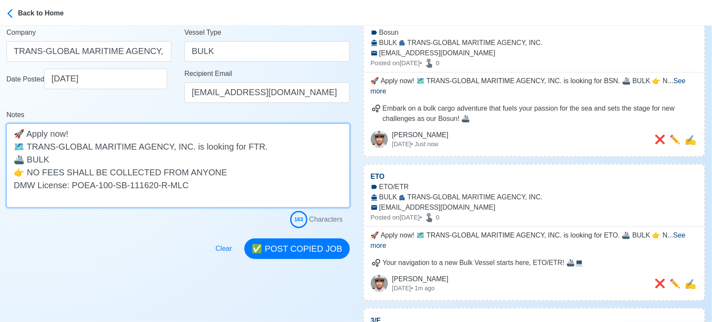
scroll to position [143, 0]
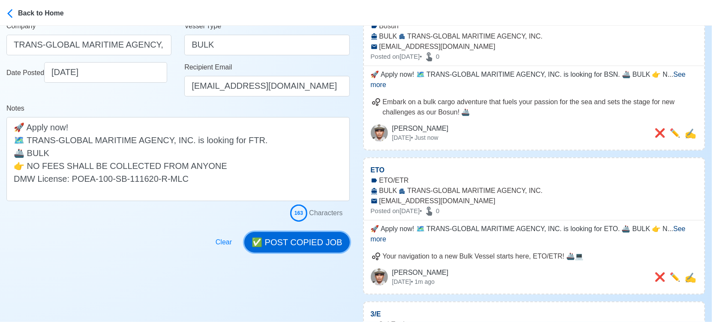
click at [296, 237] on button "✅ POST COPIED JOB" at bounding box center [296, 242] width 105 height 21
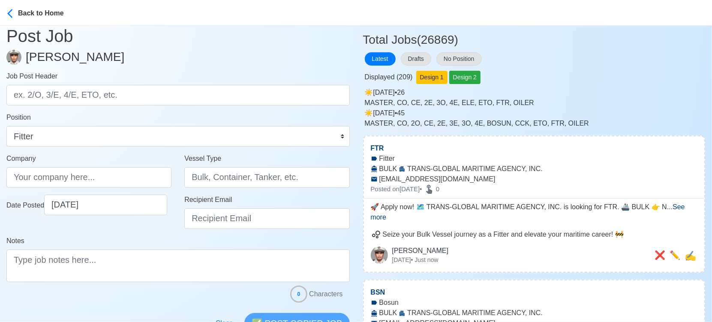
scroll to position [0, 0]
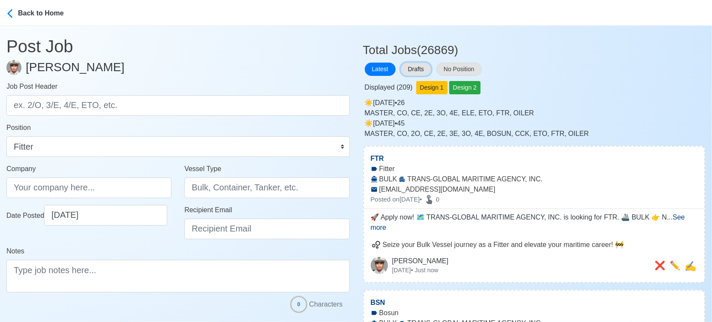
click at [426, 70] on button "Drafts" at bounding box center [416, 69] width 30 height 13
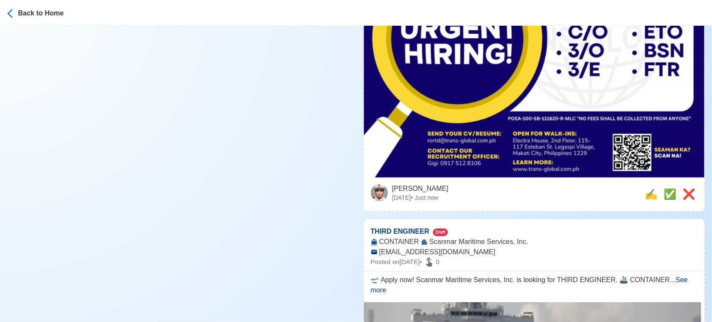
scroll to position [333, 0]
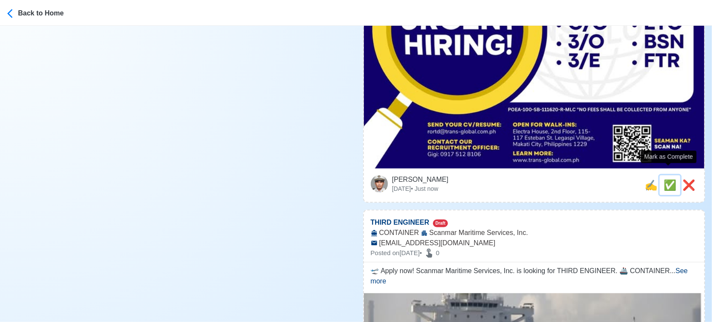
click at [667, 179] on span "✅" at bounding box center [669, 185] width 13 height 12
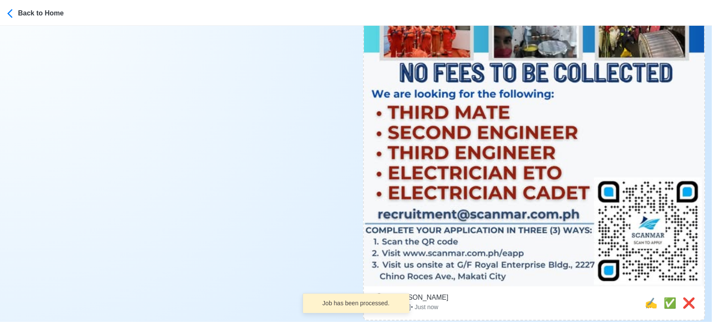
scroll to position [429, 0]
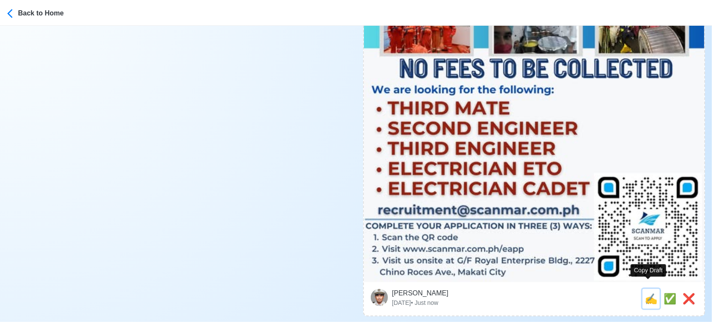
click at [647, 293] on span "✍️" at bounding box center [651, 299] width 13 height 12
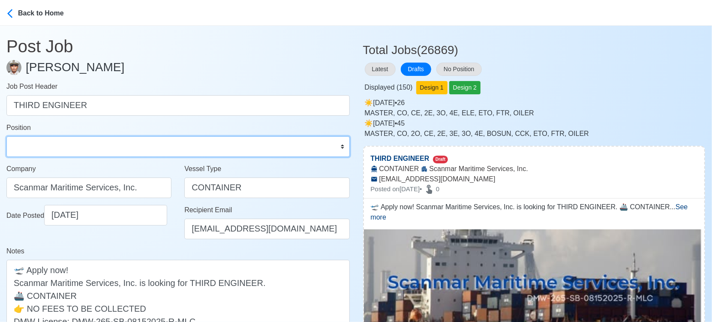
drag, startPoint x: 88, startPoint y: 143, endPoint x: 85, endPoint y: 137, distance: 6.5
click at [88, 143] on select "Master Chief Officer 2nd Officer 3rd Officer Junior Officer Chief Engineer 2nd …" at bounding box center [177, 146] width 343 height 21
click at [6, 136] on select "Master Chief Officer 2nd Officer 3rd Officer Junior Officer Chief Engineer 2nd …" at bounding box center [177, 146] width 343 height 21
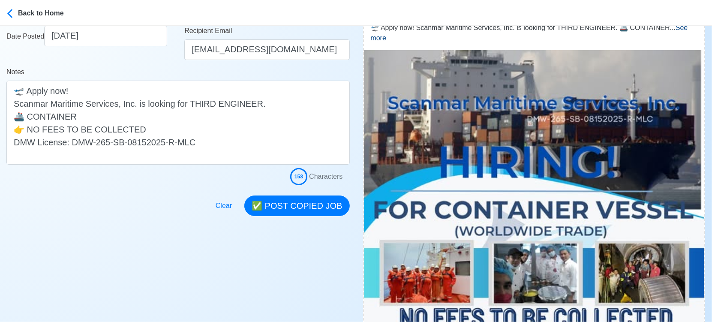
scroll to position [190, 0]
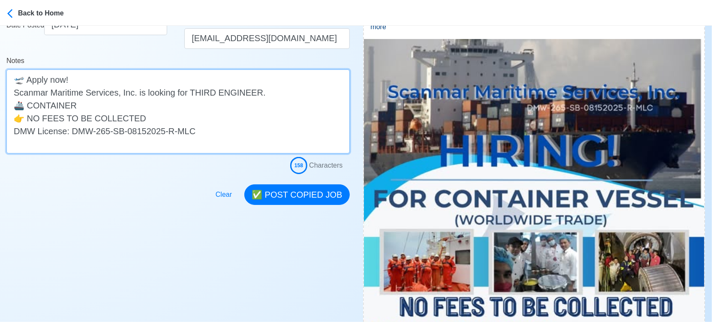
click at [165, 105] on textarea "🛫 Apply now! Scanmar Maritime Services, Inc. is looking for THIRD ENGINEER. 🚢 C…" at bounding box center [177, 111] width 343 height 84
drag, startPoint x: 75, startPoint y: 107, endPoint x: 164, endPoint y: 107, distance: 89.1
click at [164, 107] on textarea "🛫 Apply now! Scanmar Maritime Services, Inc. is looking for THIRD ENGINEER. 🚢 C…" at bounding box center [177, 111] width 343 height 84
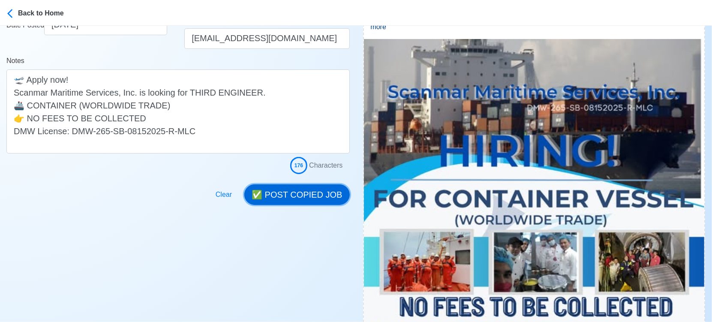
click at [311, 190] on button "✅ POST COPIED JOB" at bounding box center [296, 194] width 105 height 21
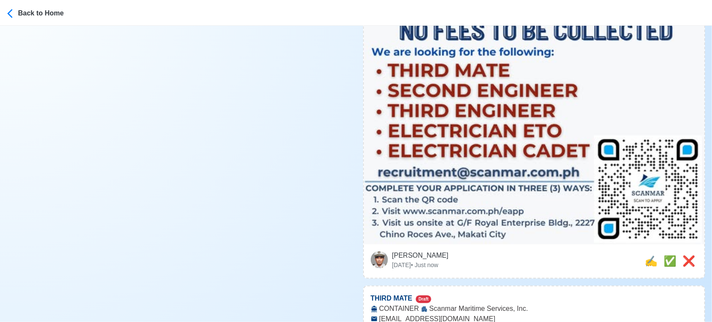
scroll to position [524, 0]
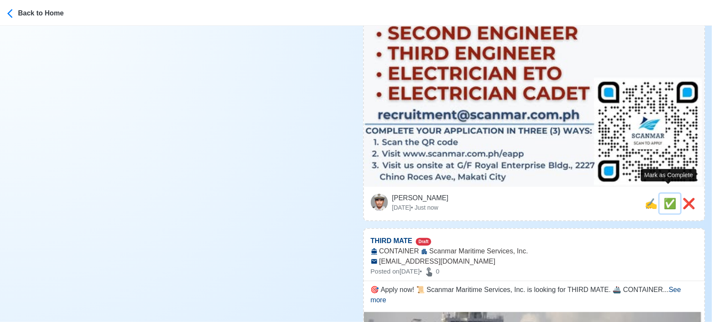
click at [669, 198] on span "✅" at bounding box center [669, 204] width 13 height 12
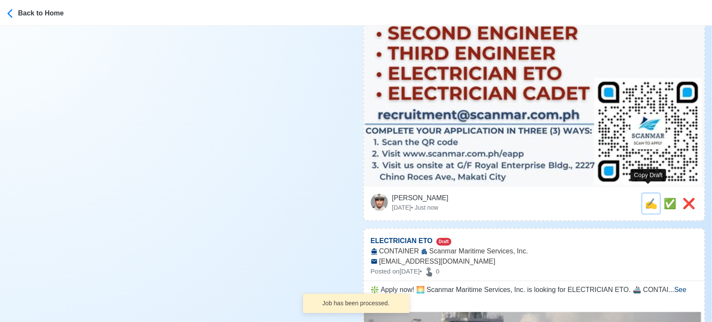
click at [648, 198] on span "✍️" at bounding box center [651, 204] width 13 height 12
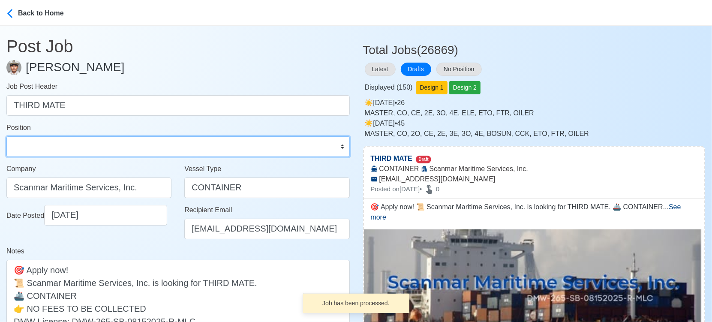
click at [54, 147] on select "Master Chief Officer 2nd Officer 3rd Officer Junior Officer Chief Engineer 2nd …" at bounding box center [177, 146] width 343 height 21
click at [6, 136] on select "Master Chief Officer 2nd Officer 3rd Officer Junior Officer Chief Engineer 2nd …" at bounding box center [177, 146] width 343 height 21
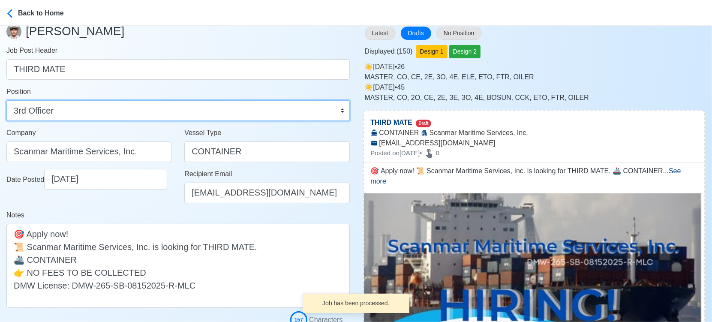
scroll to position [95, 0]
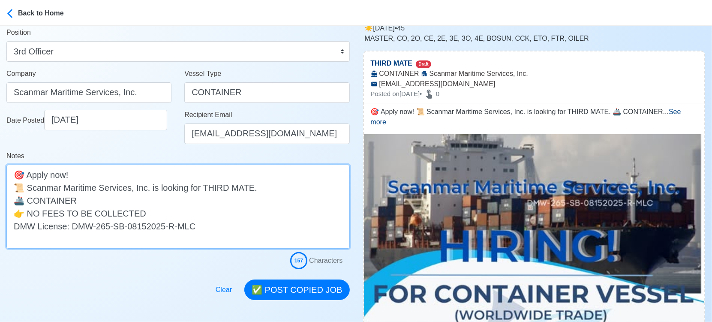
click at [182, 199] on textarea "🎯 Apply now! 📜 Scanmar Maritime Services, Inc. is looking for THIRD MATE. 🚢 CON…" at bounding box center [177, 207] width 343 height 84
paste textarea "(WORLDWIDE TRADE)"
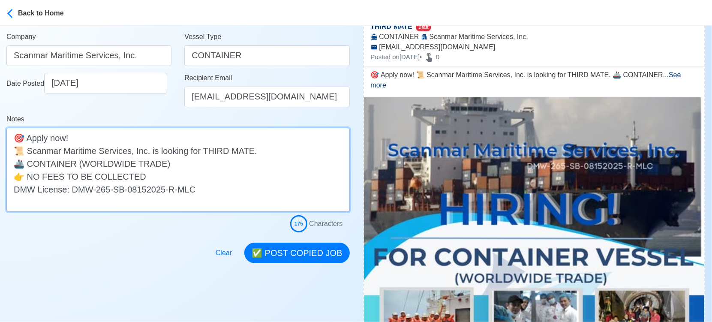
scroll to position [190, 0]
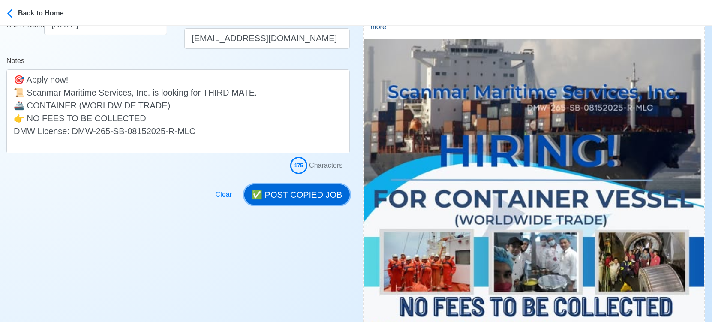
click at [309, 195] on button "✅ POST COPIED JOB" at bounding box center [296, 194] width 105 height 21
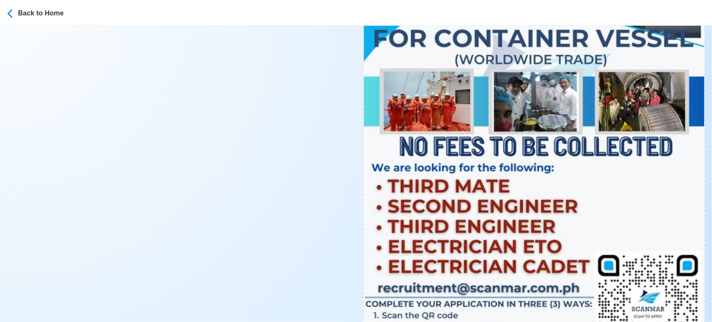
scroll to position [476, 0]
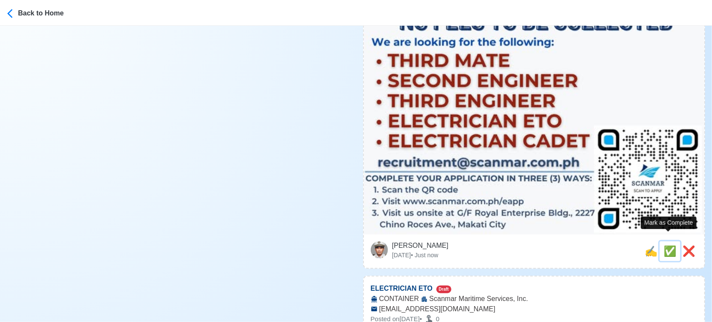
click at [665, 245] on span "✅" at bounding box center [669, 251] width 13 height 12
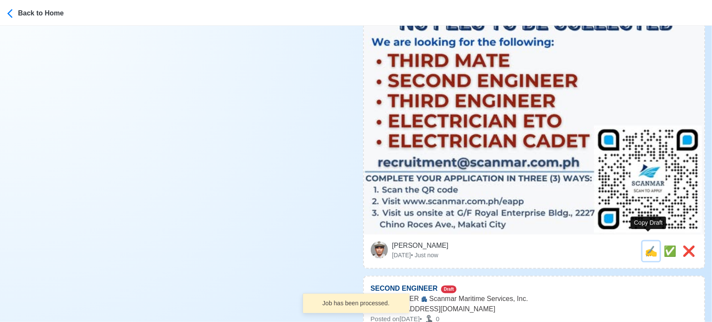
click at [646, 245] on span "✍️" at bounding box center [651, 251] width 13 height 12
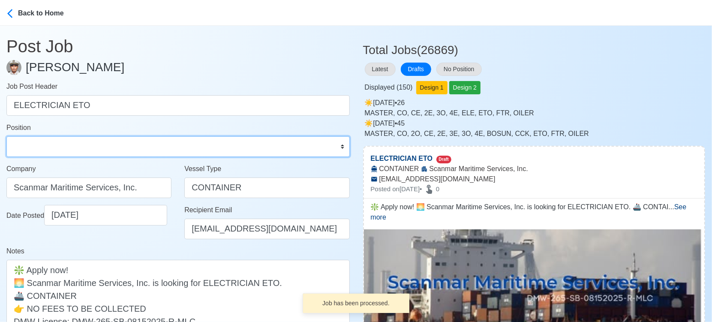
drag, startPoint x: 77, startPoint y: 143, endPoint x: 76, endPoint y: 138, distance: 5.2
click at [77, 143] on select "Master Chief Officer 2nd Officer 3rd Officer Junior Officer Chief Engineer 2nd …" at bounding box center [177, 146] width 343 height 21
click at [6, 136] on select "Master Chief Officer 2nd Officer 3rd Officer Junior Officer Chief Engineer 2nd …" at bounding box center [177, 146] width 343 height 21
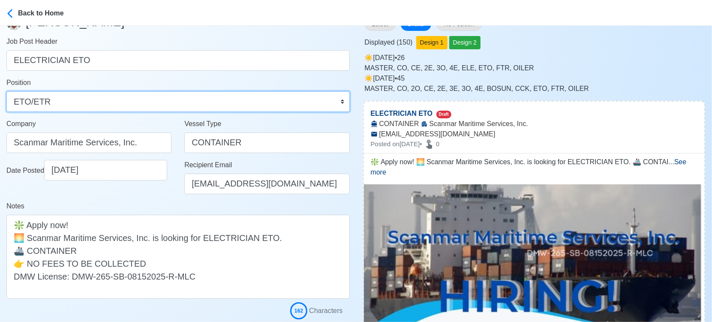
scroll to position [143, 0]
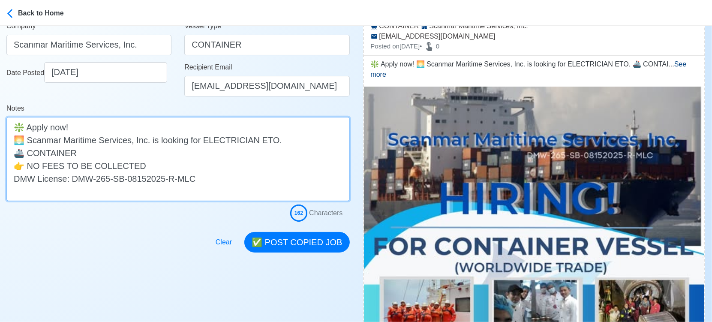
click at [165, 151] on textarea "❇️ Apply now! 🌅 Scanmar Maritime Services, Inc. is looking for ELECTRICIAN ETO.…" at bounding box center [177, 159] width 343 height 84
paste textarea "(WORLDWIDE TRADE)"
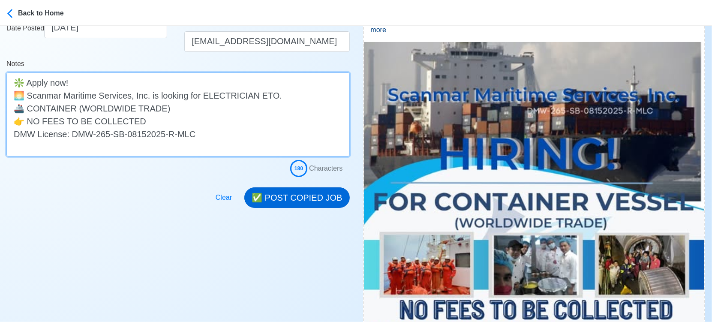
scroll to position [238, 0]
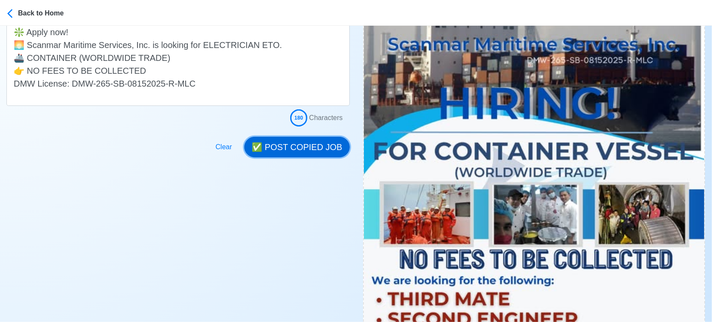
click at [309, 145] on button "✅ POST COPIED JOB" at bounding box center [296, 147] width 105 height 21
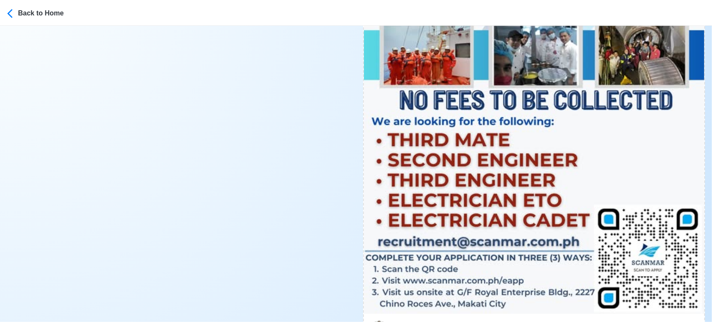
scroll to position [476, 0]
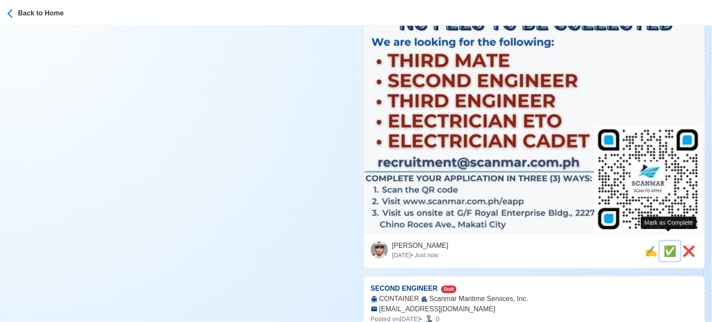
click at [666, 245] on span "✅" at bounding box center [669, 251] width 13 height 12
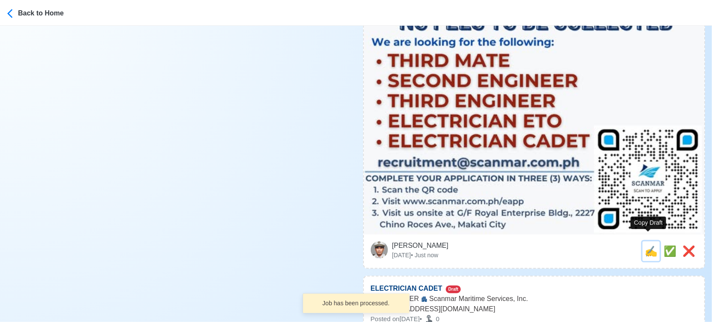
click at [649, 245] on span "✍️" at bounding box center [651, 251] width 13 height 12
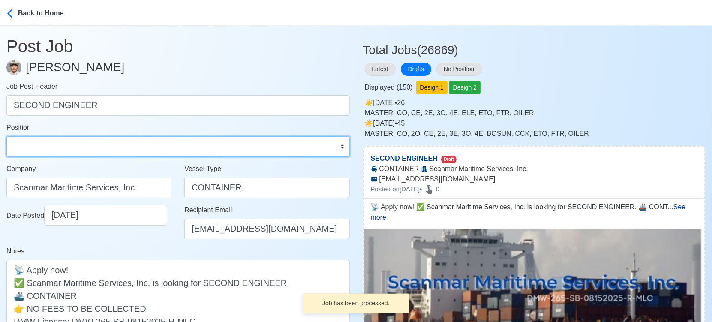
click at [135, 146] on select "Master Chief Officer 2nd Officer 3rd Officer Junior Officer Chief Engineer 2nd …" at bounding box center [177, 146] width 343 height 21
click at [6, 136] on select "Master Chief Officer 2nd Officer 3rd Officer Junior Officer Chief Engineer 2nd …" at bounding box center [177, 146] width 343 height 21
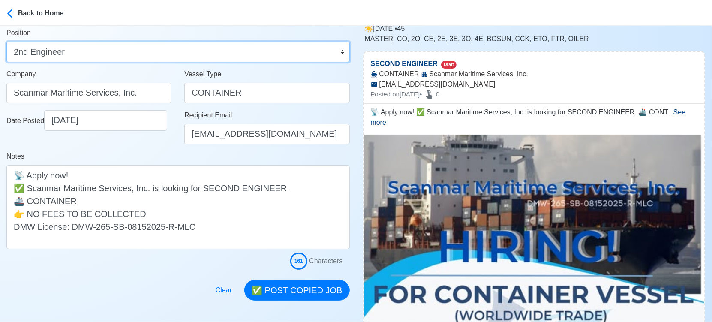
scroll to position [95, 0]
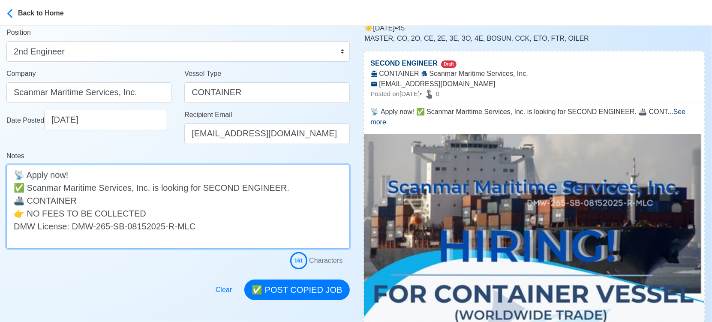
click at [208, 203] on textarea "📡 Apply now! ✅ Scanmar Maritime Services, Inc. is looking for SECOND ENGINEER. …" at bounding box center [177, 207] width 343 height 84
paste textarea "(WORLDWIDE TRADE)"
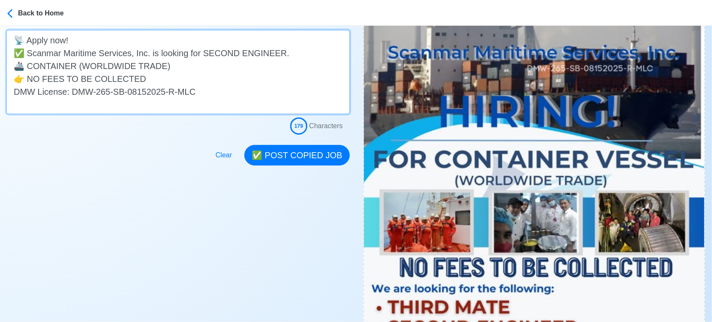
scroll to position [238, 0]
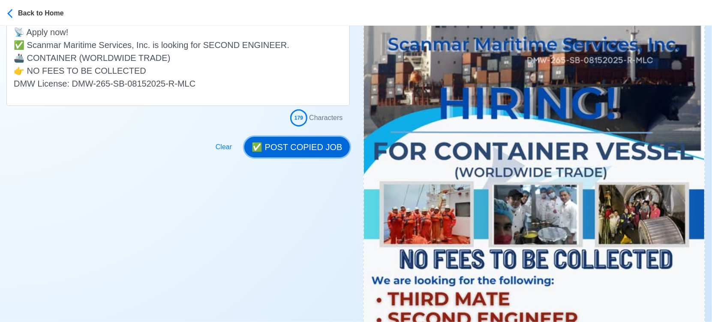
click at [301, 150] on button "✅ POST COPIED JOB" at bounding box center [296, 147] width 105 height 21
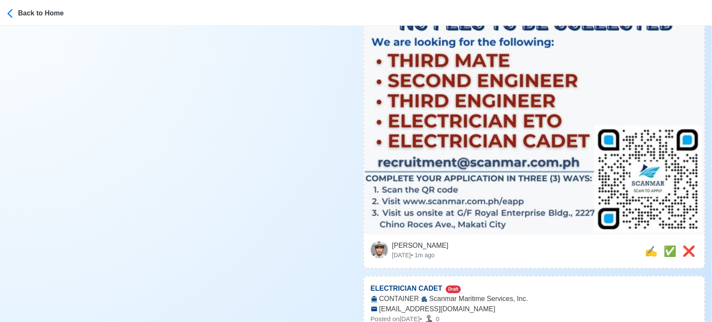
scroll to position [524, 0]
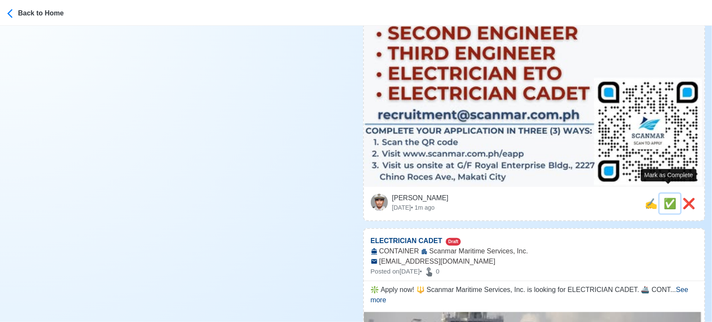
click at [666, 198] on span "✅" at bounding box center [669, 204] width 13 height 12
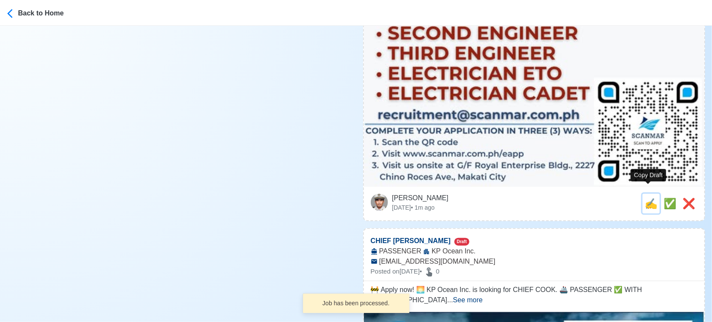
click at [648, 198] on span "✍️" at bounding box center [651, 204] width 13 height 12
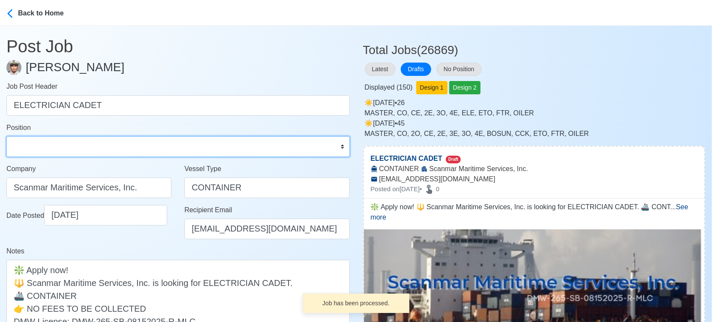
click at [63, 144] on select "Master Chief Officer 2nd Officer 3rd Officer Junior Officer Chief Engineer 2nd …" at bounding box center [177, 146] width 343 height 21
click at [6, 136] on select "Master Chief Officer 2nd Officer 3rd Officer Junior Officer Chief Engineer 2nd …" at bounding box center [177, 146] width 343 height 21
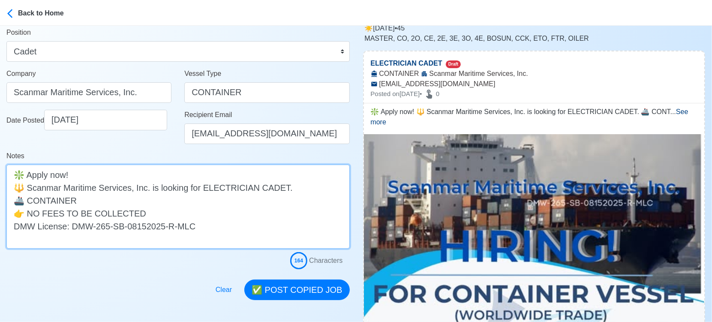
click at [205, 199] on textarea "❇️ Apply now! 🔱 Scanmar Maritime Services, Inc. is looking for ELECTRICIAN CADE…" at bounding box center [177, 207] width 343 height 84
paste textarea "(WORLDWIDE TRADE)"
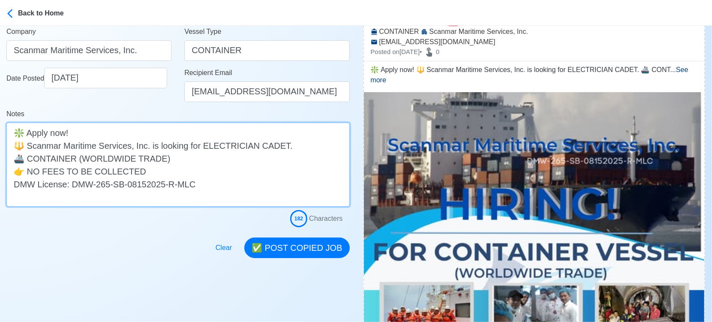
scroll to position [190, 0]
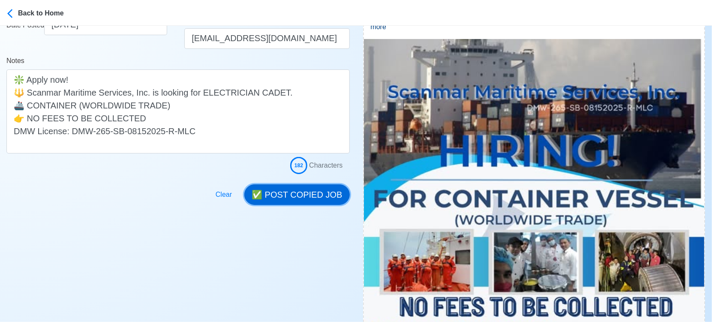
click at [297, 201] on button "✅ POST COPIED JOB" at bounding box center [296, 194] width 105 height 21
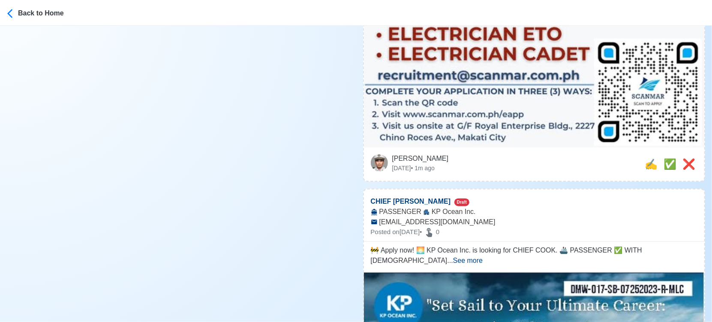
scroll to position [571, 0]
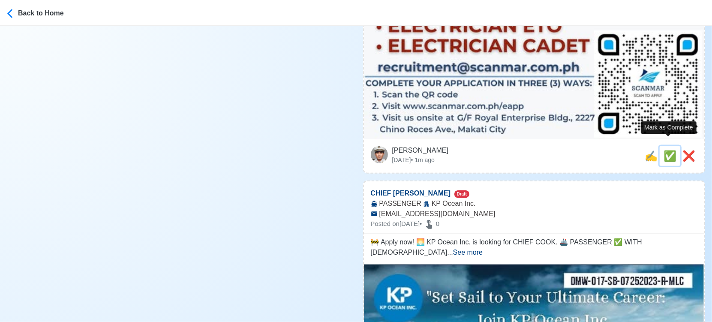
click at [668, 150] on span "✅" at bounding box center [669, 156] width 13 height 12
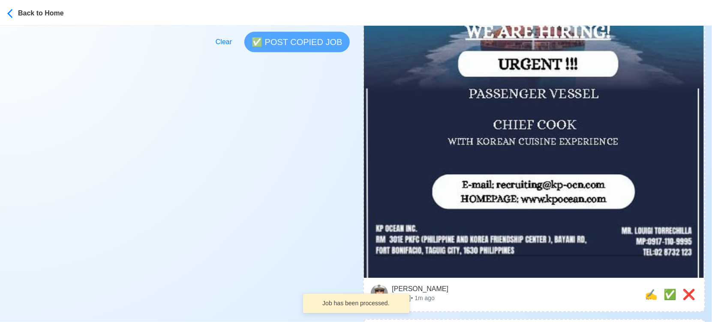
scroll to position [333, 0]
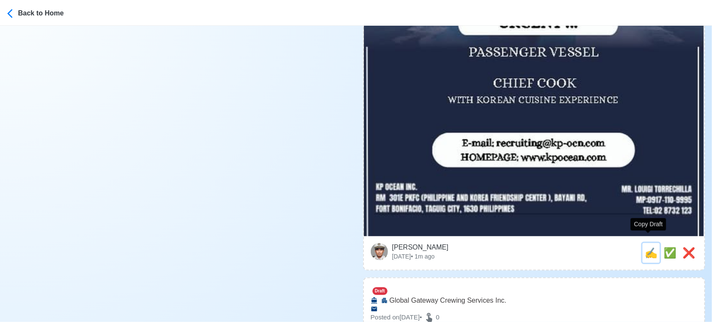
click at [646, 247] on span "✍️" at bounding box center [651, 253] width 13 height 12
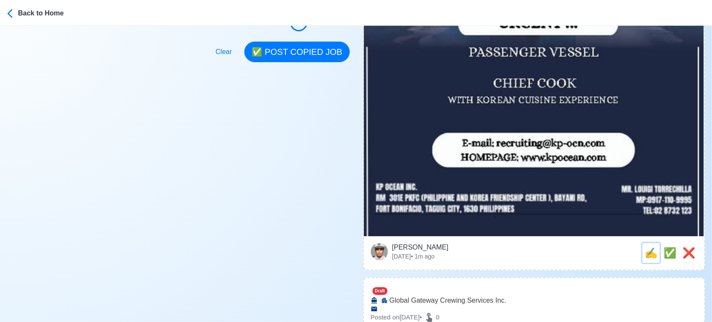
scroll to position [0, 0]
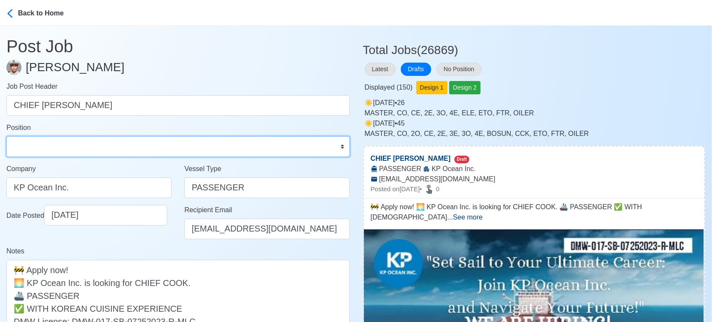
drag, startPoint x: 126, startPoint y: 143, endPoint x: 126, endPoint y: 138, distance: 4.7
click at [126, 143] on select "Master Chief Officer 2nd Officer 3rd Officer Junior Officer Chief Engineer 2nd …" at bounding box center [177, 146] width 343 height 21
click at [6, 136] on select "Master Chief Officer 2nd Officer 3rd Officer Junior Officer Chief Engineer 2nd …" at bounding box center [177, 146] width 343 height 21
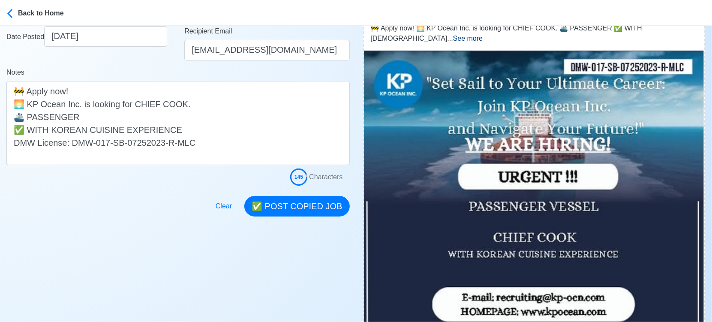
scroll to position [190, 0]
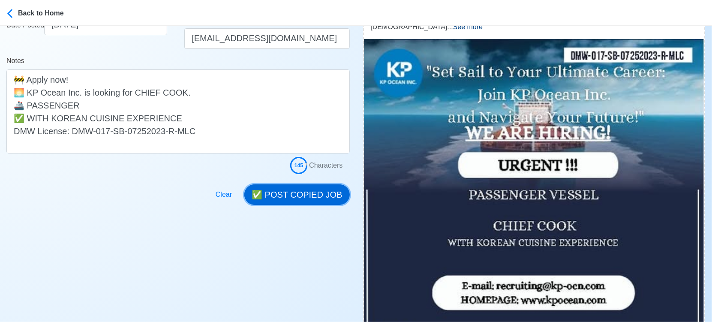
click at [313, 194] on button "✅ POST COPIED JOB" at bounding box center [296, 194] width 105 height 21
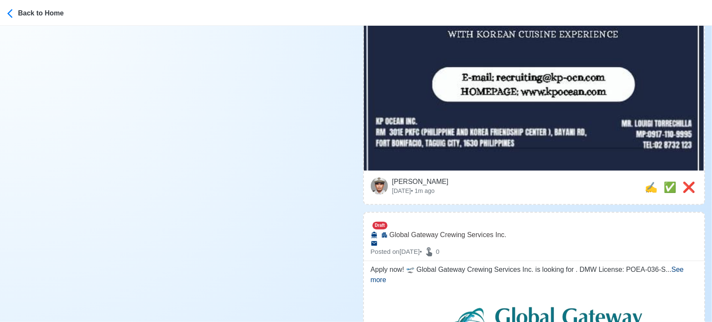
scroll to position [476, 0]
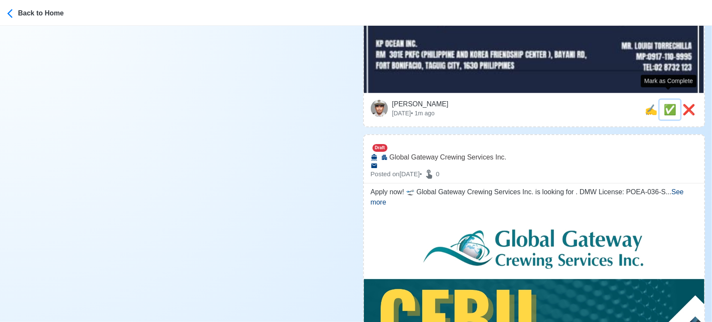
click at [664, 104] on span "✅" at bounding box center [669, 110] width 13 height 12
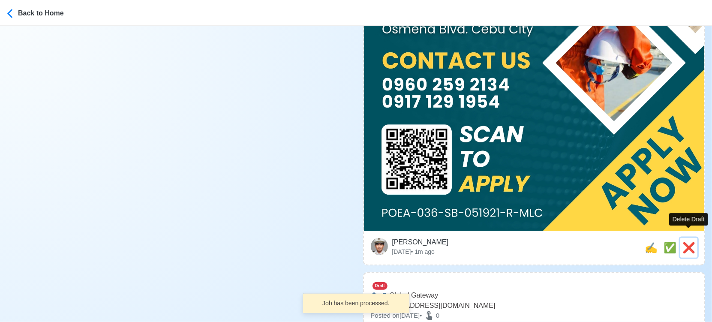
click at [685, 242] on span "❌" at bounding box center [688, 248] width 13 height 12
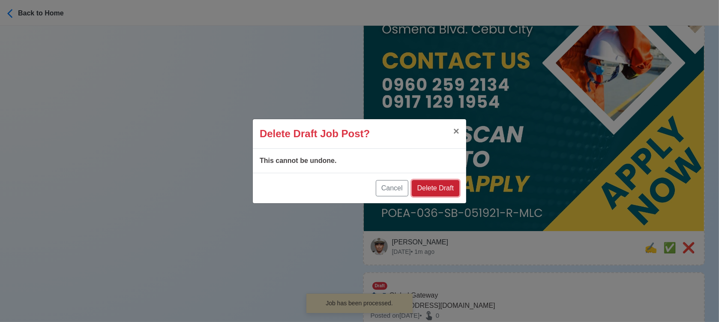
click at [435, 182] on button "Delete Draft" at bounding box center [436, 188] width 48 height 16
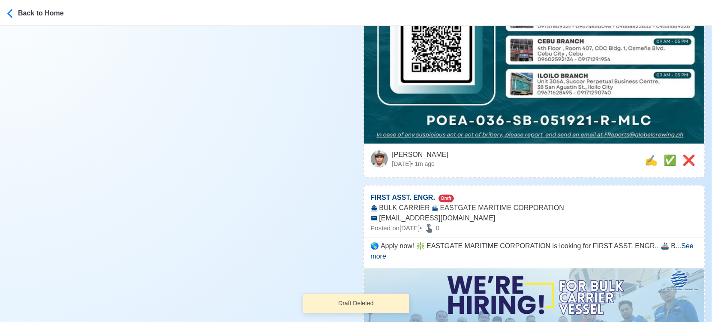
scroll to position [333, 0]
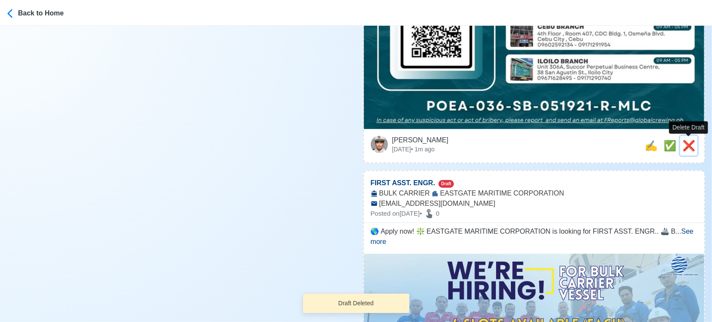
click at [687, 143] on span "❌" at bounding box center [688, 146] width 13 height 12
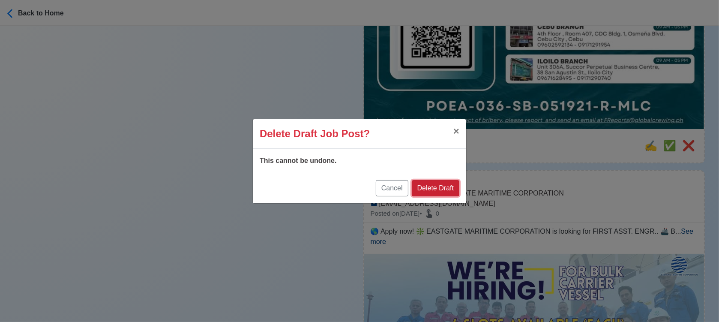
click at [439, 186] on button "Delete Draft" at bounding box center [436, 188] width 48 height 16
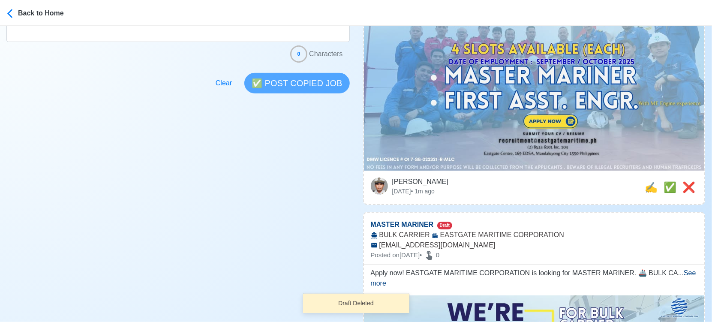
scroll to position [143, 0]
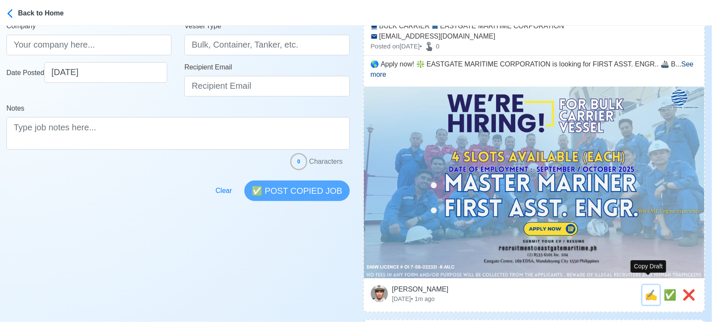
click at [647, 289] on span "✍️" at bounding box center [651, 295] width 13 height 12
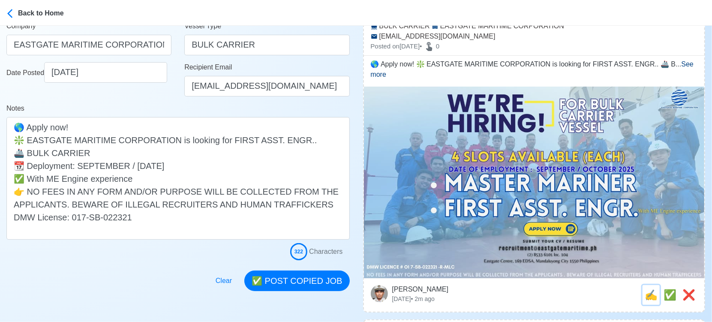
scroll to position [0, 0]
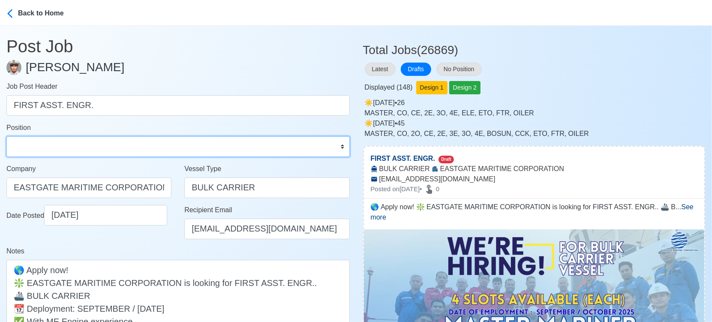
click at [90, 148] on select "Master Chief Officer 2nd Officer 3rd Officer Junior Officer Chief Engineer 2nd …" at bounding box center [177, 146] width 343 height 21
click at [6, 136] on select "Master Chief Officer 2nd Officer 3rd Officer Junior Officer Chief Engineer 2nd …" at bounding box center [177, 146] width 343 height 21
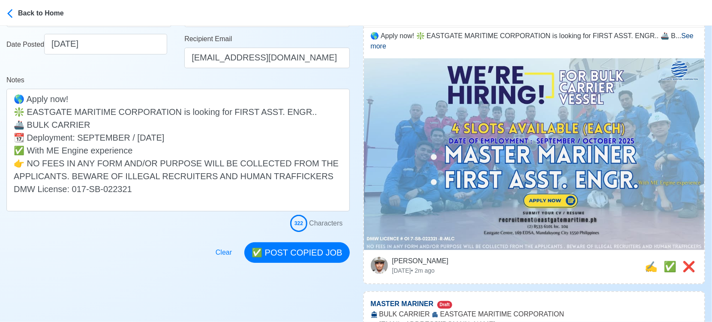
scroll to position [190, 0]
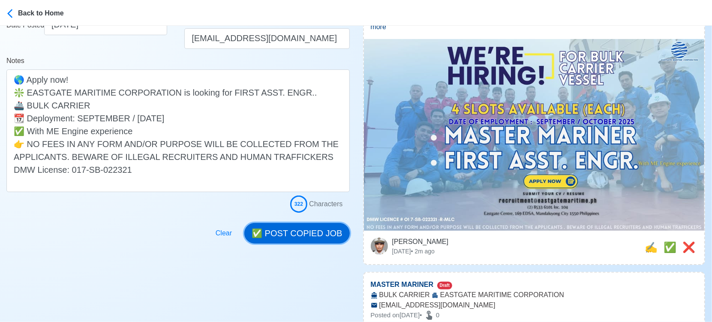
click at [293, 231] on button "✅ POST COPIED JOB" at bounding box center [296, 233] width 105 height 21
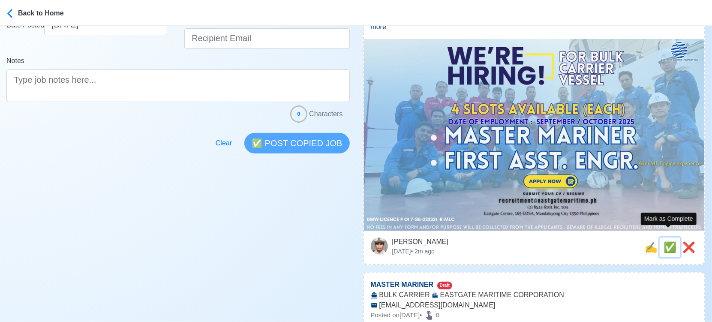
click at [666, 241] on span "✅" at bounding box center [669, 247] width 13 height 12
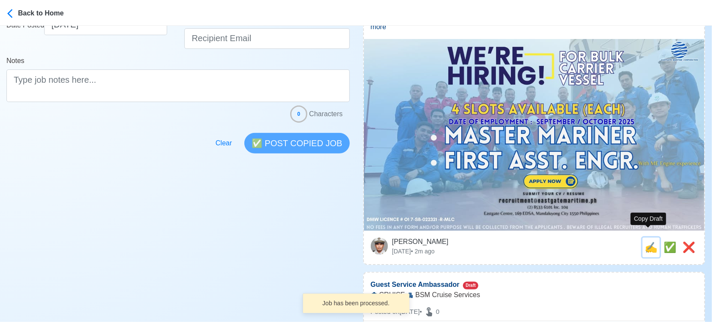
drag, startPoint x: 642, startPoint y: 237, endPoint x: 288, endPoint y: 183, distance: 359.0
click at [642, 237] on button "✍️" at bounding box center [650, 247] width 17 height 20
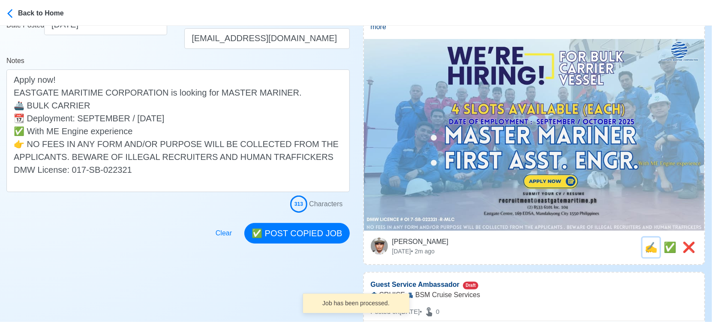
scroll to position [0, 0]
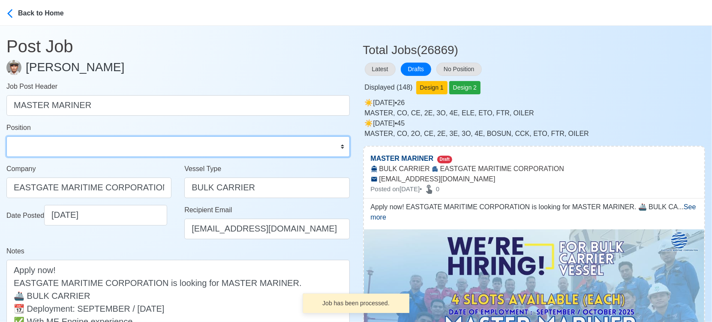
click at [39, 136] on select "Master Chief Officer 2nd Officer 3rd Officer Junior Officer Chief Engineer 2nd …" at bounding box center [177, 146] width 343 height 21
click at [6, 136] on select "Master Chief Officer 2nd Officer 3rd Officer Junior Officer Chief Engineer 2nd …" at bounding box center [177, 146] width 343 height 21
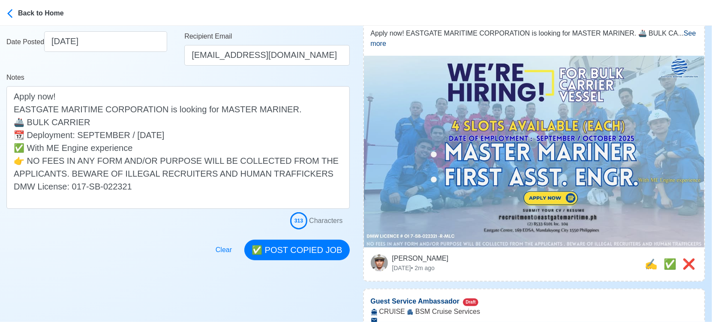
scroll to position [190, 0]
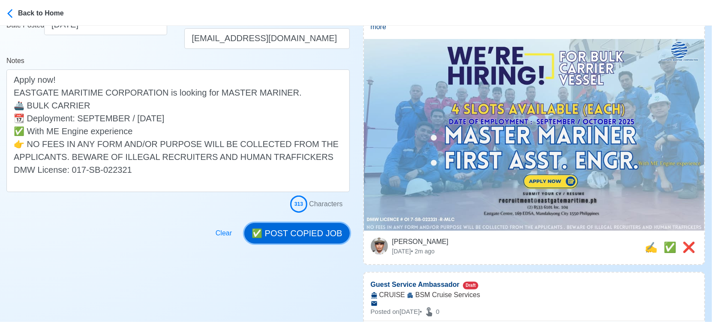
click at [303, 236] on button "✅ POST COPIED JOB" at bounding box center [296, 233] width 105 height 21
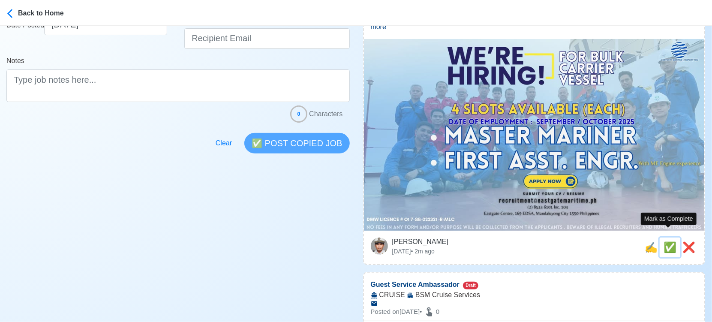
click at [665, 241] on span "✅" at bounding box center [669, 247] width 13 height 12
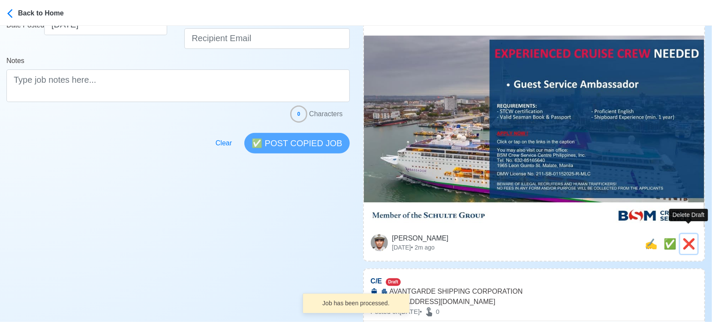
click at [686, 238] on span "❌" at bounding box center [688, 244] width 13 height 12
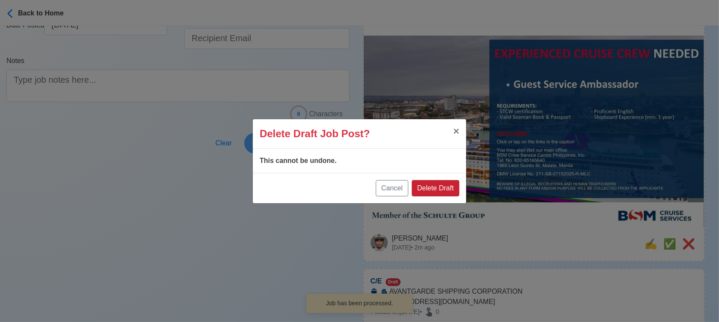
click at [446, 185] on button "Delete Draft" at bounding box center [436, 188] width 48 height 16
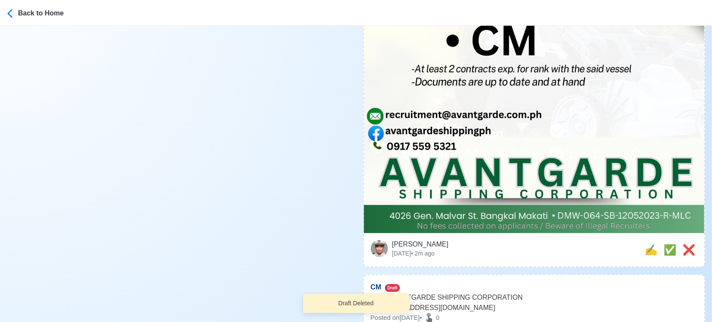
scroll to position [619, 0]
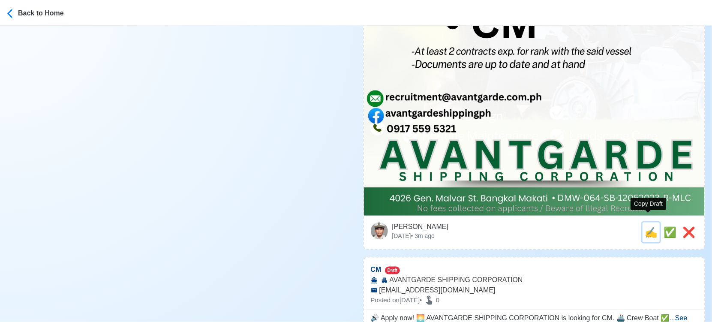
click at [649, 226] on span "✍️" at bounding box center [651, 232] width 13 height 12
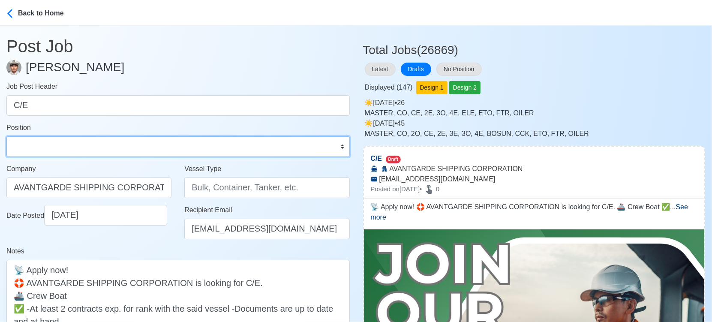
click at [148, 152] on select "Master Chief Officer 2nd Officer 3rd Officer Junior Officer Chief Engineer 2nd …" at bounding box center [177, 146] width 343 height 21
click at [6, 136] on select "Master Chief Officer 2nd Officer 3rd Officer Junior Officer Chief Engineer 2nd …" at bounding box center [177, 146] width 343 height 21
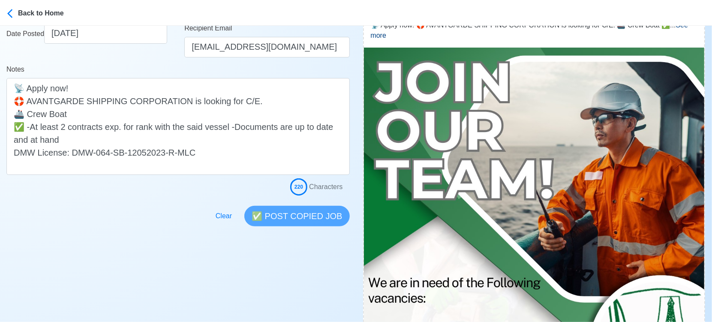
scroll to position [95, 0]
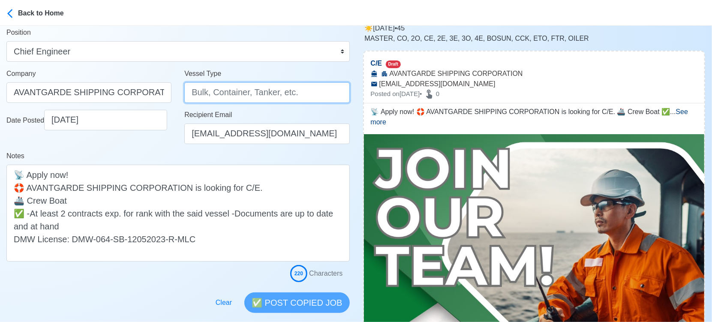
click at [217, 93] on input "Vessel Type" at bounding box center [266, 92] width 165 height 21
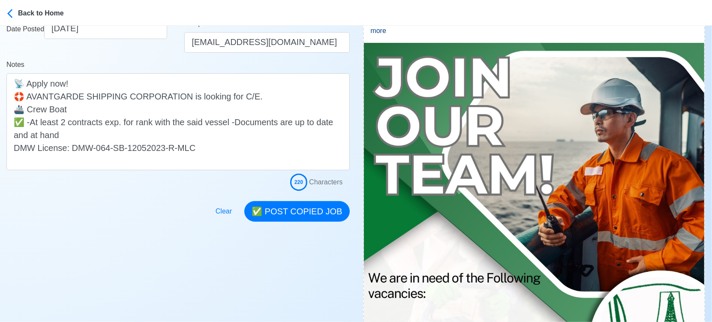
scroll to position [190, 0]
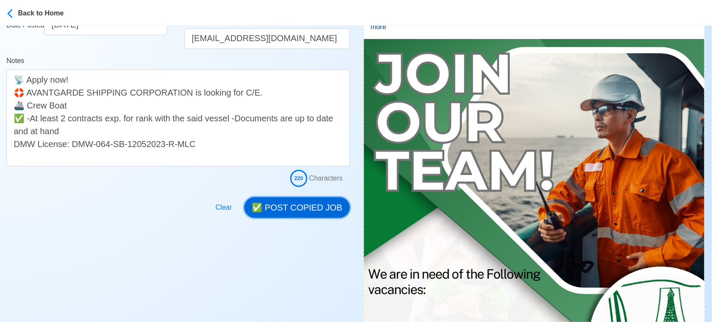
click at [303, 212] on button "✅ POST COPIED JOB" at bounding box center [296, 207] width 105 height 21
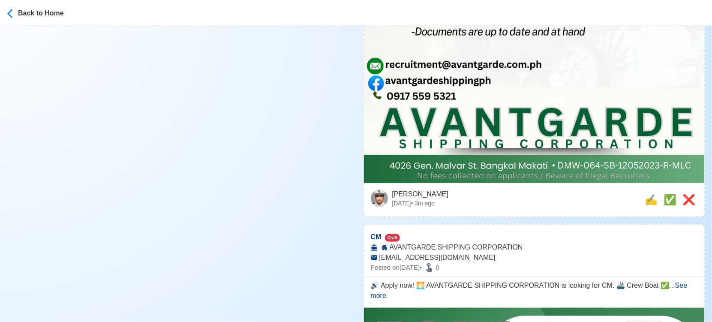
scroll to position [666, 0]
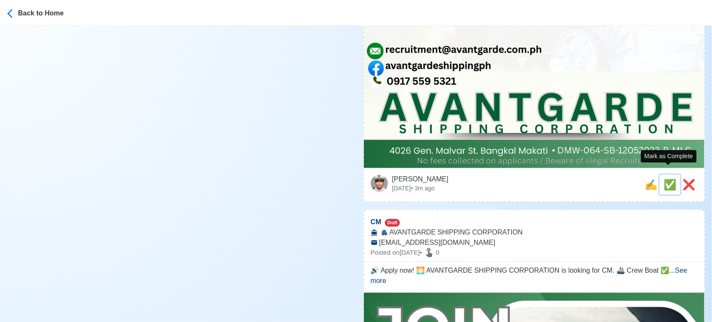
click at [669, 179] on span "✅" at bounding box center [669, 185] width 13 height 12
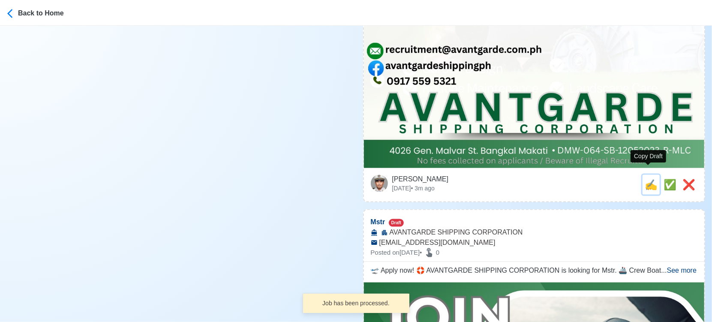
click at [648, 179] on span "✍️" at bounding box center [651, 185] width 13 height 12
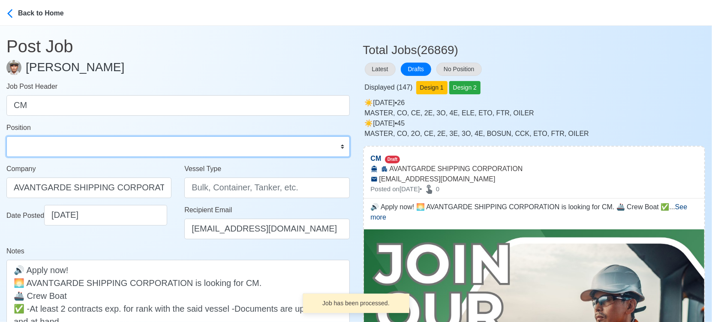
drag, startPoint x: 97, startPoint y: 143, endPoint x: 88, endPoint y: 136, distance: 11.1
click at [97, 142] on select "Master Chief Officer 2nd Officer 3rd Officer Junior Officer Chief Engineer 2nd …" at bounding box center [177, 146] width 343 height 21
click at [6, 136] on select "Master Chief Officer 2nd Officer 3rd Officer Junior Officer Chief Engineer 2nd …" at bounding box center [177, 146] width 343 height 21
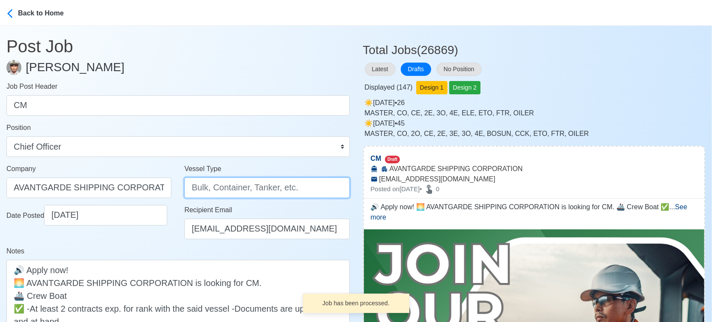
click at [212, 189] on input "Vessel Type" at bounding box center [266, 187] width 165 height 21
paste input "CREW BOAT"
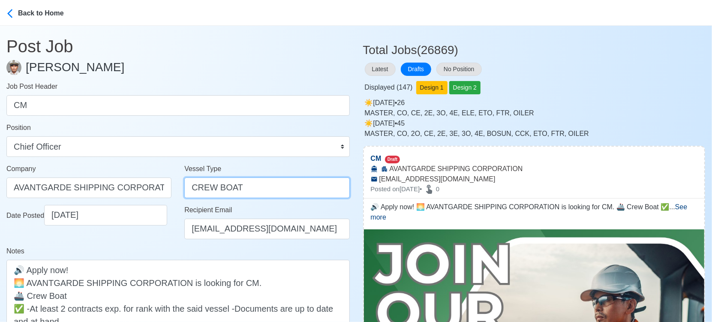
scroll to position [190, 0]
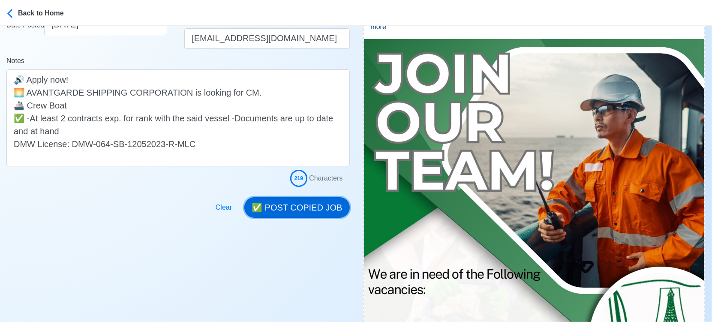
click at [311, 201] on button "✅ POST COPIED JOB" at bounding box center [296, 207] width 105 height 21
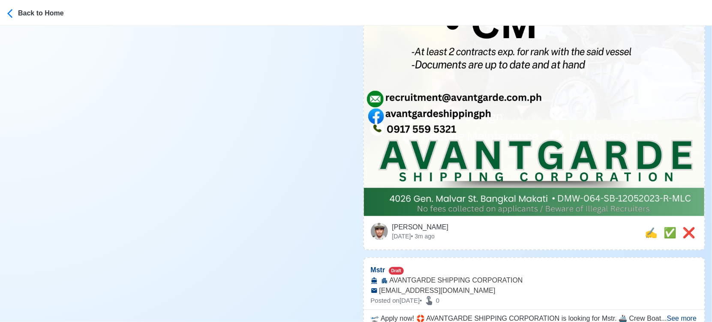
scroll to position [619, 0]
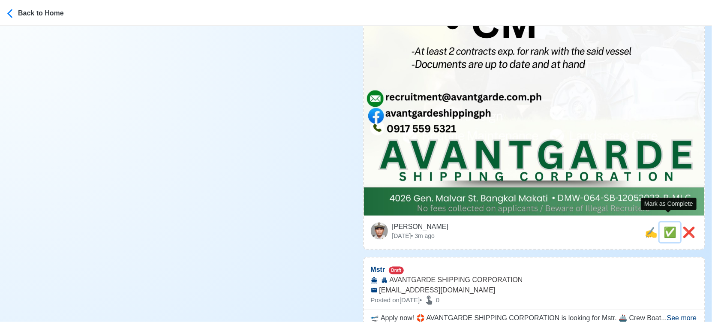
click at [671, 226] on span "✅" at bounding box center [669, 232] width 13 height 12
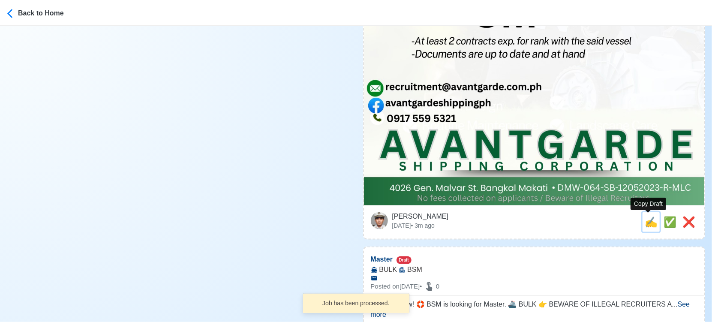
click at [648, 225] on span "✍️" at bounding box center [651, 222] width 13 height 12
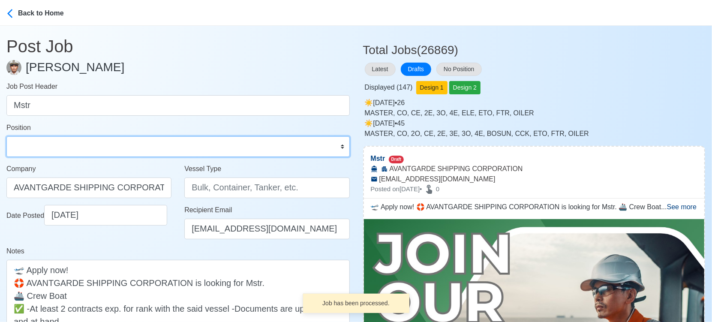
click at [64, 146] on select "Master Chief Officer 2nd Officer 3rd Officer Junior Officer Chief Engineer 2nd …" at bounding box center [177, 146] width 343 height 21
click at [6, 136] on select "Master Chief Officer 2nd Officer 3rd Officer Junior Officer Chief Engineer 2nd …" at bounding box center [177, 146] width 343 height 21
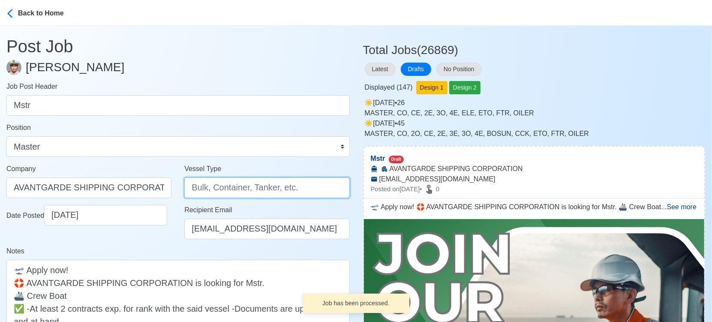
click at [241, 187] on input "Vessel Type" at bounding box center [266, 187] width 165 height 21
paste input "CREW BOAT"
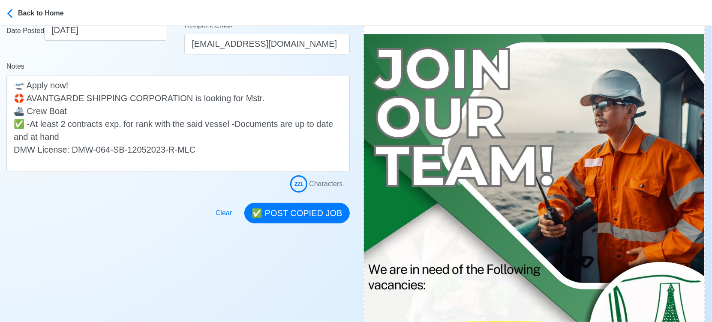
scroll to position [190, 0]
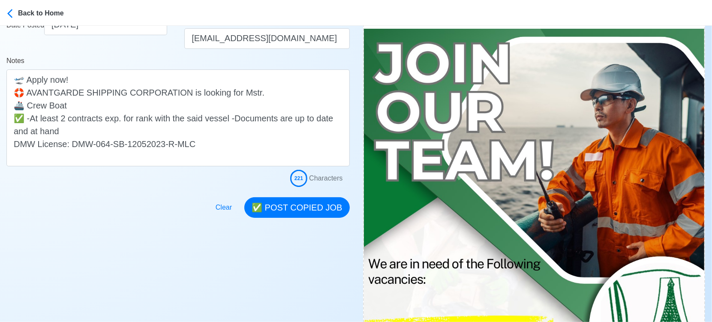
click at [309, 195] on div "Clear ✅ POST COPIED JOB" at bounding box center [280, 202] width 140 height 31
click at [309, 205] on button "✅ POST COPIED JOB" at bounding box center [296, 207] width 105 height 21
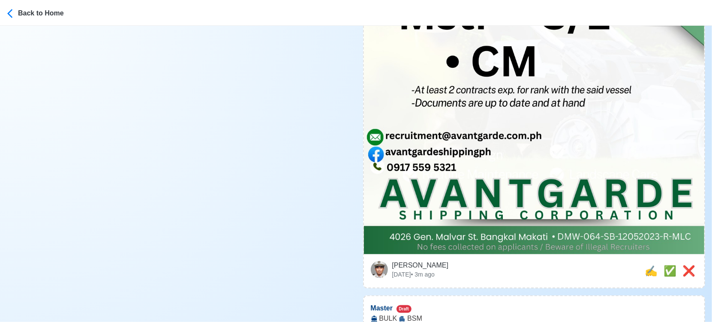
scroll to position [571, 0]
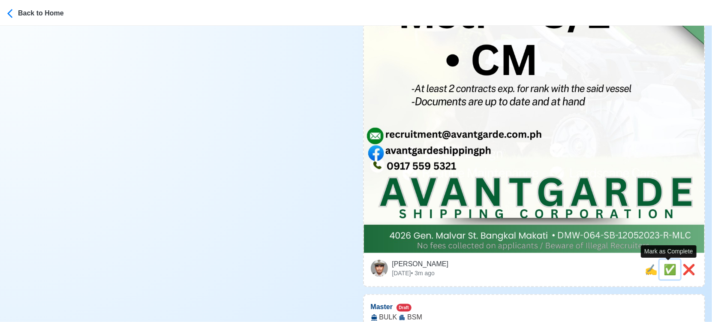
click at [666, 272] on span "✅" at bounding box center [669, 270] width 13 height 12
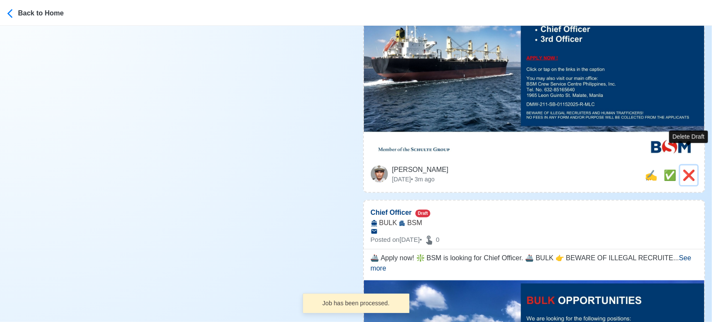
click at [684, 169] on span "❌" at bounding box center [688, 175] width 13 height 12
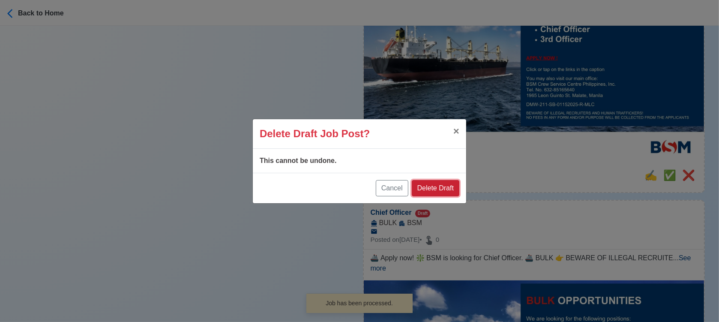
click at [441, 188] on button "Delete Draft" at bounding box center [436, 188] width 48 height 16
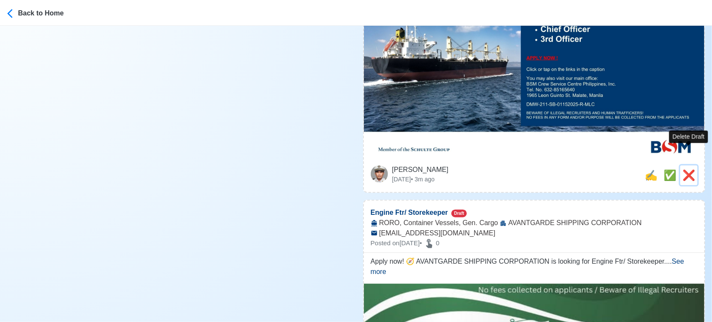
click at [690, 169] on span "❌" at bounding box center [688, 175] width 13 height 12
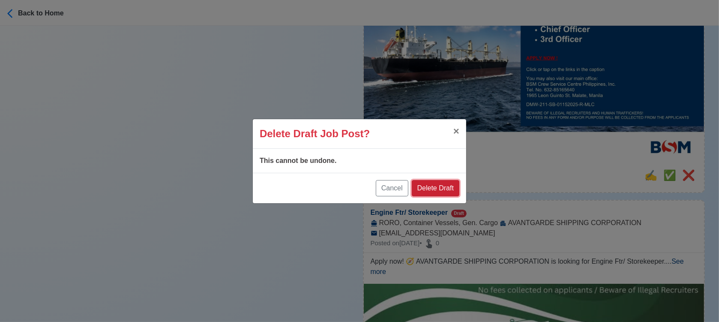
click at [442, 191] on button "Delete Draft" at bounding box center [436, 188] width 48 height 16
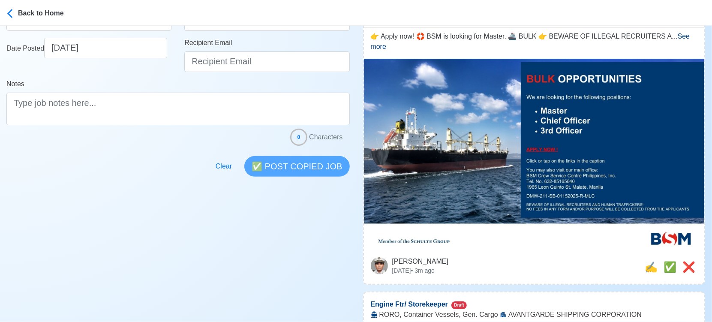
scroll to position [238, 0]
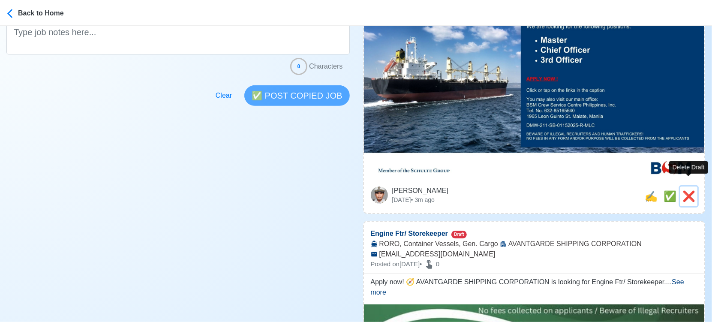
click at [687, 190] on span "❌" at bounding box center [688, 196] width 13 height 12
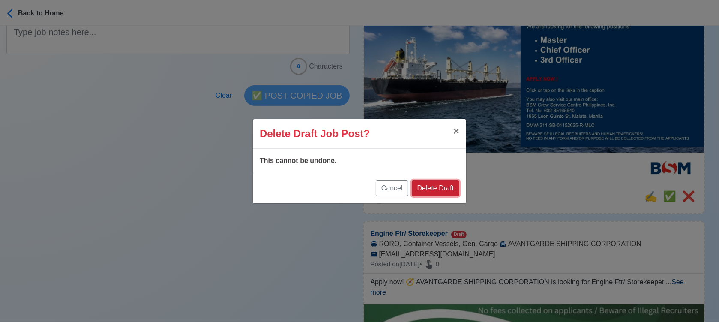
click at [449, 190] on button "Delete Draft" at bounding box center [436, 188] width 48 height 16
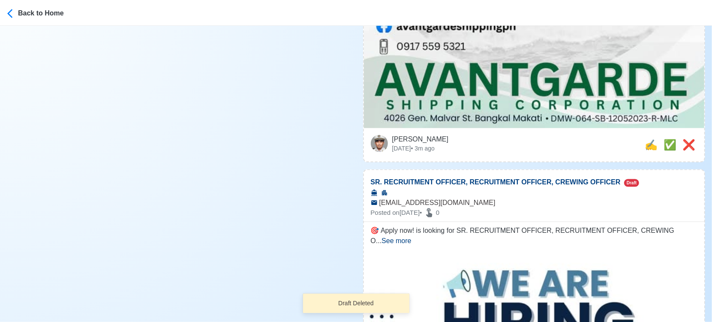
scroll to position [714, 0]
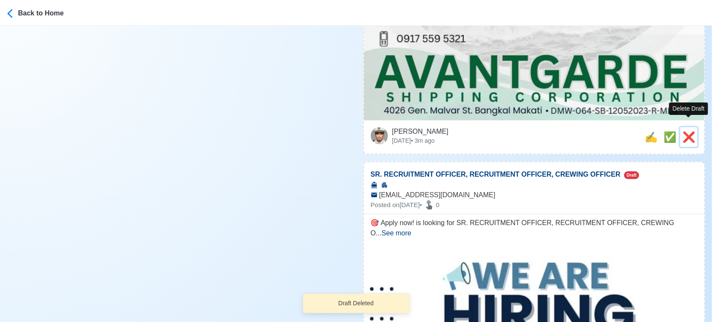
click at [684, 131] on span "❌" at bounding box center [688, 137] width 13 height 12
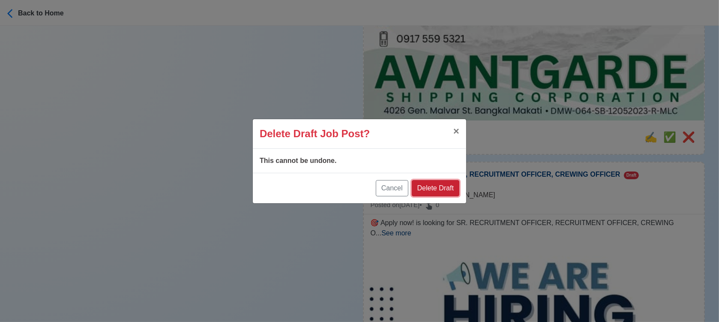
click at [449, 180] on button "Delete Draft" at bounding box center [436, 188] width 48 height 16
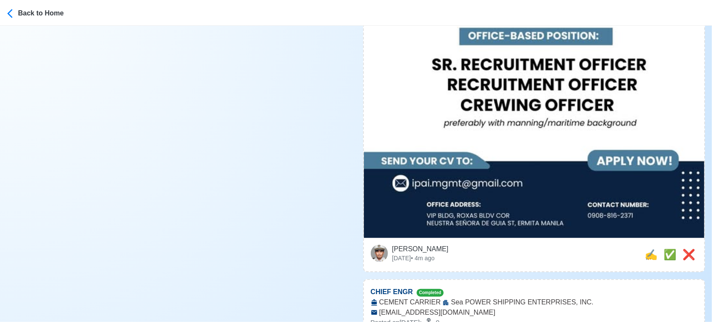
scroll to position [333, 0]
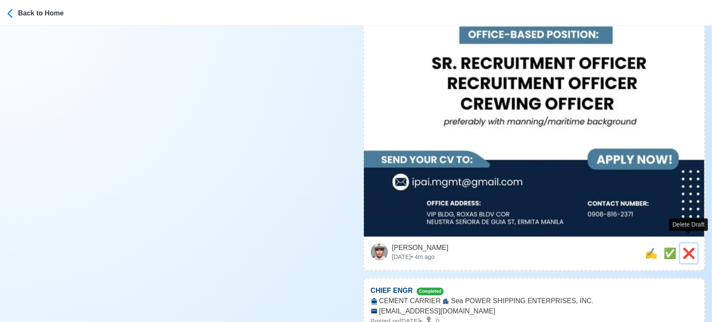
click at [688, 247] on span "❌" at bounding box center [688, 253] width 13 height 12
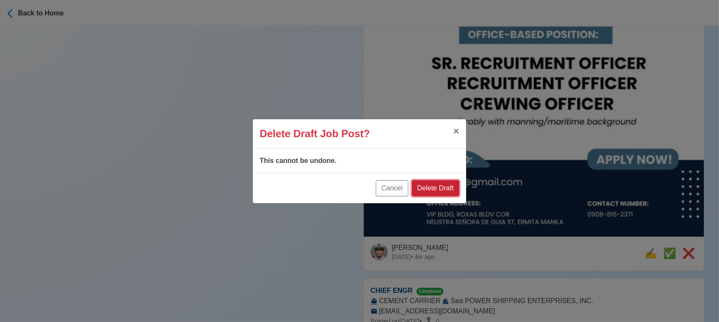
click at [446, 187] on button "Delete Draft" at bounding box center [436, 188] width 48 height 16
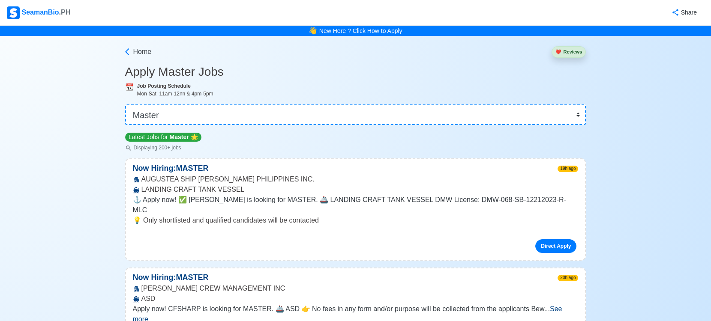
select select "Master"
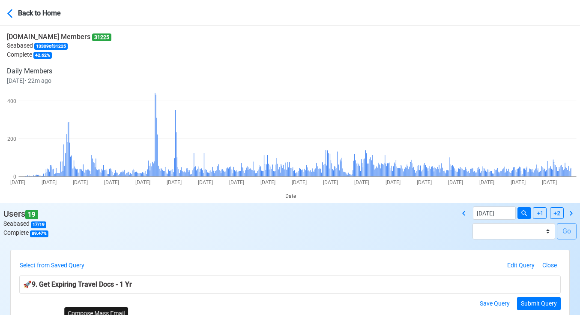
scroll to position [143, 0]
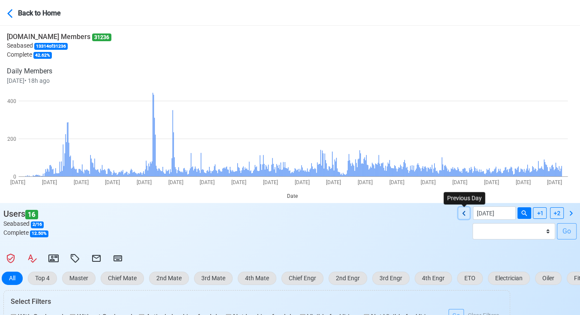
click at [464, 214] on icon at bounding box center [464, 213] width 10 height 10
type input "[DATE]"
select select "****"
select select "*********"
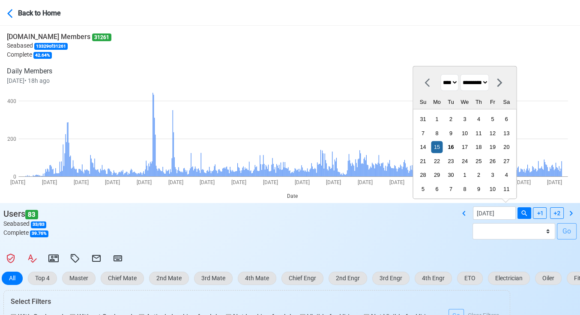
click at [382, 234] on div "Users 83 Seabased 33 / 83 Complete 39.76 % 09/15/2025 **** **** **** **** **** …" at bounding box center [290, 226] width 580 height 40
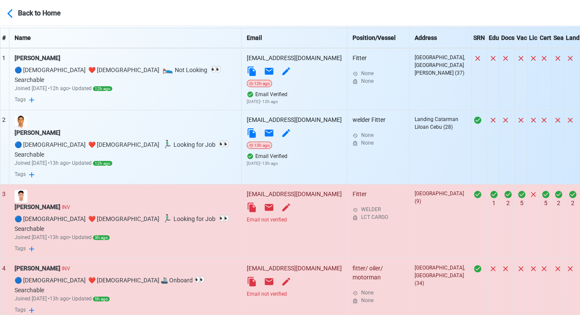
scroll to position [333, 0]
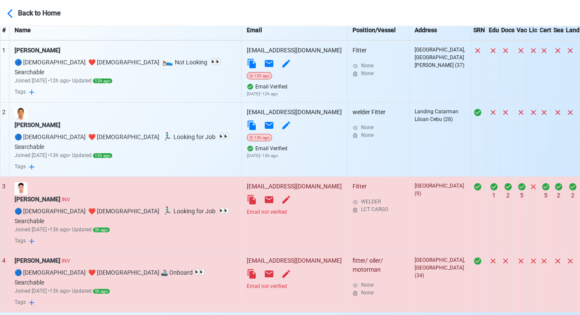
click at [247, 208] on div "Email not verified" at bounding box center [294, 212] width 95 height 8
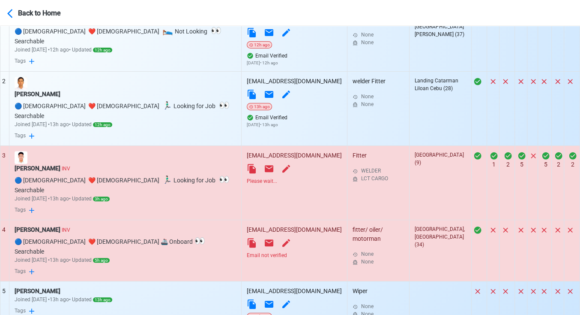
scroll to position [381, 0]
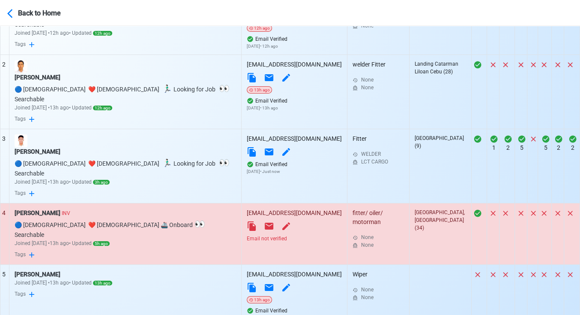
click at [247, 234] on div "Email not verified" at bounding box center [294, 238] width 95 height 8
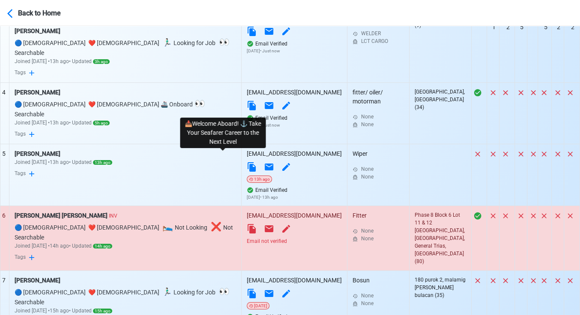
scroll to position [524, 0]
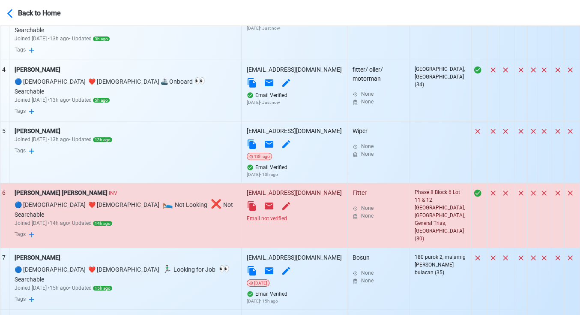
click at [247, 214] on div "Email not verified" at bounding box center [294, 218] width 95 height 8
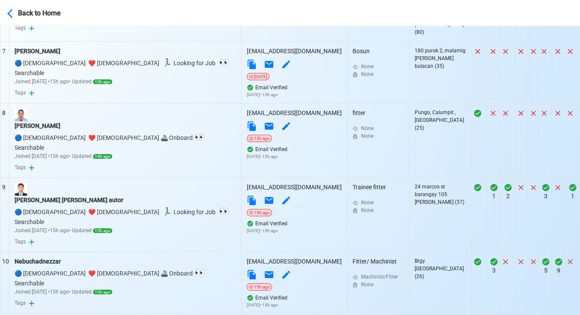
scroll to position [732, 0]
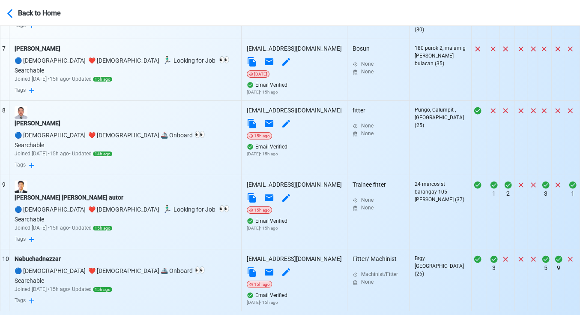
select select "100"
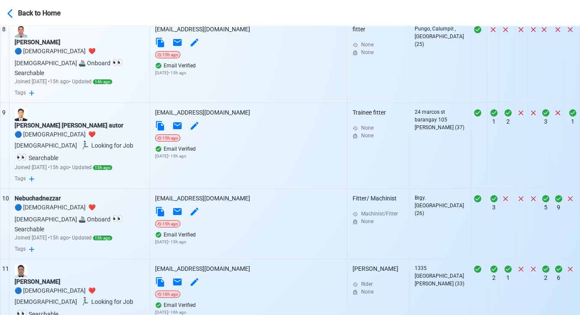
scroll to position [923, 0]
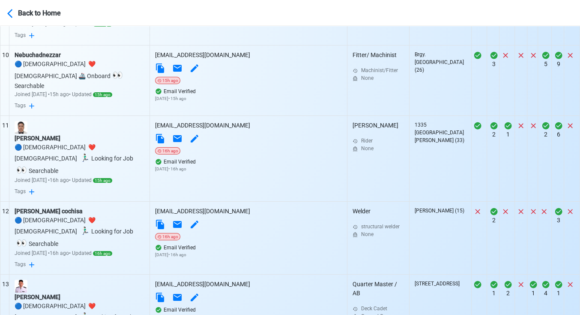
scroll to position [1018, 0]
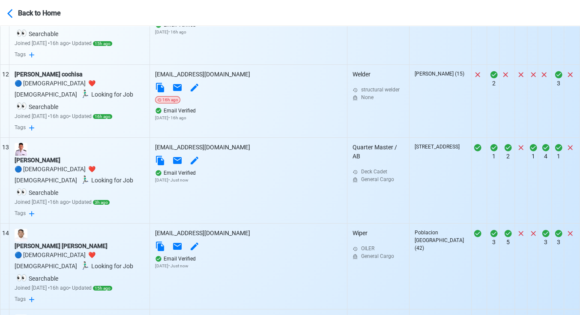
scroll to position [1161, 0]
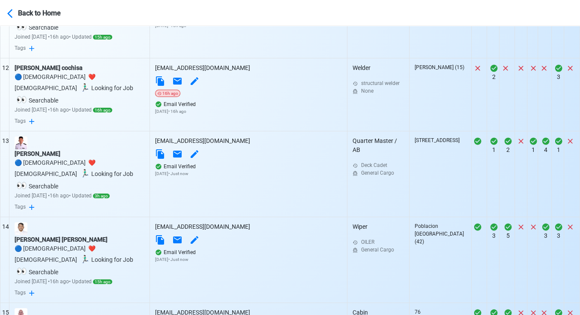
scroll to position [1256, 0]
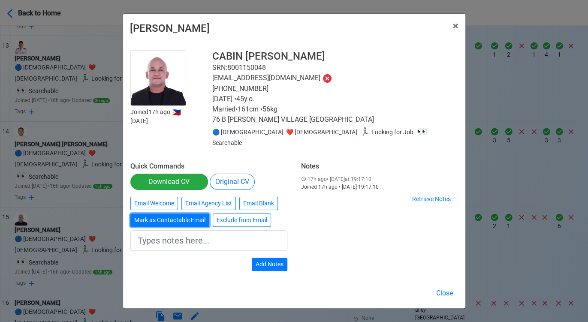
click at [166, 218] on button "Mark as Contactable Email" at bounding box center [169, 219] width 79 height 13
type input "Marked as Contactable email"
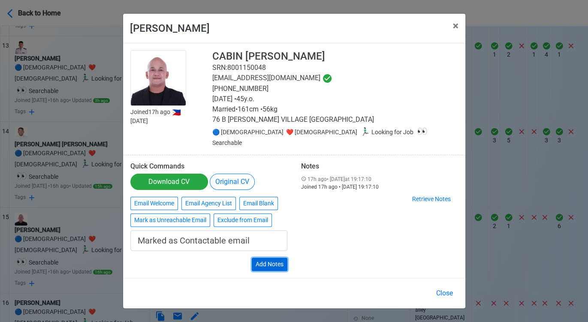
click at [281, 261] on button "Add Notes" at bounding box center [270, 264] width 36 height 13
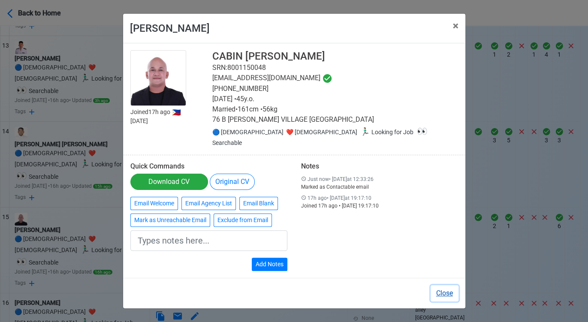
click at [447, 291] on button "Close" at bounding box center [444, 293] width 28 height 16
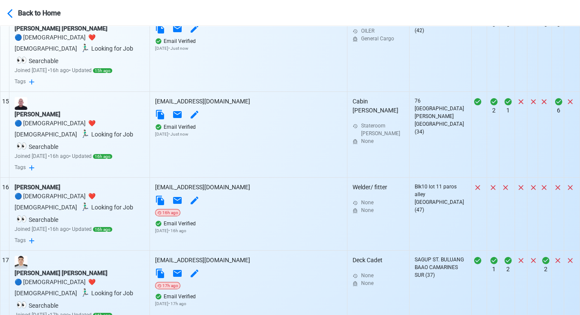
scroll to position [1399, 0]
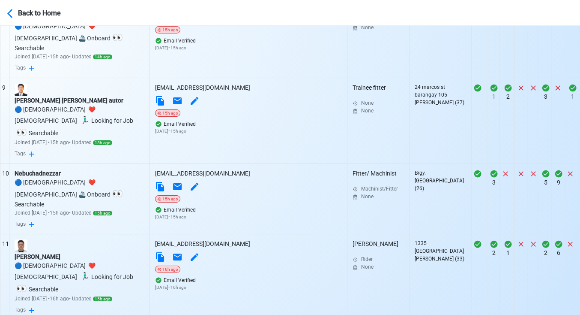
scroll to position [828, 0]
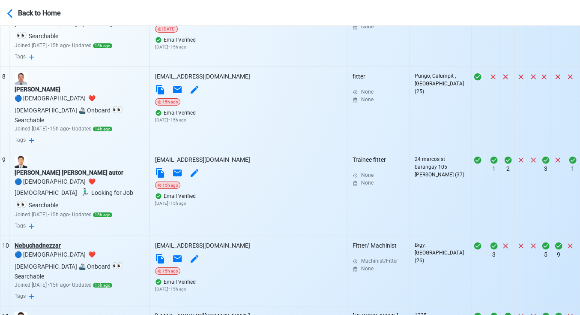
click at [57, 241] on div "Nebuchadnezzar" at bounding box center [80, 245] width 130 height 9
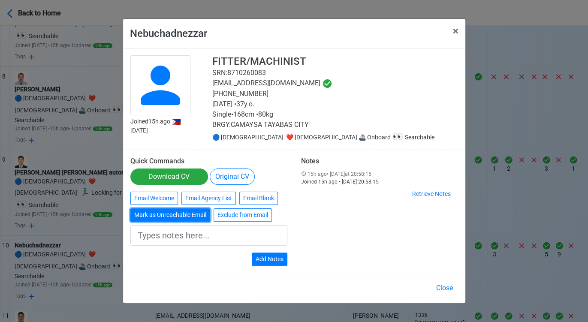
click at [168, 218] on button "Mark as Unreachable Email" at bounding box center [170, 214] width 80 height 13
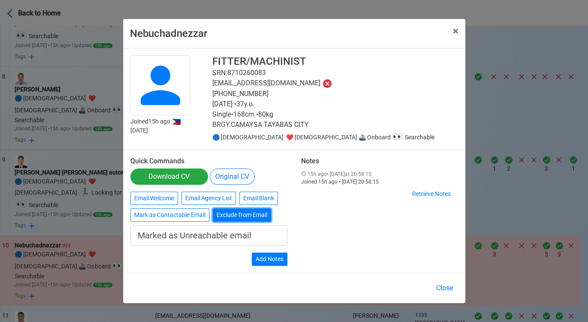
click at [249, 216] on button "Exclude from Email" at bounding box center [242, 214] width 58 height 13
type input "Exclude from Email"
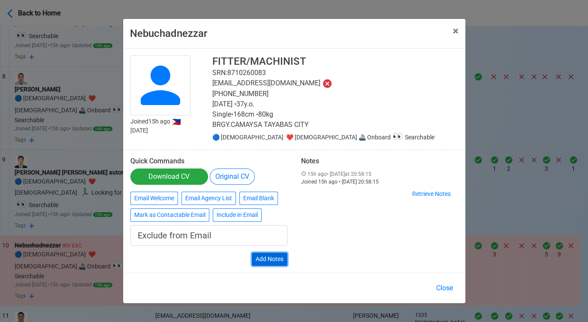
click at [271, 257] on button "Add Notes" at bounding box center [270, 258] width 36 height 13
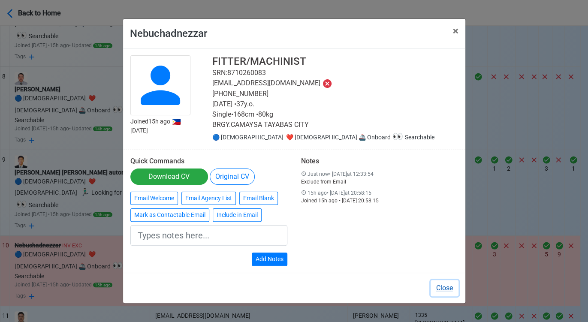
click at [437, 286] on button "Close" at bounding box center [444, 288] width 28 height 16
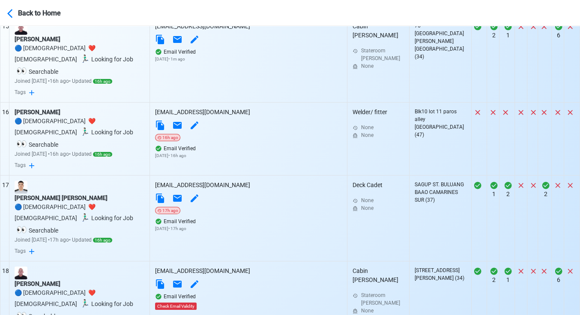
scroll to position [1542, 0]
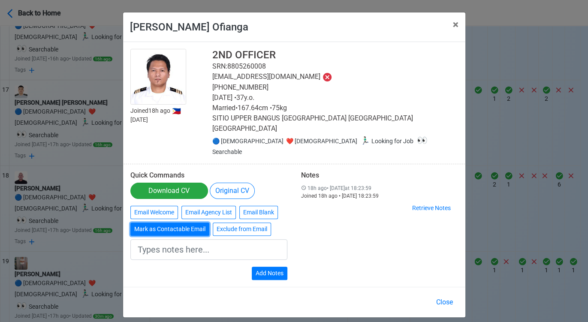
click at [183, 222] on button "Mark as Contactable Email" at bounding box center [169, 228] width 79 height 13
type input "Marked as Contactable email"
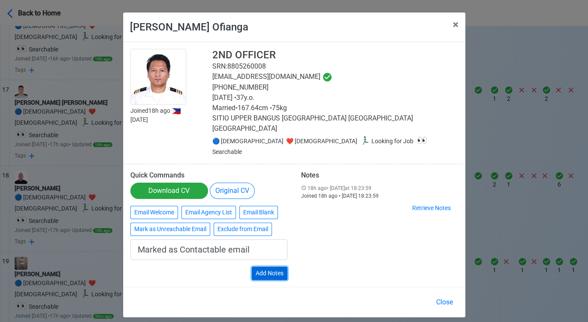
click at [281, 267] on button "Add Notes" at bounding box center [270, 273] width 36 height 13
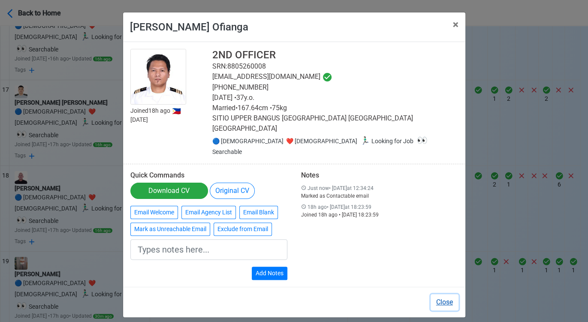
click at [447, 294] on button "Close" at bounding box center [444, 302] width 28 height 16
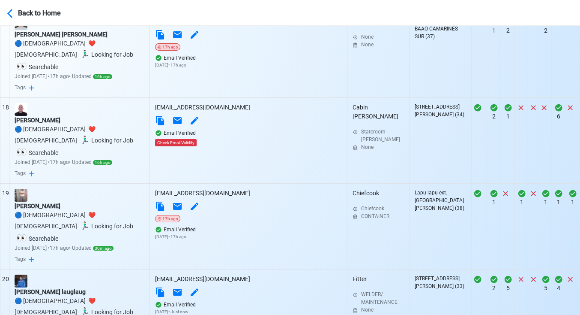
scroll to position [1685, 0]
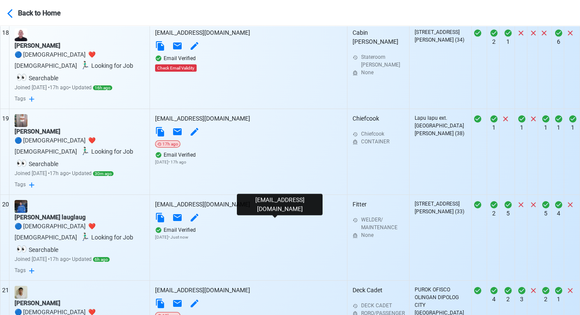
scroll to position [1827, 0]
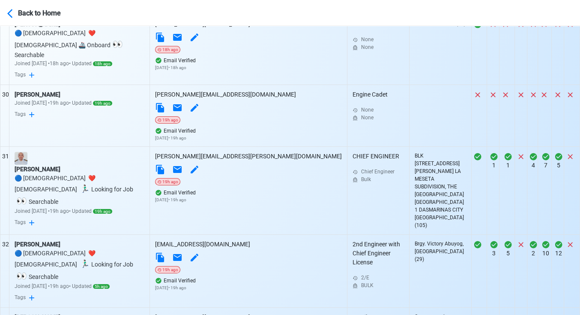
scroll to position [2589, 0]
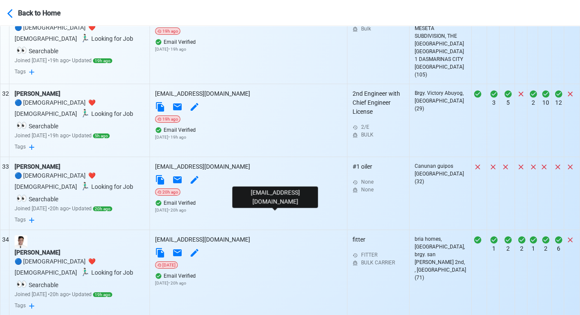
scroll to position [2923, 0]
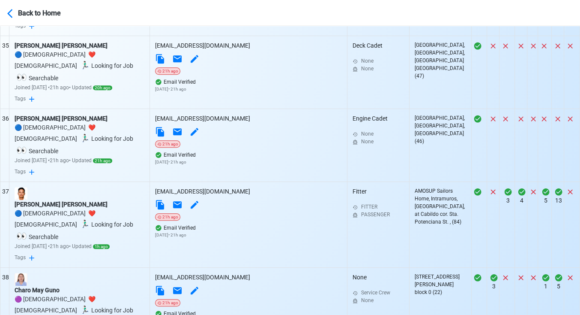
scroll to position [3018, 0]
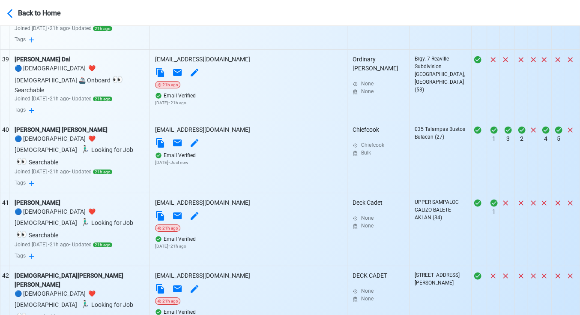
scroll to position [3351, 0]
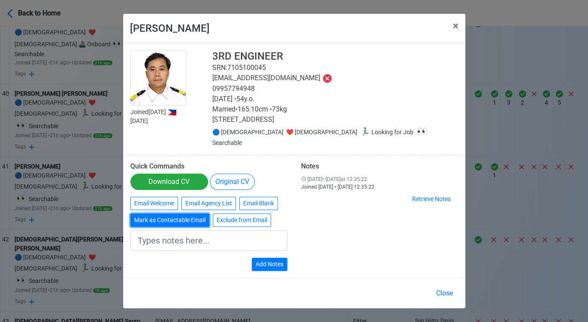
click at [192, 215] on button "Mark as Contactable Email" at bounding box center [169, 219] width 79 height 13
type input "Marked as Contactable email"
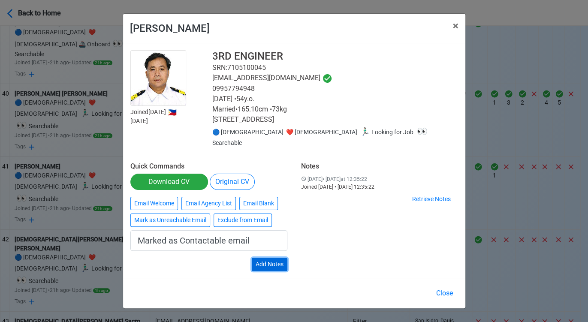
click at [272, 260] on button "Add Notes" at bounding box center [270, 264] width 36 height 13
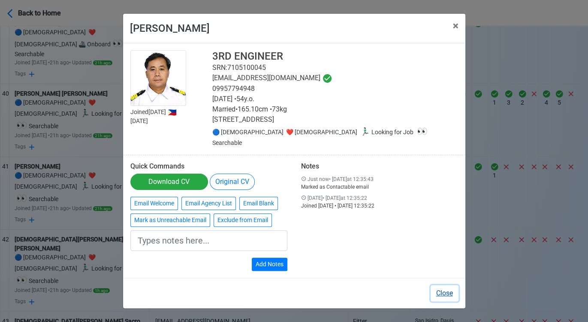
click at [444, 288] on button "Close" at bounding box center [444, 293] width 28 height 16
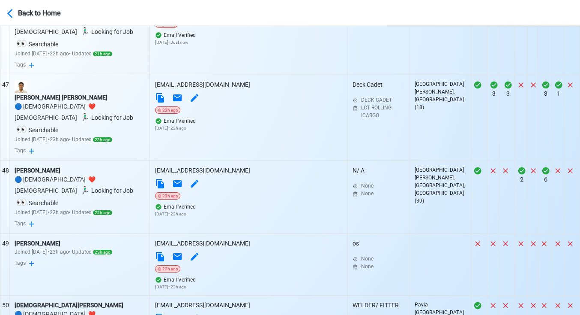
scroll to position [3904, 0]
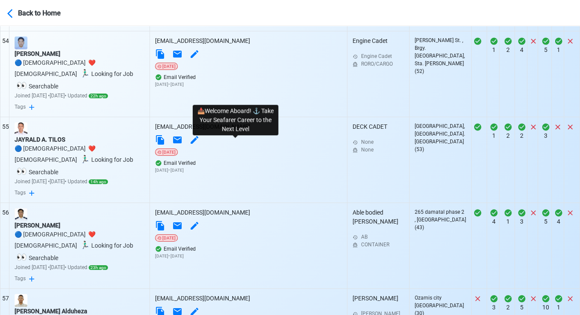
scroll to position [4476, 0]
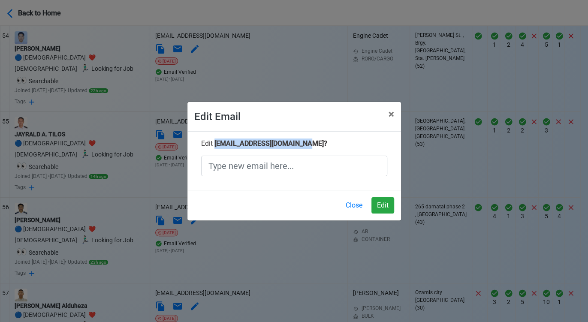
drag, startPoint x: 313, startPoint y: 143, endPoint x: 213, endPoint y: 141, distance: 99.9
click at [214, 141] on span "aramentodeguzman@mail.com ?" at bounding box center [270, 143] width 113 height 8
copy span "aramentodeguzman@mail.com"
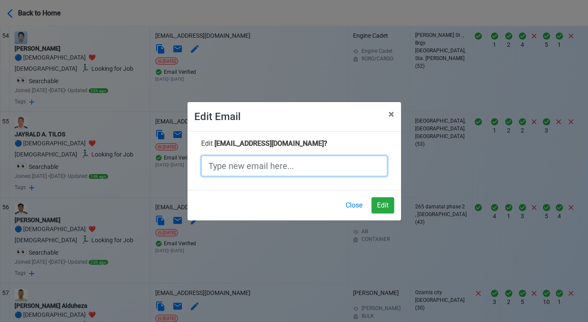
click at [240, 171] on input "text" at bounding box center [294, 166] width 186 height 21
paste input "aramentodeguzman@mail.com"
click at [291, 165] on input "aramentodeguzman@mail.com" at bounding box center [294, 166] width 186 height 21
type input "aramentodeguzman@gmail.com"
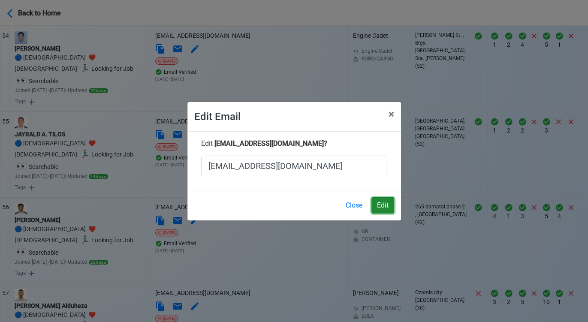
click at [380, 200] on button "Edit" at bounding box center [382, 205] width 23 height 16
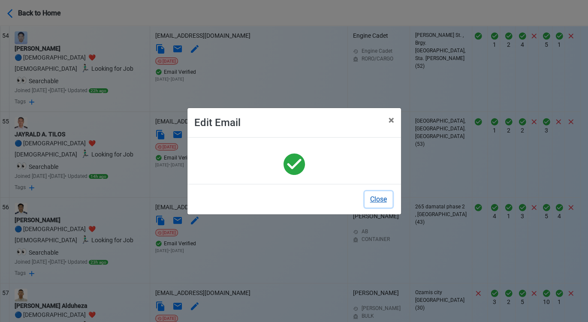
click at [376, 201] on button "Close" at bounding box center [378, 199] width 28 height 16
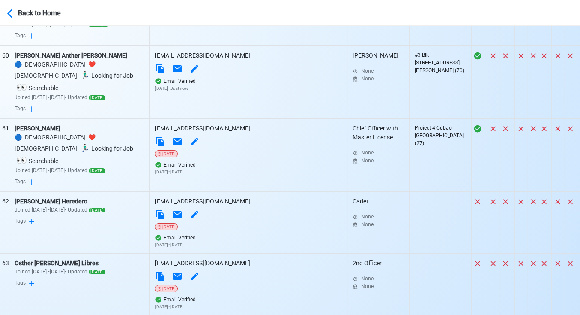
scroll to position [4952, 0]
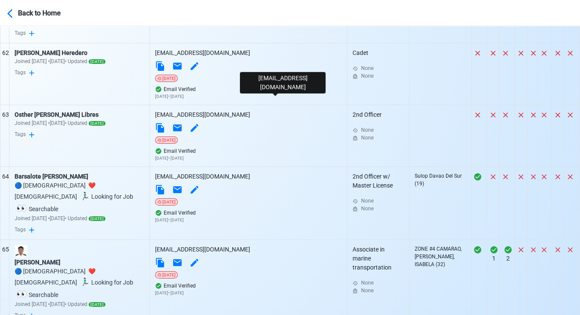
scroll to position [5190, 0]
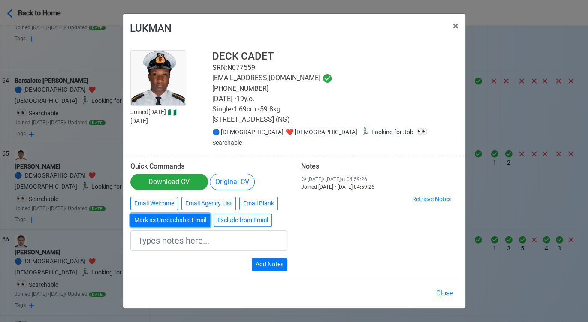
click at [187, 219] on button "Mark as Unreachable Email" at bounding box center [170, 219] width 80 height 13
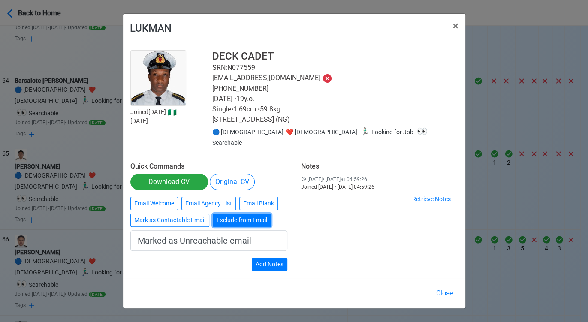
click at [228, 220] on button "Exclude from Email" at bounding box center [242, 219] width 58 height 13
type input "Exclude from Email"
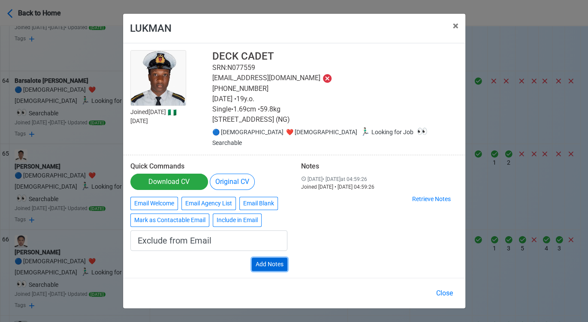
click at [273, 266] on button "Add Notes" at bounding box center [270, 264] width 36 height 13
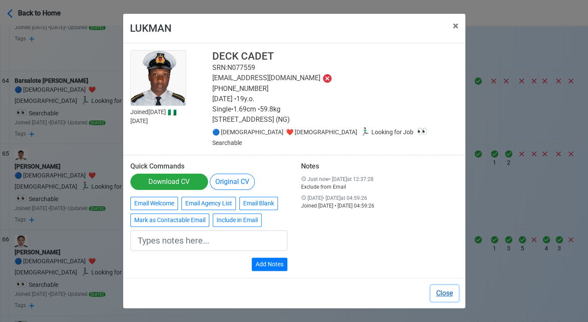
click at [441, 288] on button "Close" at bounding box center [444, 293] width 28 height 16
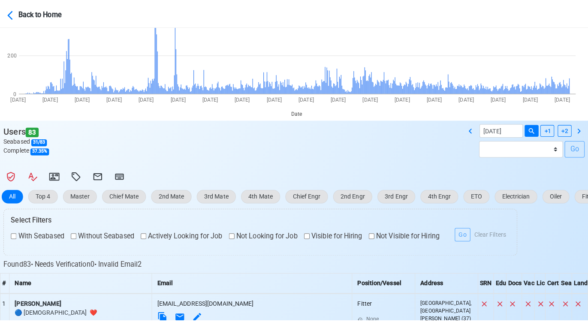
scroll to position [78, 0]
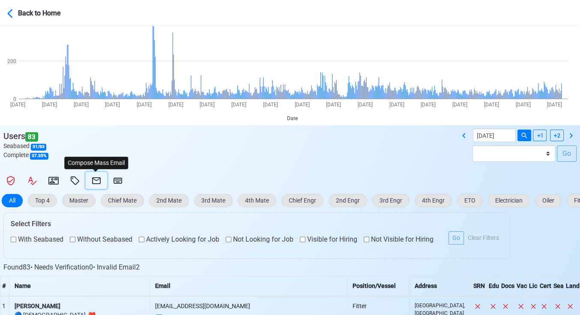
click at [98, 178] on icon at bounding box center [96, 180] width 10 height 10
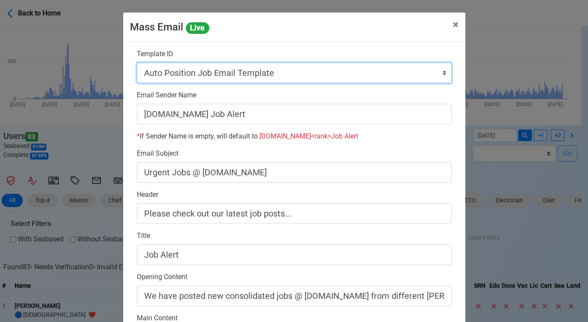
click at [285, 69] on select "Auto Position Job Email Template Incomplete CV Email Template ETO/ETR Job Email…" at bounding box center [294, 73] width 315 height 21
select select "d-0c193ece46b24c5dbce89cdb3e751472"
click at [137, 63] on select "Auto Position Job Email Template Incomplete CV Email Template ETO/ETR Job Email…" at bounding box center [294, 73] width 315 height 21
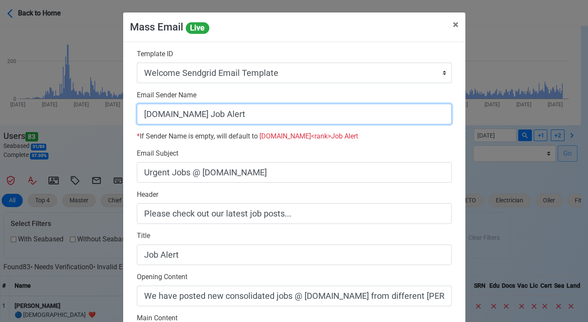
drag, startPoint x: 196, startPoint y: 113, endPoint x: 285, endPoint y: 115, distance: 88.7
click at [285, 115] on input "[DOMAIN_NAME] Job Alert" at bounding box center [294, 114] width 315 height 21
click at [139, 112] on input "[DOMAIN_NAME]" at bounding box center [294, 114] width 315 height 21
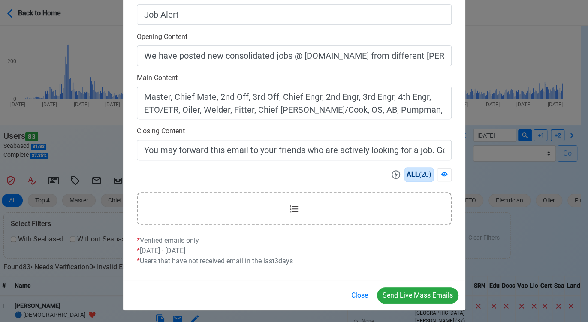
scroll to position [240, 0]
type input "Welcome to [DOMAIN_NAME]"
click at [419, 298] on button "Send Live Mass Emails" at bounding box center [417, 295] width 81 height 16
click at [352, 293] on button "Close" at bounding box center [359, 295] width 28 height 16
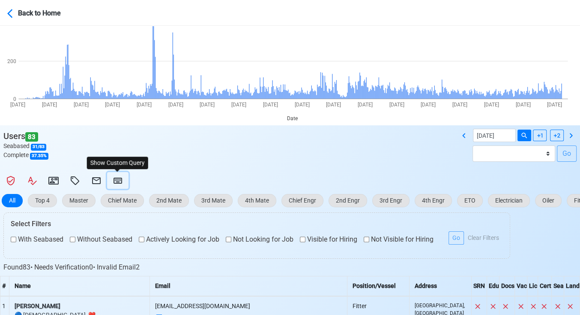
click at [120, 178] on icon at bounding box center [118, 180] width 9 height 6
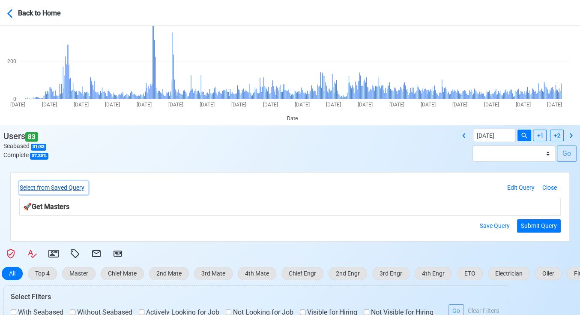
click at [78, 188] on button "Select from Saved Query" at bounding box center [53, 187] width 69 height 13
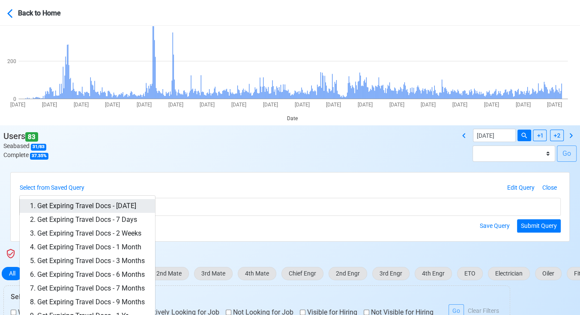
click at [108, 204] on link "1. Get Expiring Travel Docs - Today" at bounding box center [87, 206] width 135 height 14
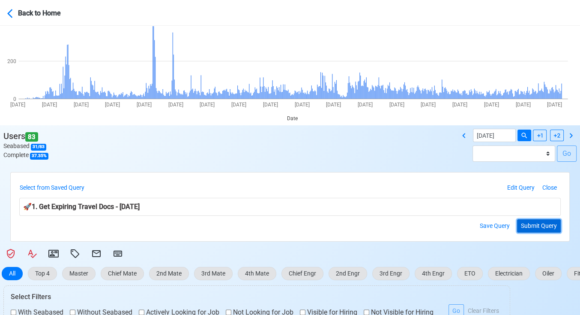
click at [540, 231] on button "Submit Query" at bounding box center [539, 225] width 44 height 13
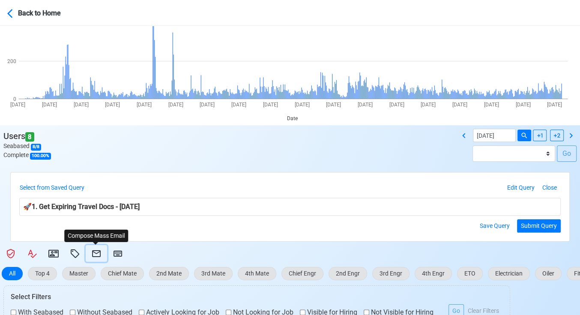
click at [93, 250] on icon at bounding box center [96, 253] width 9 height 7
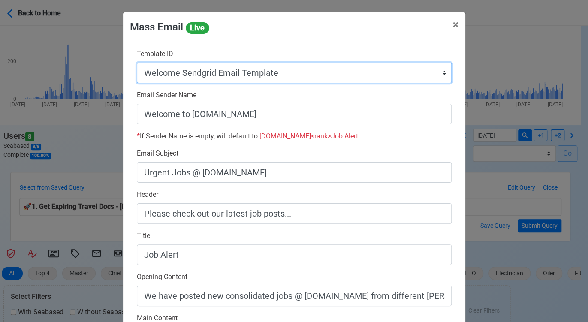
click at [291, 77] on select "Auto Position Job Email Template Incomplete CV Email Template ETO/ETR Job Email…" at bounding box center [294, 73] width 315 height 21
select select "d-3e71907ffd064a39999872a824aaf79a"
click at [137, 63] on select "Auto Position Job Email Template Incomplete CV Email Template ETO/ETR Job Email…" at bounding box center [294, 73] width 315 height 21
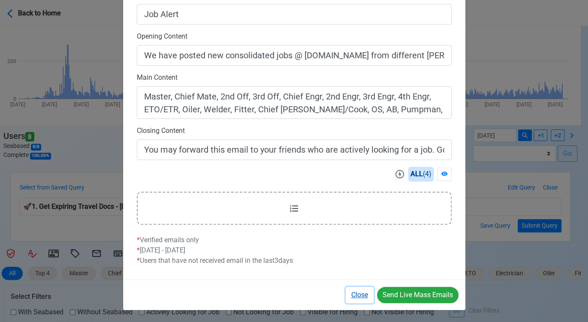
click at [359, 291] on button "Close" at bounding box center [359, 295] width 28 height 16
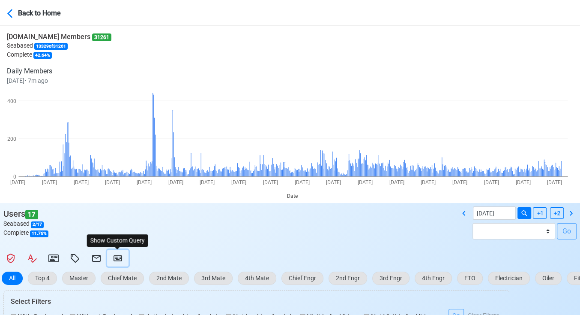
drag, startPoint x: 120, startPoint y: 254, endPoint x: 113, endPoint y: 236, distance: 19.8
click at [120, 254] on icon at bounding box center [118, 258] width 10 height 10
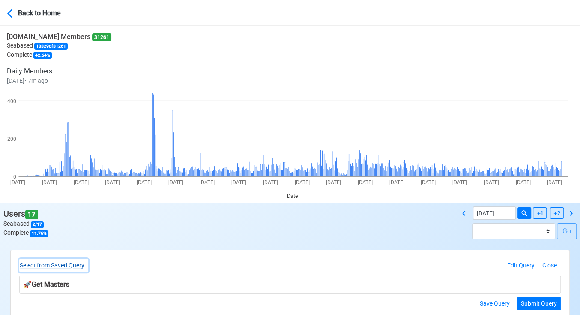
click at [81, 263] on button "Select from Saved Query" at bounding box center [53, 264] width 69 height 13
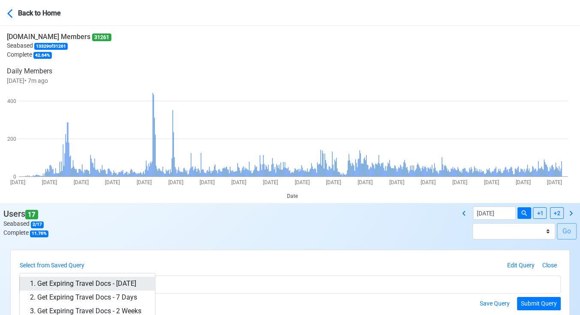
click at [123, 280] on link "1. Get Expiring Travel Docs - Today" at bounding box center [87, 283] width 135 height 14
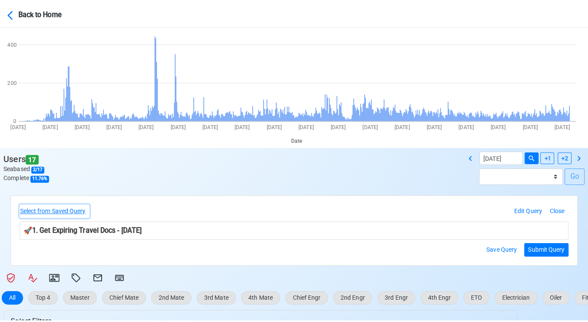
scroll to position [190, 0]
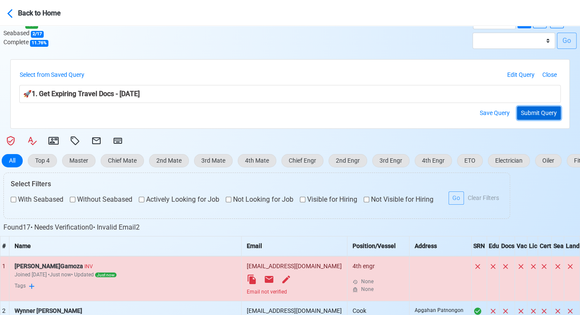
click at [536, 113] on button "Submit Query" at bounding box center [539, 112] width 44 height 13
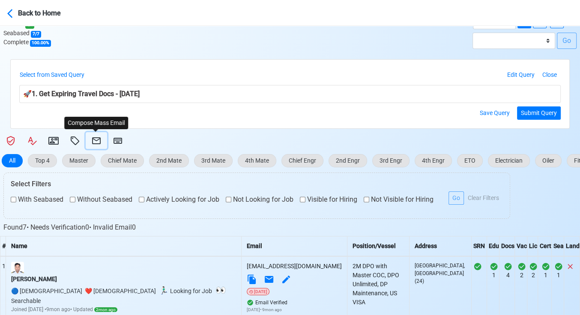
click at [99, 138] on icon at bounding box center [96, 140] width 9 height 7
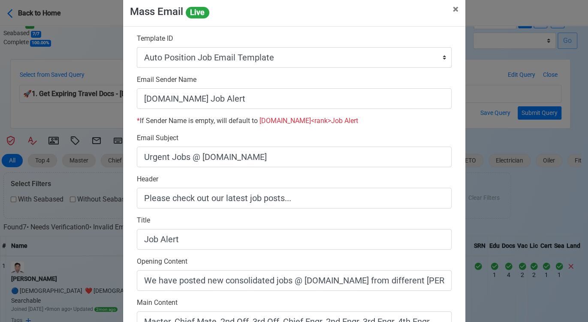
scroll to position [0, 0]
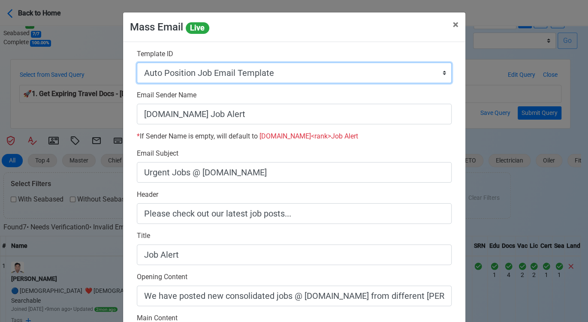
drag, startPoint x: 279, startPoint y: 73, endPoint x: 275, endPoint y: 77, distance: 5.8
click at [279, 73] on select "Auto Position Job Email Template Incomplete CV Email Template ETO/ETR Job Email…" at bounding box center [294, 73] width 315 height 21
select select "d-3e71907ffd064a39999872a824aaf79a"
click at [137, 63] on select "Auto Position Job Email Template Incomplete CV Email Template ETO/ETR Job Email…" at bounding box center [294, 73] width 315 height 21
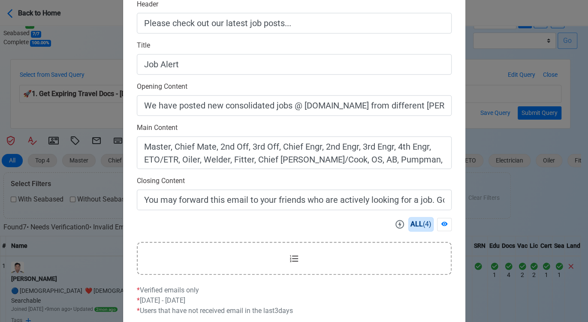
scroll to position [240, 0]
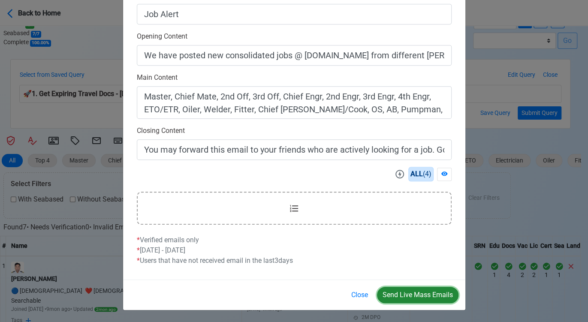
click at [408, 295] on button "Send Live Mass Emails" at bounding box center [417, 295] width 81 height 16
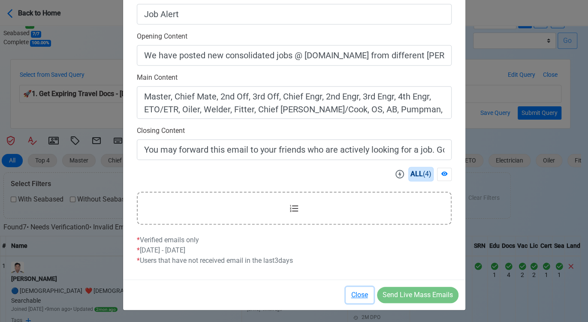
click at [360, 292] on button "Close" at bounding box center [359, 295] width 28 height 16
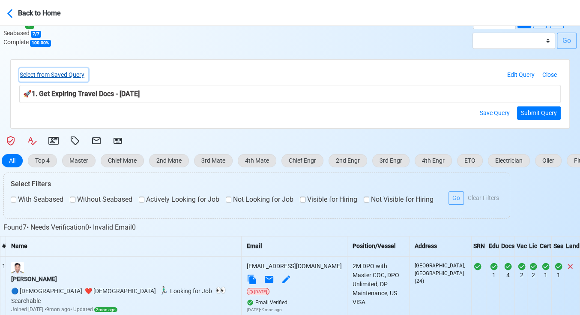
click at [75, 75] on button "Select from Saved Query" at bounding box center [53, 74] width 69 height 13
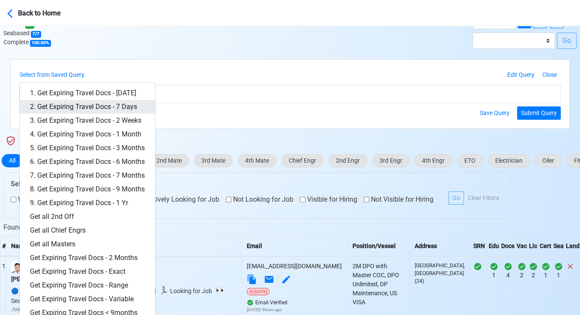
click at [101, 105] on link "2. Get Expiring Travel Docs - 7 Days" at bounding box center [87, 107] width 135 height 14
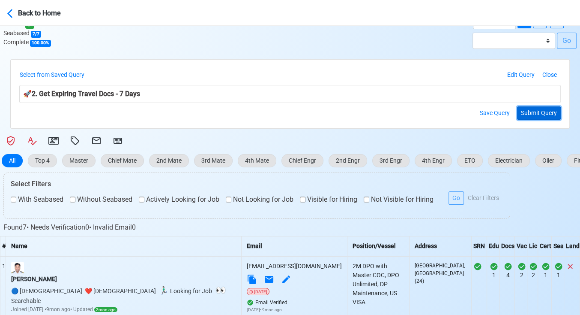
click at [533, 112] on button "Submit Query" at bounding box center [539, 112] width 44 height 13
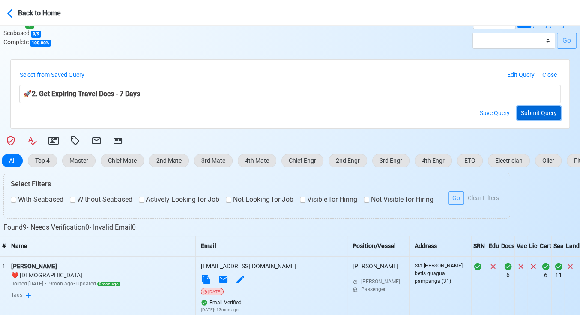
click at [532, 107] on button "Submit Query" at bounding box center [539, 112] width 44 height 13
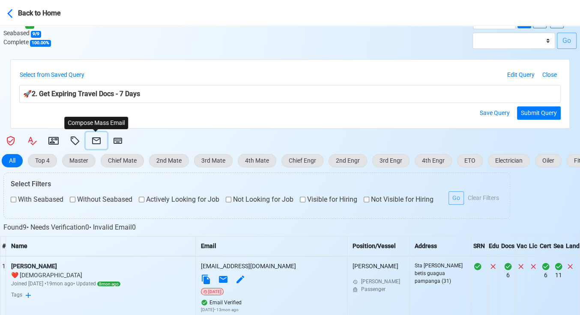
click at [93, 138] on icon at bounding box center [96, 140] width 9 height 7
select select "d-3e71907ffd064a39999872a824aaf79a"
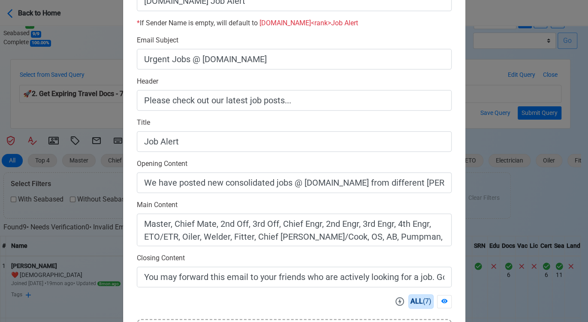
scroll to position [238, 0]
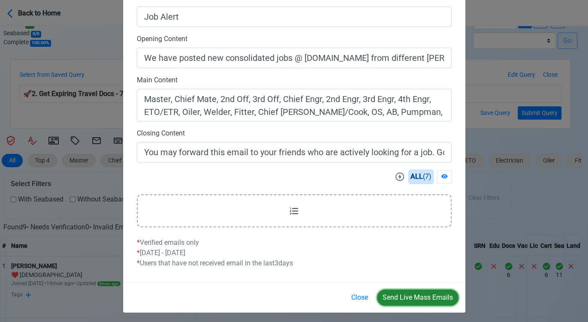
click at [407, 295] on button "Send Live Mass Emails" at bounding box center [417, 297] width 81 height 16
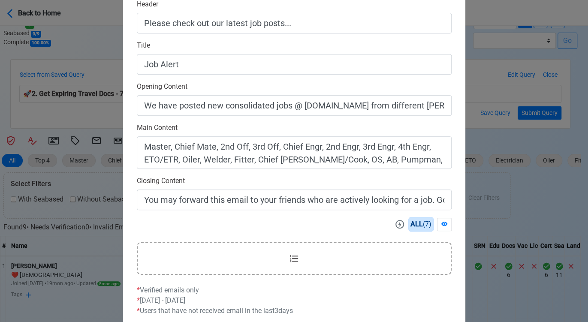
scroll to position [240, 0]
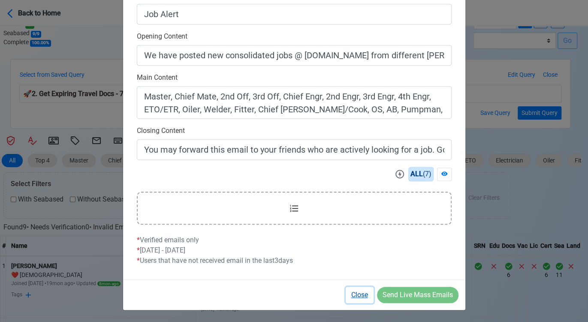
click at [357, 290] on button "Close" at bounding box center [359, 295] width 28 height 16
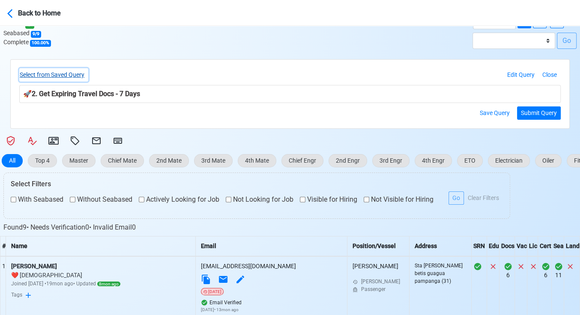
click at [69, 73] on button "Select from Saved Query" at bounding box center [53, 74] width 69 height 13
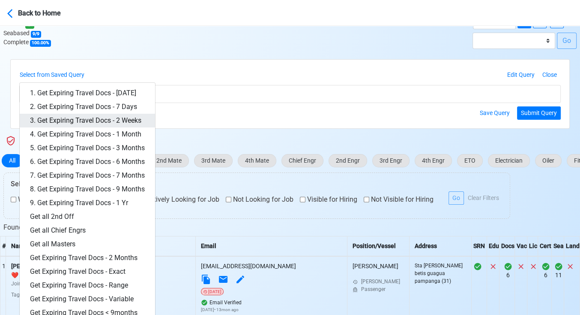
click at [123, 119] on link "3. Get Expiring Travel Docs - 2 Weeks" at bounding box center [87, 121] width 135 height 14
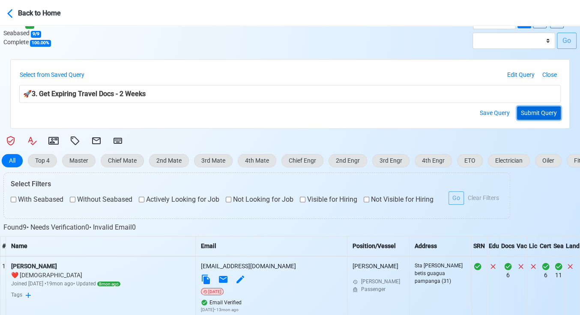
click at [542, 109] on button "Submit Query" at bounding box center [539, 112] width 44 height 13
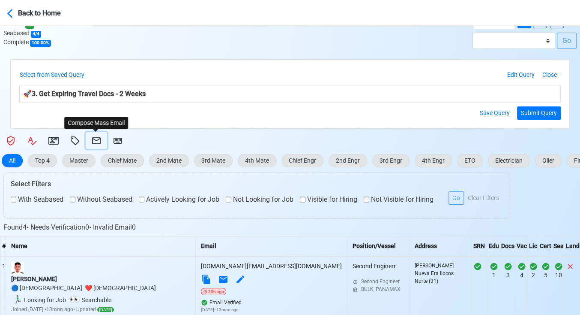
click at [93, 141] on icon at bounding box center [96, 140] width 10 height 10
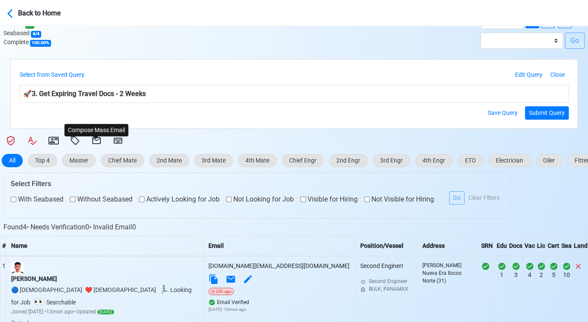
select select "d-3e71907ffd064a39999872a824aaf79a"
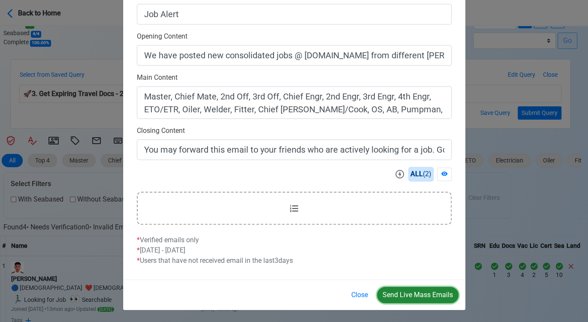
click at [411, 290] on button "Send Live Mass Emails" at bounding box center [417, 295] width 81 height 16
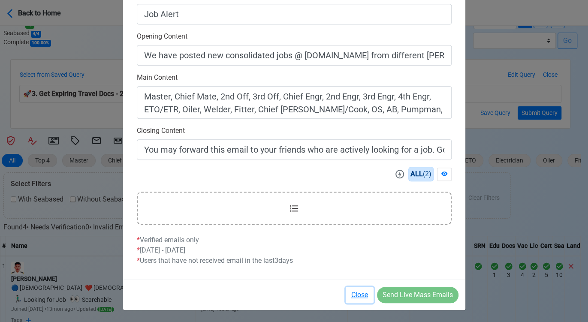
click at [361, 295] on button "Close" at bounding box center [359, 295] width 28 height 16
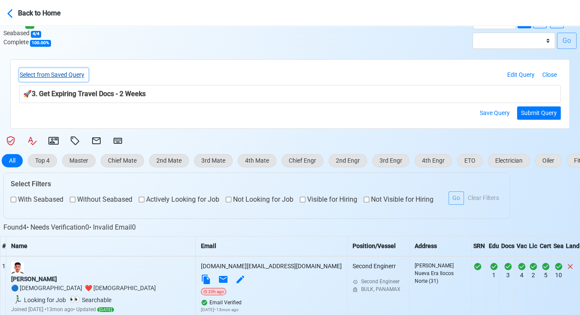
click at [76, 72] on button "Select from Saved Query" at bounding box center [53, 74] width 69 height 13
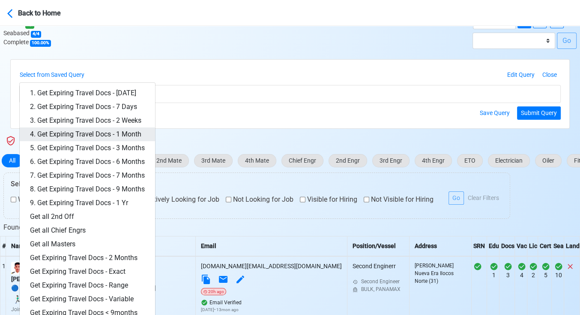
click at [107, 128] on link "4. Get Expiring Travel Docs - 1 Month" at bounding box center [87, 134] width 135 height 14
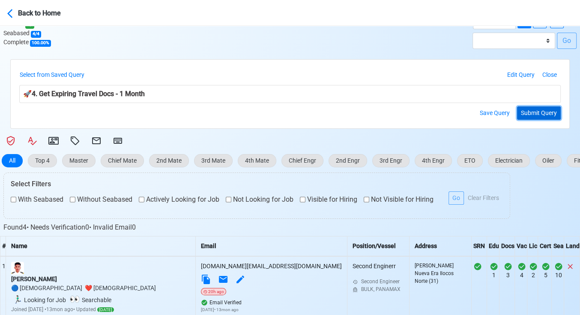
click at [529, 114] on button "Submit Query" at bounding box center [539, 112] width 44 height 13
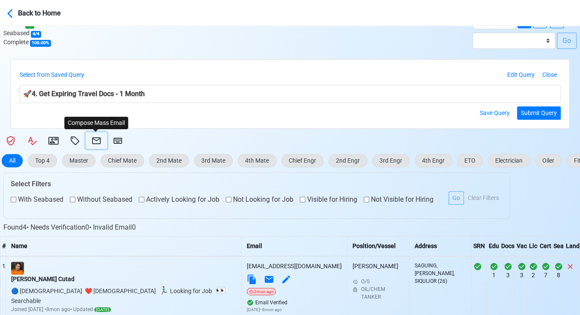
click at [97, 140] on icon at bounding box center [96, 140] width 10 height 10
select select "d-3e71907ffd064a39999872a824aaf79a"
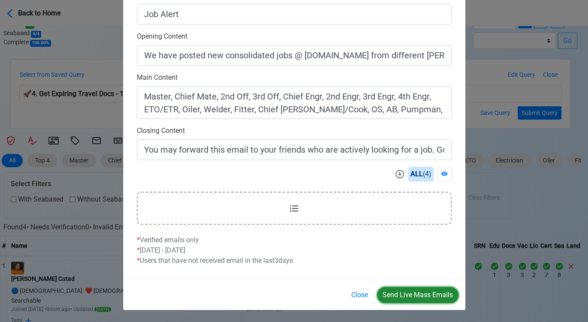
click at [422, 293] on button "Send Live Mass Emails" at bounding box center [417, 295] width 81 height 16
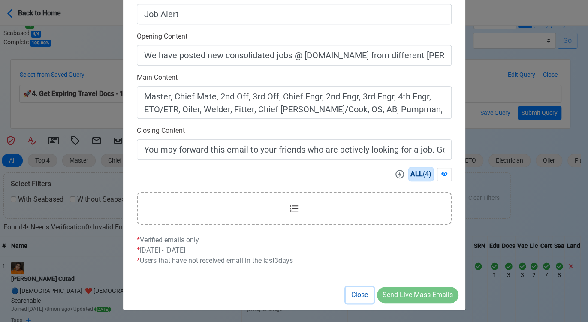
click at [355, 294] on button "Close" at bounding box center [359, 295] width 28 height 16
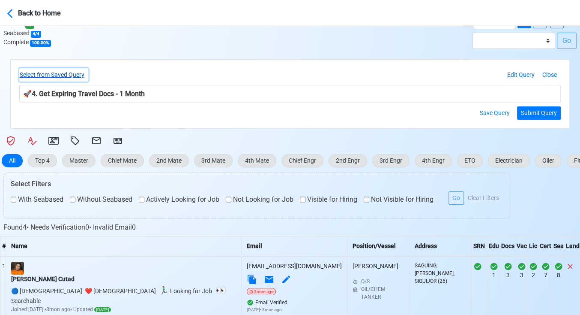
click at [66, 75] on button "Select from Saved Query" at bounding box center [53, 74] width 69 height 13
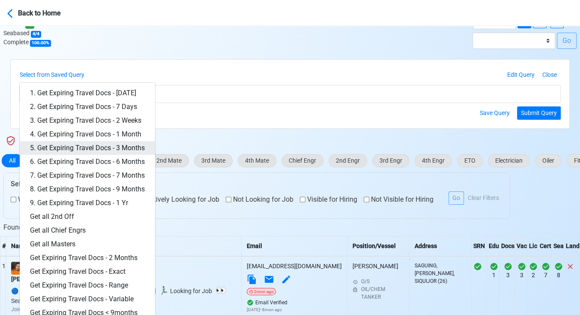
click at [117, 144] on link "5. Get Expiring Travel Docs - 3 Months" at bounding box center [87, 148] width 135 height 14
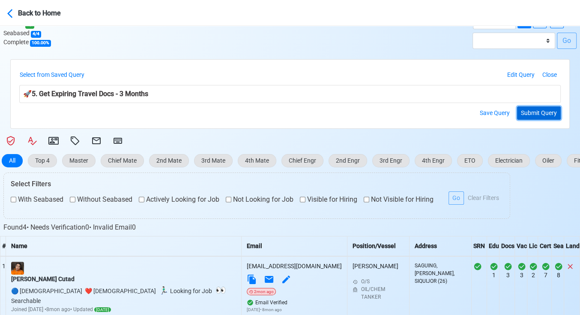
click at [543, 112] on button "Submit Query" at bounding box center [539, 112] width 44 height 13
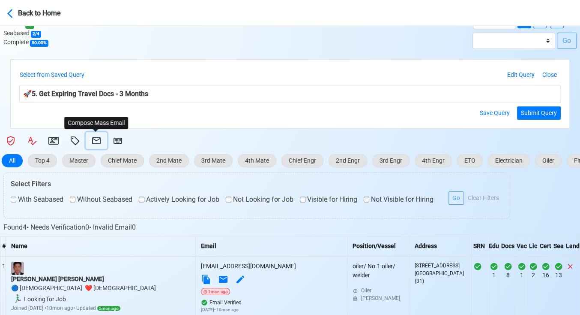
click at [99, 141] on icon at bounding box center [96, 140] width 10 height 10
select select "d-3e71907ffd064a39999872a824aaf79a"
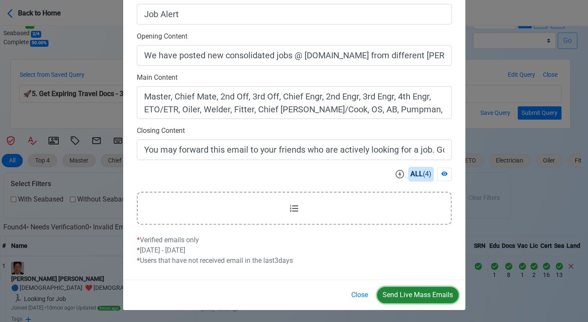
click at [407, 290] on button "Send Live Mass Emails" at bounding box center [417, 295] width 81 height 16
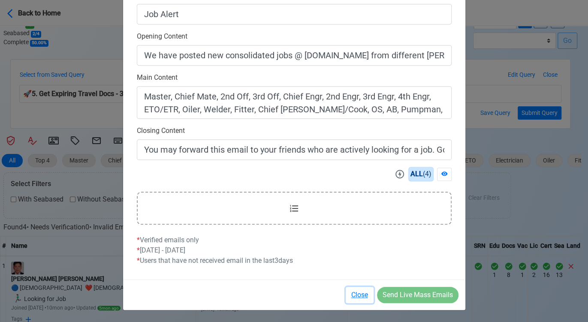
click at [360, 294] on button "Close" at bounding box center [359, 295] width 28 height 16
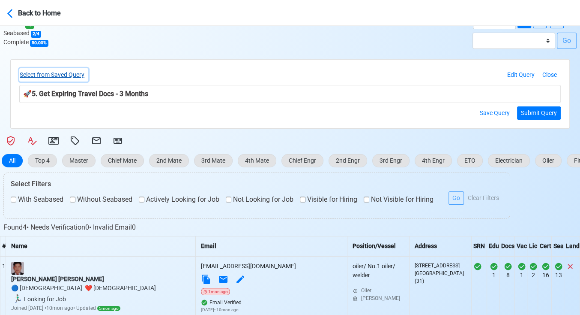
click at [74, 77] on button "Select from Saved Query" at bounding box center [53, 74] width 69 height 13
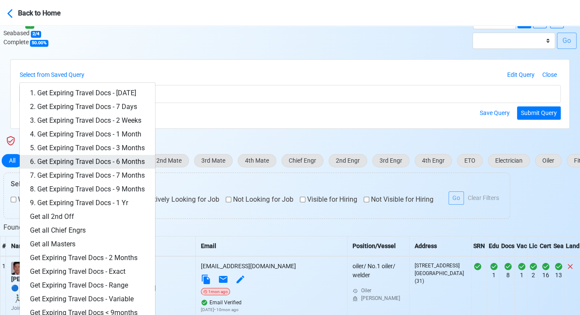
click at [129, 157] on link "6. Get Expiring Travel Docs - 6 Months" at bounding box center [87, 162] width 135 height 14
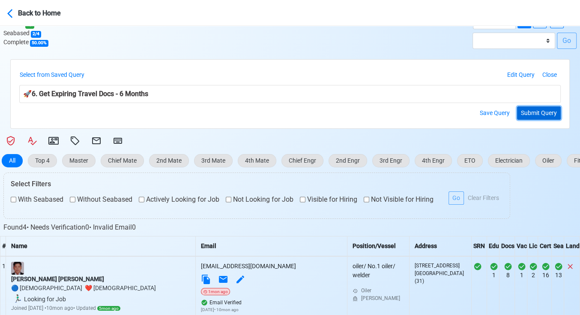
click at [540, 112] on button "Submit Query" at bounding box center [539, 112] width 44 height 13
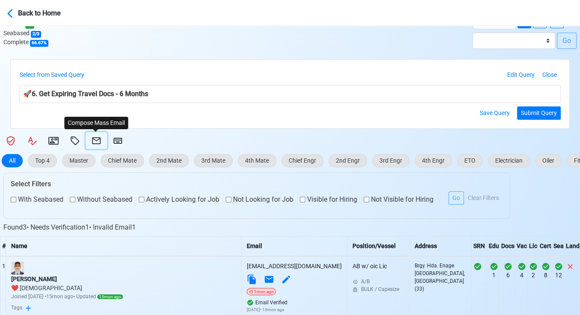
click at [94, 138] on icon at bounding box center [96, 140] width 10 height 10
select select "d-3e71907ffd064a39999872a824aaf79a"
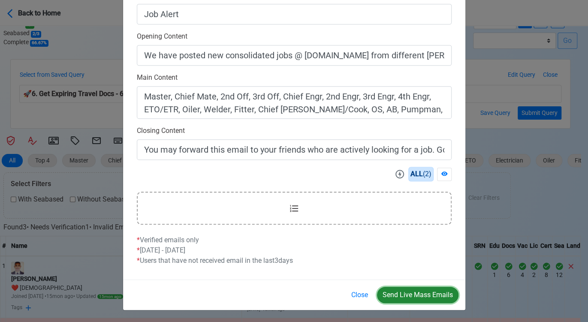
click at [417, 293] on button "Send Live Mass Emails" at bounding box center [417, 295] width 81 height 16
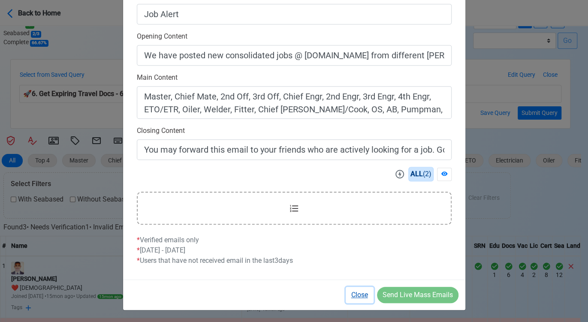
drag, startPoint x: 354, startPoint y: 297, endPoint x: 338, endPoint y: 284, distance: 20.8
click at [354, 296] on button "Close" at bounding box center [359, 295] width 28 height 16
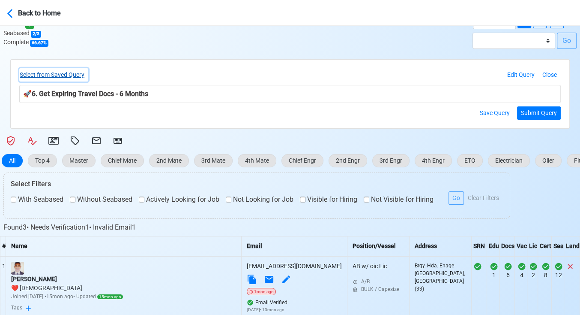
click at [80, 74] on button "Select from Saved Query" at bounding box center [53, 74] width 69 height 13
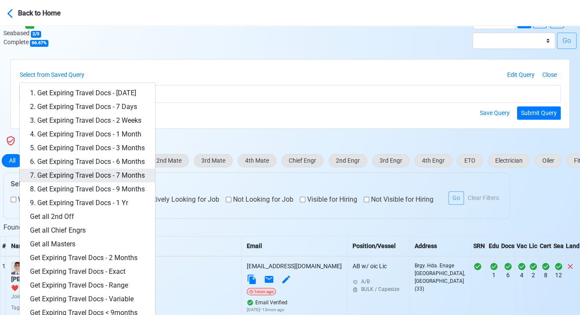
click at [120, 177] on link "7. Get Expiring Travel Docs - 7 Months" at bounding box center [87, 175] width 135 height 14
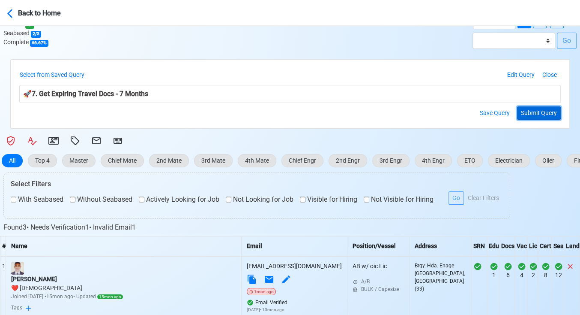
click at [545, 111] on button "Submit Query" at bounding box center [539, 112] width 44 height 13
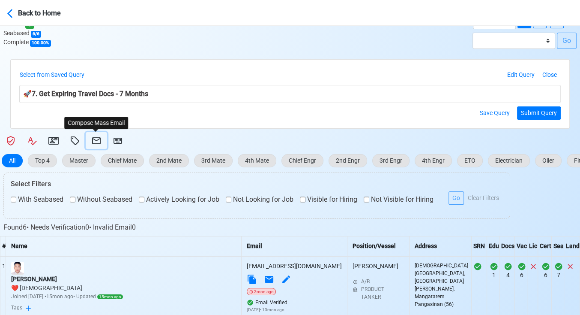
click at [96, 140] on icon at bounding box center [96, 140] width 9 height 7
select select "d-3e71907ffd064a39999872a824aaf79a"
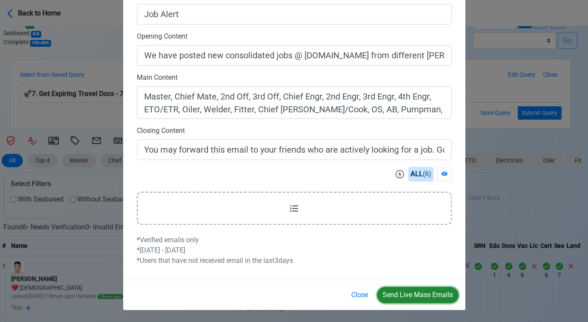
click at [420, 292] on button "Send Live Mass Emails" at bounding box center [417, 295] width 81 height 16
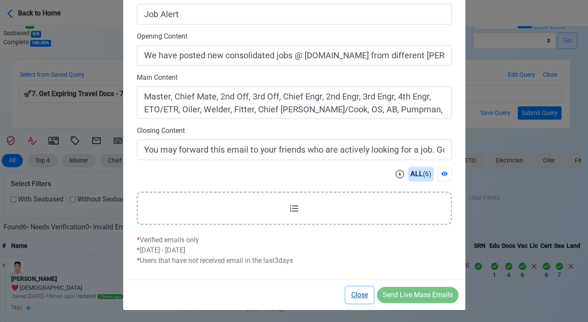
click at [363, 292] on button "Close" at bounding box center [359, 295] width 28 height 16
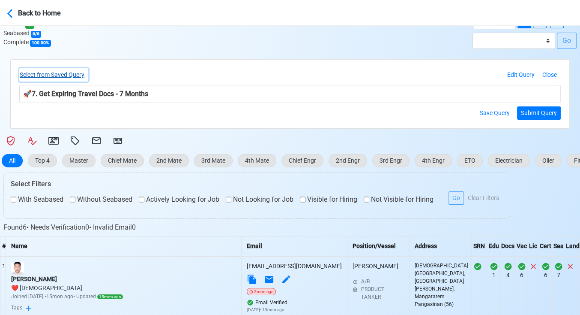
click at [79, 74] on button "Select from Saved Query" at bounding box center [53, 74] width 69 height 13
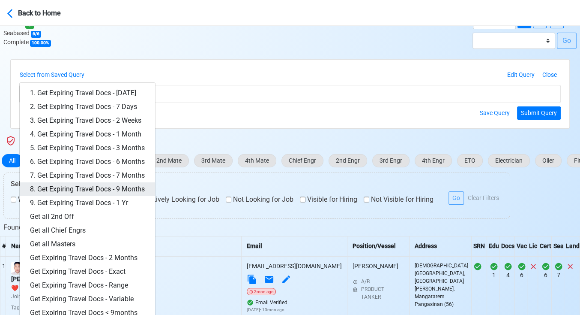
click at [128, 189] on link "8. Get Expiring Travel Docs - 9 Months" at bounding box center [87, 189] width 135 height 14
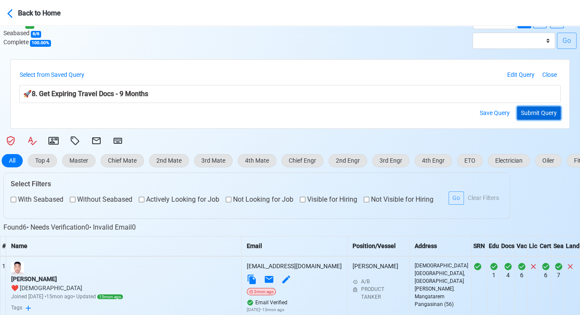
click at [533, 115] on button "Submit Query" at bounding box center [539, 112] width 44 height 13
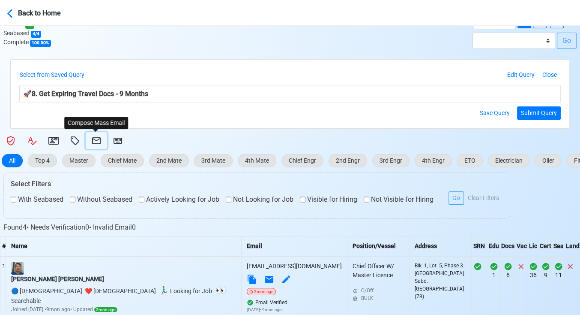
click at [99, 138] on icon at bounding box center [96, 140] width 9 height 7
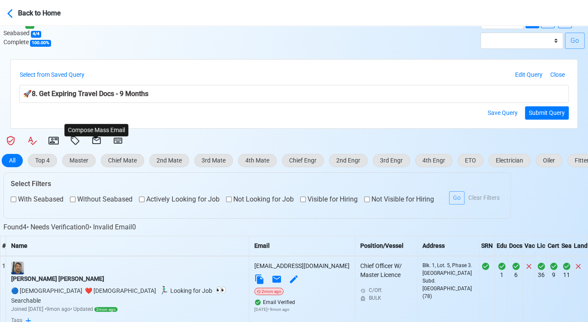
select select "d-3e71907ffd064a39999872a824aaf79a"
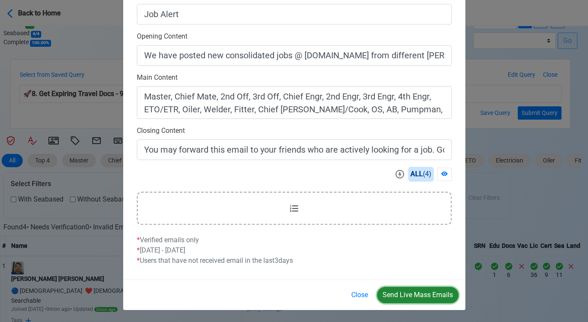
click at [413, 295] on button "Send Live Mass Emails" at bounding box center [417, 295] width 81 height 16
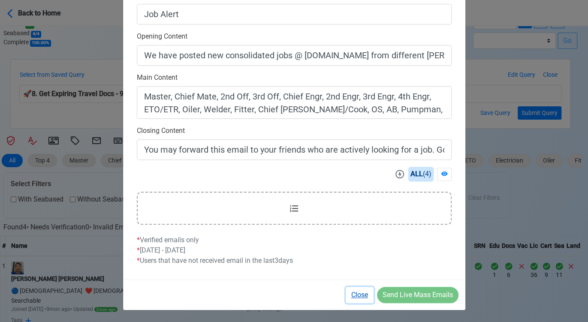
click at [357, 293] on button "Close" at bounding box center [359, 295] width 28 height 16
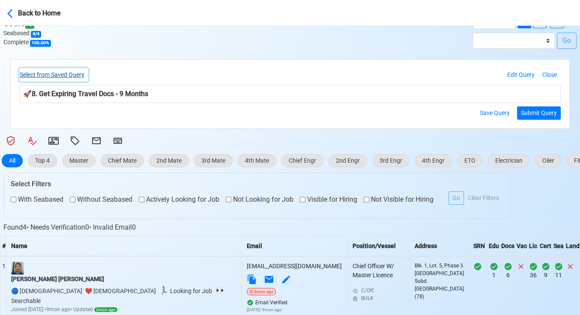
click at [68, 76] on button "Select from Saved Query" at bounding box center [53, 74] width 69 height 13
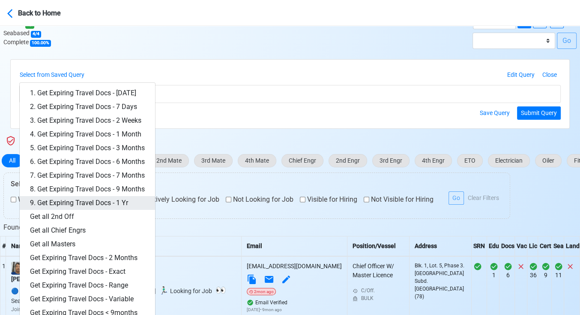
click at [99, 201] on link "9. Get Expiring Travel Docs - 1 Yr" at bounding box center [87, 203] width 135 height 14
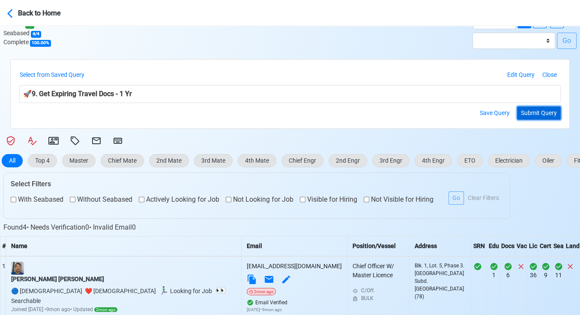
click at [545, 114] on button "Submit Query" at bounding box center [539, 112] width 44 height 13
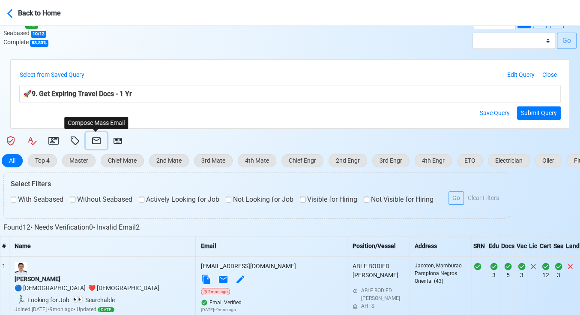
click at [93, 136] on icon at bounding box center [96, 140] width 10 height 10
select select "d-3e71907ffd064a39999872a824aaf79a"
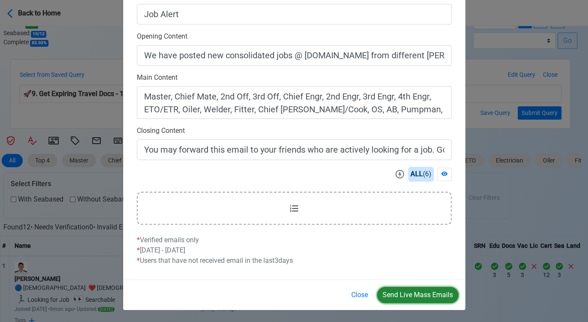
click at [415, 291] on button "Send Live Mass Emails" at bounding box center [417, 295] width 81 height 16
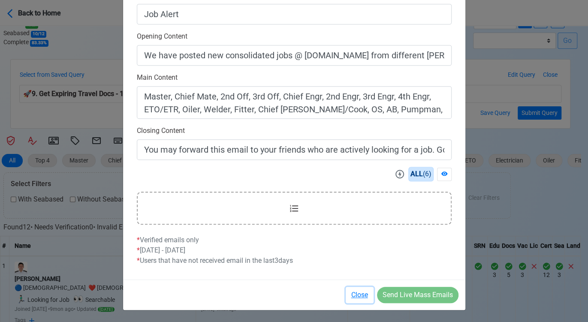
click at [359, 293] on button "Close" at bounding box center [359, 295] width 28 height 16
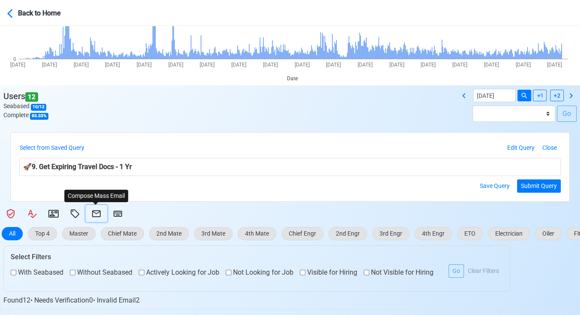
scroll to position [0, 0]
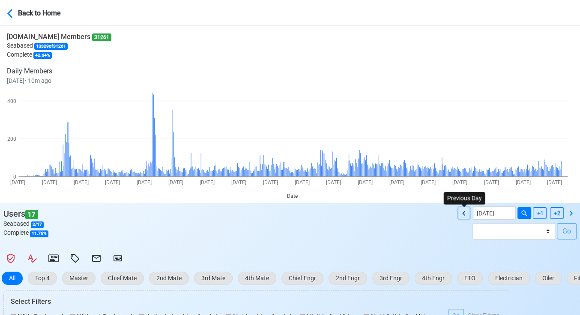
click at [462, 209] on icon at bounding box center [464, 213] width 10 height 10
click at [463, 212] on icon at bounding box center [464, 213] width 10 height 10
click at [465, 212] on icon at bounding box center [463, 212] width 3 height 5
type input "[DATE]"
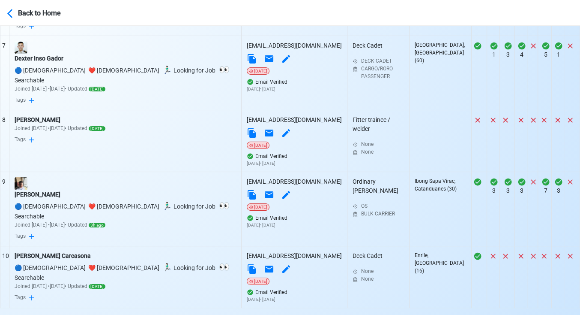
scroll to position [758, 0]
select select "100"
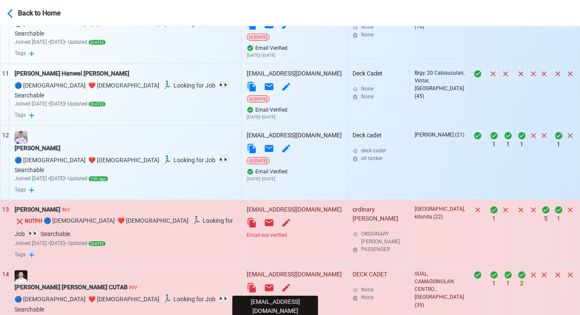
scroll to position [996, 0]
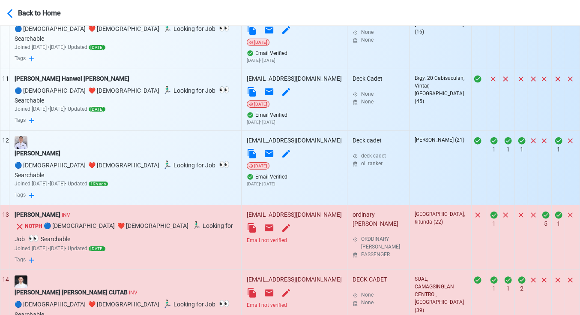
click at [260, 236] on div "Email not verified" at bounding box center [294, 240] width 95 height 8
click at [82, 210] on div "[PERSON_NAME]" at bounding box center [126, 214] width 222 height 9
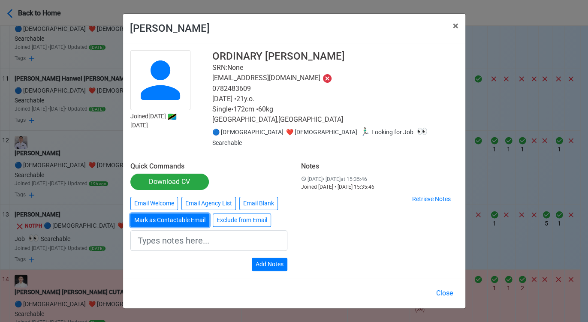
click at [158, 213] on button "Mark as Contactable Email" at bounding box center [169, 219] width 79 height 13
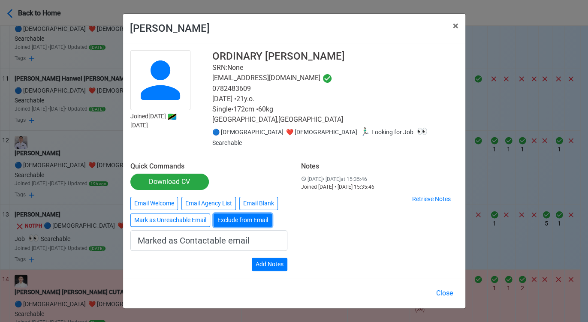
click at [239, 215] on button "Exclude from Email" at bounding box center [242, 219] width 58 height 13
type input "Exclude from Email"
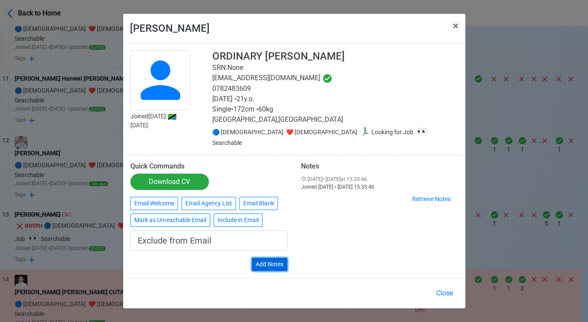
click at [276, 258] on button "Add Notes" at bounding box center [270, 264] width 36 height 13
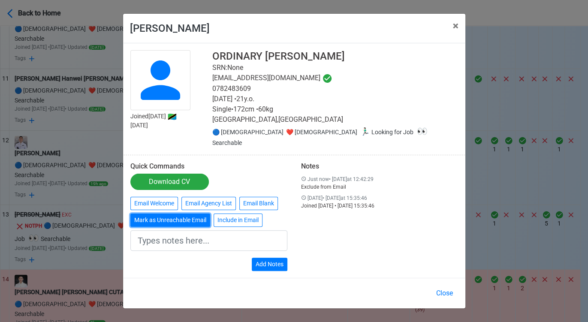
click at [183, 216] on button "Mark as Unreachable Email" at bounding box center [170, 219] width 80 height 13
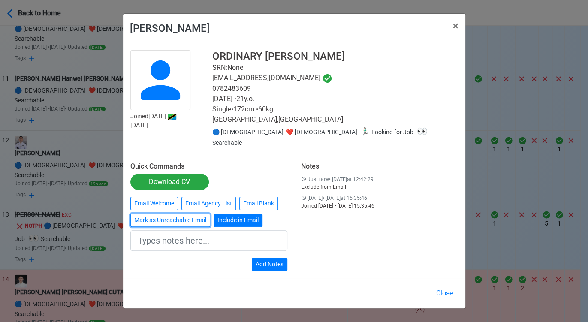
type input "Marked as Unreachable email"
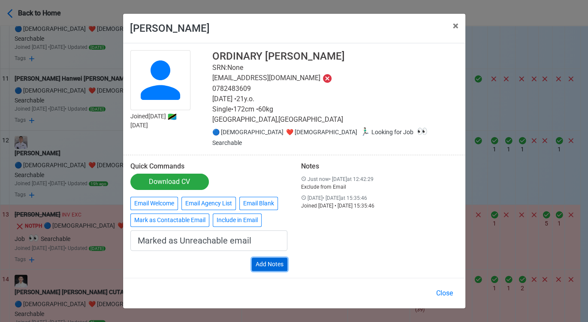
click at [274, 261] on button "Add Notes" at bounding box center [270, 264] width 36 height 13
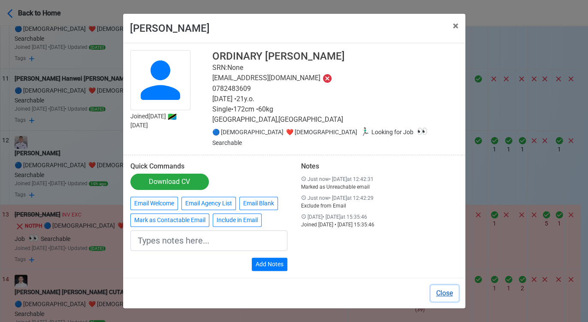
click at [453, 290] on button "Close" at bounding box center [444, 293] width 28 height 16
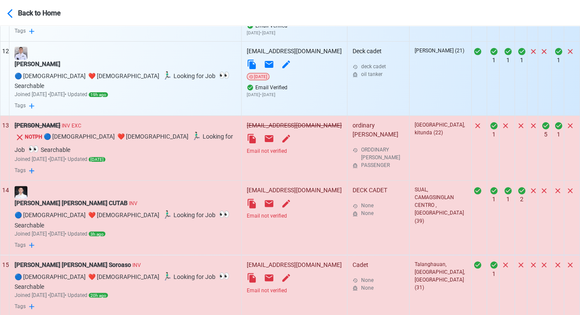
scroll to position [1091, 0]
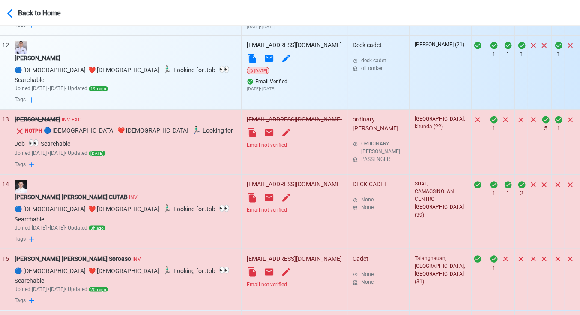
click at [255, 206] on div "Email not verified" at bounding box center [294, 210] width 95 height 8
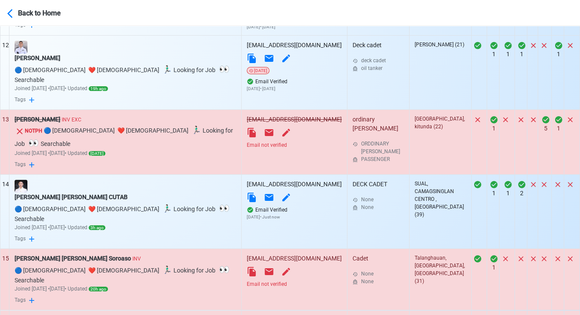
click at [254, 280] on div "Email not verified" at bounding box center [294, 284] width 95 height 8
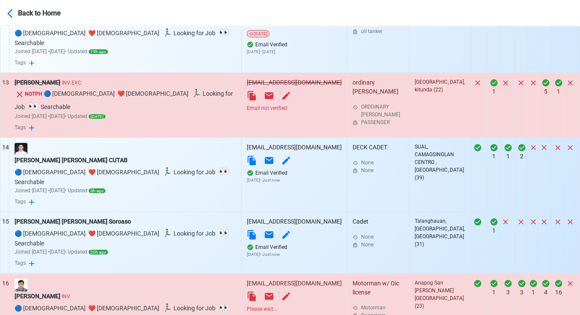
scroll to position [1187, 0]
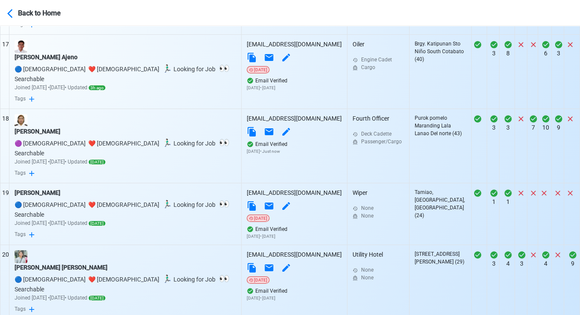
scroll to position [1472, 0]
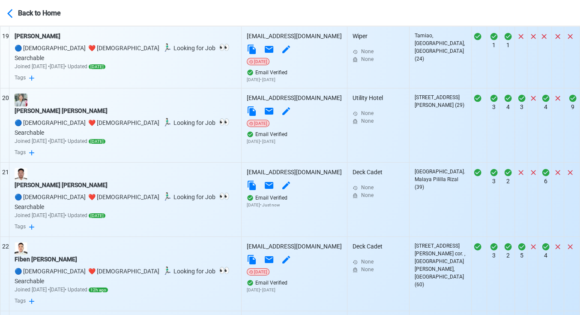
scroll to position [1615, 0]
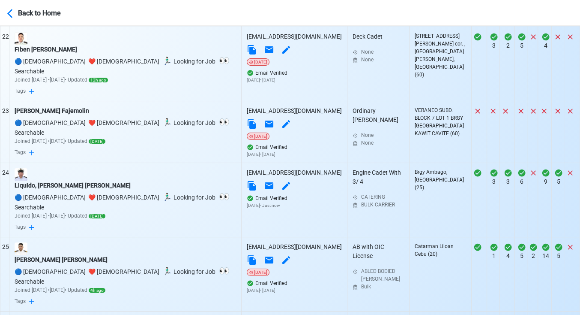
scroll to position [1901, 0]
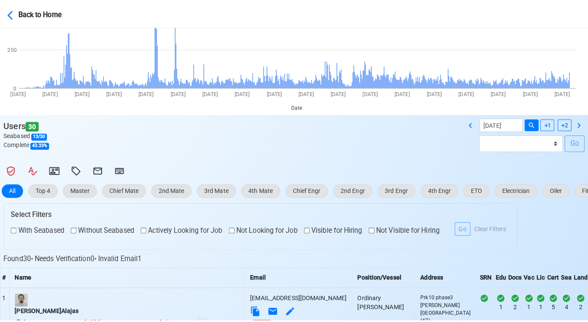
scroll to position [78, 0]
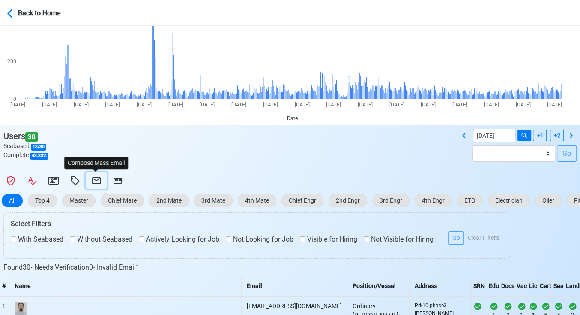
click at [98, 179] on icon at bounding box center [96, 180] width 9 height 7
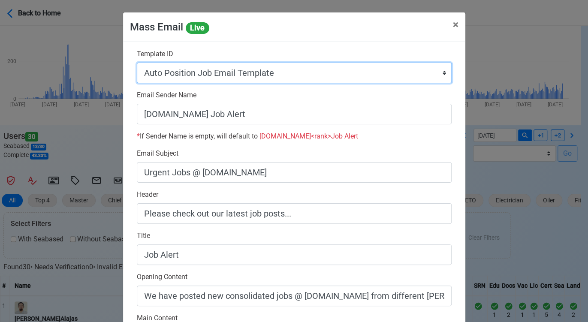
click at [274, 73] on select "Auto Position Job Email Template Incomplete CV Email Template ETO/ETR Job Email…" at bounding box center [294, 73] width 315 height 21
select select "d-0c193ece46b24c5dbce89cdb3e751472"
click at [137, 63] on select "Auto Position Job Email Template Incomplete CV Email Template ETO/ETR Job Email…" at bounding box center [294, 73] width 315 height 21
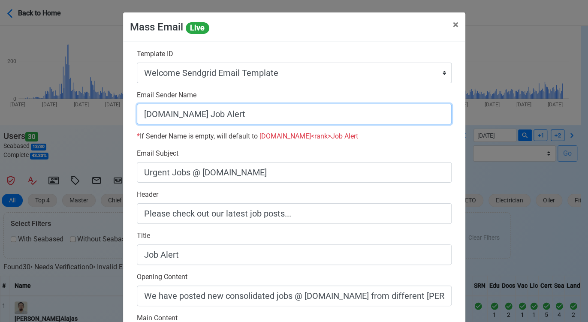
drag, startPoint x: 196, startPoint y: 116, endPoint x: 314, endPoint y: 129, distance: 118.6
click at [314, 129] on div "Email Sender Name [DOMAIN_NAME] Job Alert * If Sender Name is empty, will defau…" at bounding box center [293, 119] width 327 height 58
click at [139, 114] on input "[DOMAIN_NAME]" at bounding box center [294, 114] width 315 height 21
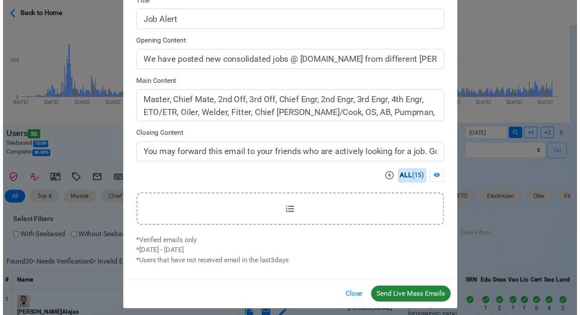
scroll to position [240, 0]
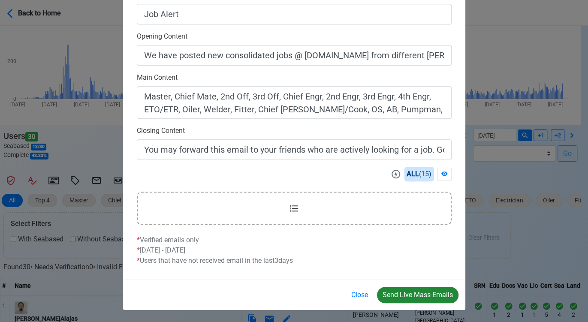
type input "Welcome to [DOMAIN_NAME]"
click at [421, 293] on button "Send Live Mass Emails" at bounding box center [417, 295] width 81 height 16
click at [360, 294] on button "Close" at bounding box center [359, 295] width 28 height 16
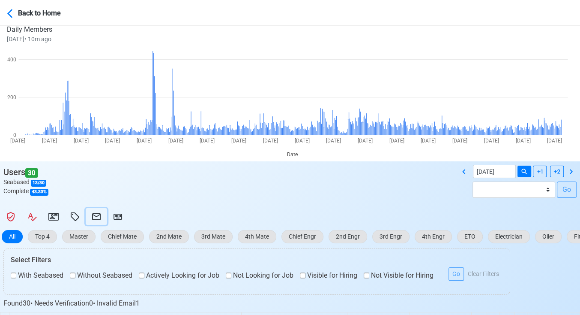
scroll to position [0, 0]
